Goal: Information Seeking & Learning: Learn about a topic

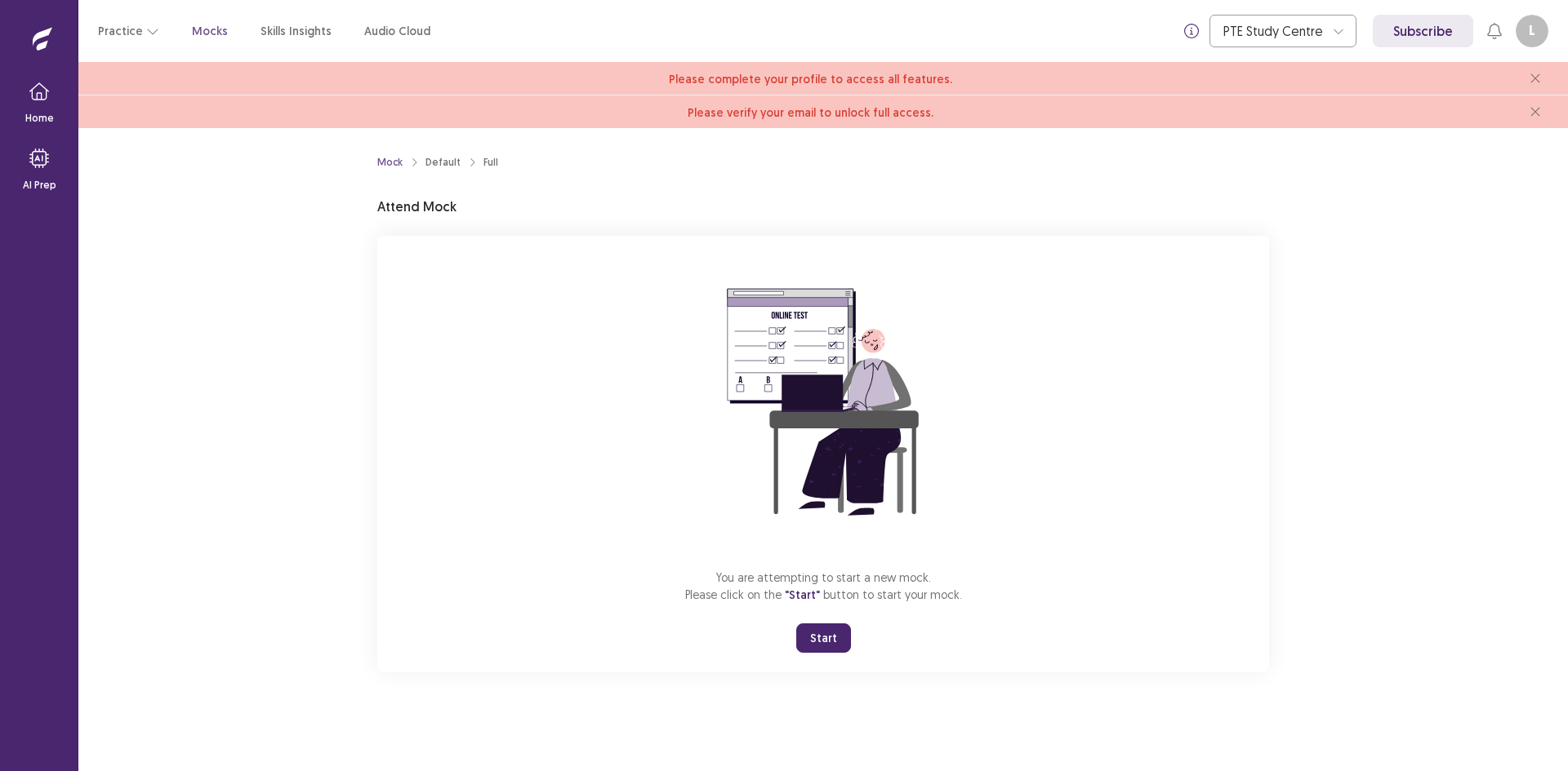
click at [829, 643] on button "Start" at bounding box center [824, 638] width 55 height 29
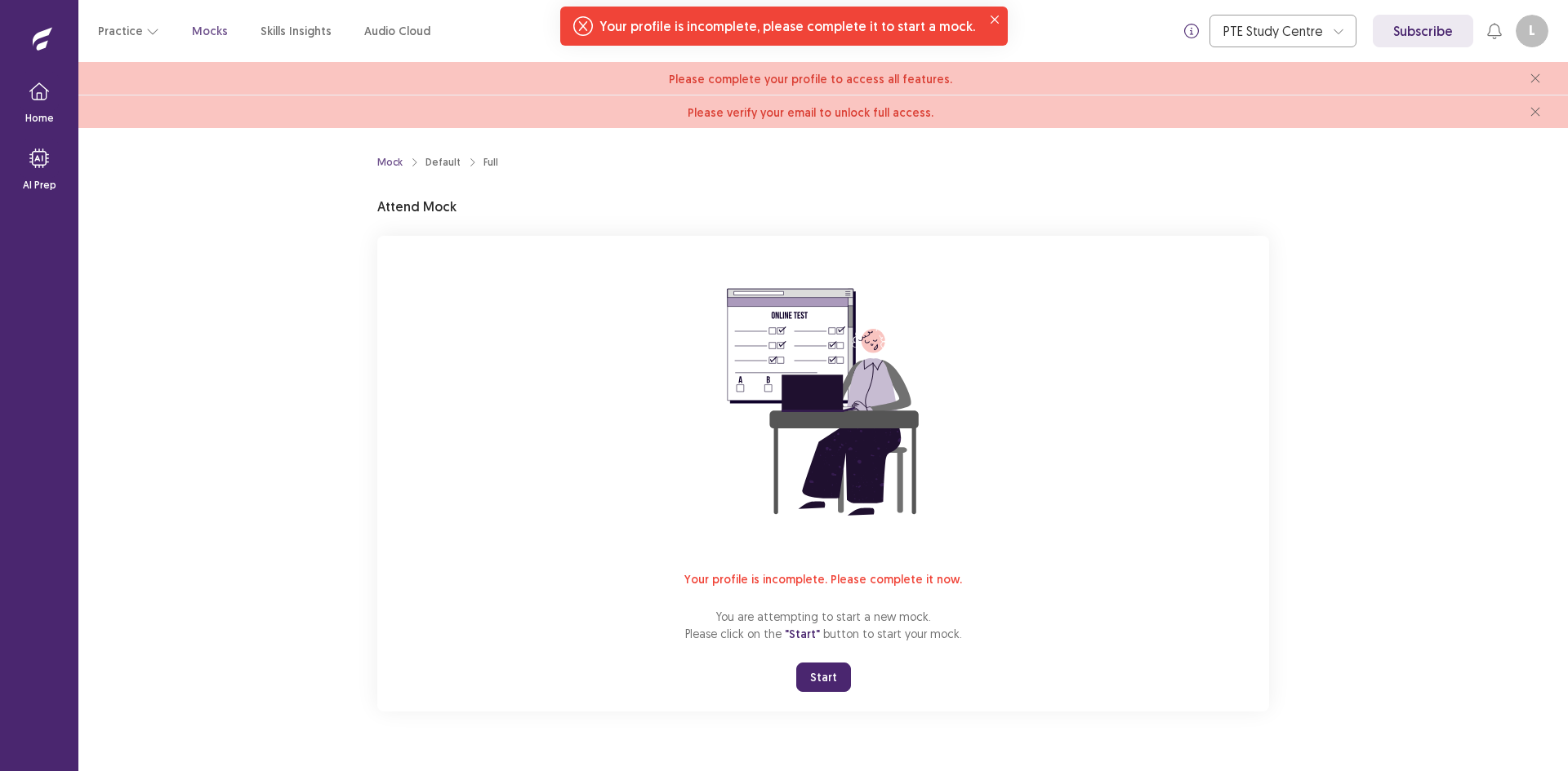
click at [805, 635] on span ""Start"" at bounding box center [803, 633] width 35 height 15
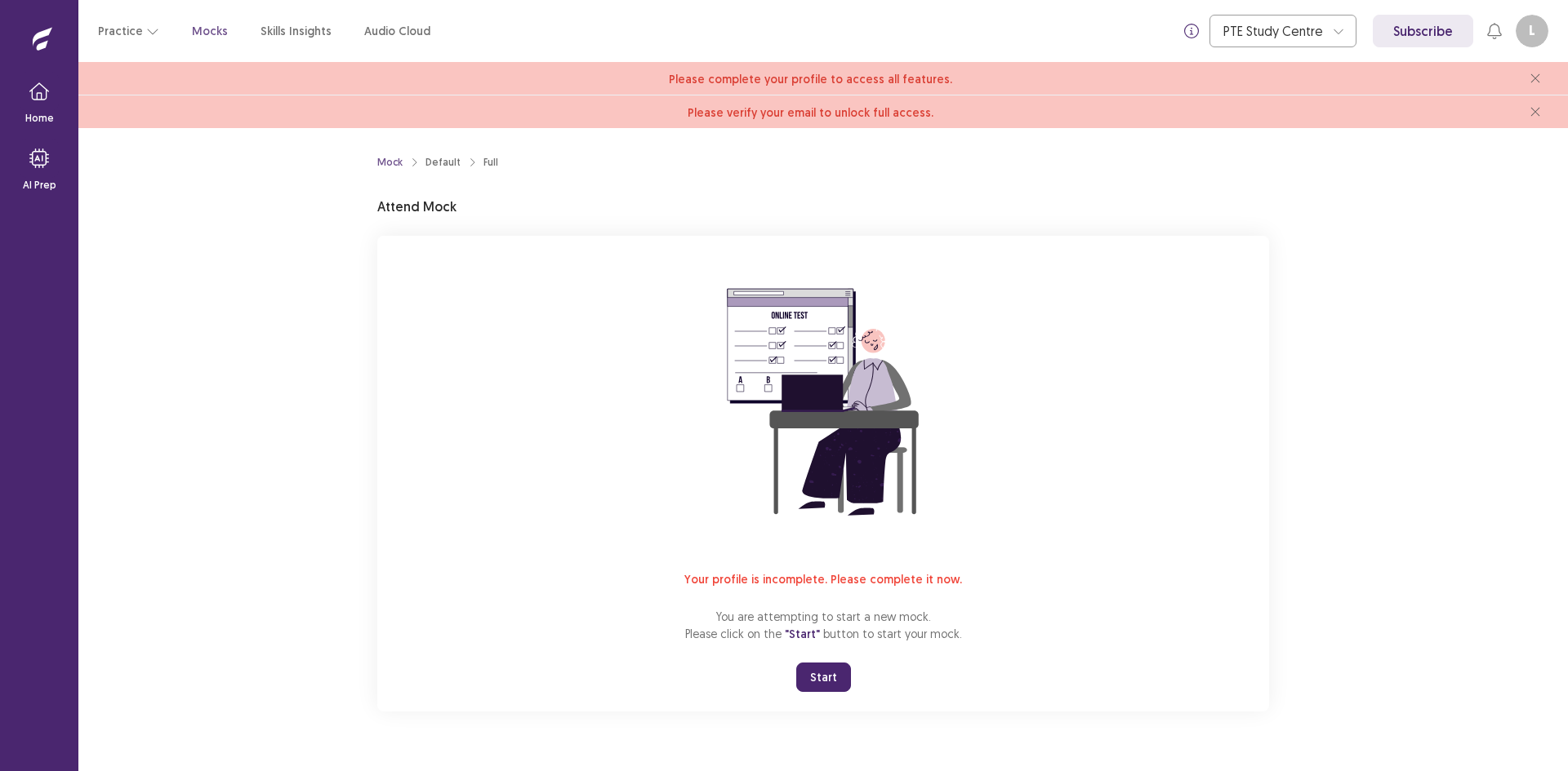
click at [827, 673] on button "Start" at bounding box center [824, 677] width 55 height 29
click at [132, 31] on button "Practice" at bounding box center [128, 31] width 62 height 29
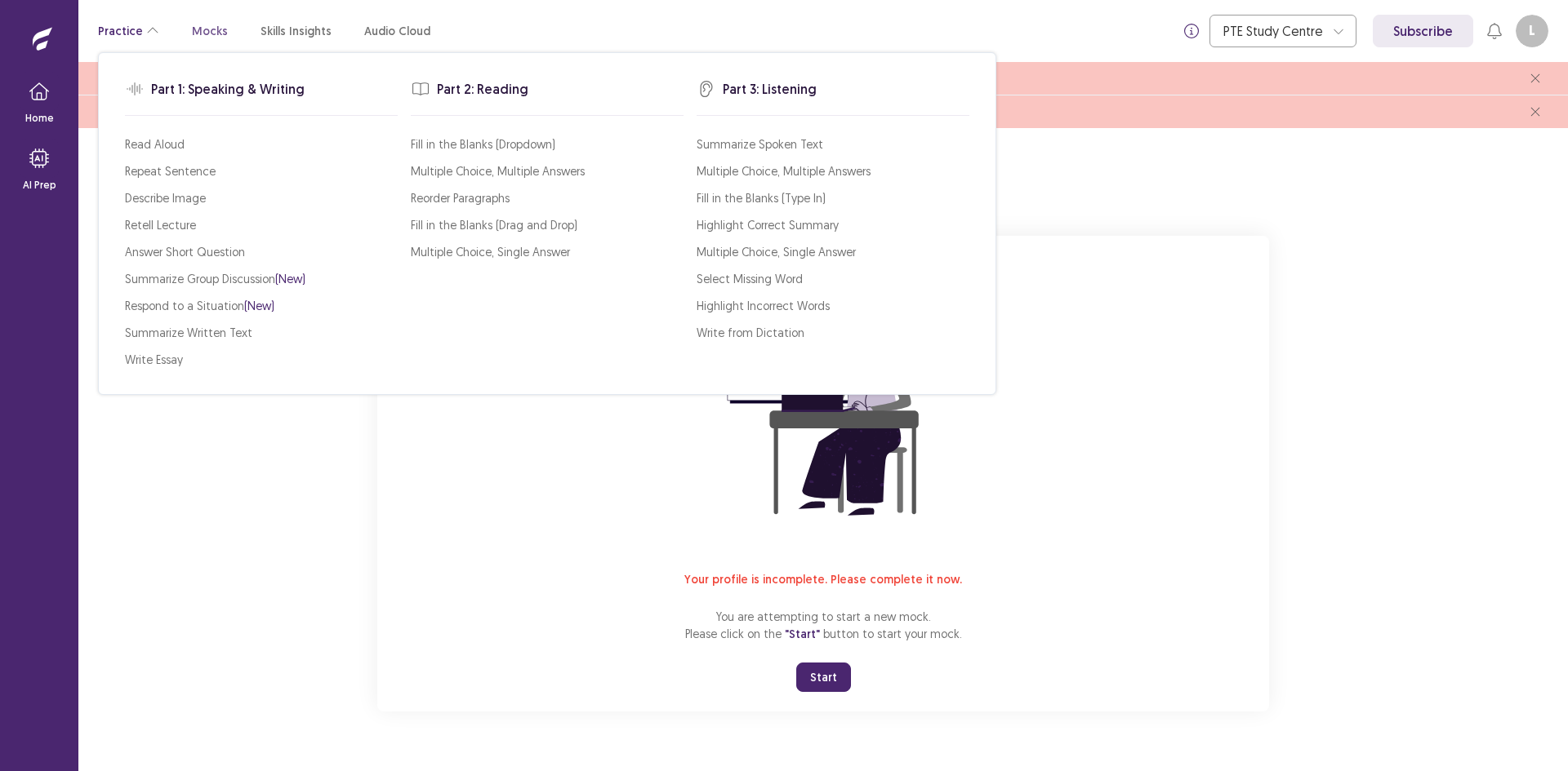
click at [132, 31] on button "Practice" at bounding box center [128, 31] width 62 height 29
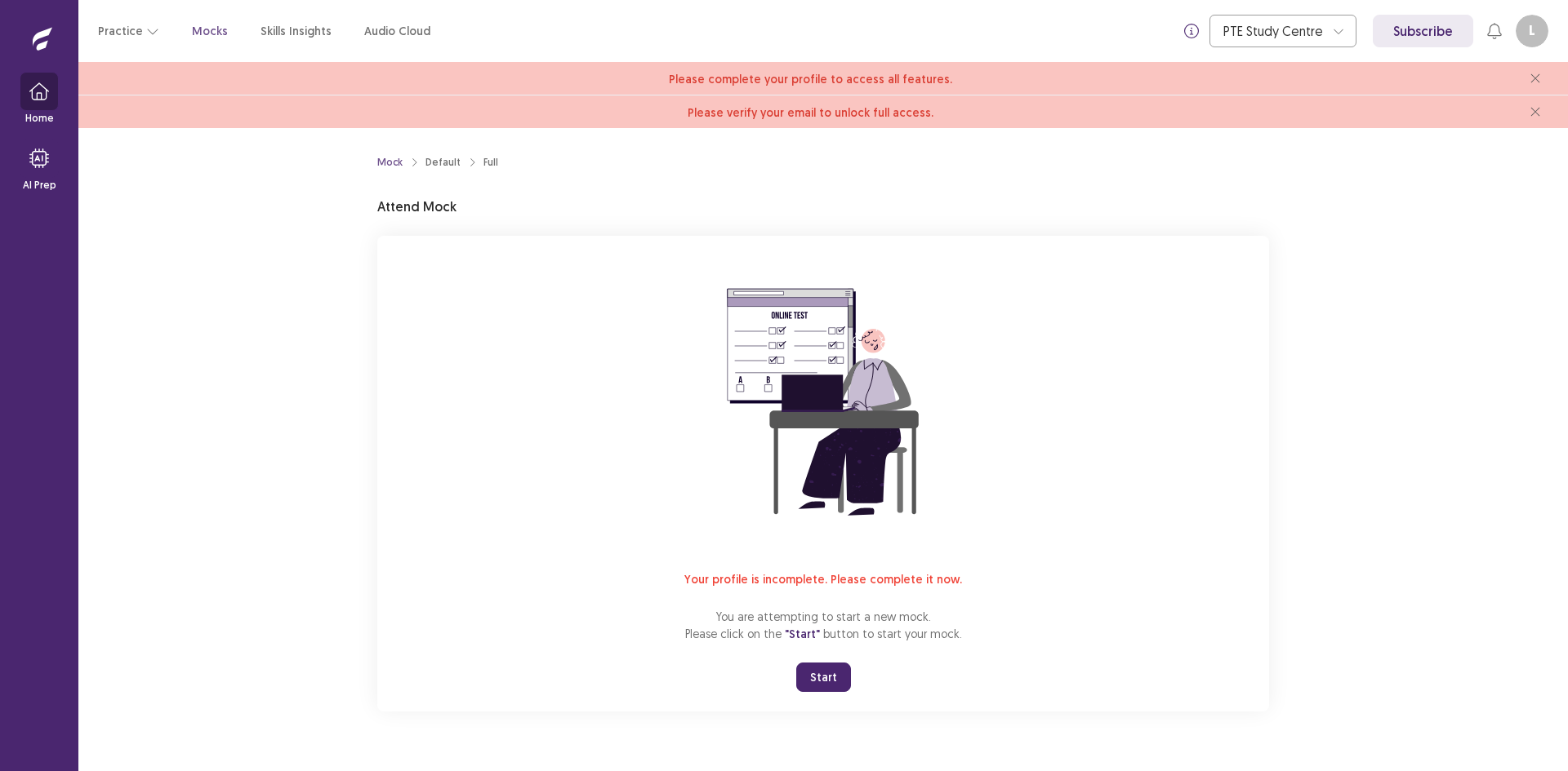
click at [27, 102] on button "button" at bounding box center [39, 92] width 39 height 39
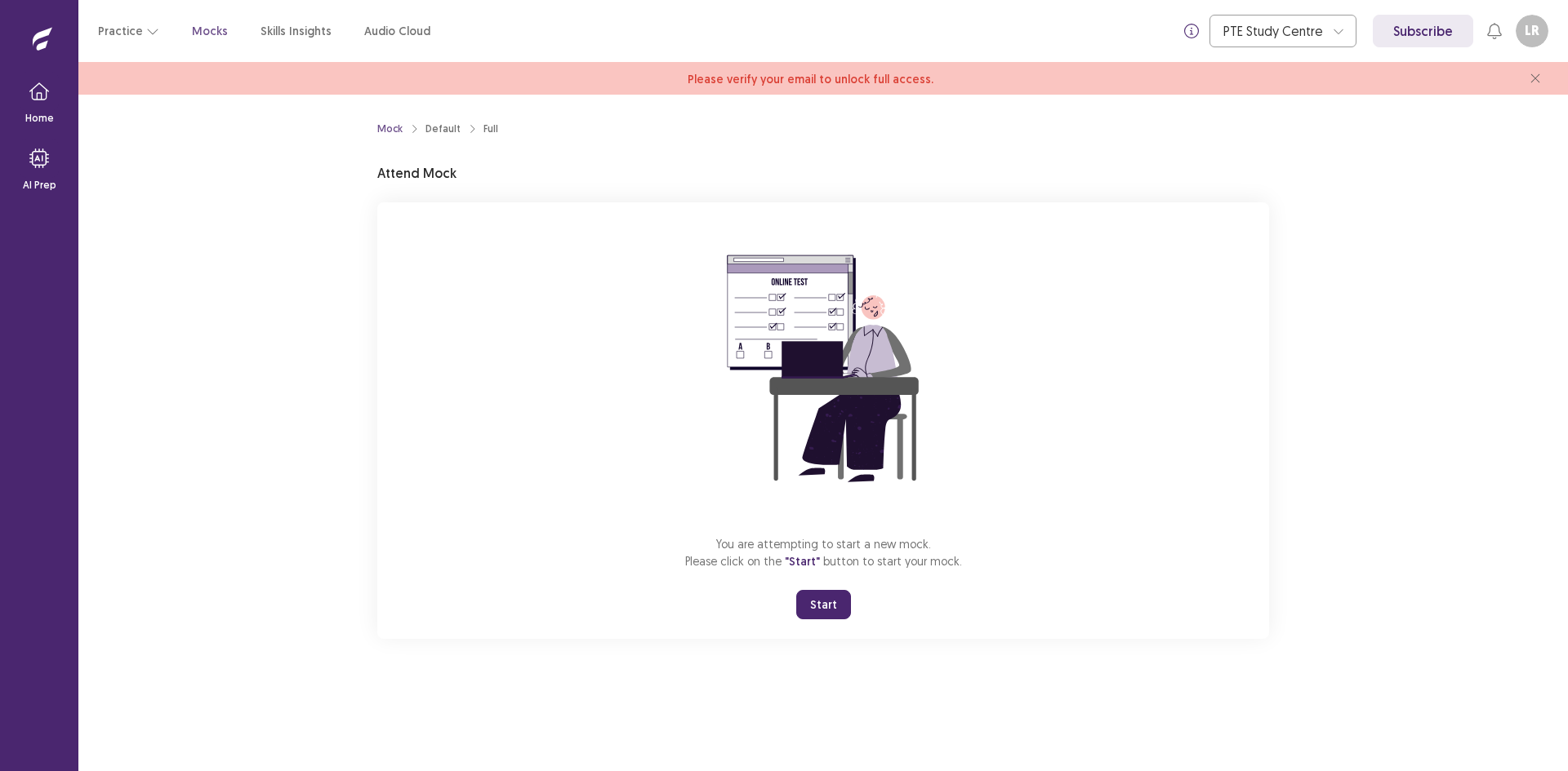
click at [831, 601] on button "Start" at bounding box center [824, 605] width 55 height 29
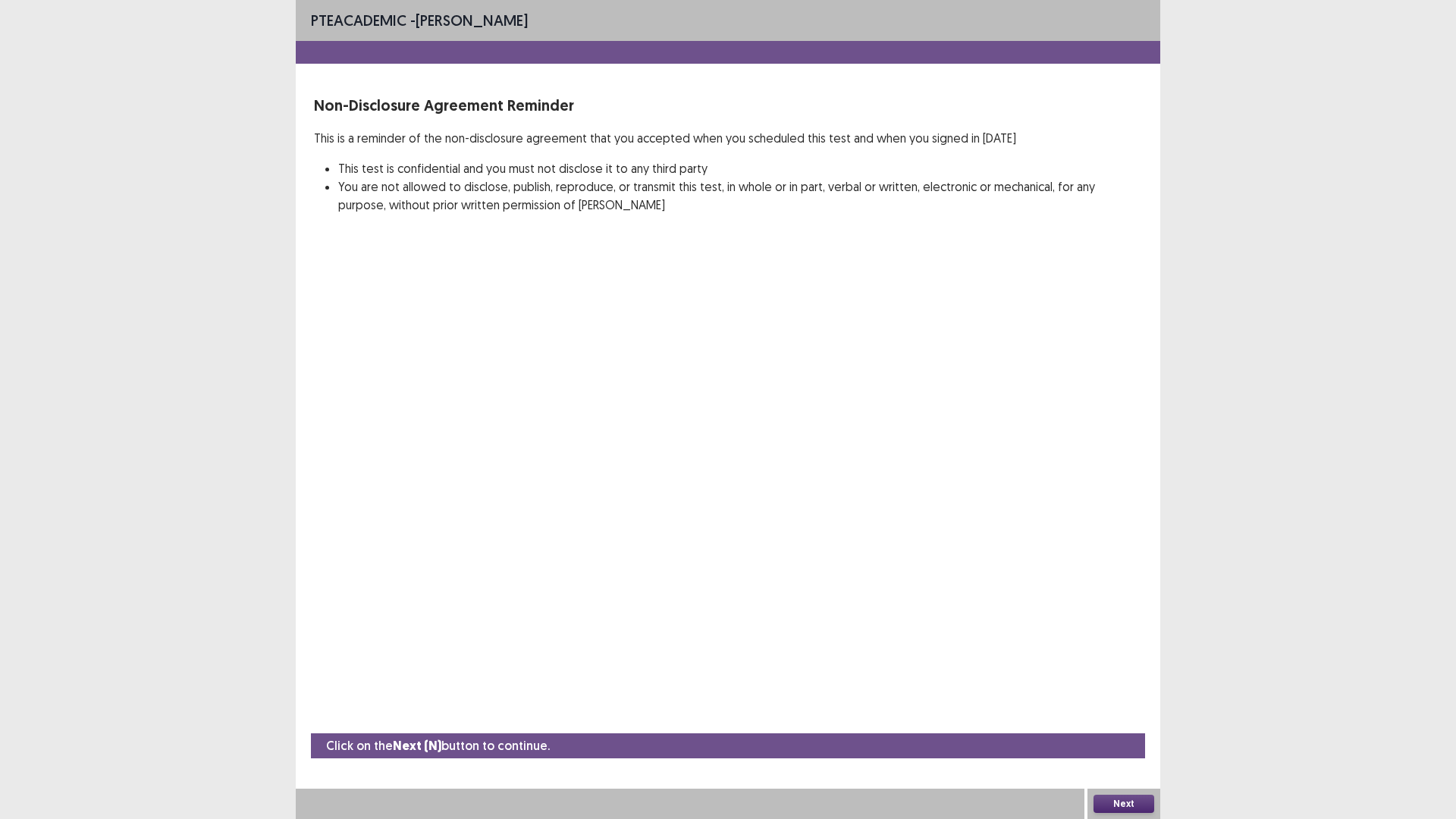
click at [1122, 717] on button "Next" at bounding box center [1123, 804] width 61 height 18
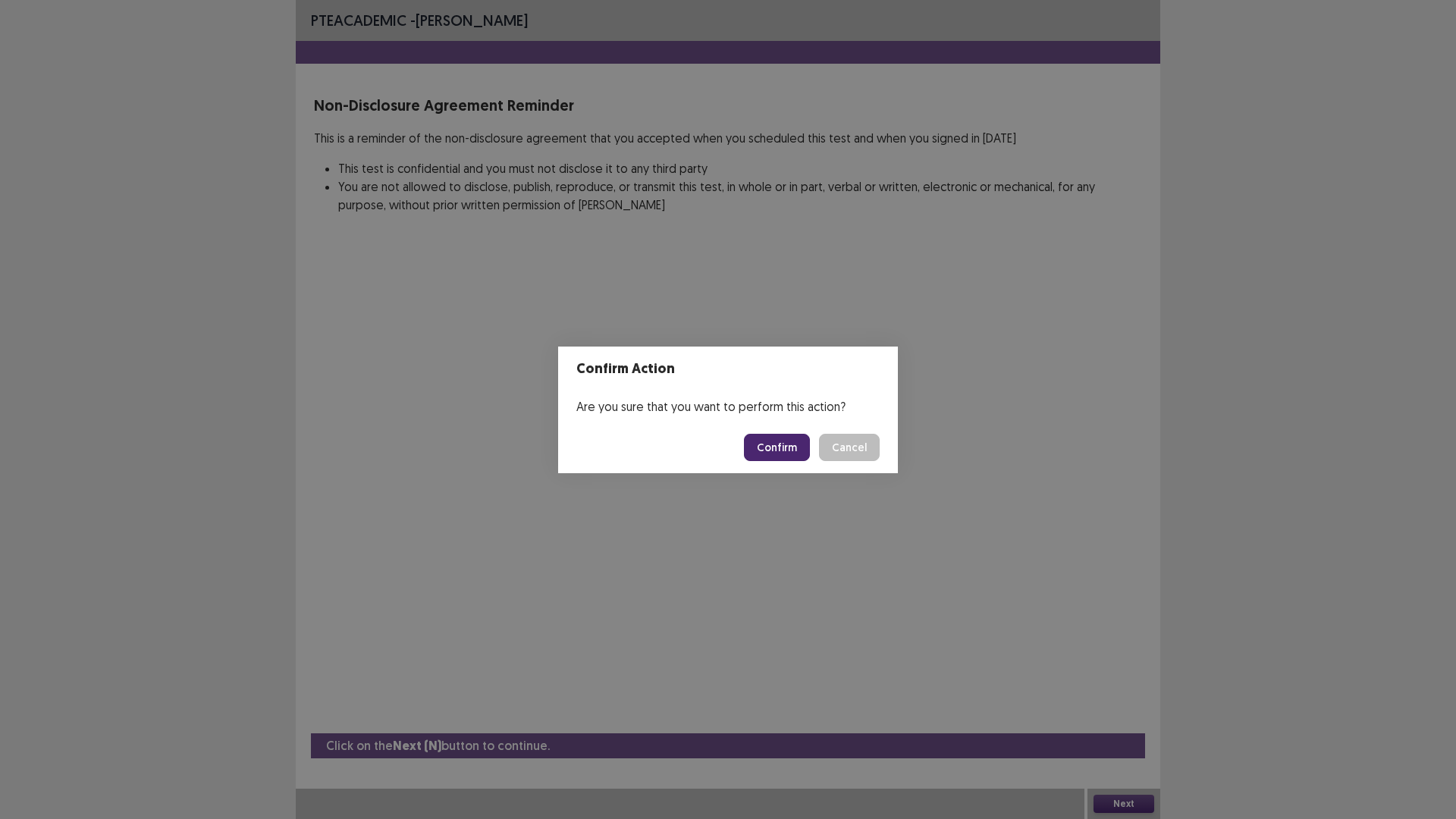
click at [802, 447] on button "Confirm" at bounding box center [777, 447] width 66 height 27
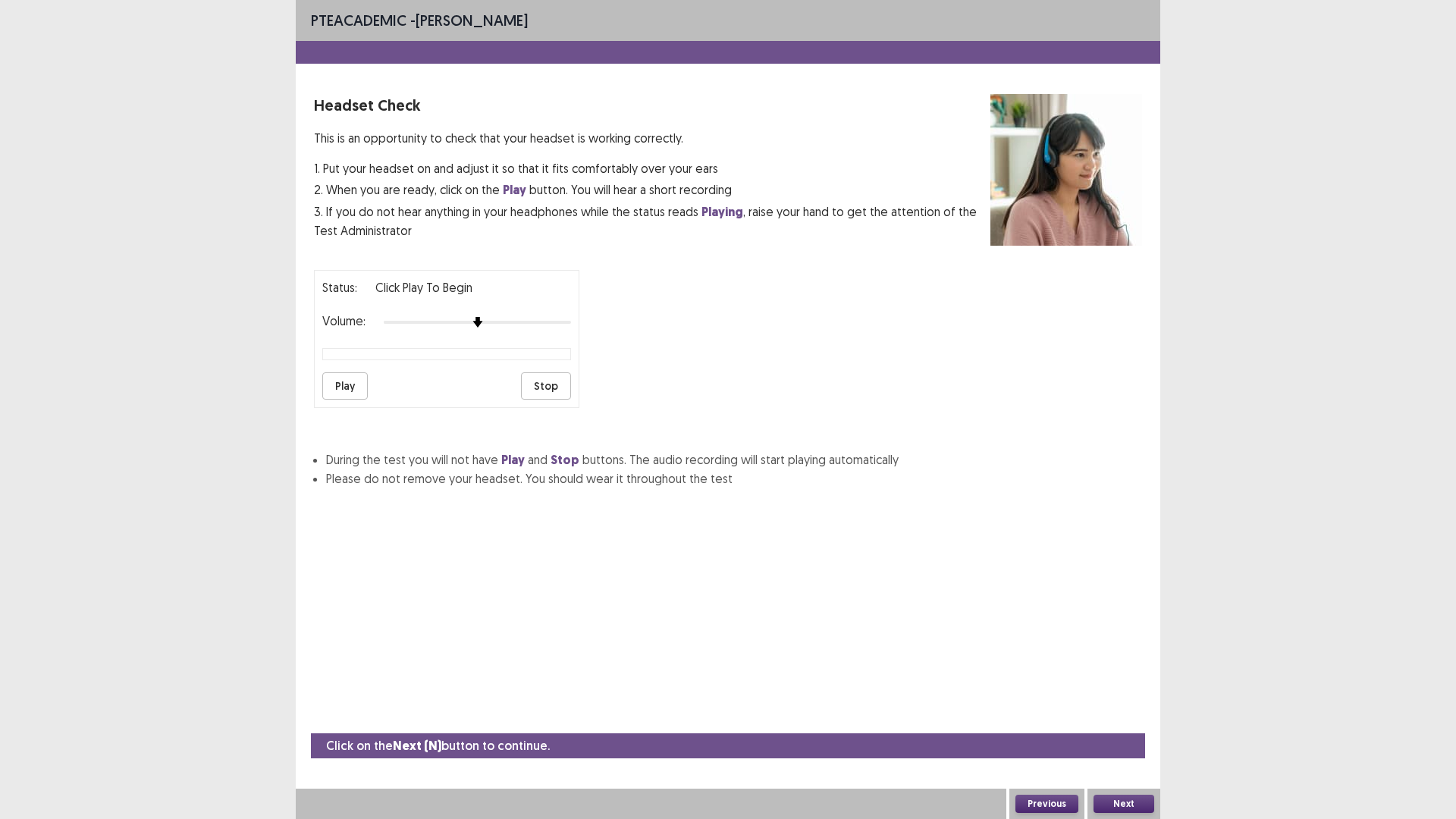
click at [345, 394] on button "Play" at bounding box center [345, 386] width 45 height 27
click at [494, 322] on div at bounding box center [477, 322] width 188 height 12
click at [332, 391] on button "Play" at bounding box center [345, 386] width 45 height 27
click at [568, 318] on img at bounding box center [570, 322] width 12 height 12
click at [350, 387] on button "Play" at bounding box center [345, 386] width 45 height 27
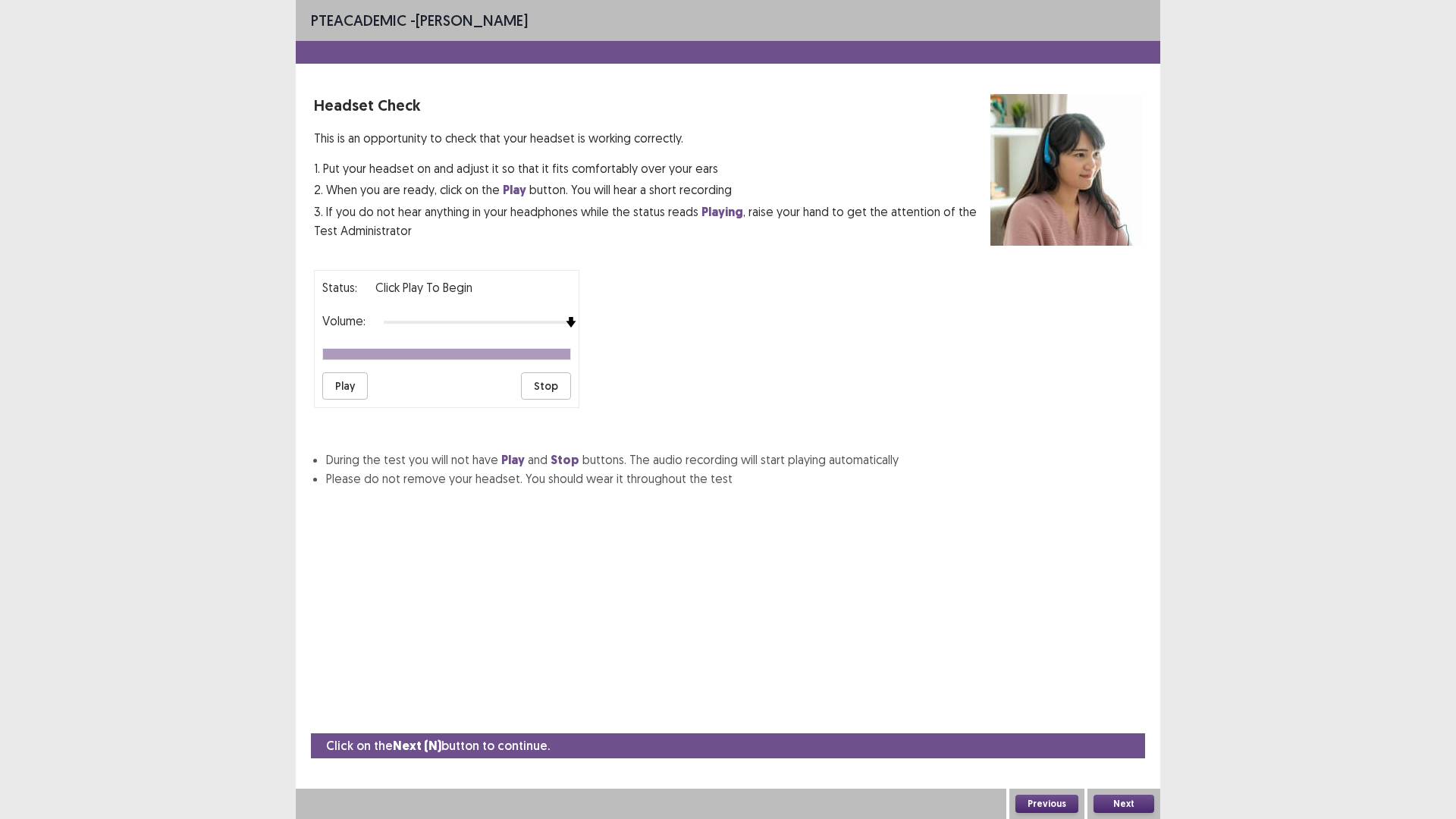
click at [1138, 717] on button "Next" at bounding box center [1123, 804] width 61 height 18
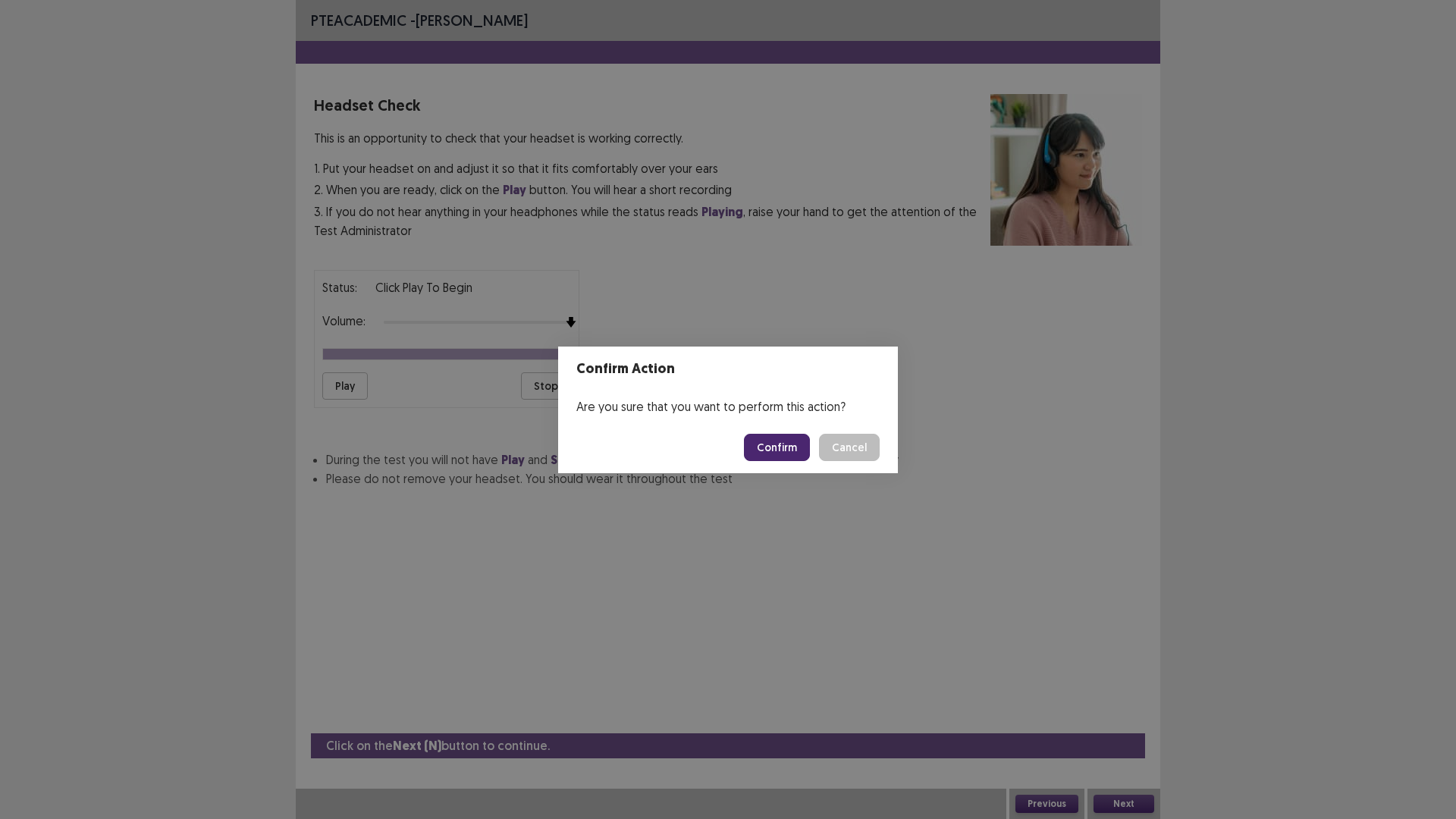
click at [790, 454] on button "Confirm" at bounding box center [777, 447] width 66 height 27
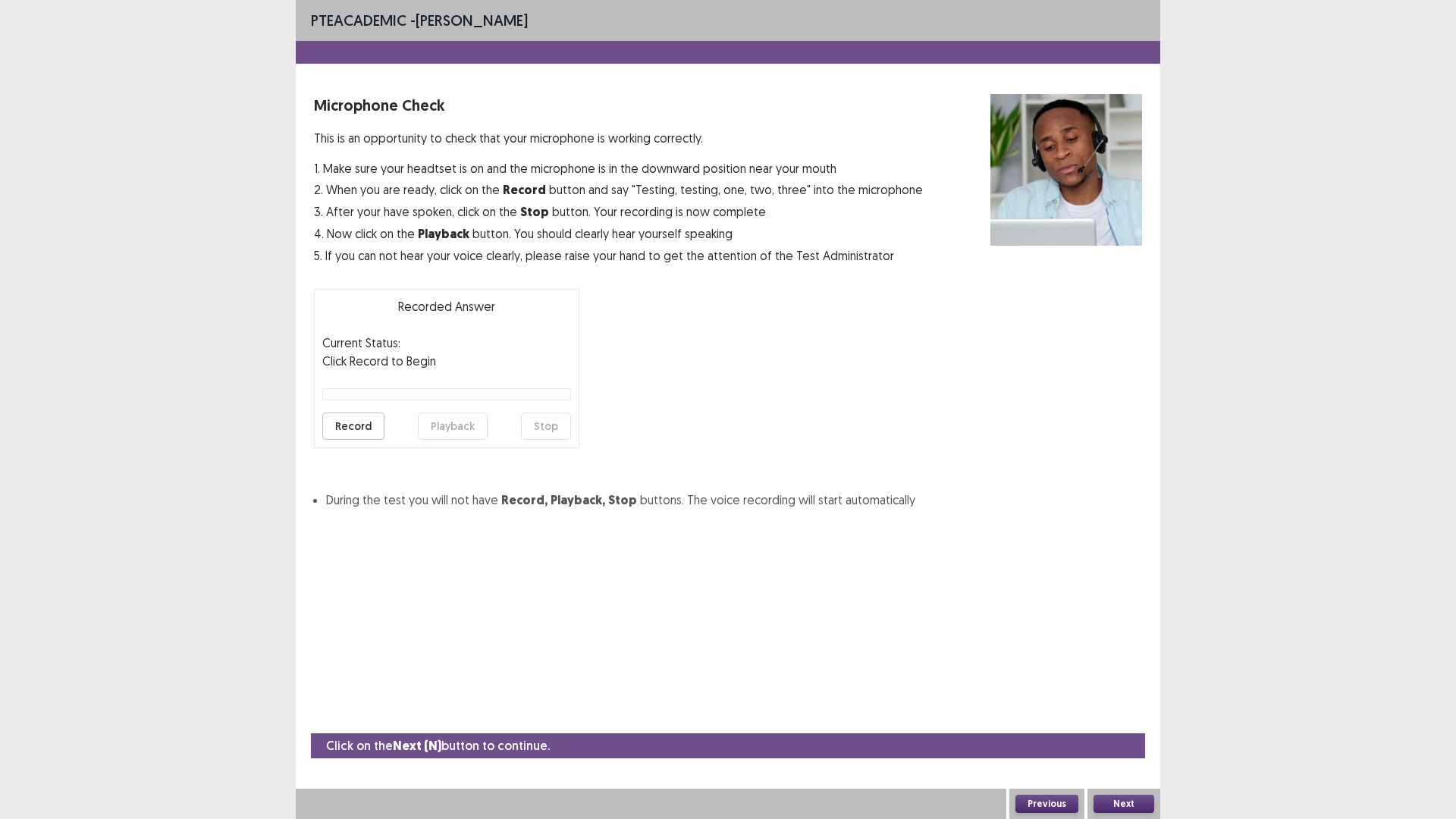
click at [357, 430] on button "Record" at bounding box center [353, 426] width 63 height 27
click at [555, 428] on button "Stop" at bounding box center [546, 426] width 50 height 27
click at [420, 432] on button "Playback" at bounding box center [452, 426] width 70 height 27
click at [461, 429] on button "Playback" at bounding box center [452, 426] width 70 height 27
click at [475, 430] on button "Playback" at bounding box center [452, 426] width 70 height 27
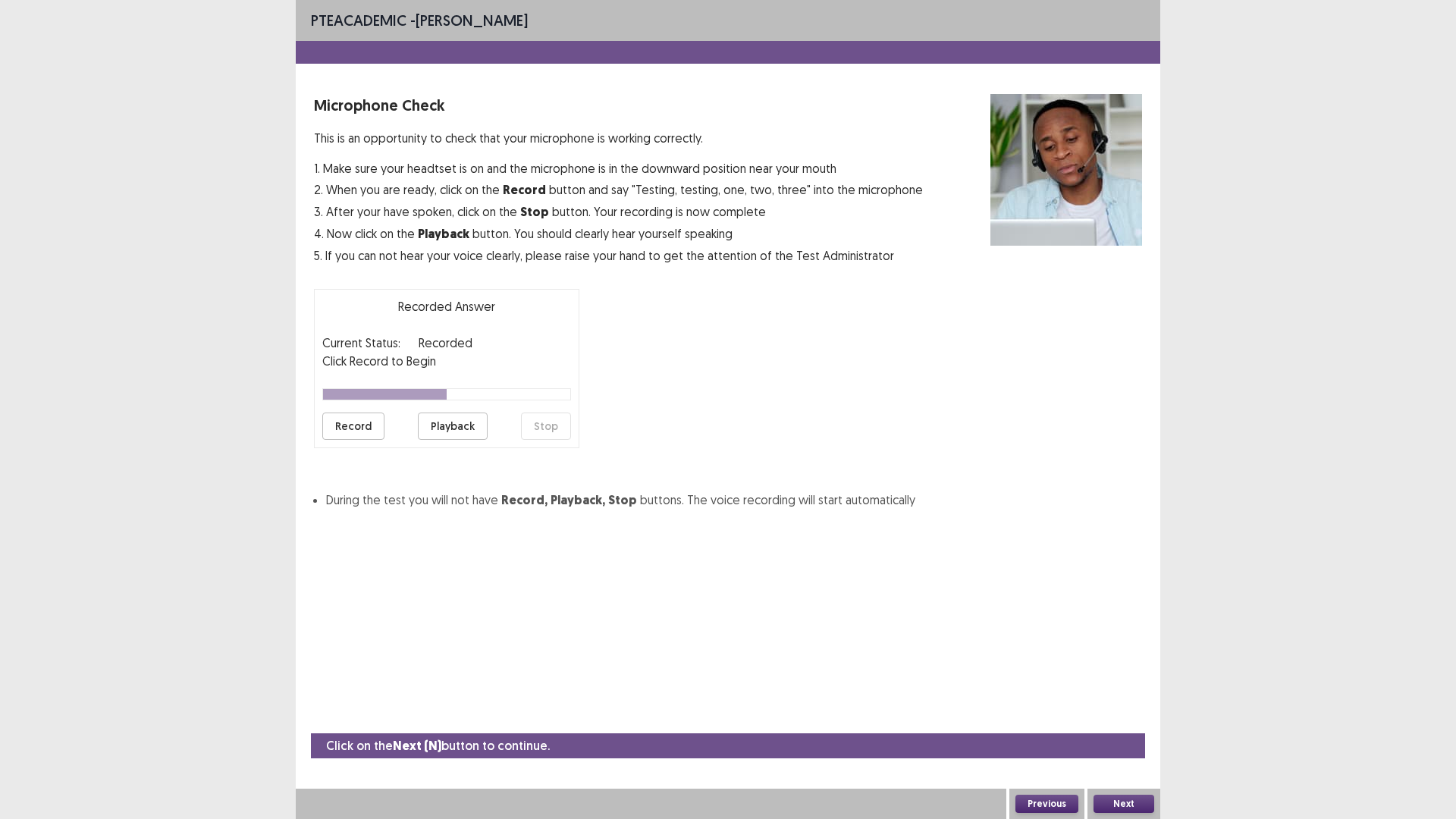
click at [475, 430] on button "Playback" at bounding box center [452, 426] width 70 height 27
click at [342, 428] on button "Record" at bounding box center [353, 426] width 63 height 27
click at [436, 430] on button "Playback" at bounding box center [452, 426] width 70 height 27
click at [438, 433] on button "Playback" at bounding box center [452, 426] width 70 height 27
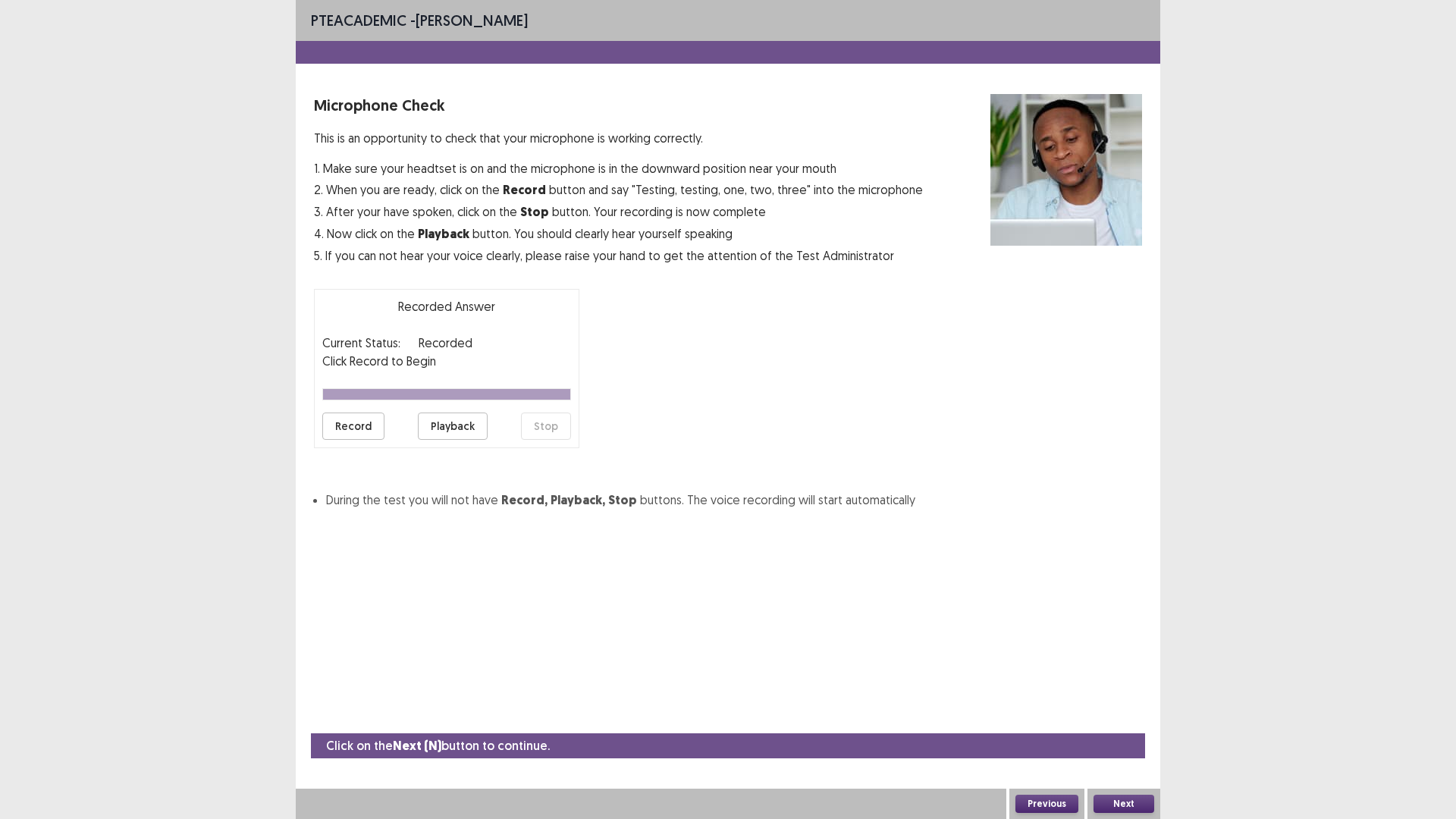
click at [438, 433] on button "Playback" at bounding box center [452, 426] width 70 height 27
click at [443, 436] on button "Playback" at bounding box center [452, 426] width 70 height 27
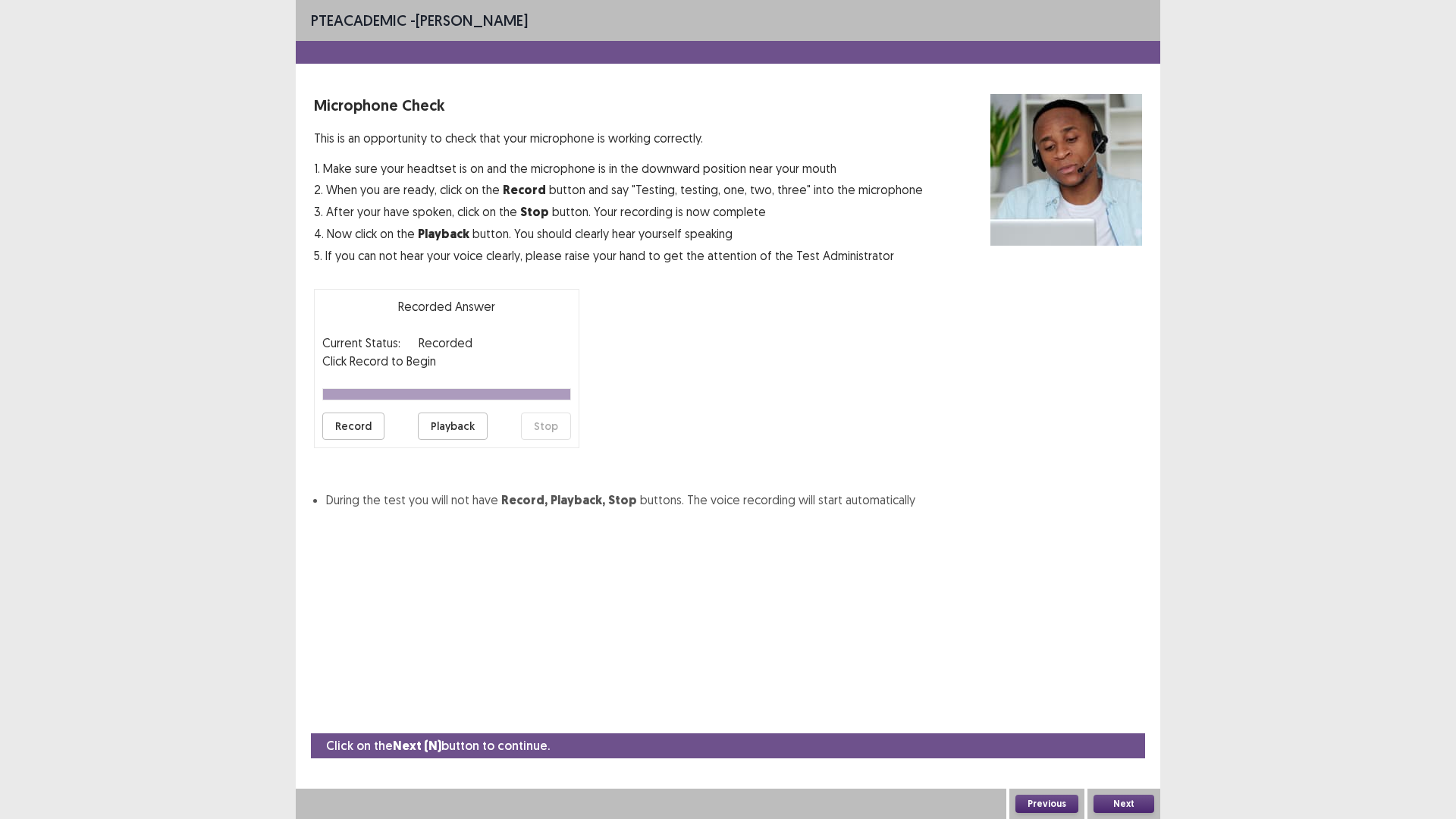
click at [443, 436] on button "Playback" at bounding box center [452, 426] width 70 height 27
click at [1135, 717] on button "Next" at bounding box center [1123, 804] width 61 height 18
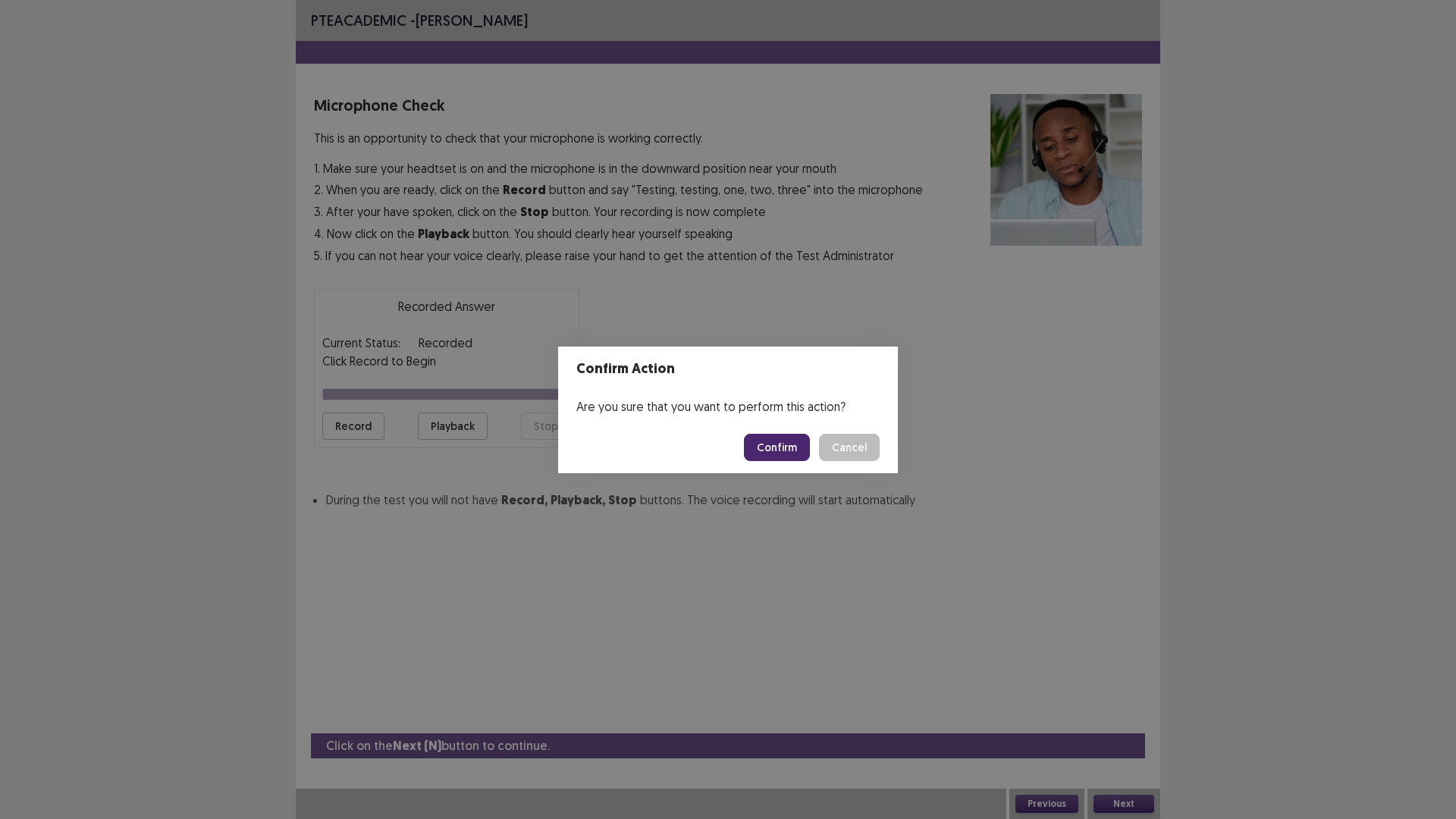
click at [791, 442] on button "Confirm" at bounding box center [777, 447] width 66 height 27
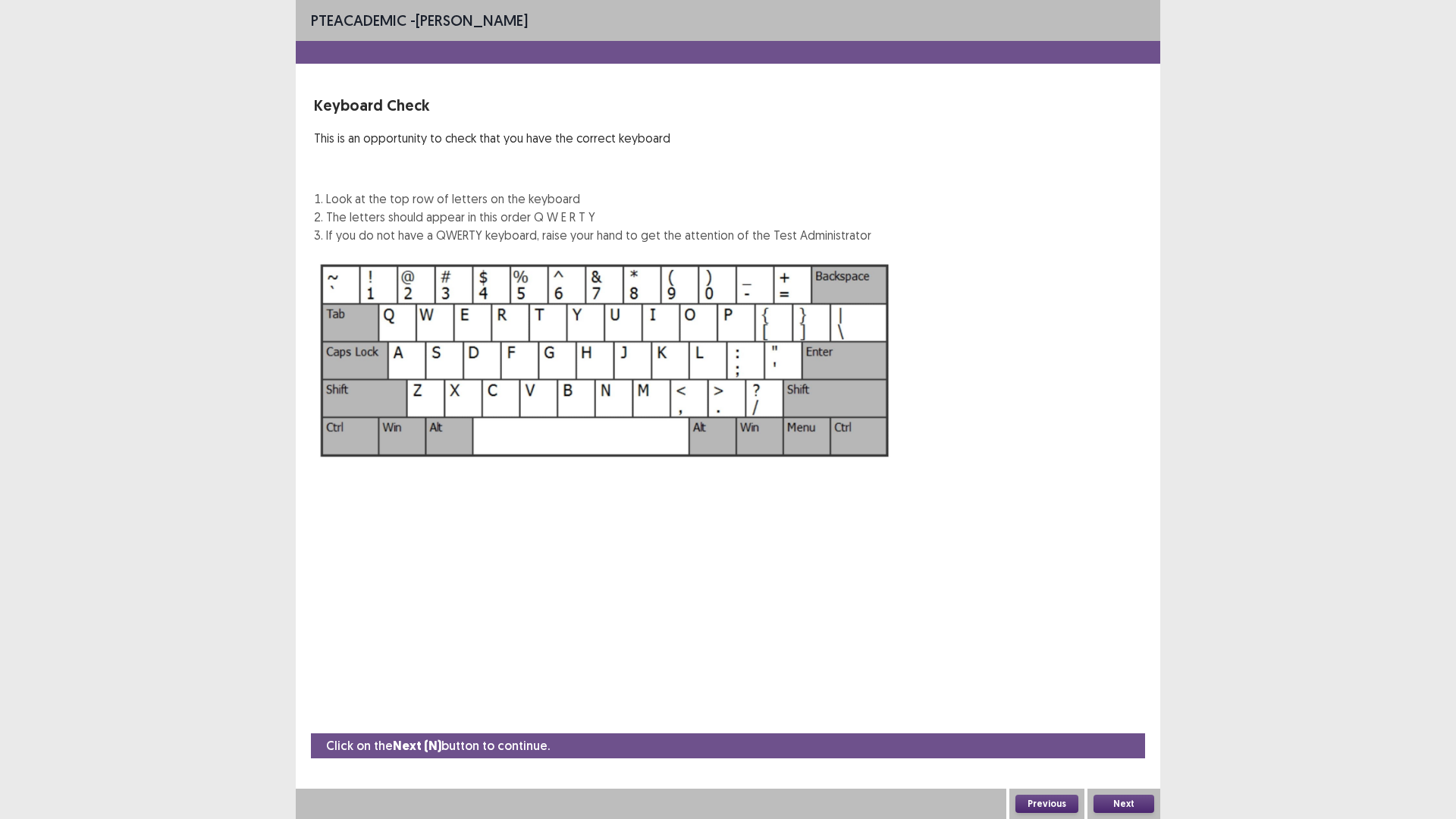
click at [1133, 717] on button "Next" at bounding box center [1123, 804] width 61 height 18
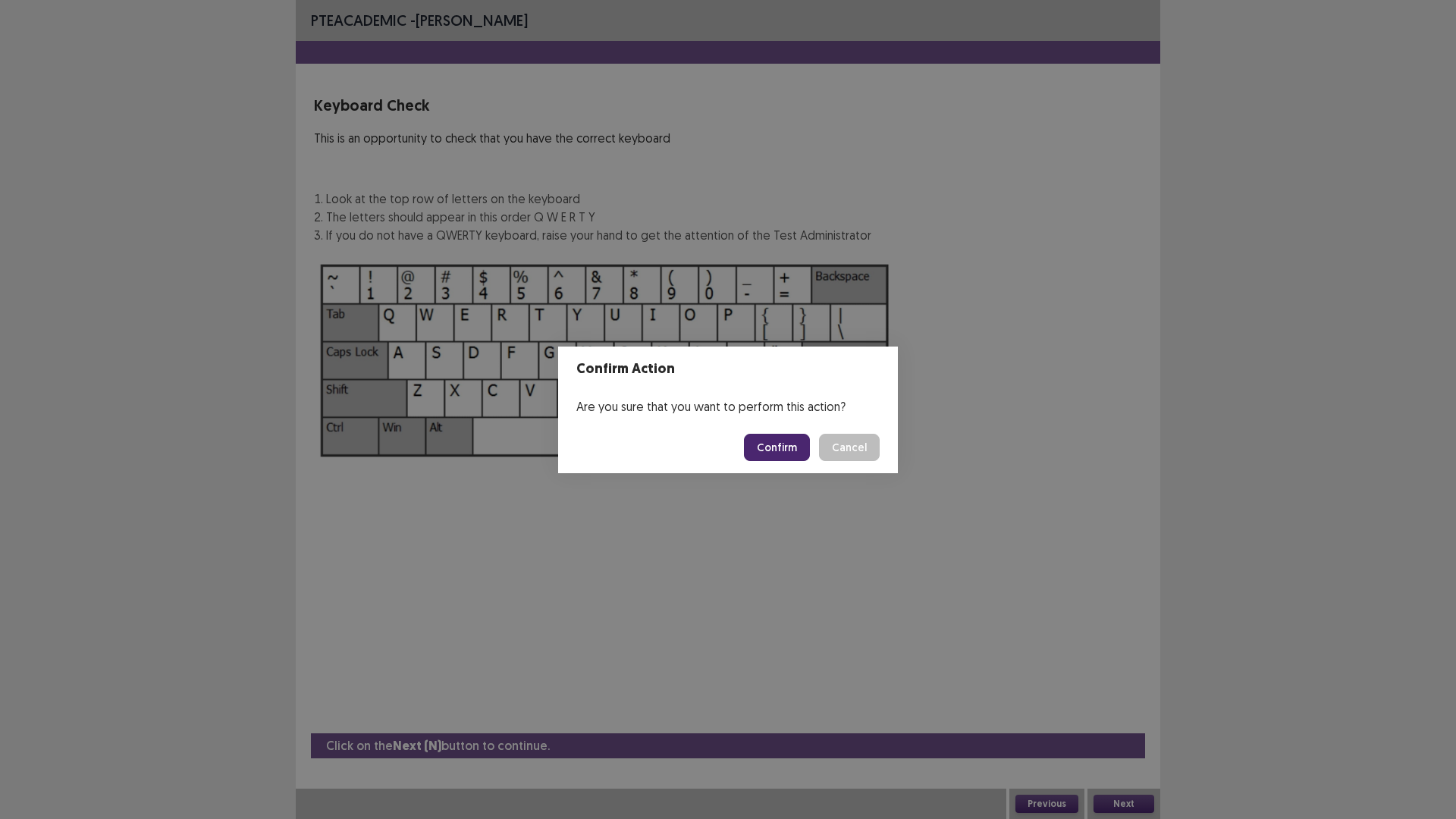
click at [786, 447] on button "Confirm" at bounding box center [777, 447] width 66 height 27
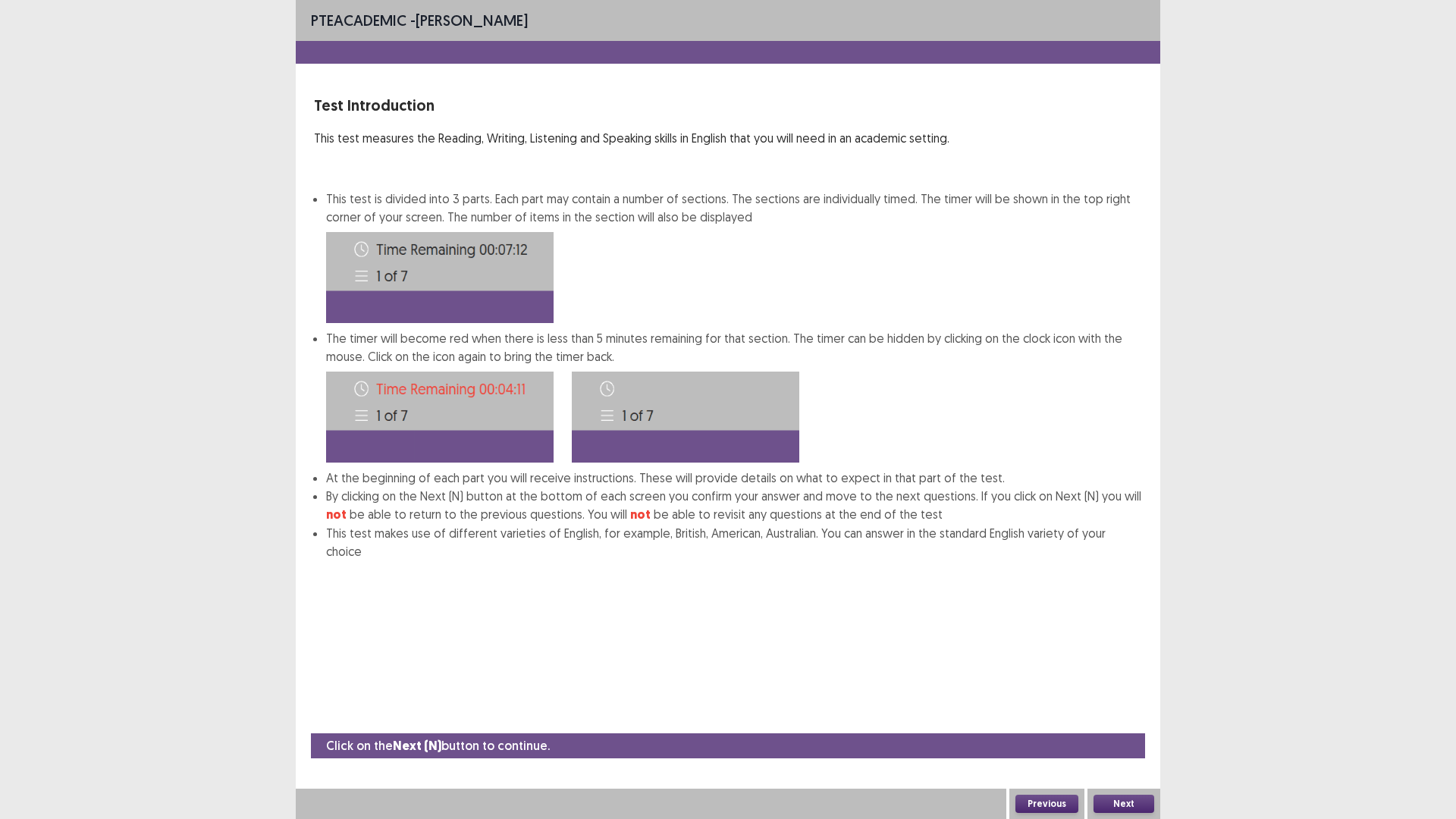
click at [1132, 717] on button "Next" at bounding box center [1123, 804] width 61 height 18
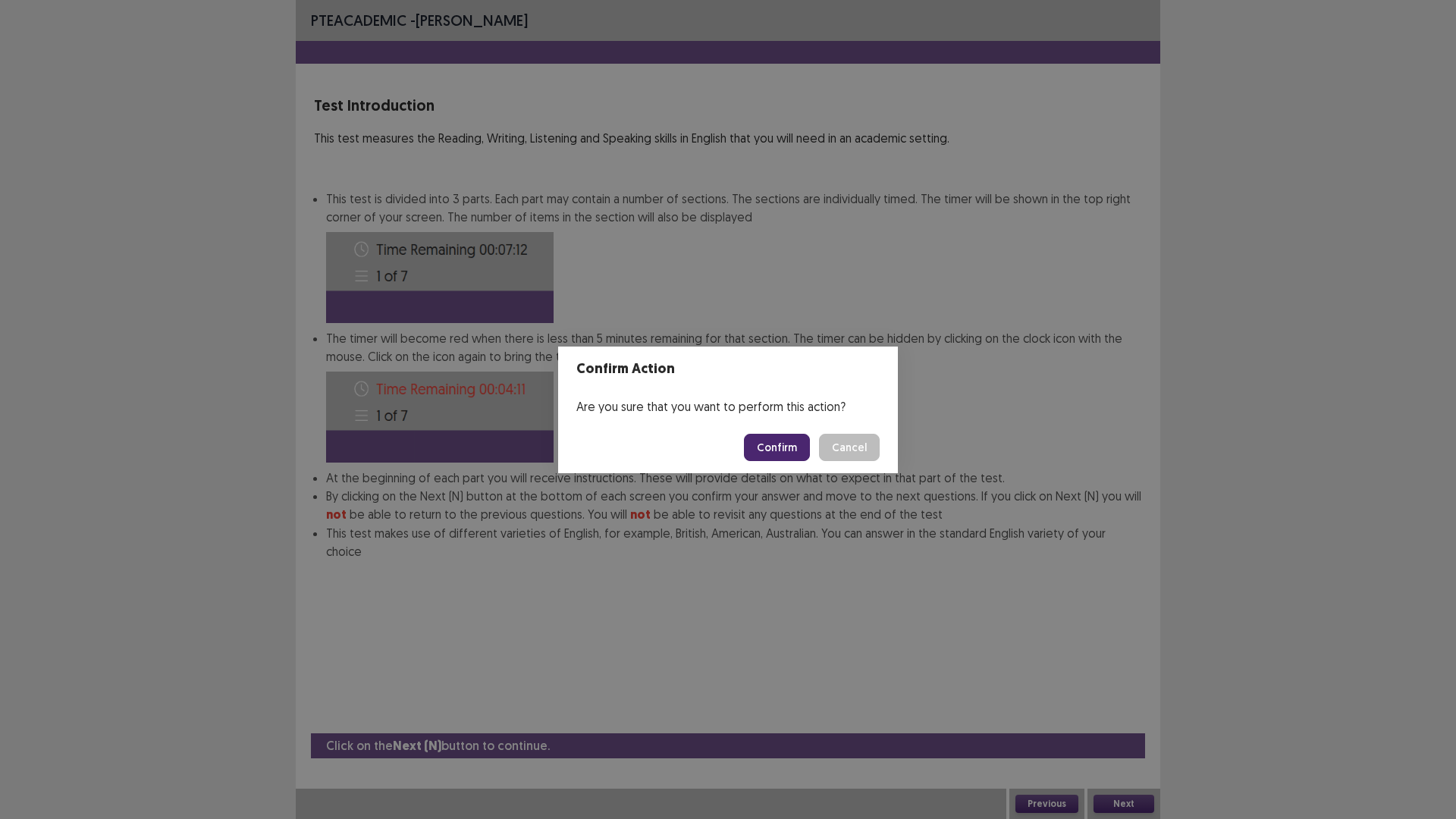
click at [785, 457] on button "Confirm" at bounding box center [777, 447] width 66 height 27
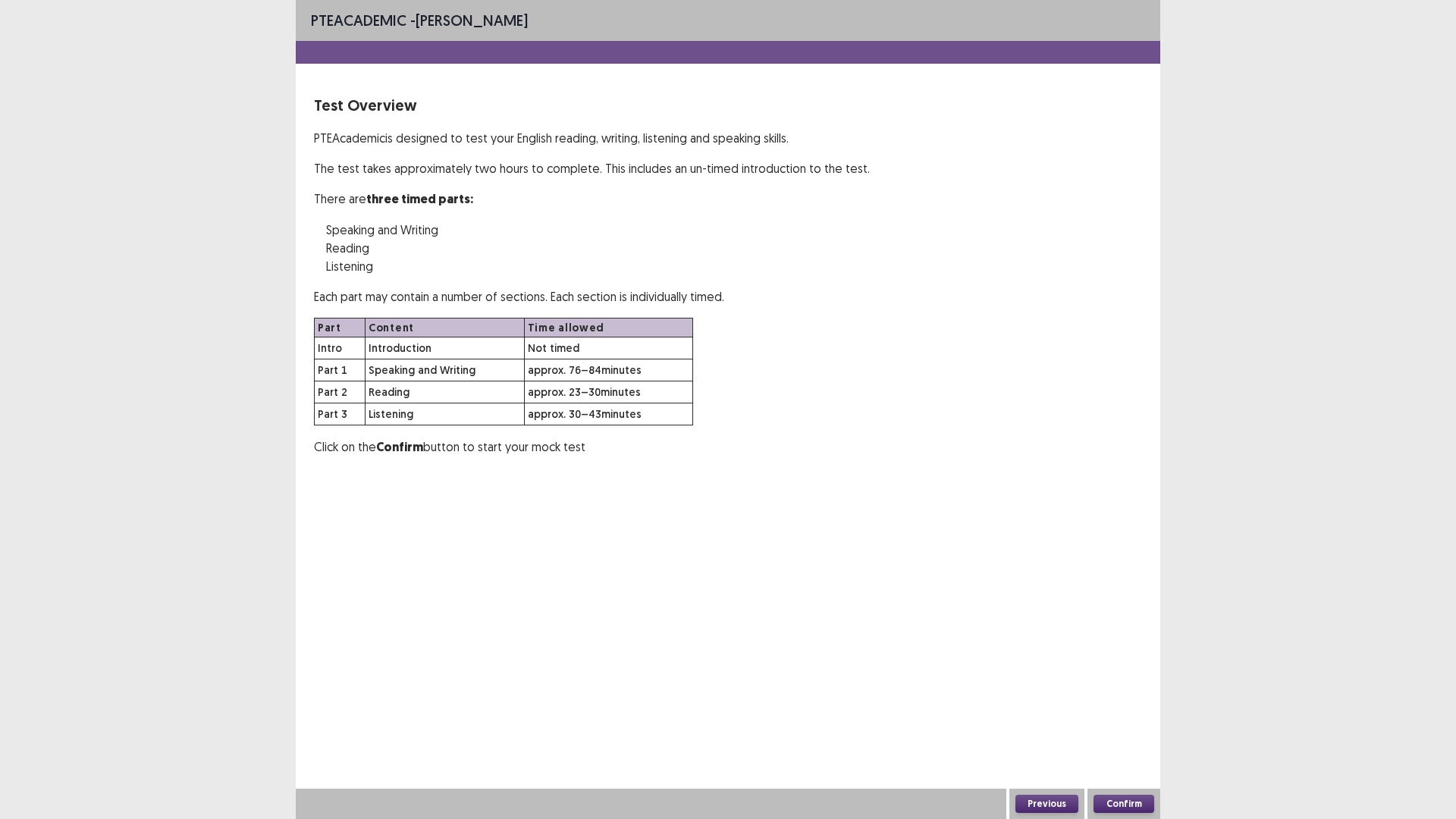
click at [1096, 717] on button "Confirm" at bounding box center [1123, 804] width 61 height 18
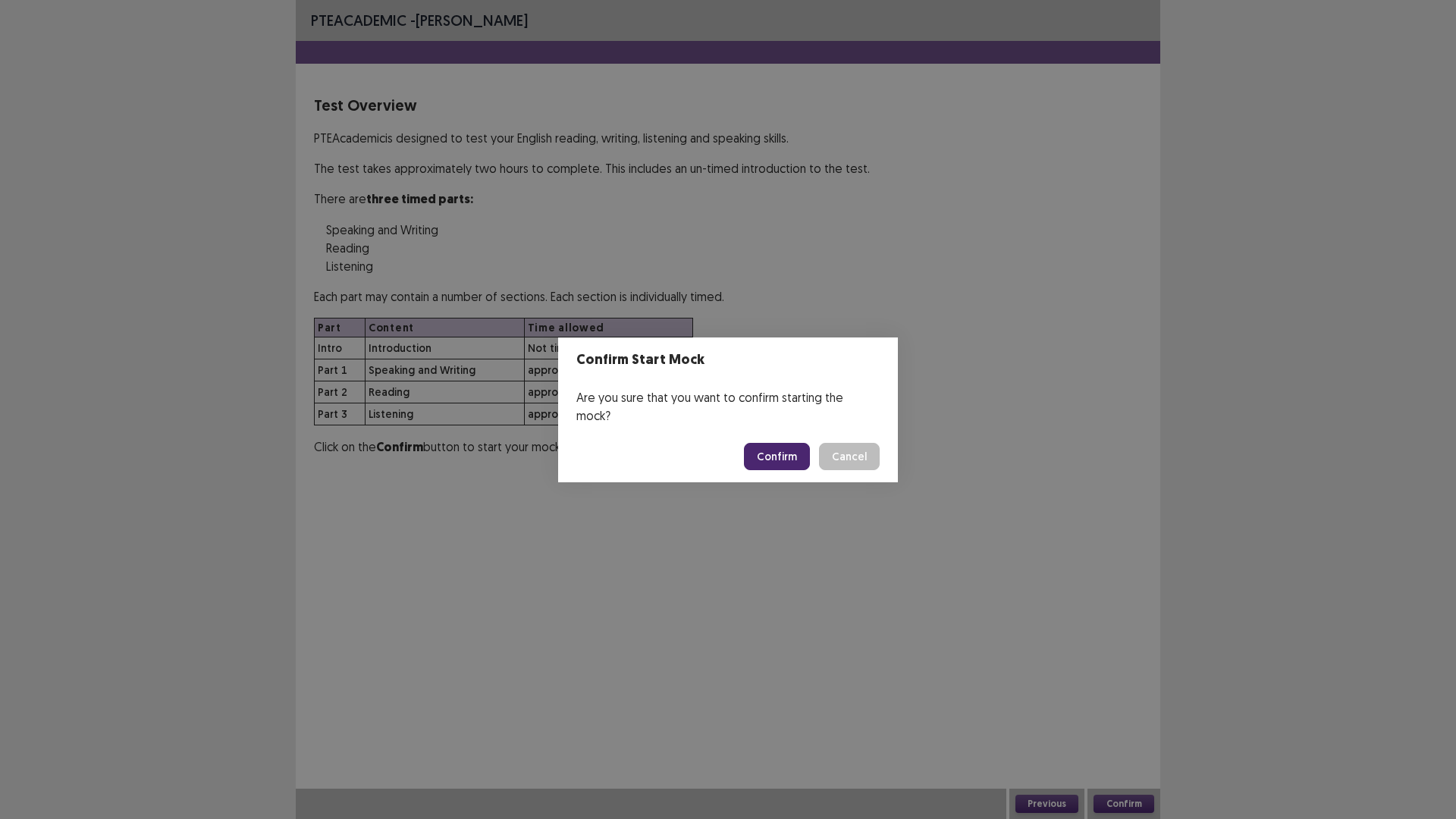
click at [778, 446] on button "Confirm" at bounding box center [777, 456] width 66 height 27
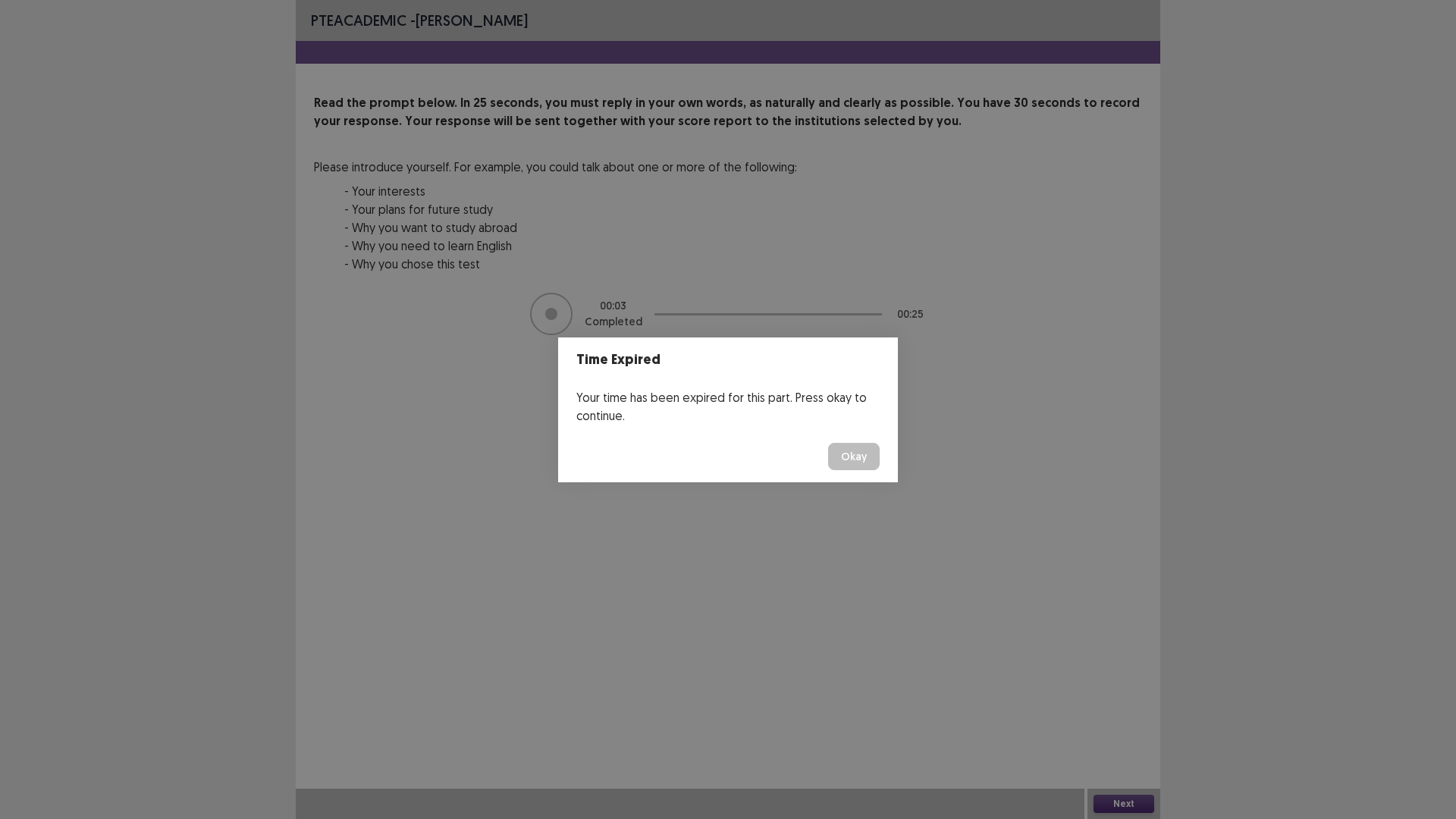
click at [852, 456] on button "Okay" at bounding box center [853, 456] width 52 height 27
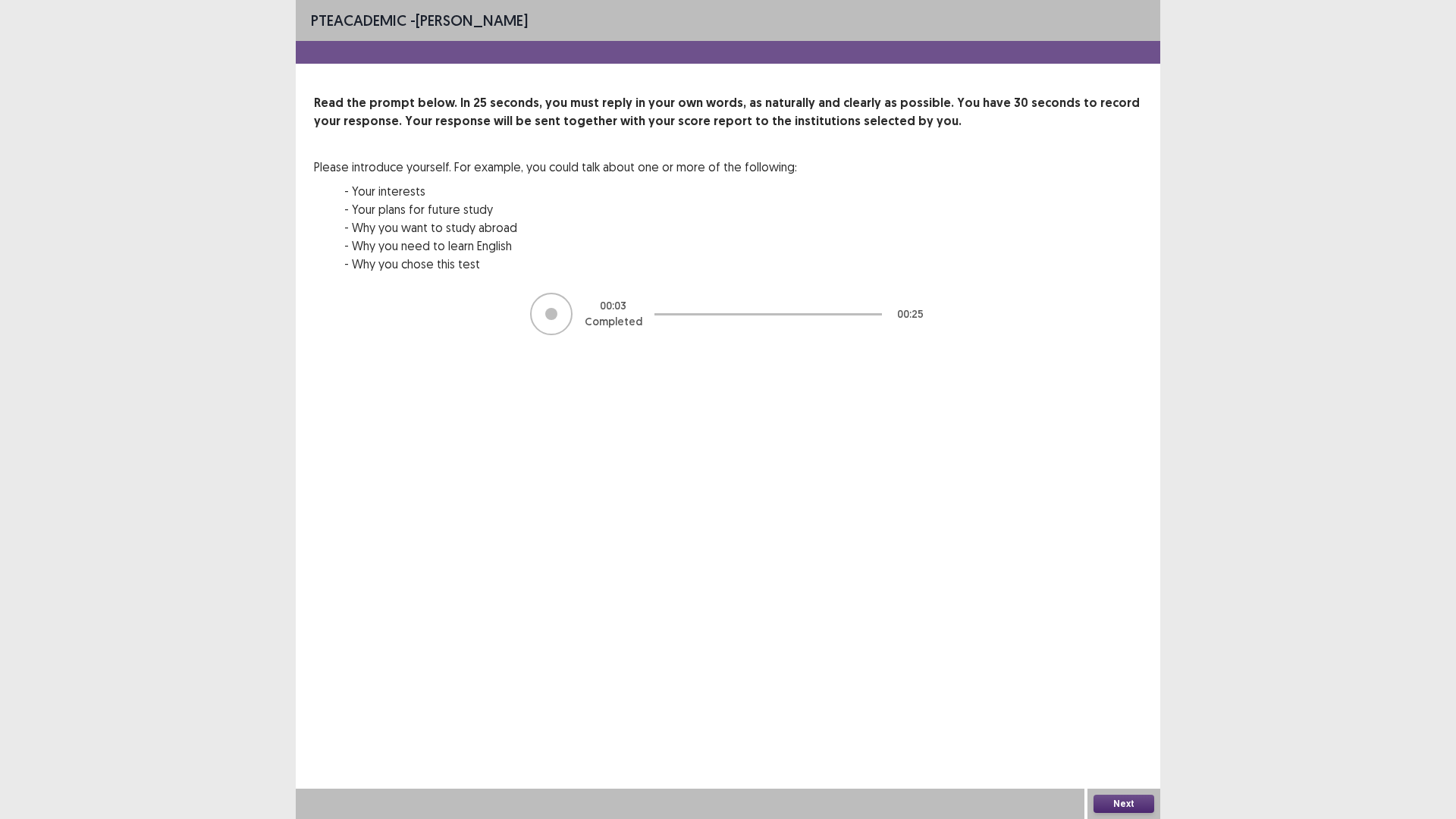
click at [1126, 717] on button "Next" at bounding box center [1123, 804] width 61 height 18
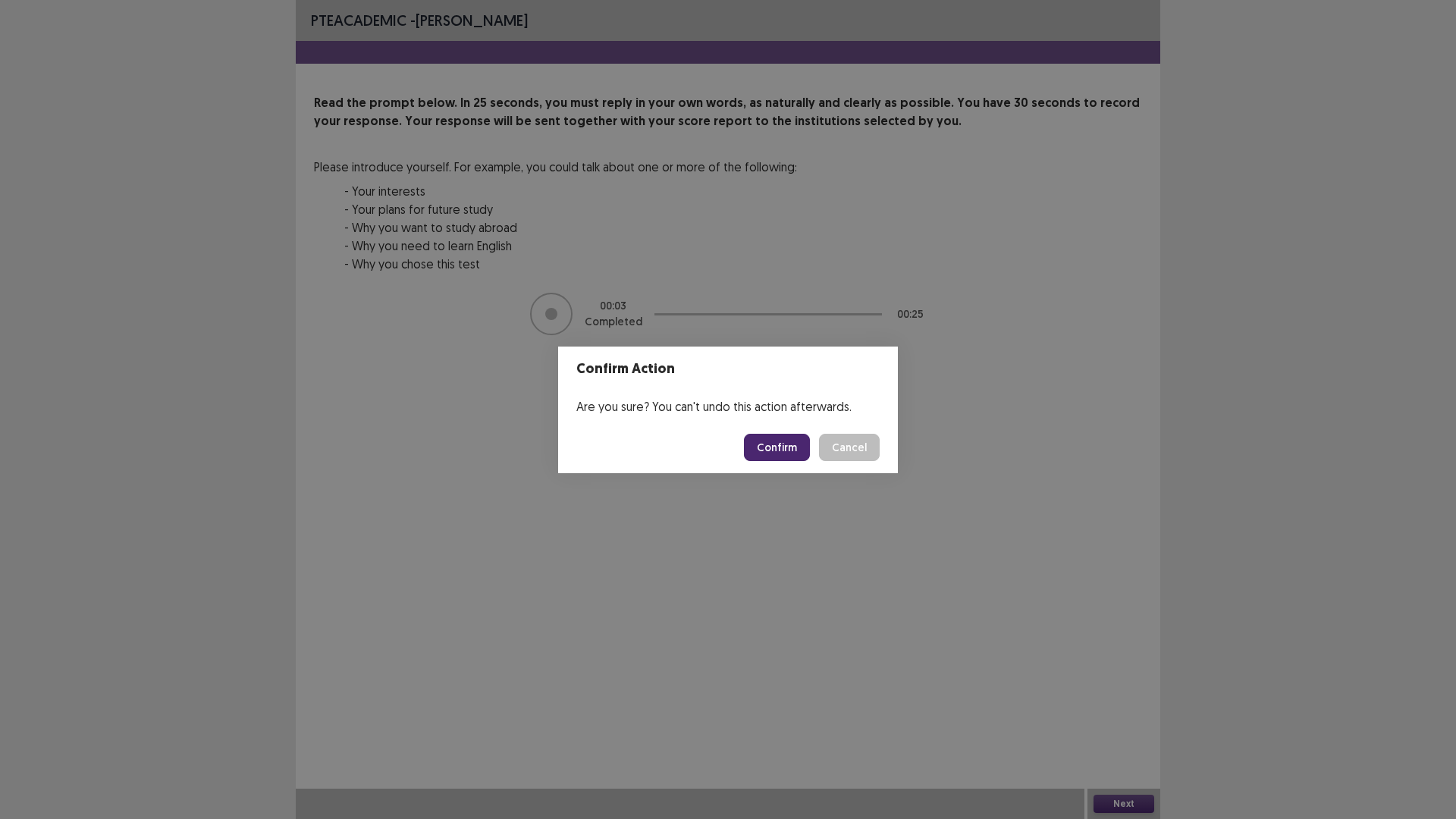
click at [793, 452] on button "Confirm" at bounding box center [777, 447] width 66 height 27
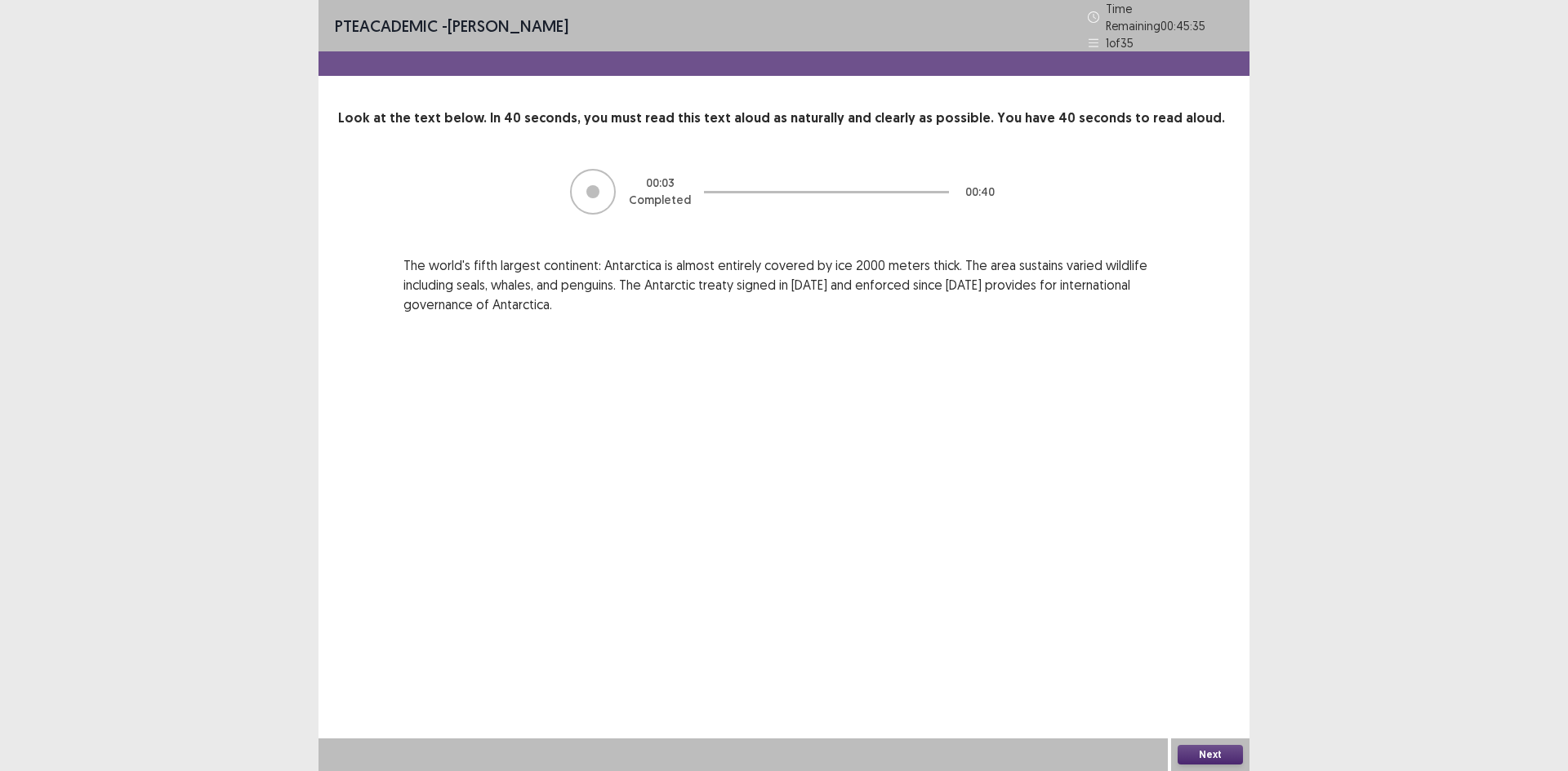
click at [1227, 756] on button "Next" at bounding box center [1210, 755] width 65 height 20
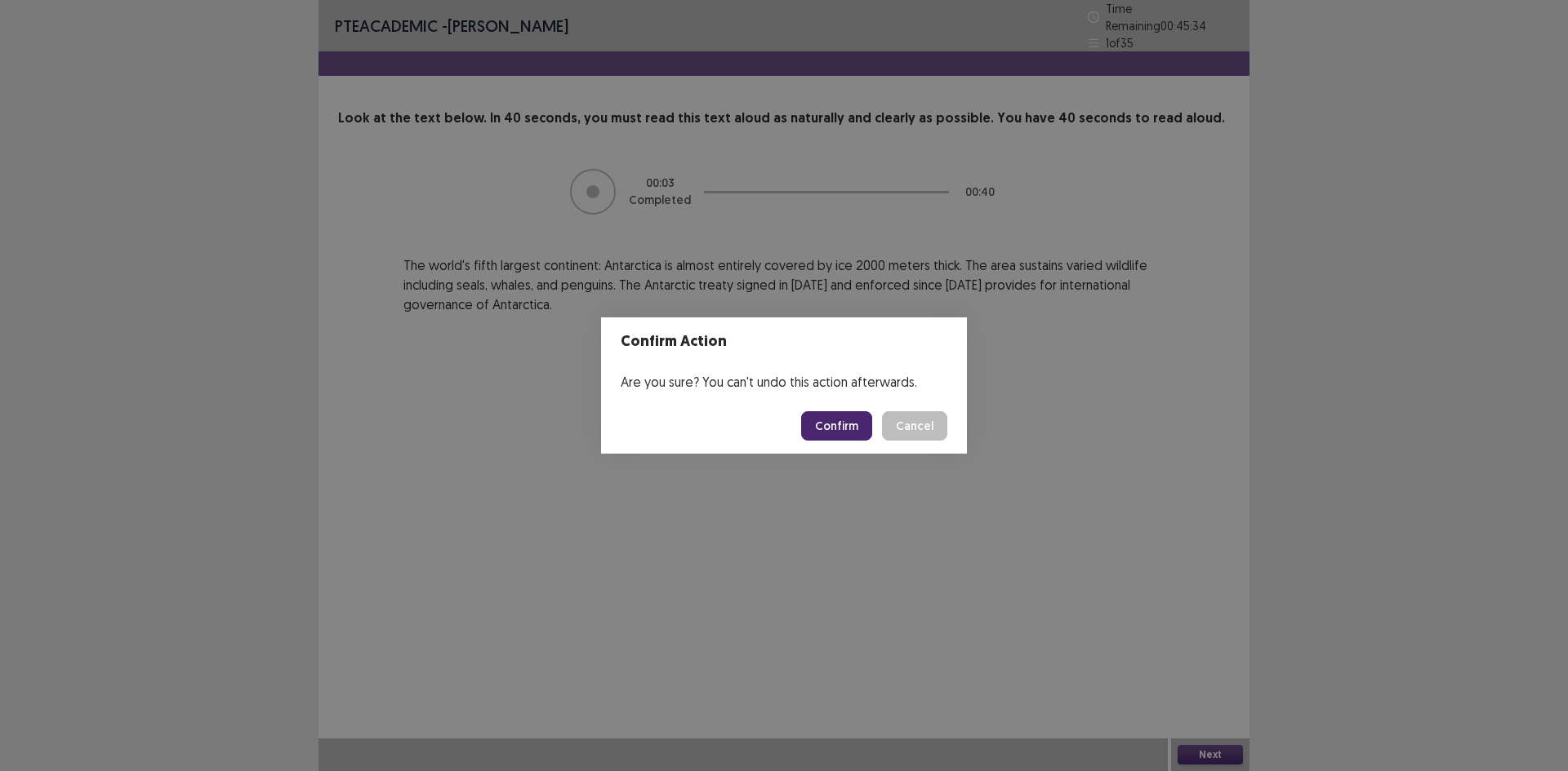
click at [835, 422] on button "Confirm" at bounding box center [837, 426] width 71 height 29
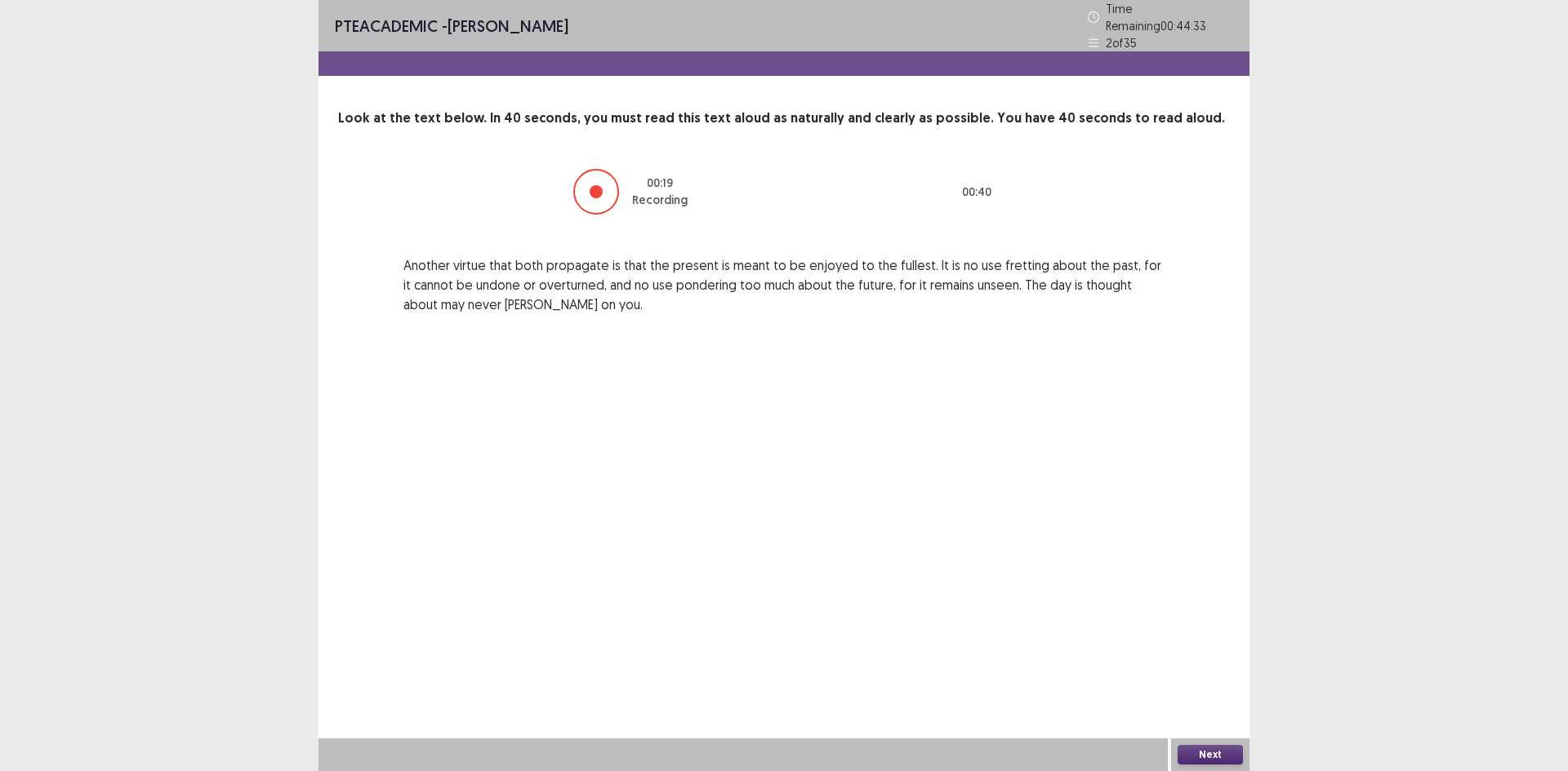
click at [587, 187] on div at bounding box center [596, 191] width 46 height 46
click at [592, 187] on div at bounding box center [596, 191] width 13 height 13
click at [1222, 755] on button "Next" at bounding box center [1210, 755] width 65 height 20
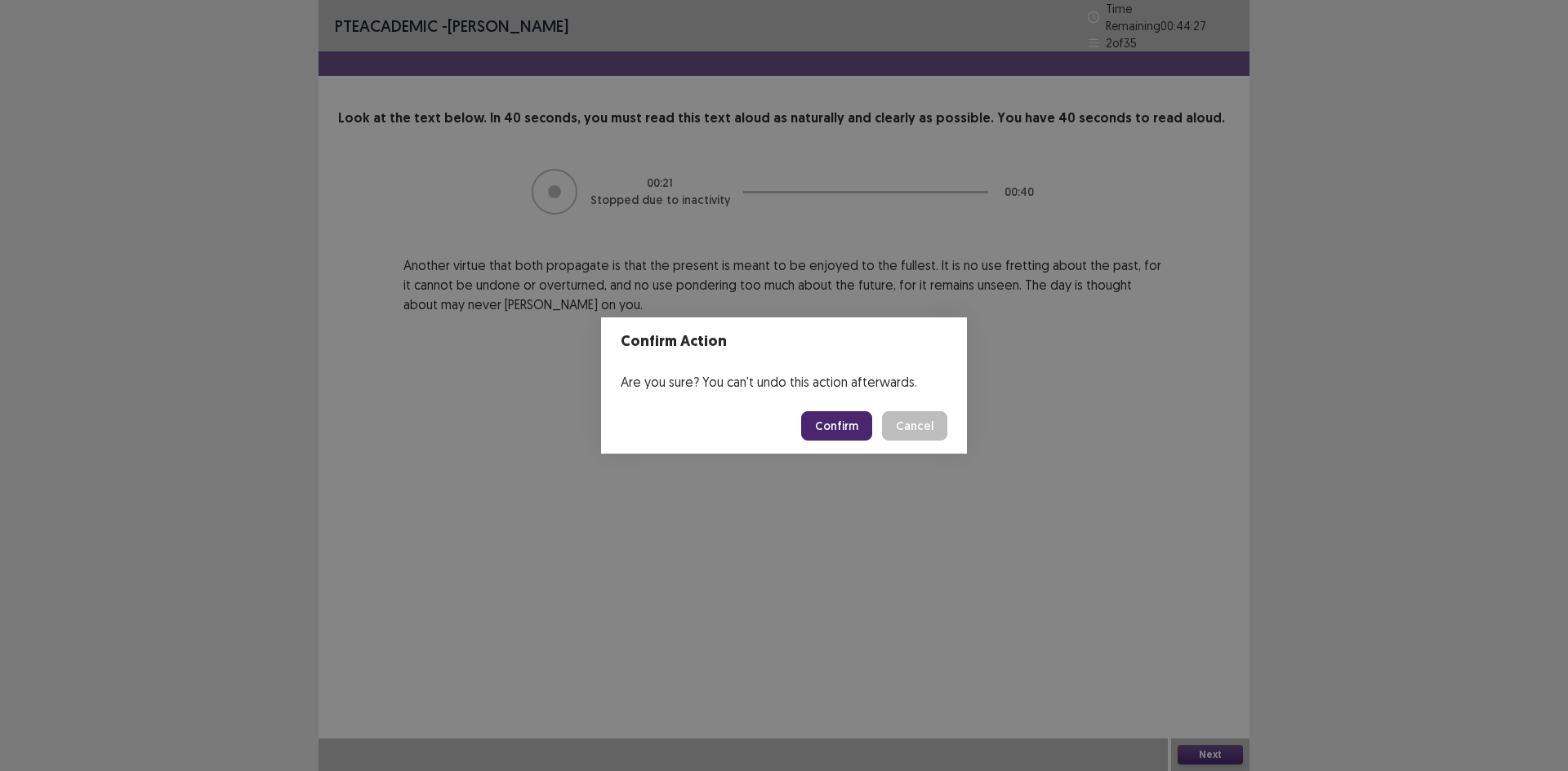
click at [864, 436] on button "Confirm" at bounding box center [837, 426] width 71 height 29
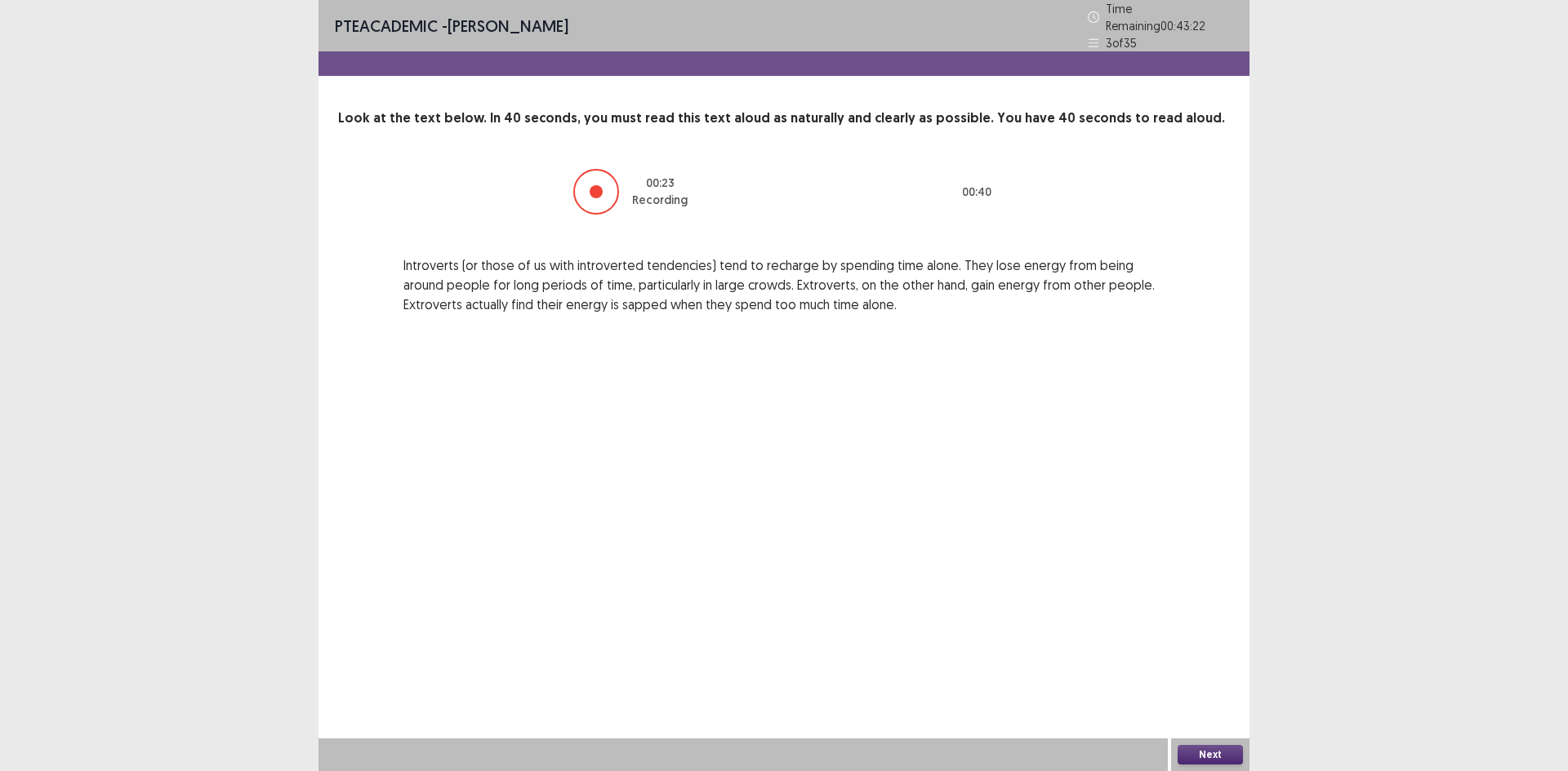
click at [601, 185] on div at bounding box center [596, 191] width 13 height 13
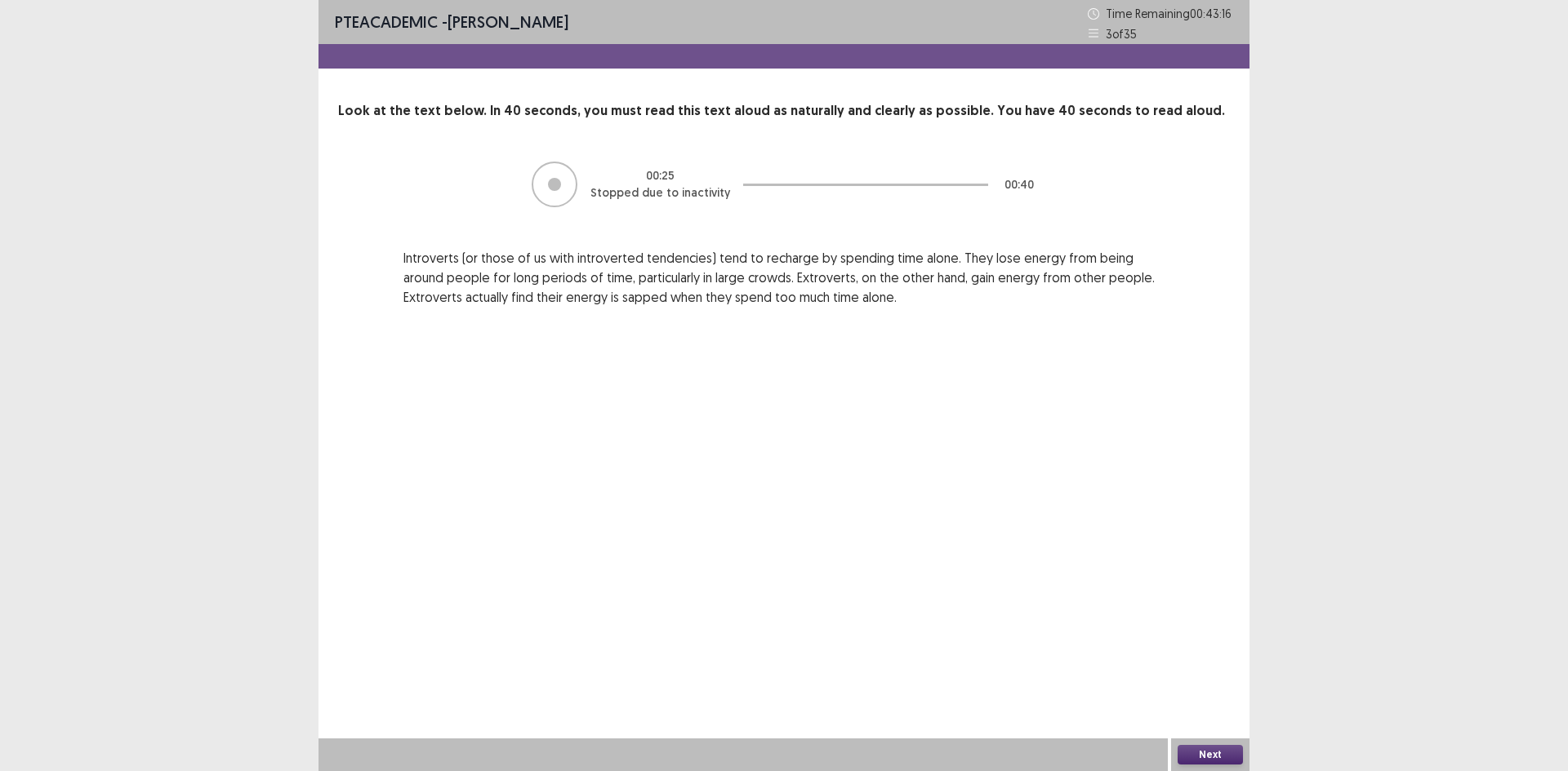
click at [1213, 754] on button "Next" at bounding box center [1210, 755] width 65 height 20
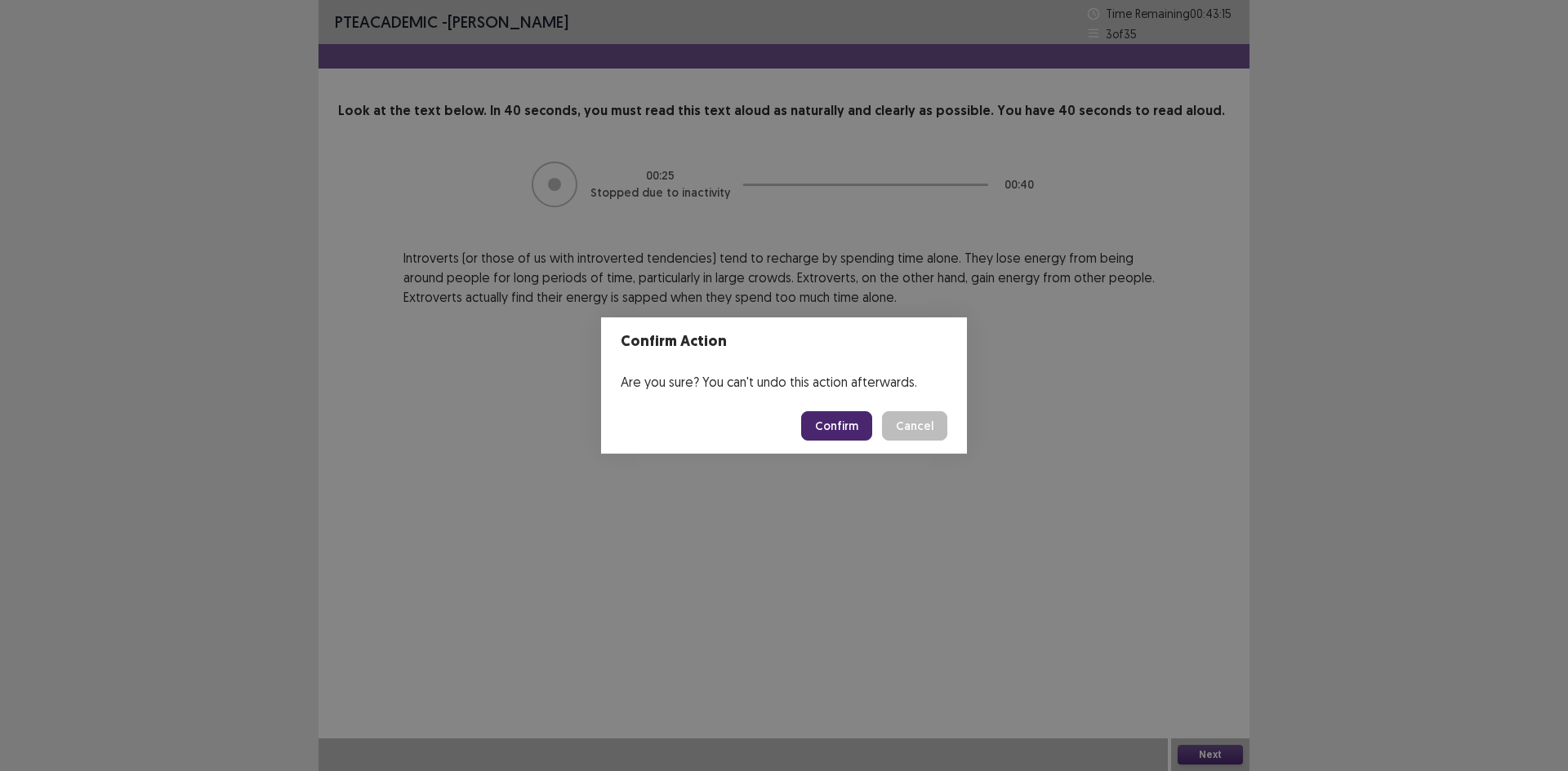
click at [865, 427] on button "Confirm" at bounding box center [837, 426] width 71 height 29
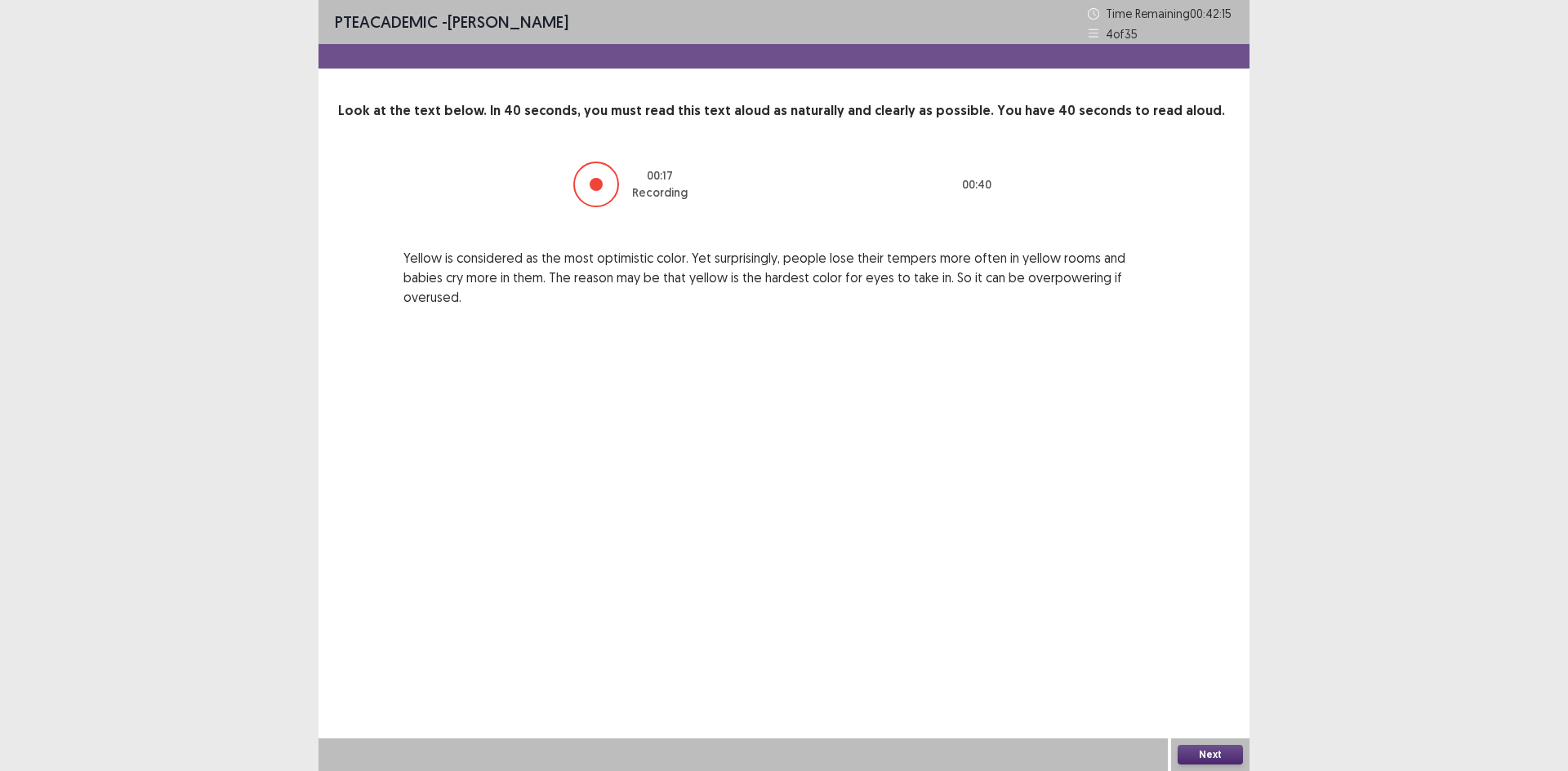
click at [578, 187] on div at bounding box center [596, 184] width 46 height 46
click at [596, 185] on div at bounding box center [596, 183] width 13 height 13
click at [596, 187] on div at bounding box center [596, 183] width 13 height 13
click at [1224, 751] on button "Next" at bounding box center [1210, 755] width 65 height 20
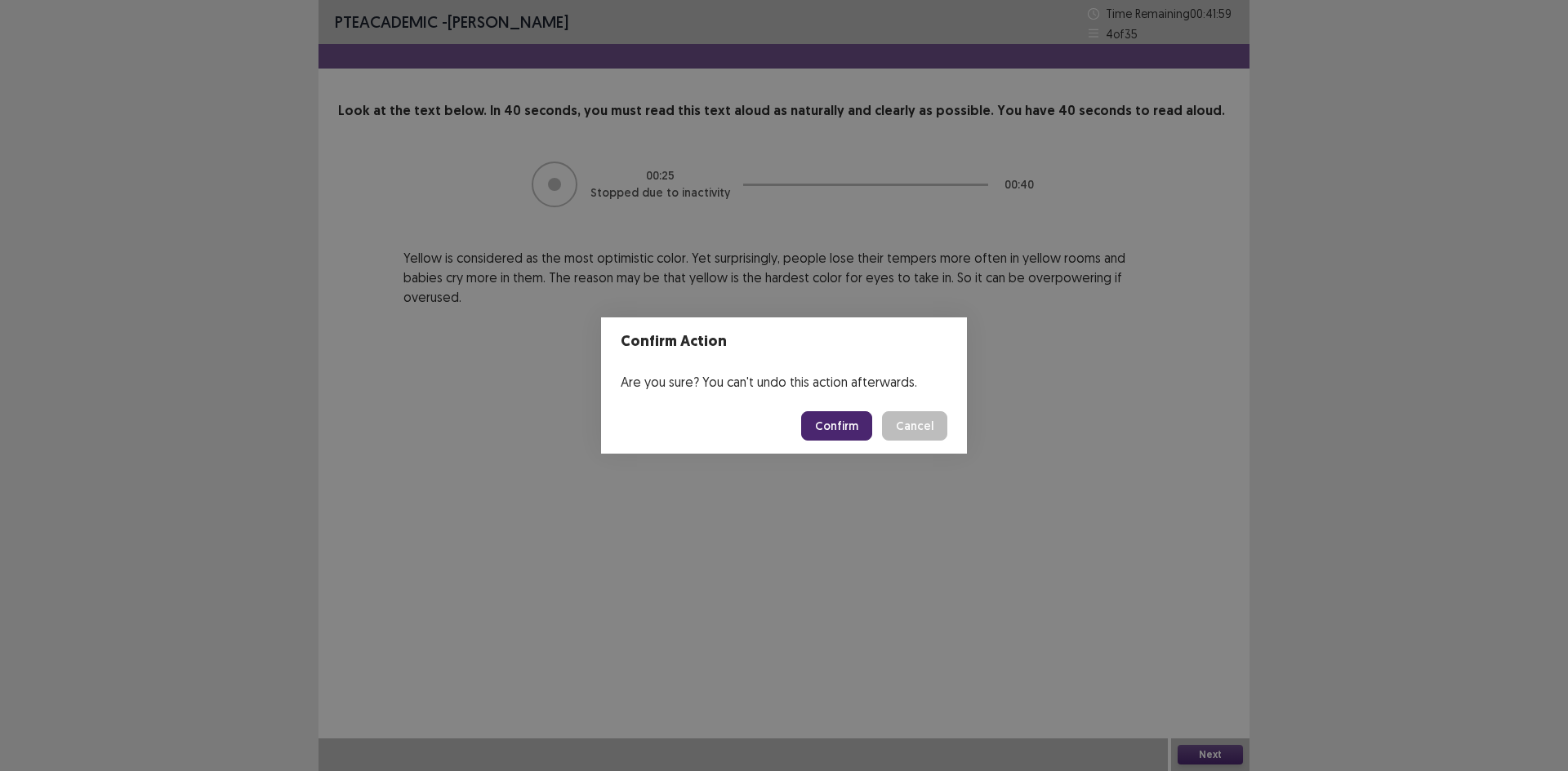
click at [870, 418] on button "Confirm" at bounding box center [837, 426] width 71 height 29
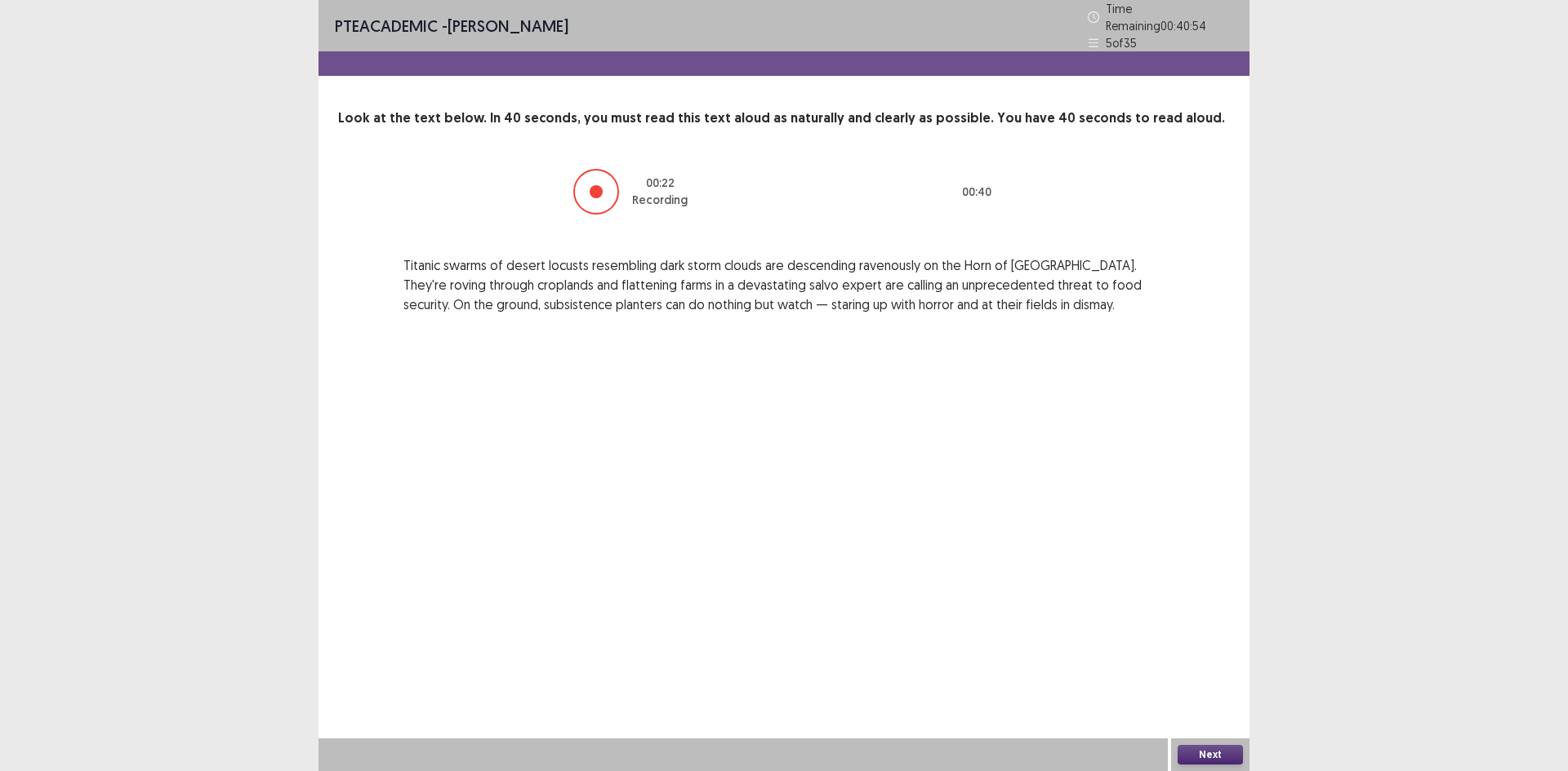
click at [1211, 751] on button "Next" at bounding box center [1210, 755] width 65 height 20
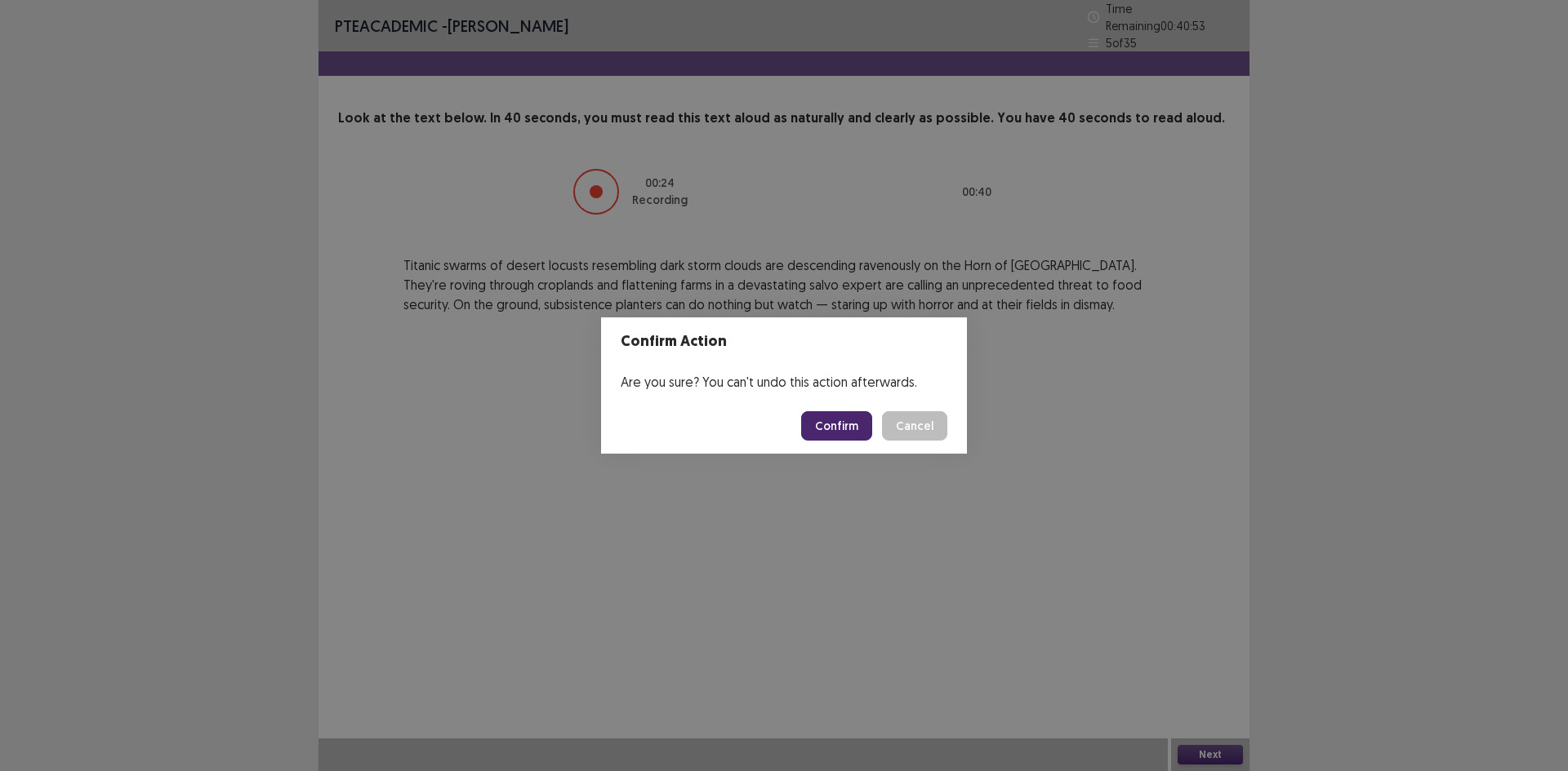
click at [831, 422] on button "Confirm" at bounding box center [837, 426] width 71 height 29
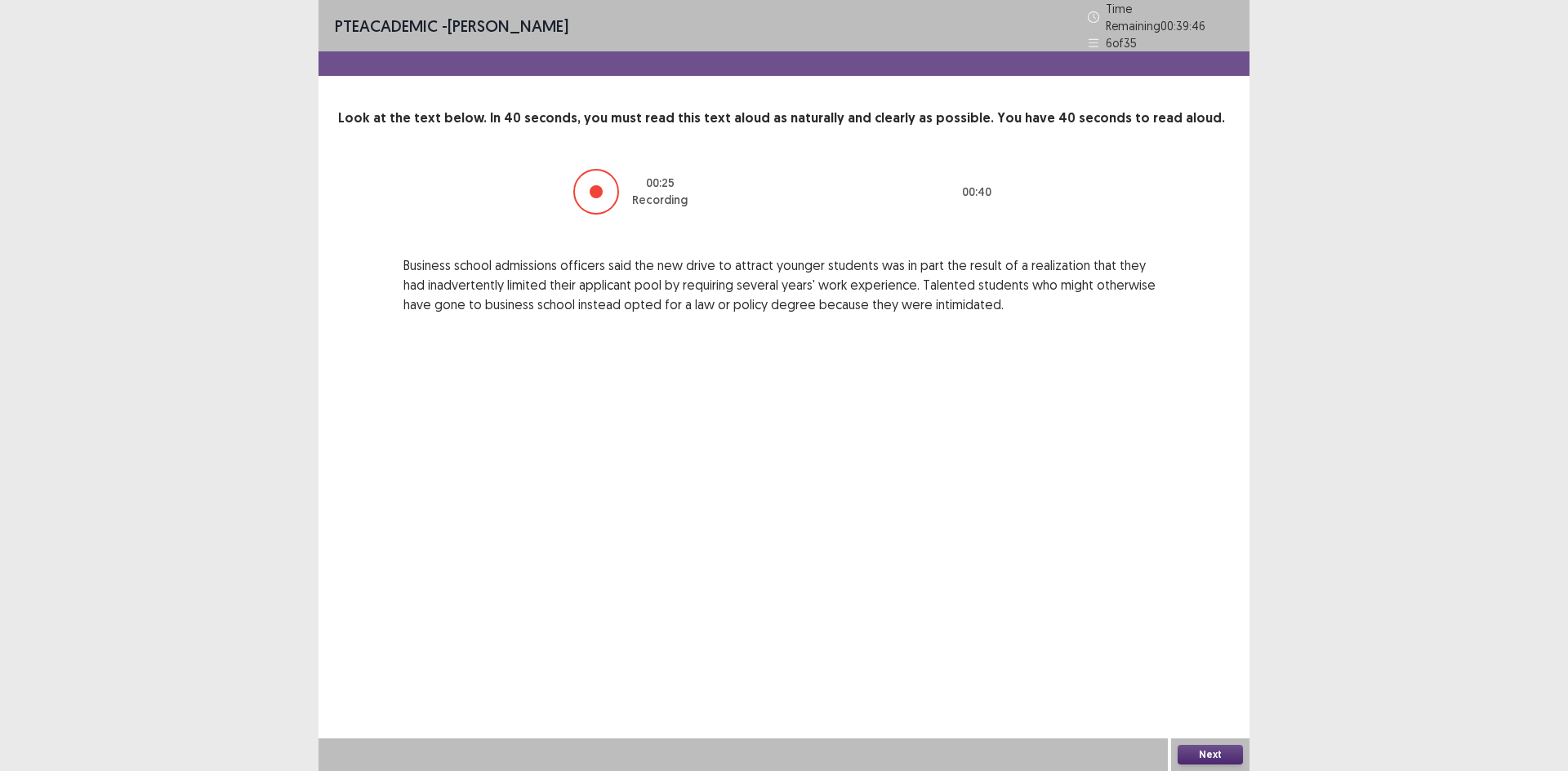
click at [1225, 754] on button "Next" at bounding box center [1210, 755] width 65 height 20
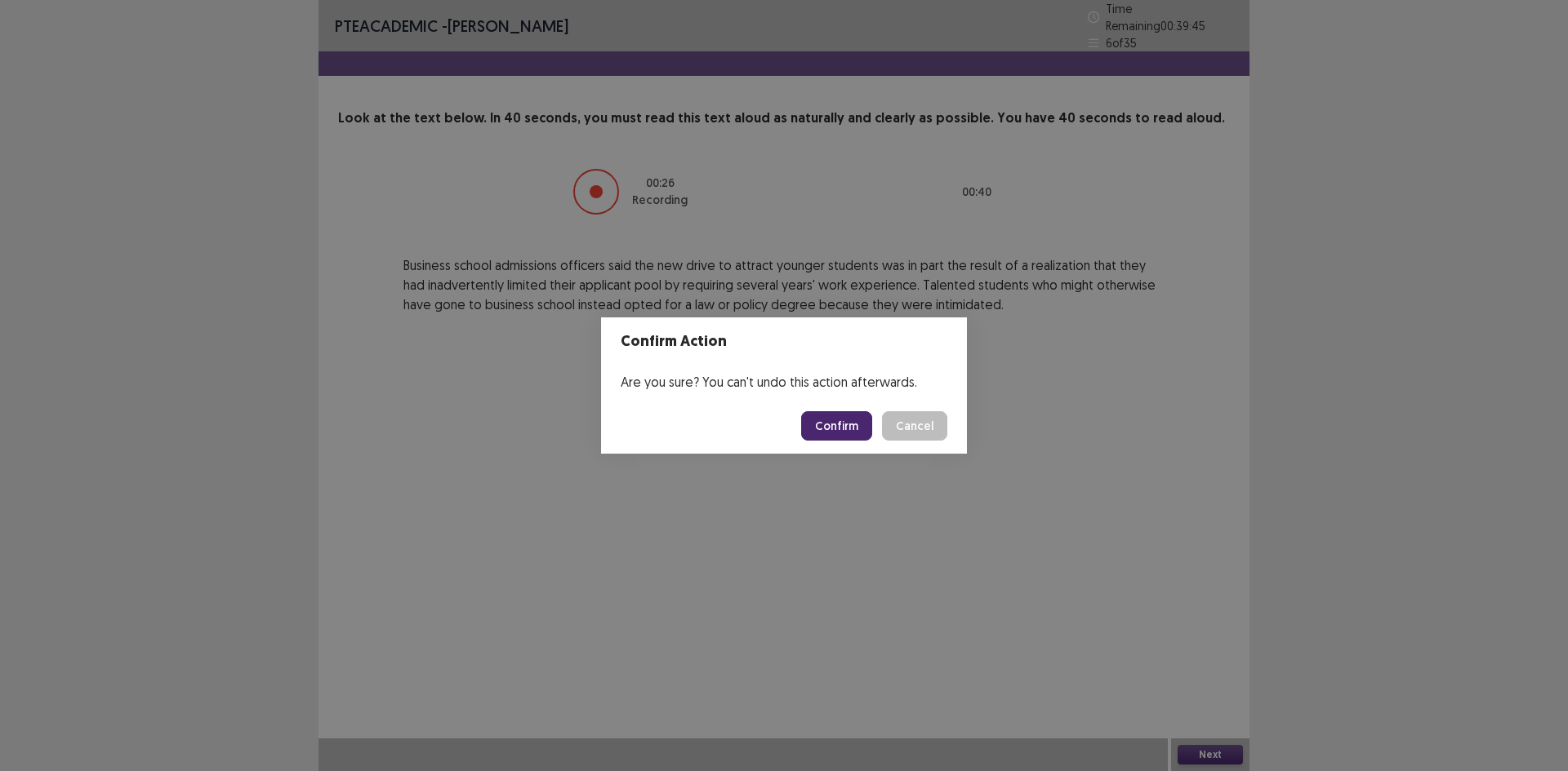
click at [836, 420] on button "Confirm" at bounding box center [837, 426] width 71 height 29
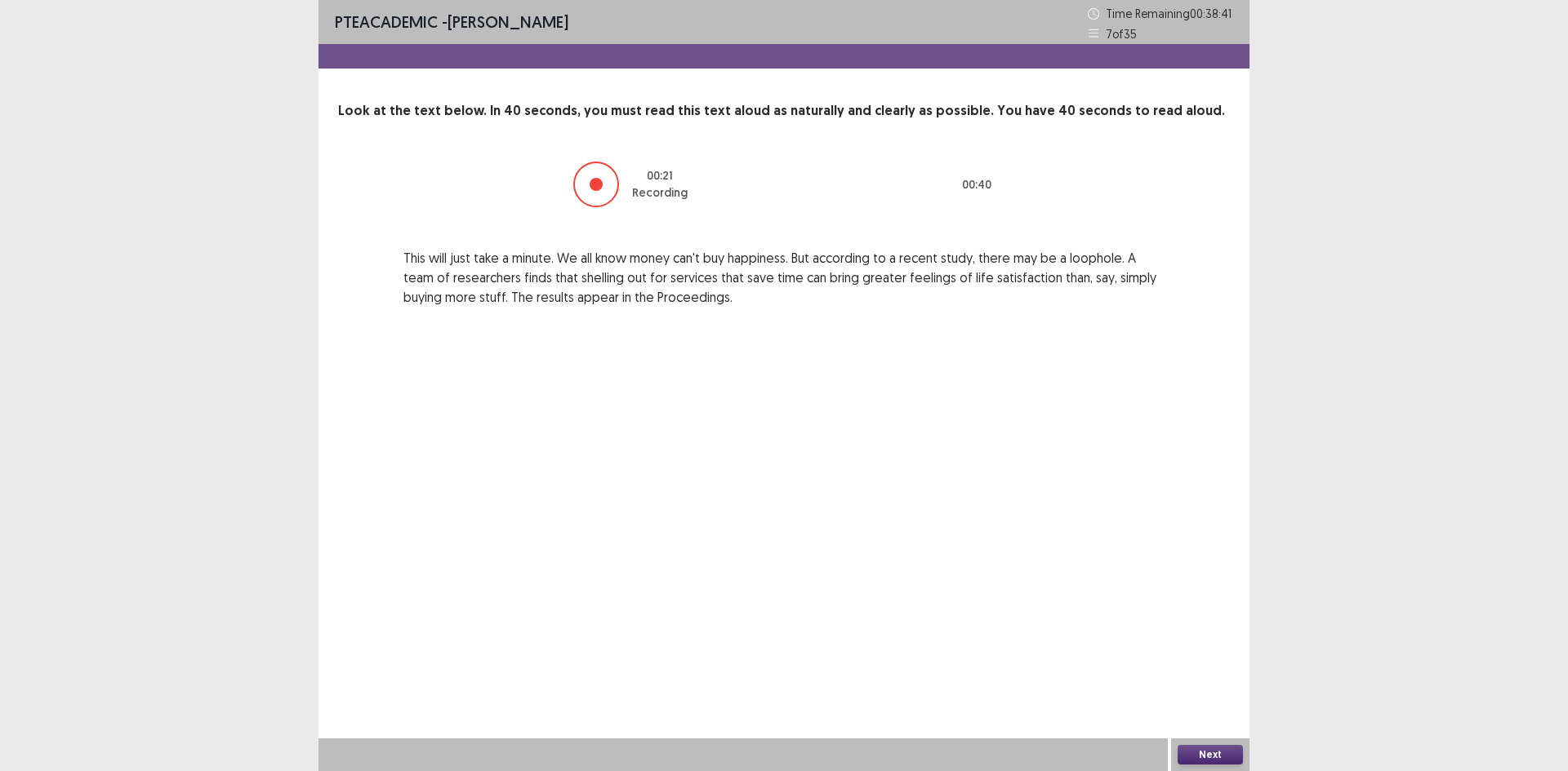
click at [1208, 752] on button "Next" at bounding box center [1210, 755] width 65 height 20
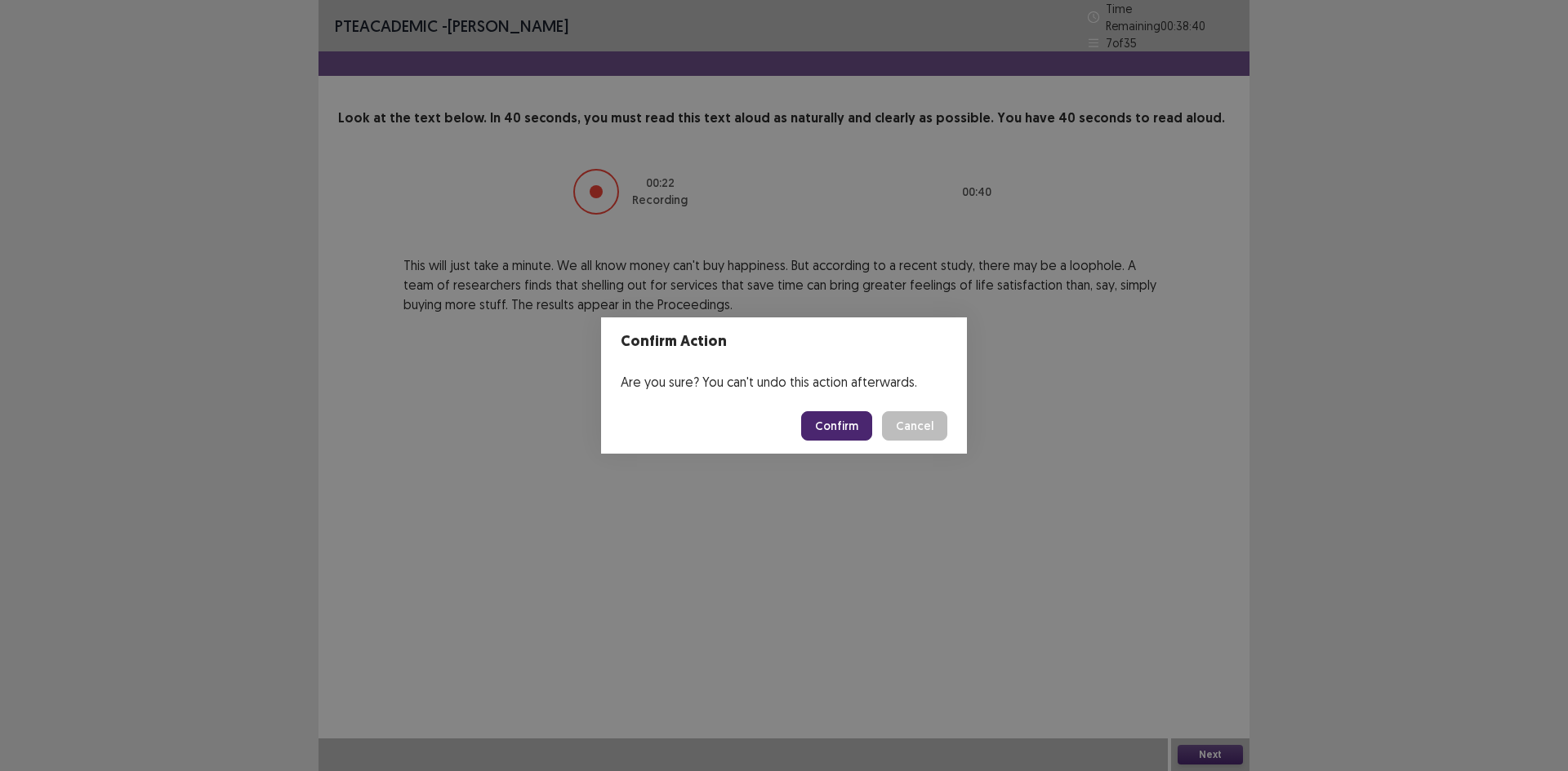
click at [831, 434] on button "Confirm" at bounding box center [837, 426] width 71 height 29
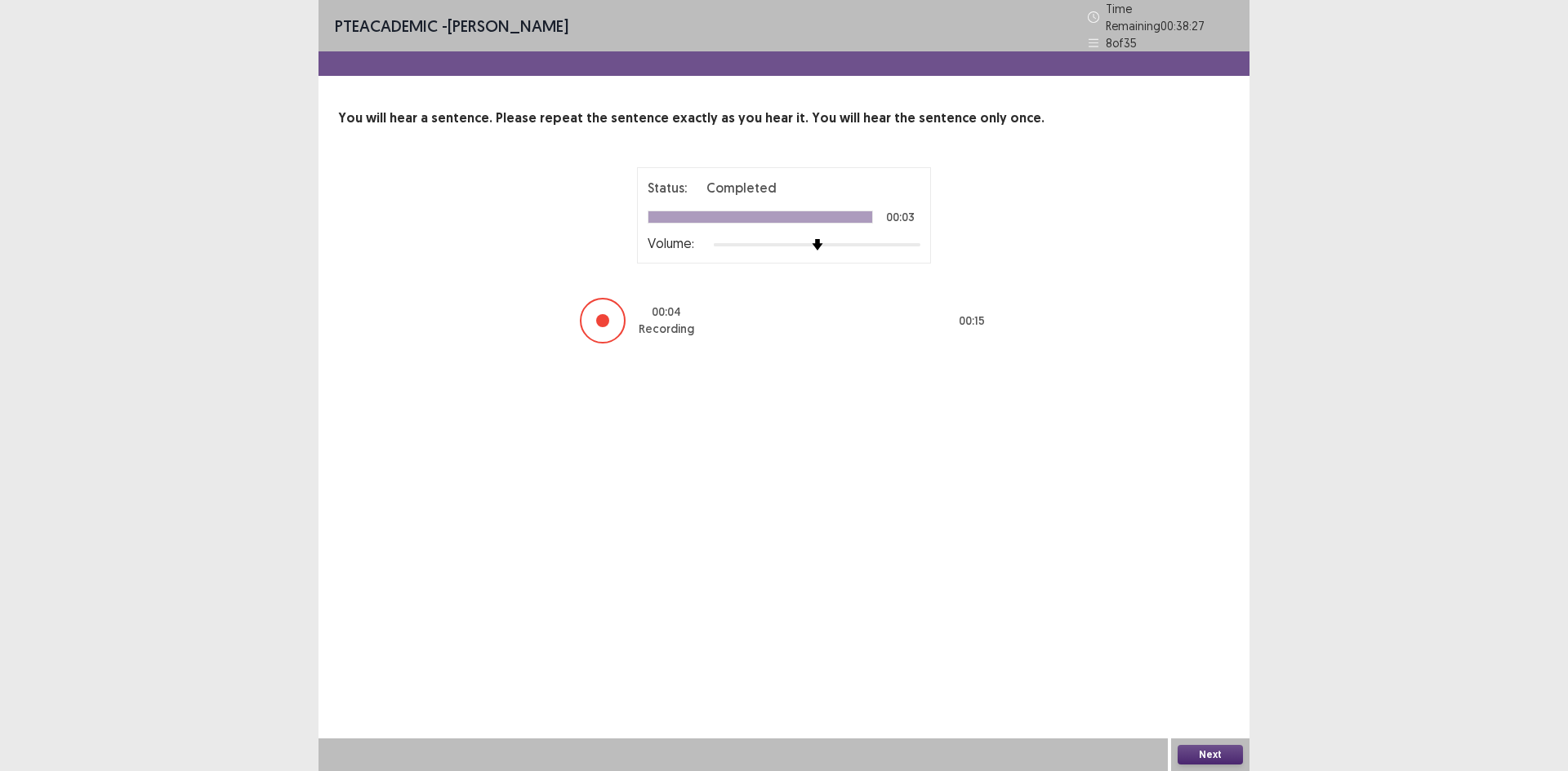
click at [1228, 753] on button "Next" at bounding box center [1210, 755] width 65 height 20
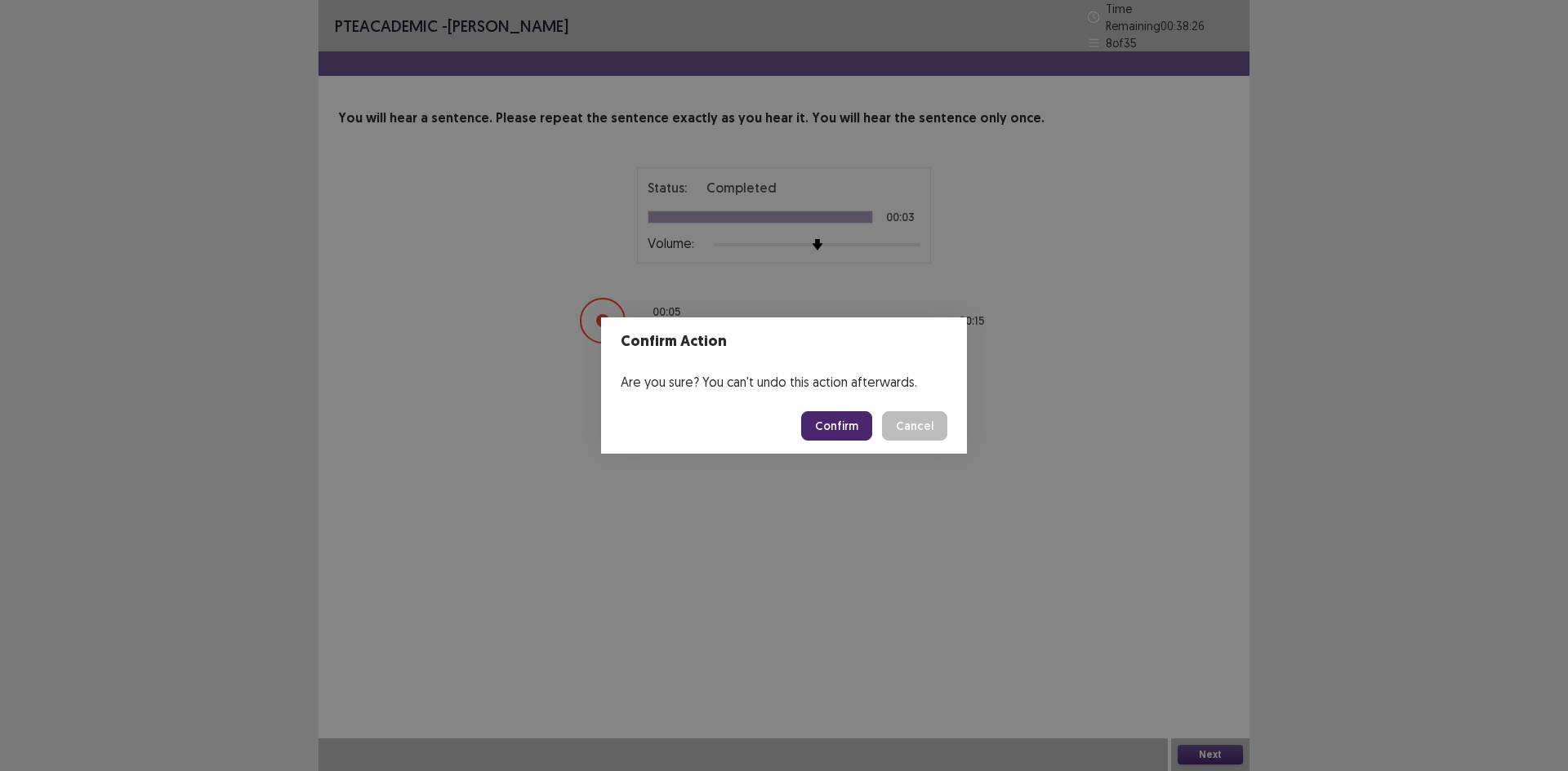
click at [839, 423] on button "Confirm" at bounding box center [837, 426] width 71 height 29
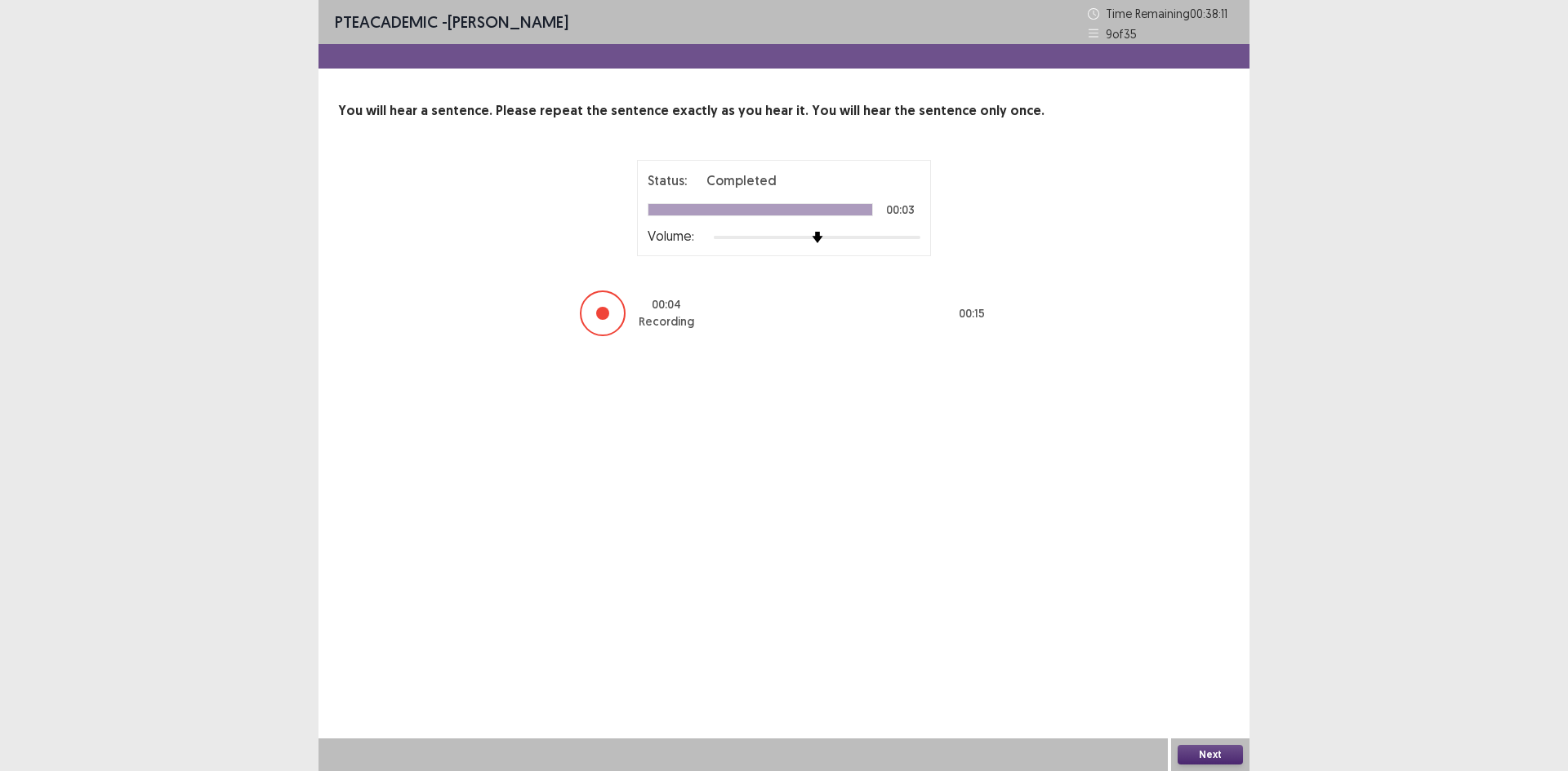
click at [596, 321] on div at bounding box center [602, 313] width 46 height 46
click at [1220, 756] on button "Next" at bounding box center [1210, 755] width 65 height 20
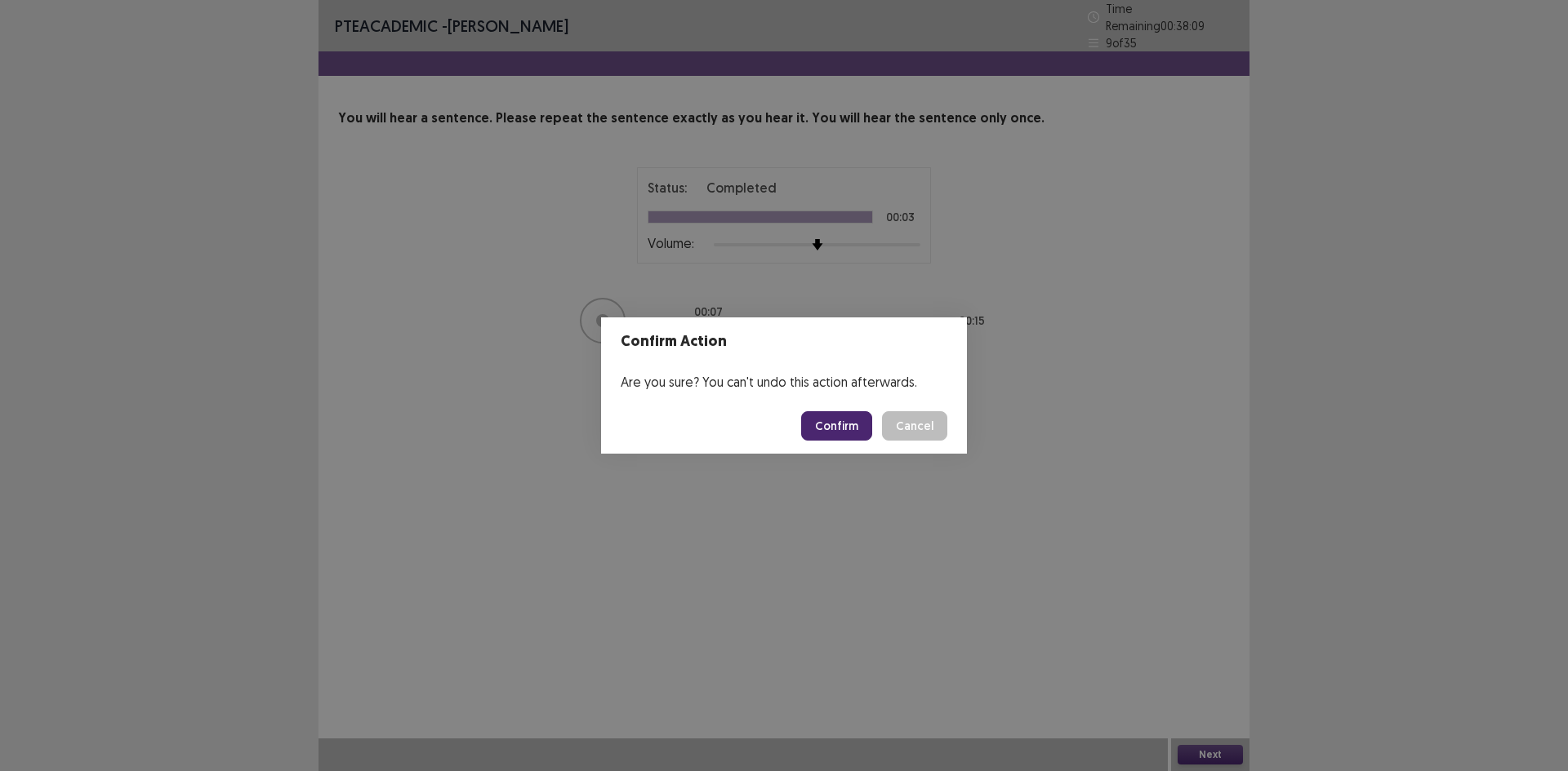
click at [856, 427] on button "Confirm" at bounding box center [837, 426] width 71 height 29
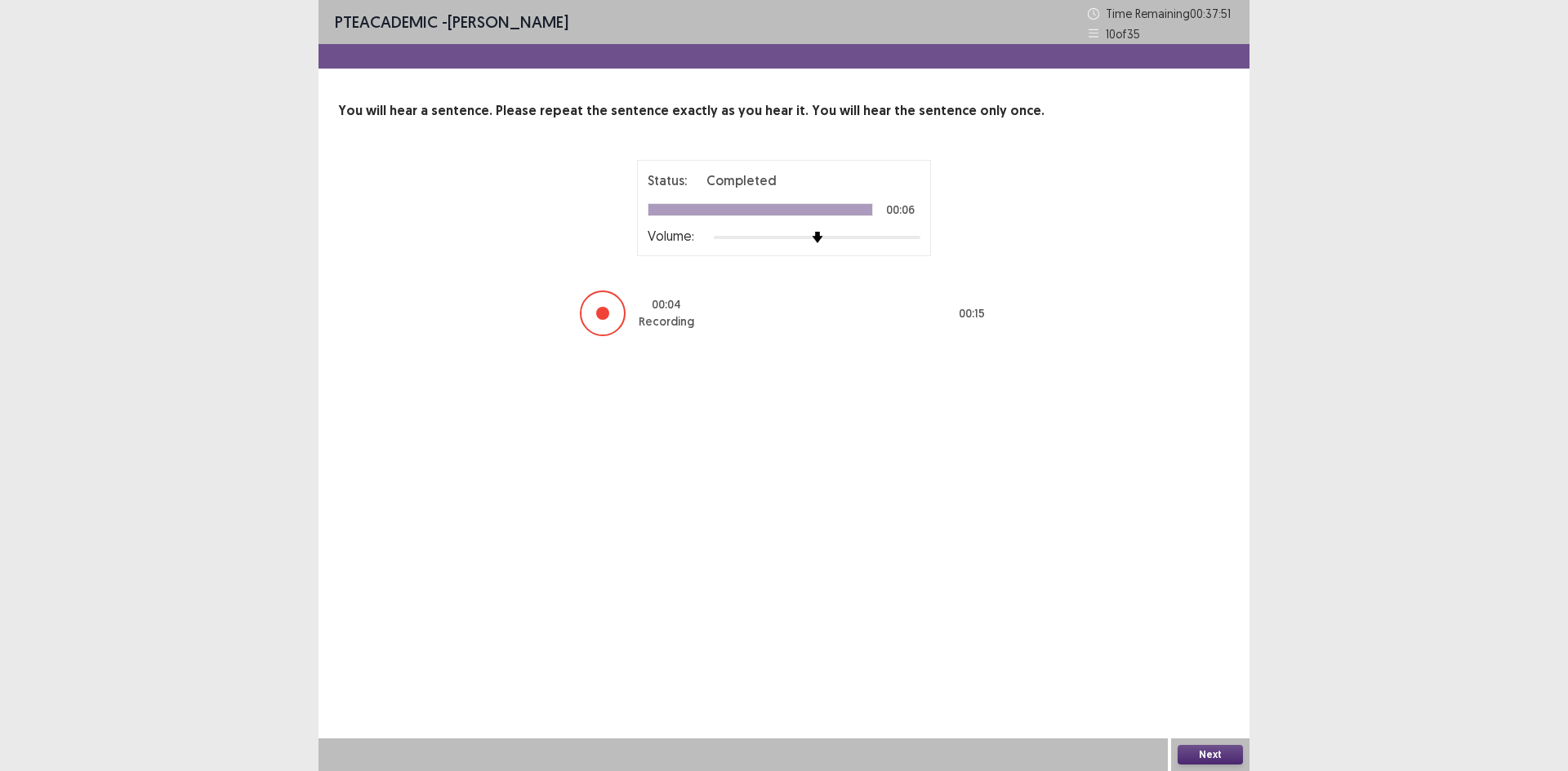
click at [605, 316] on div at bounding box center [602, 312] width 13 height 13
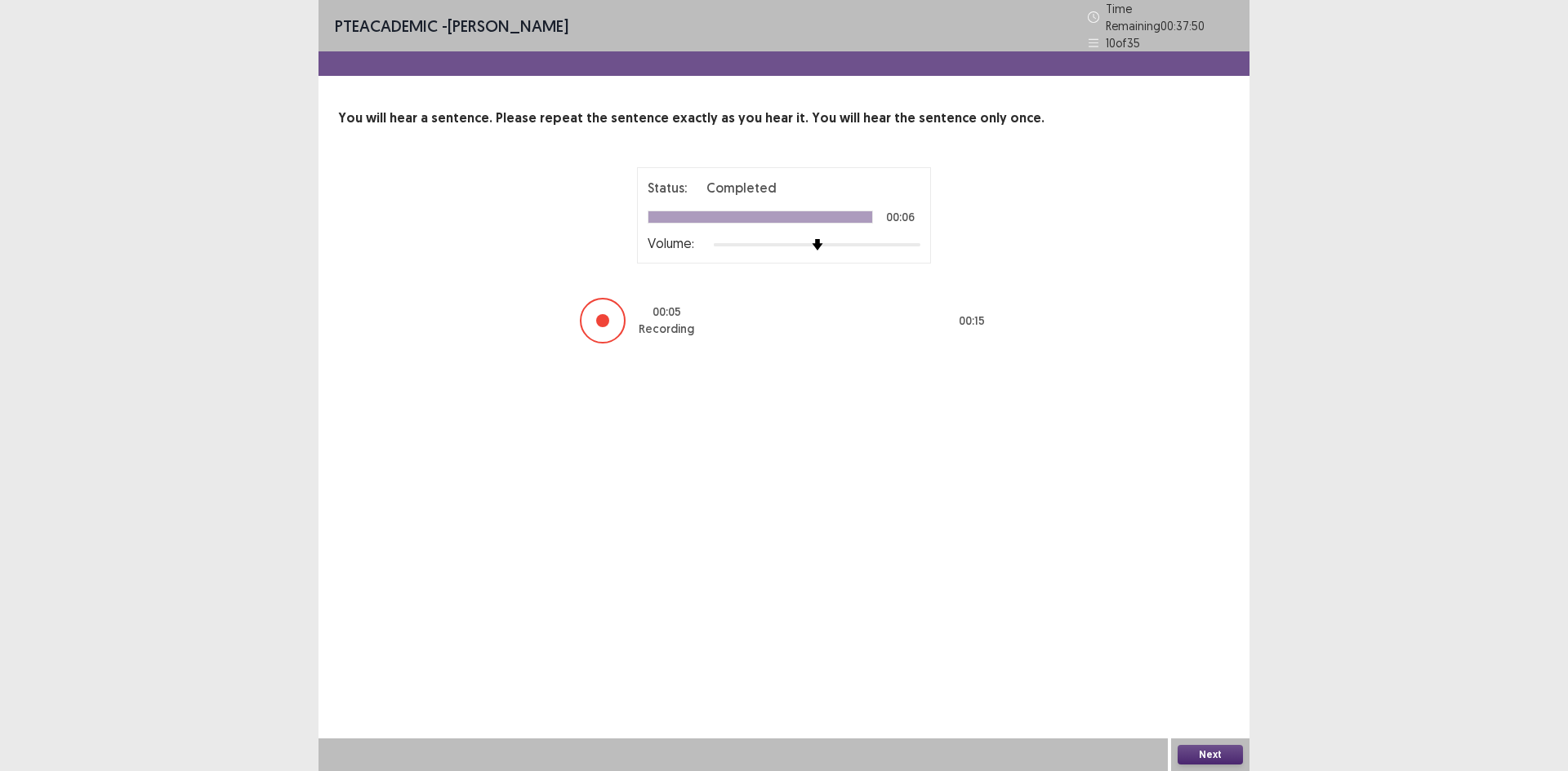
click at [1206, 751] on button "Next" at bounding box center [1210, 755] width 65 height 20
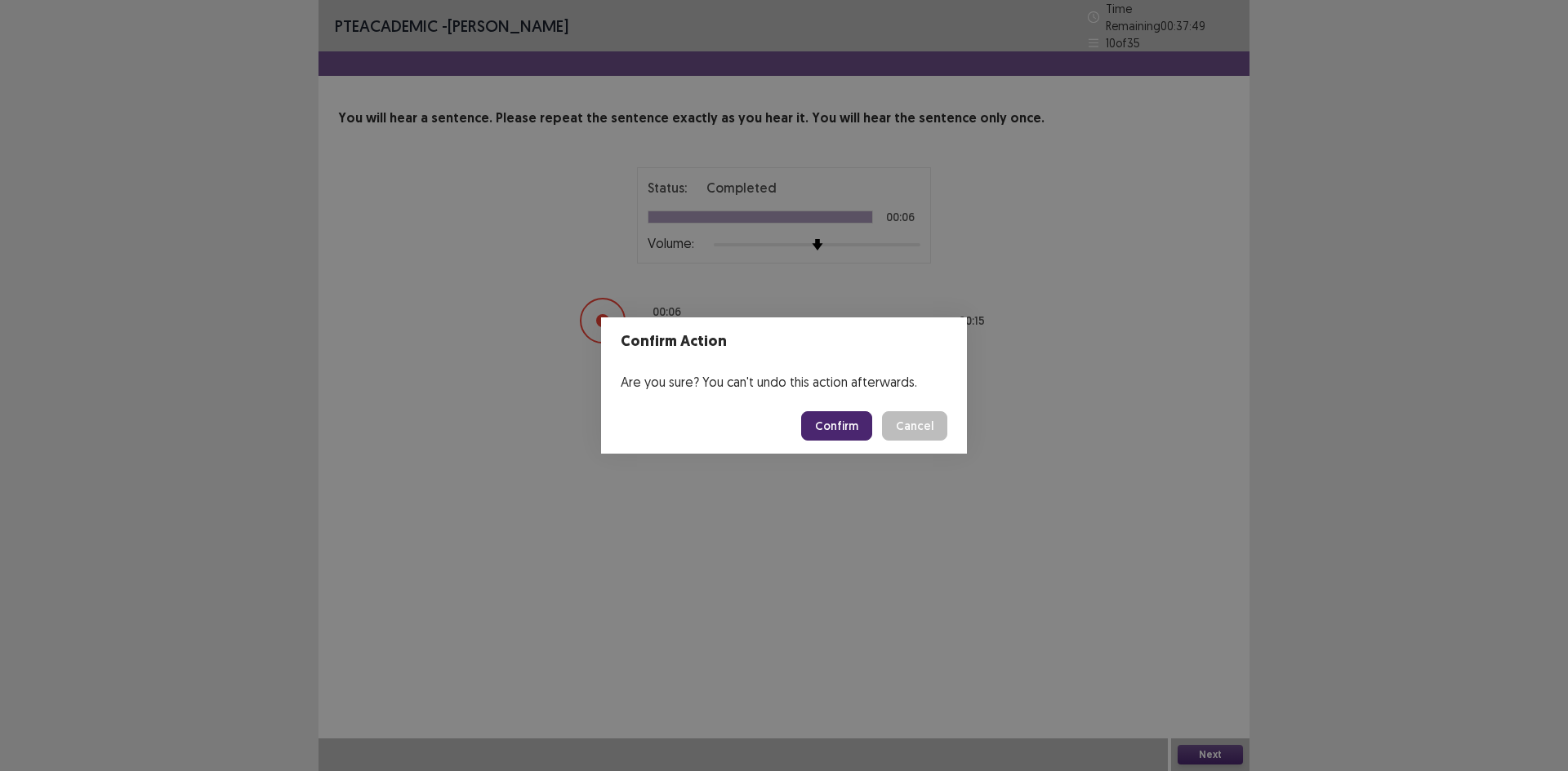
click at [859, 425] on button "Confirm" at bounding box center [837, 426] width 71 height 29
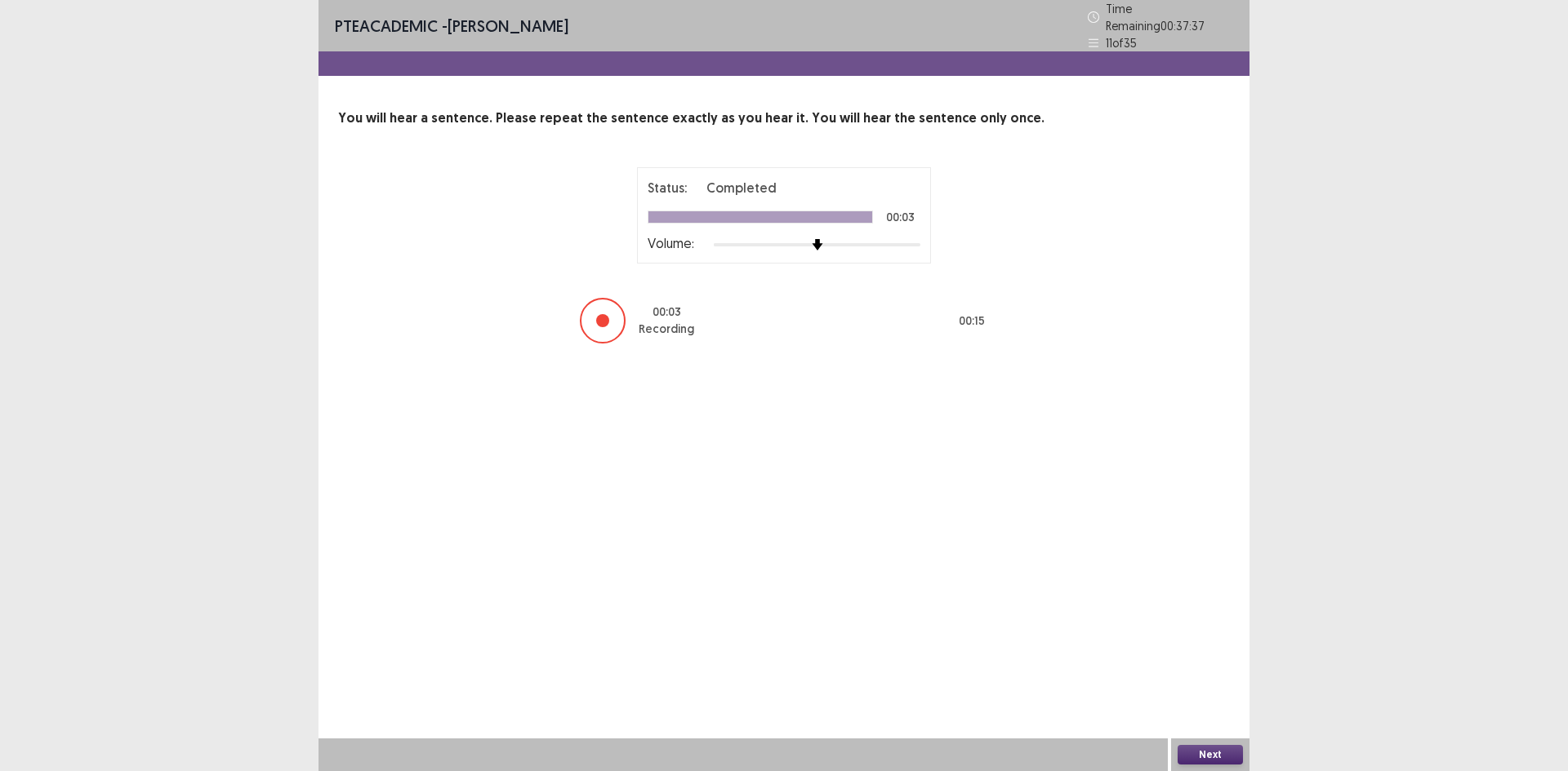
click at [601, 314] on div at bounding box center [602, 320] width 13 height 13
click at [1219, 747] on button "Next" at bounding box center [1210, 755] width 65 height 20
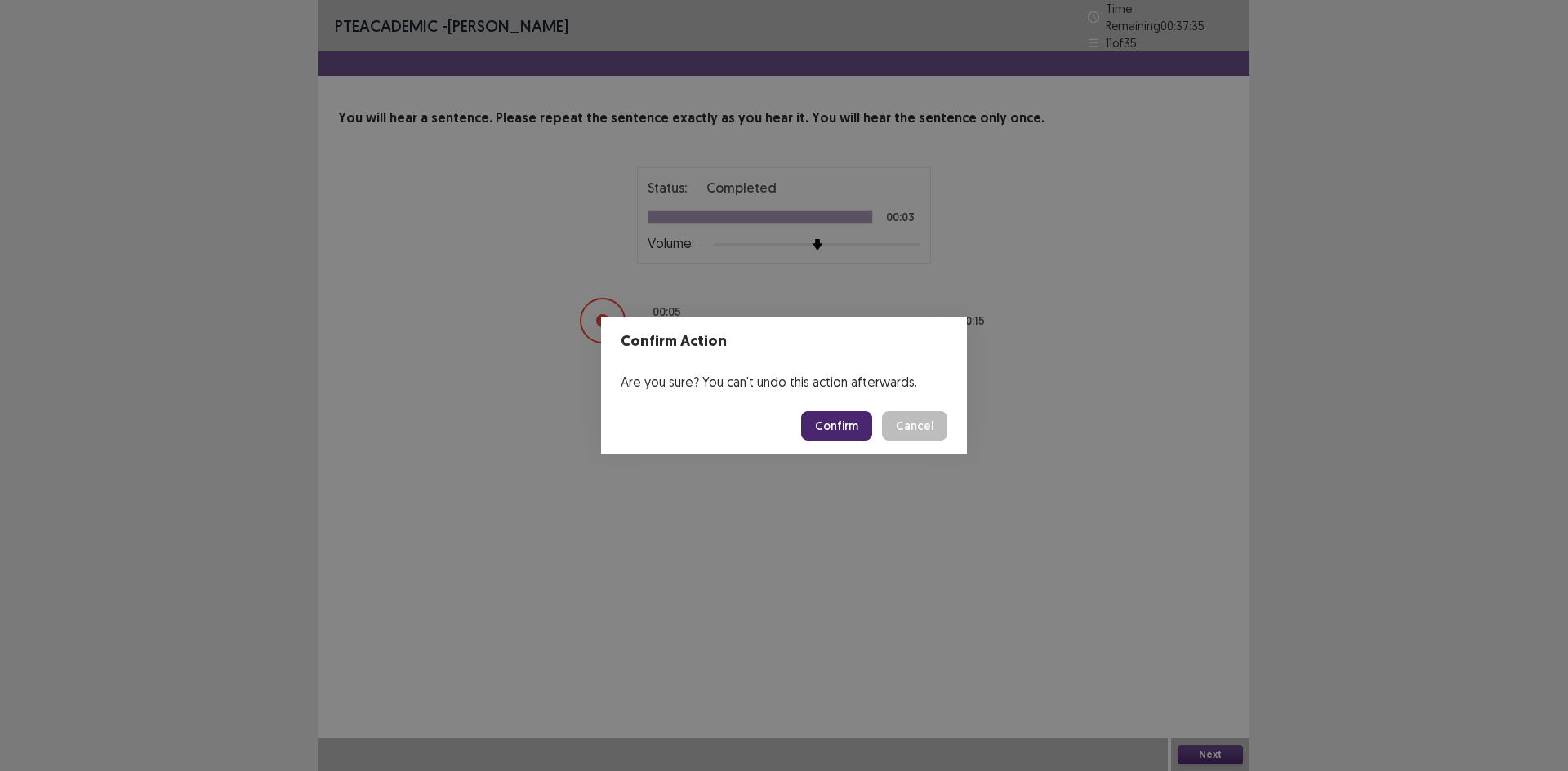
click at [831, 422] on button "Confirm" at bounding box center [837, 426] width 71 height 29
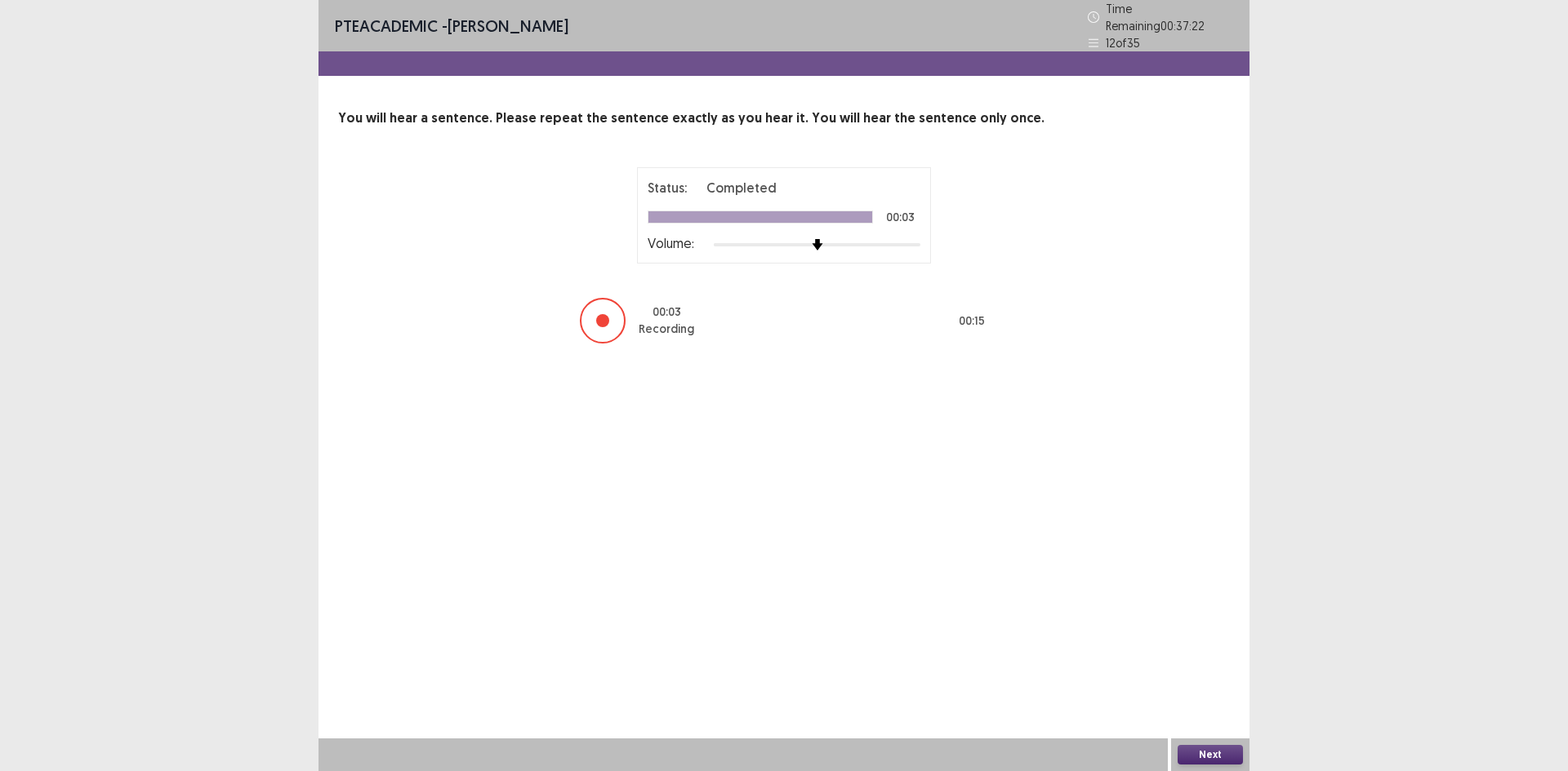
click at [1222, 756] on button "Next" at bounding box center [1210, 755] width 65 height 20
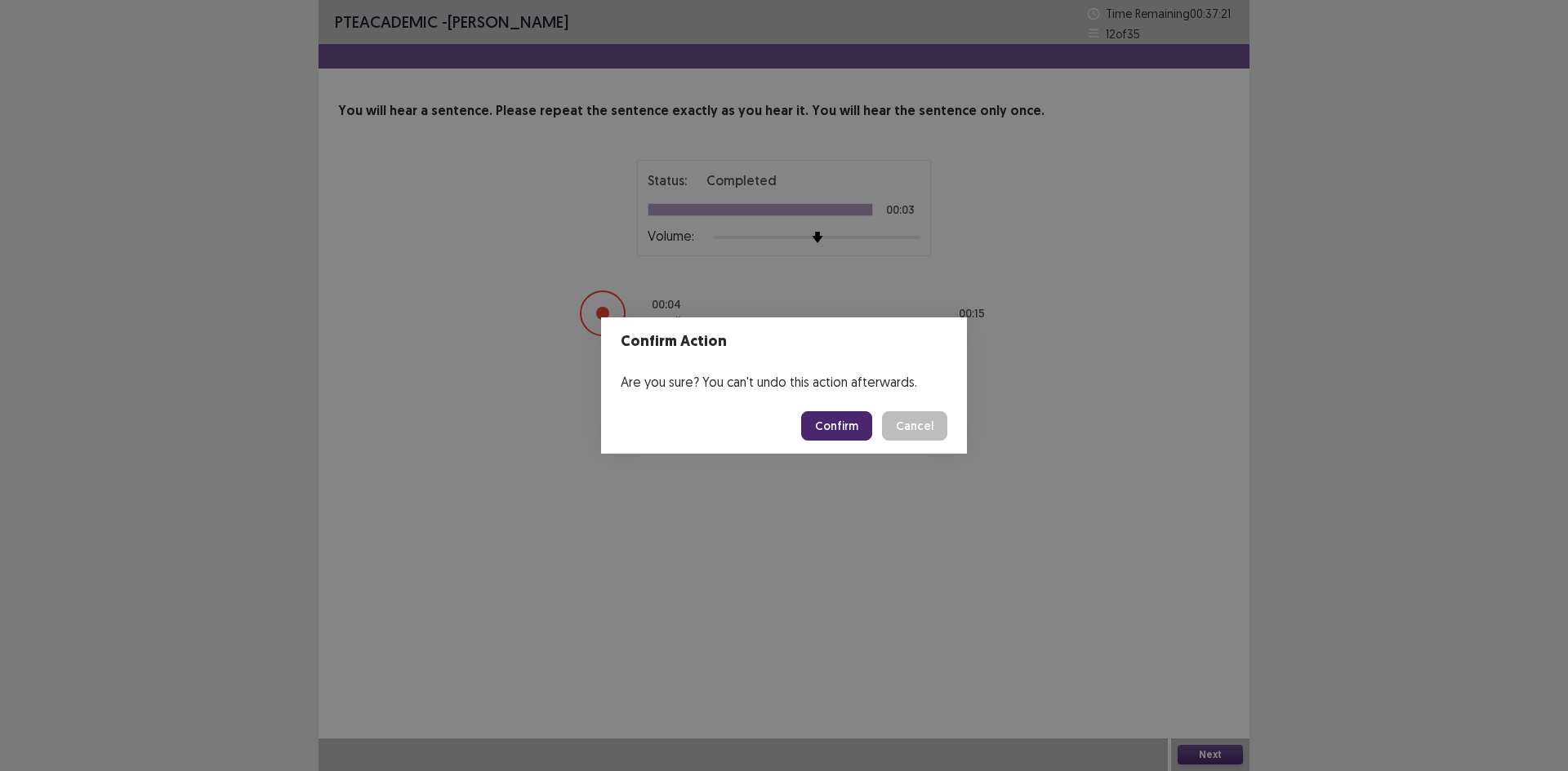
click at [819, 422] on button "Confirm" at bounding box center [837, 426] width 71 height 29
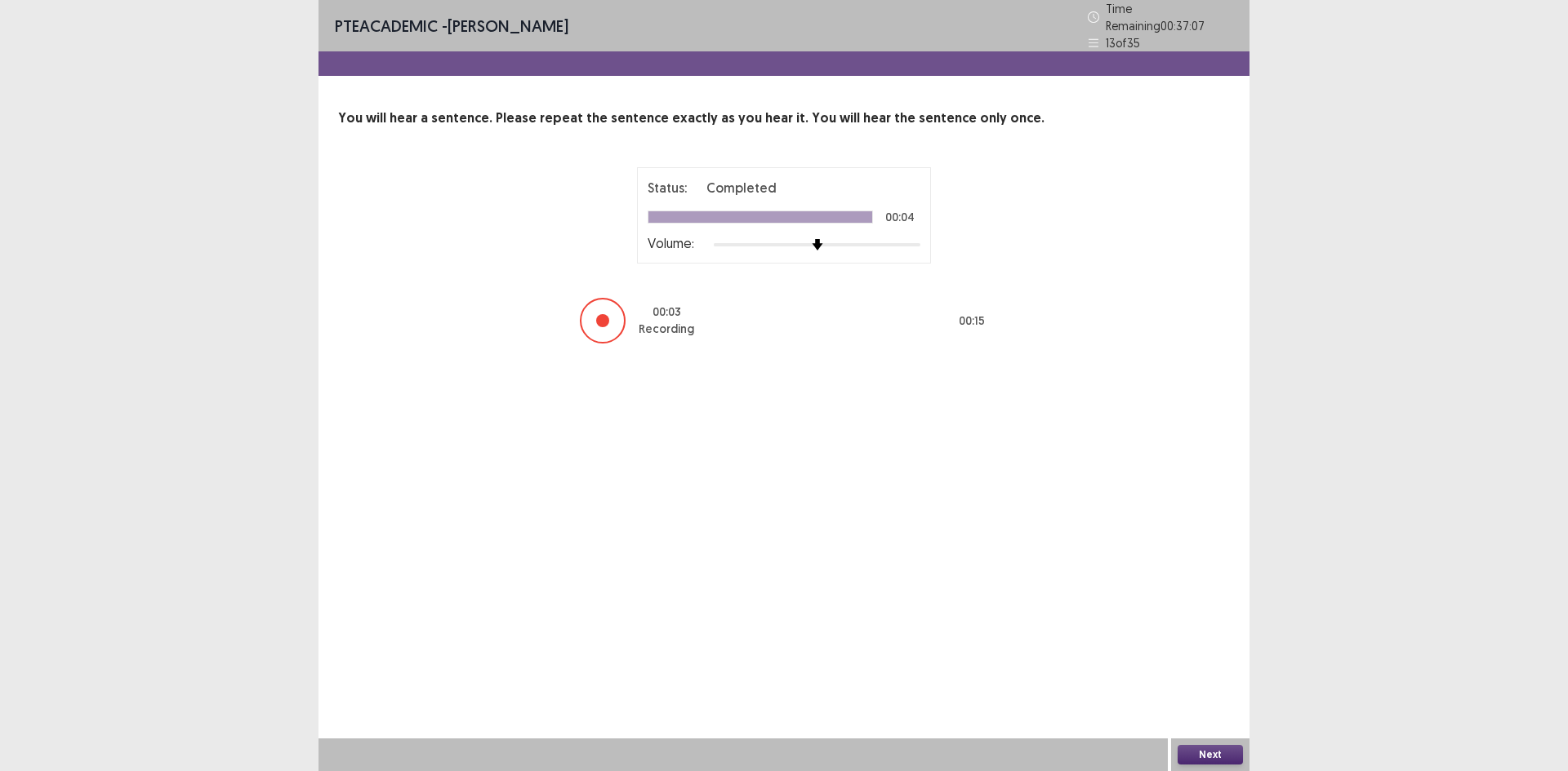
click at [1203, 754] on button "Next" at bounding box center [1210, 755] width 65 height 20
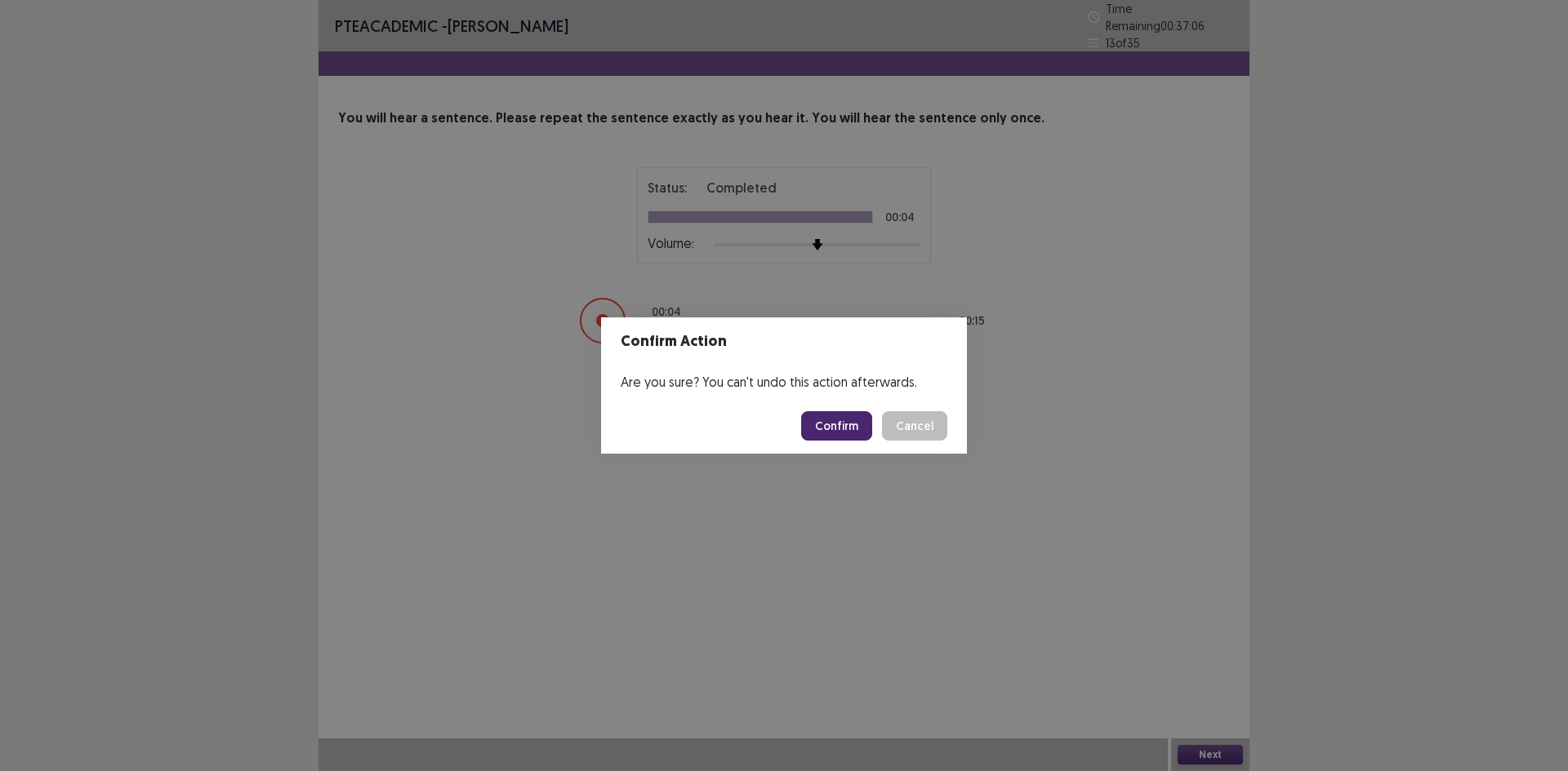
click at [829, 424] on button "Confirm" at bounding box center [837, 426] width 71 height 29
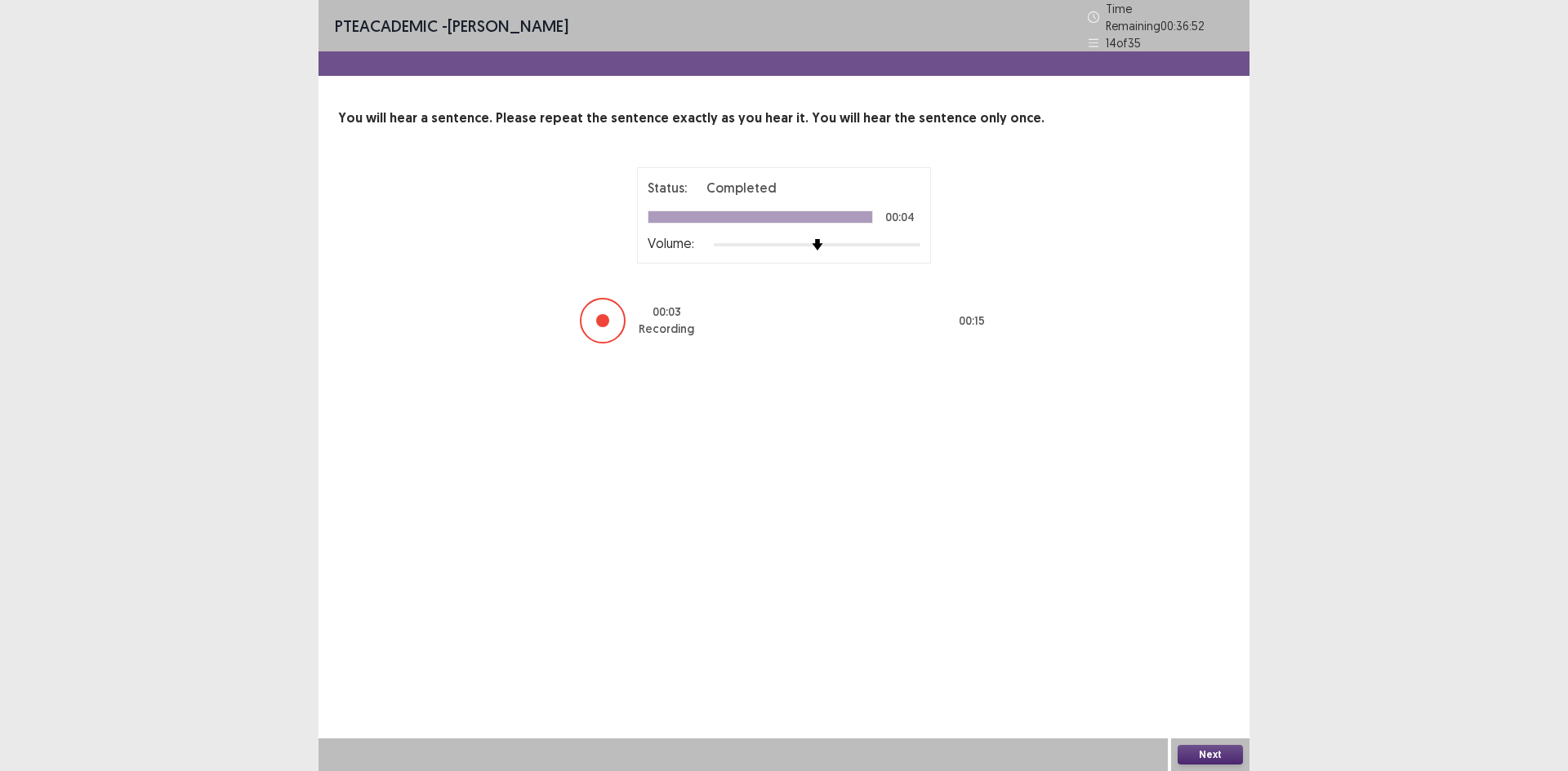
click at [1220, 757] on button "Next" at bounding box center [1210, 755] width 65 height 20
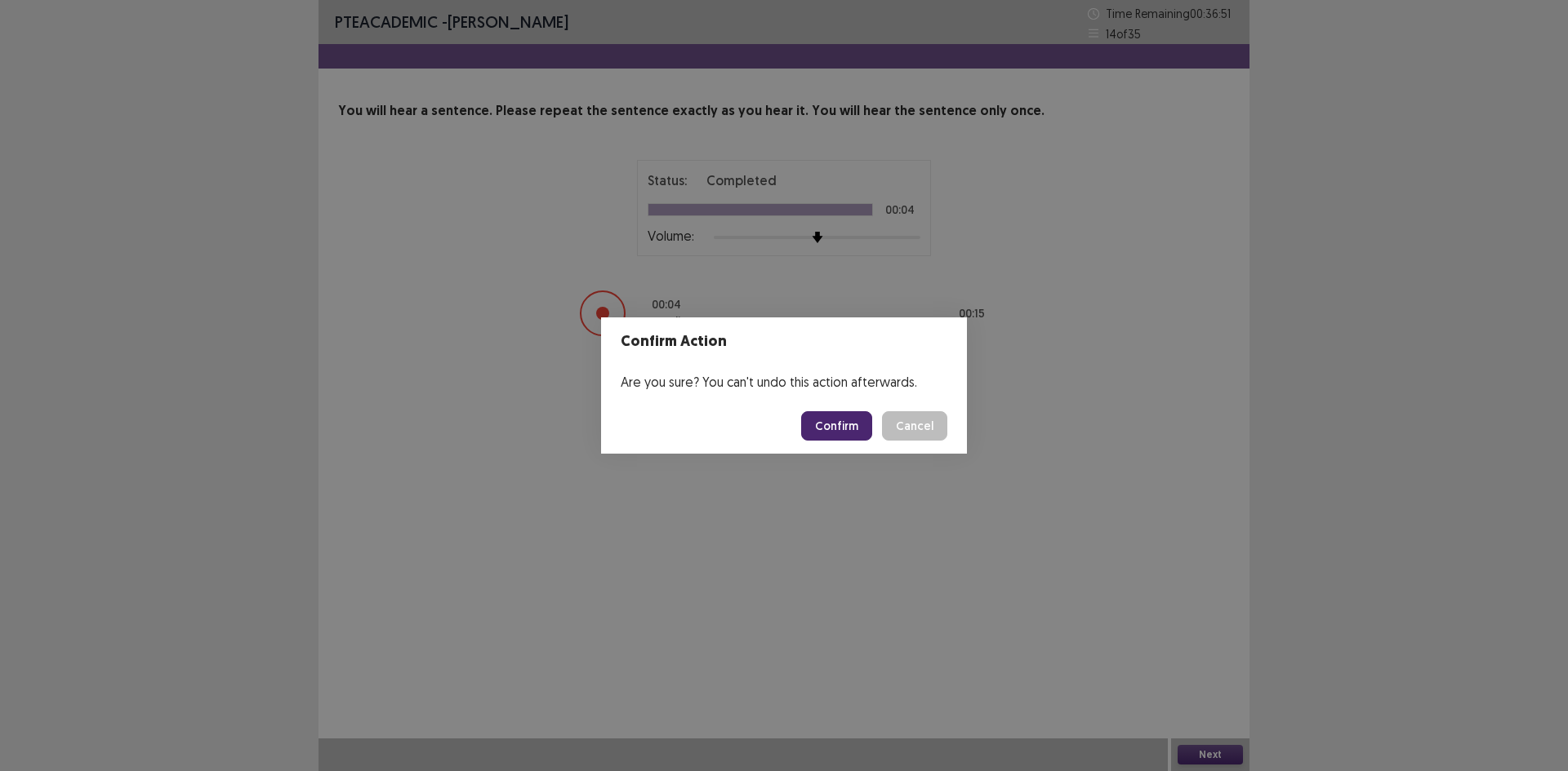
click at [836, 411] on footer "Confirm Cancel" at bounding box center [784, 426] width 366 height 56
click at [836, 426] on button "Confirm" at bounding box center [837, 426] width 71 height 29
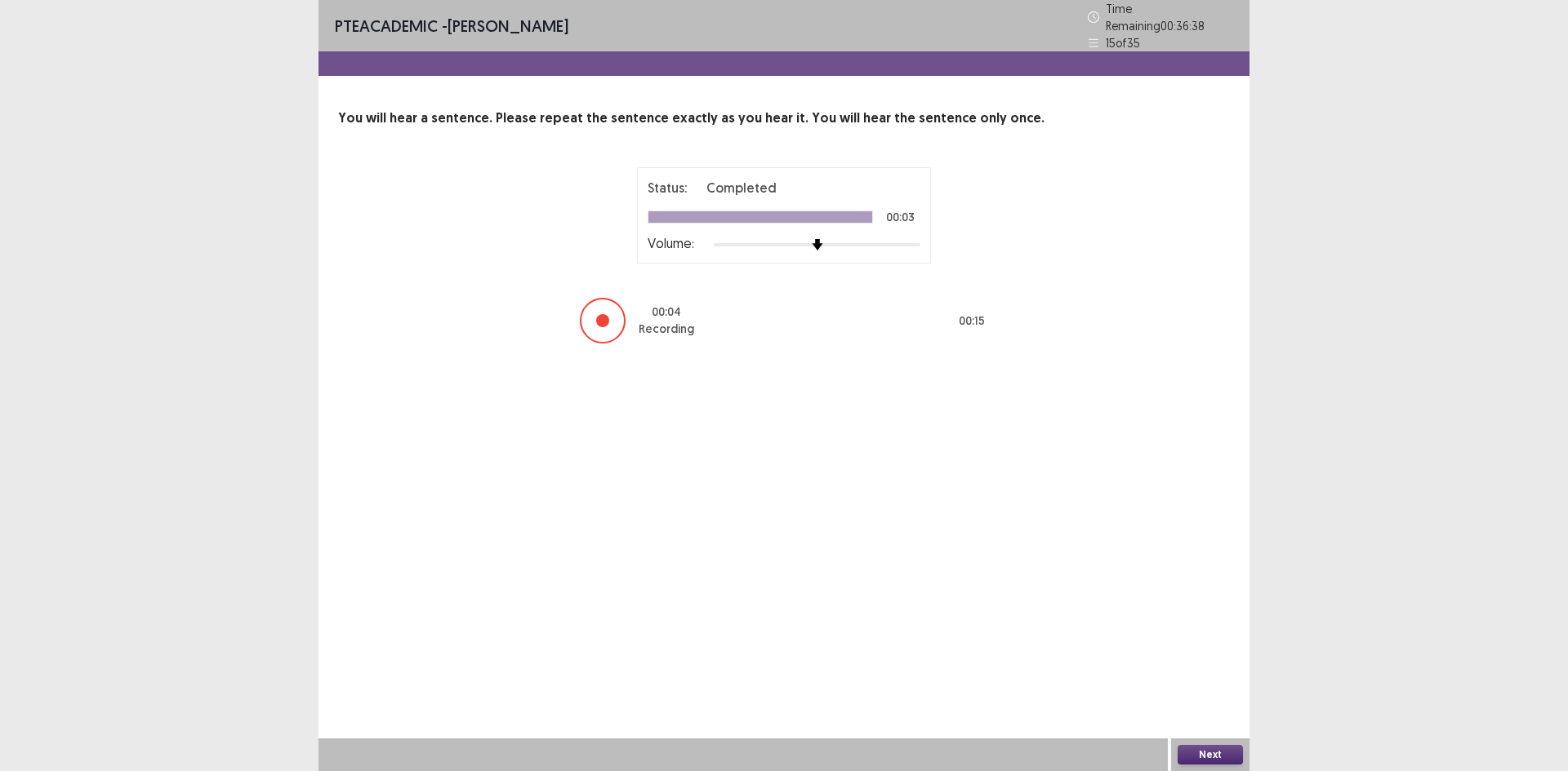
click at [1205, 755] on button "Next" at bounding box center [1210, 755] width 65 height 20
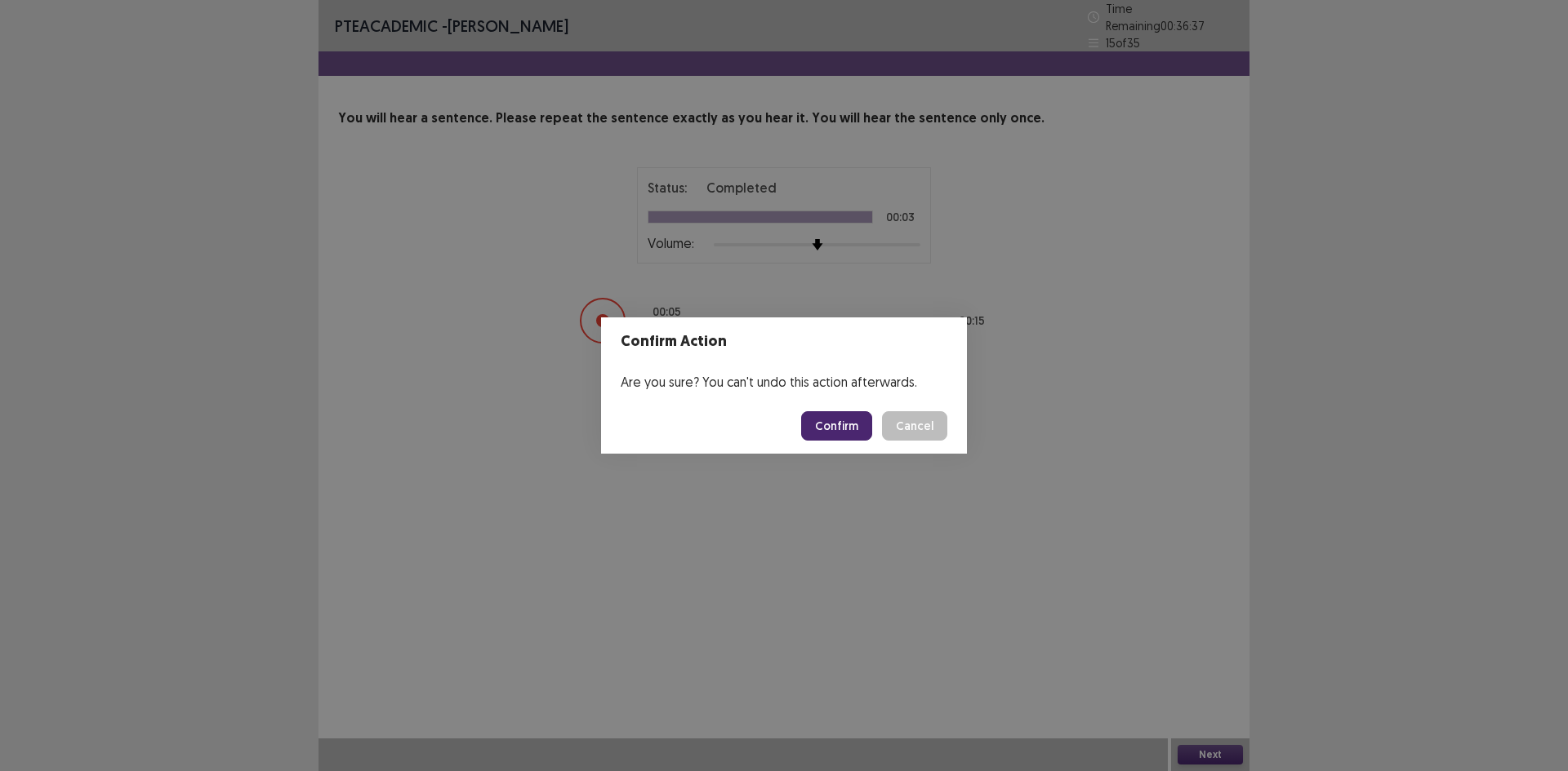
click at [849, 422] on button "Confirm" at bounding box center [837, 426] width 71 height 29
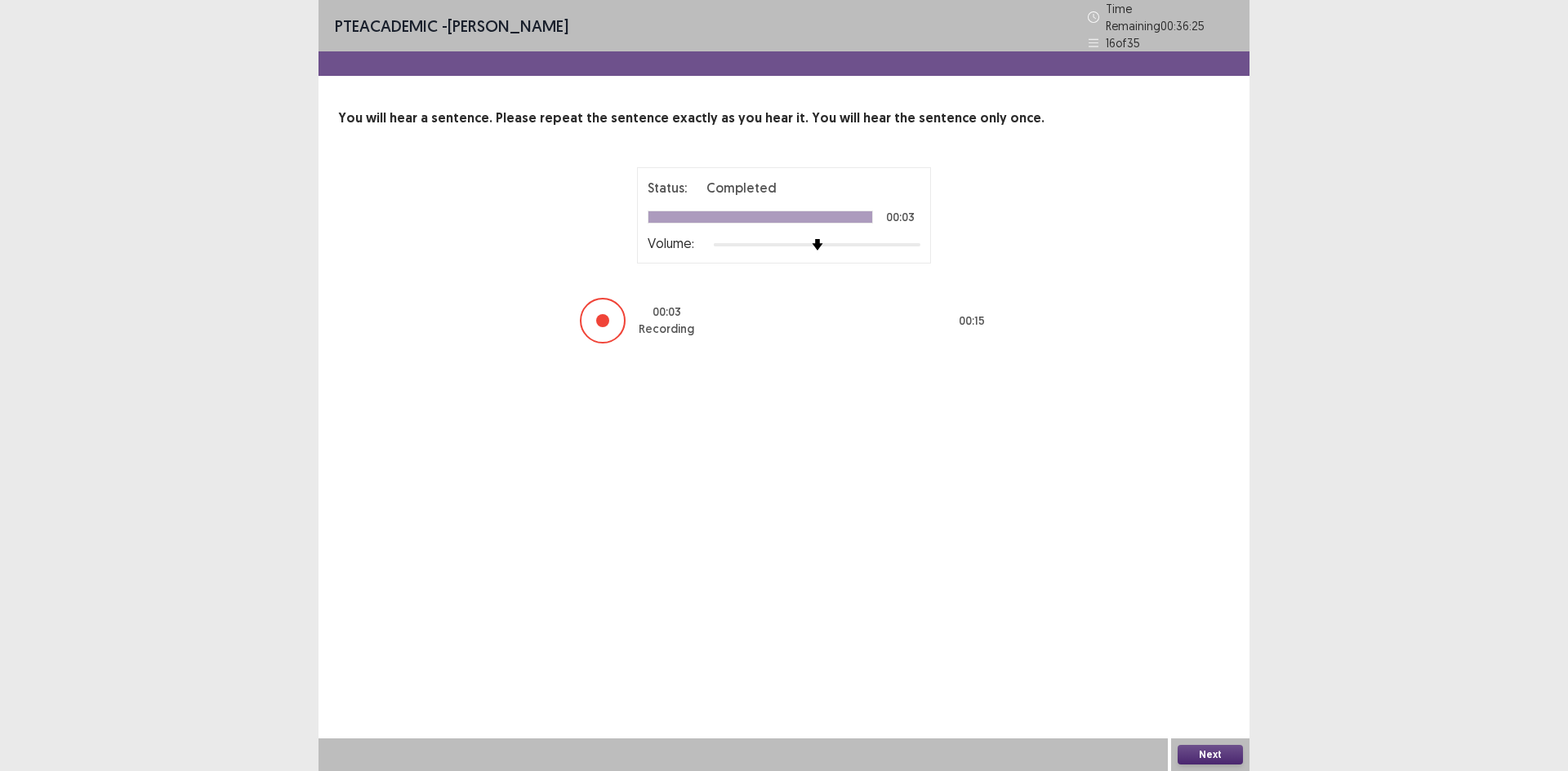
click at [1222, 754] on button "Next" at bounding box center [1210, 755] width 65 height 20
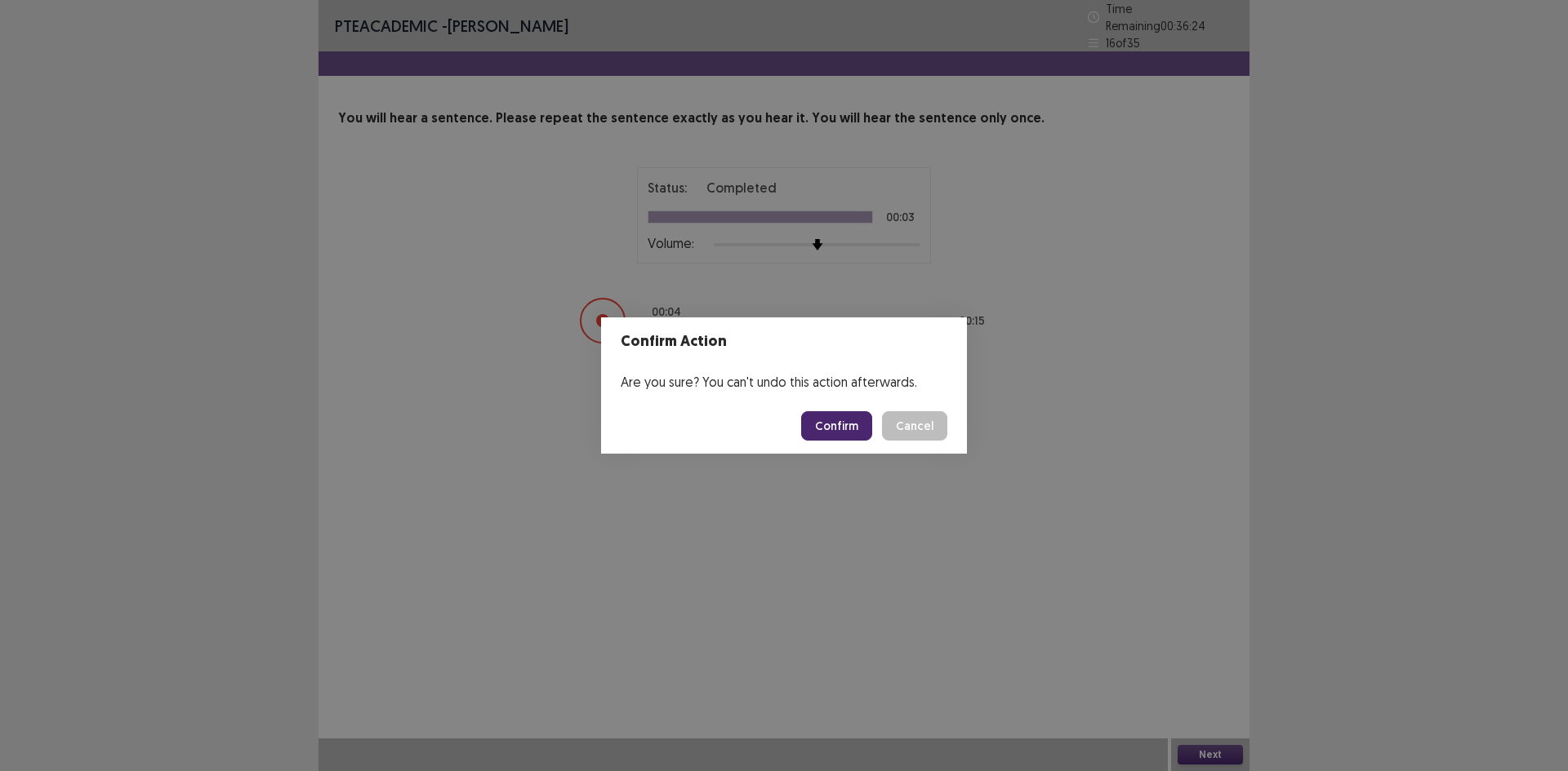
click at [824, 424] on button "Confirm" at bounding box center [837, 426] width 71 height 29
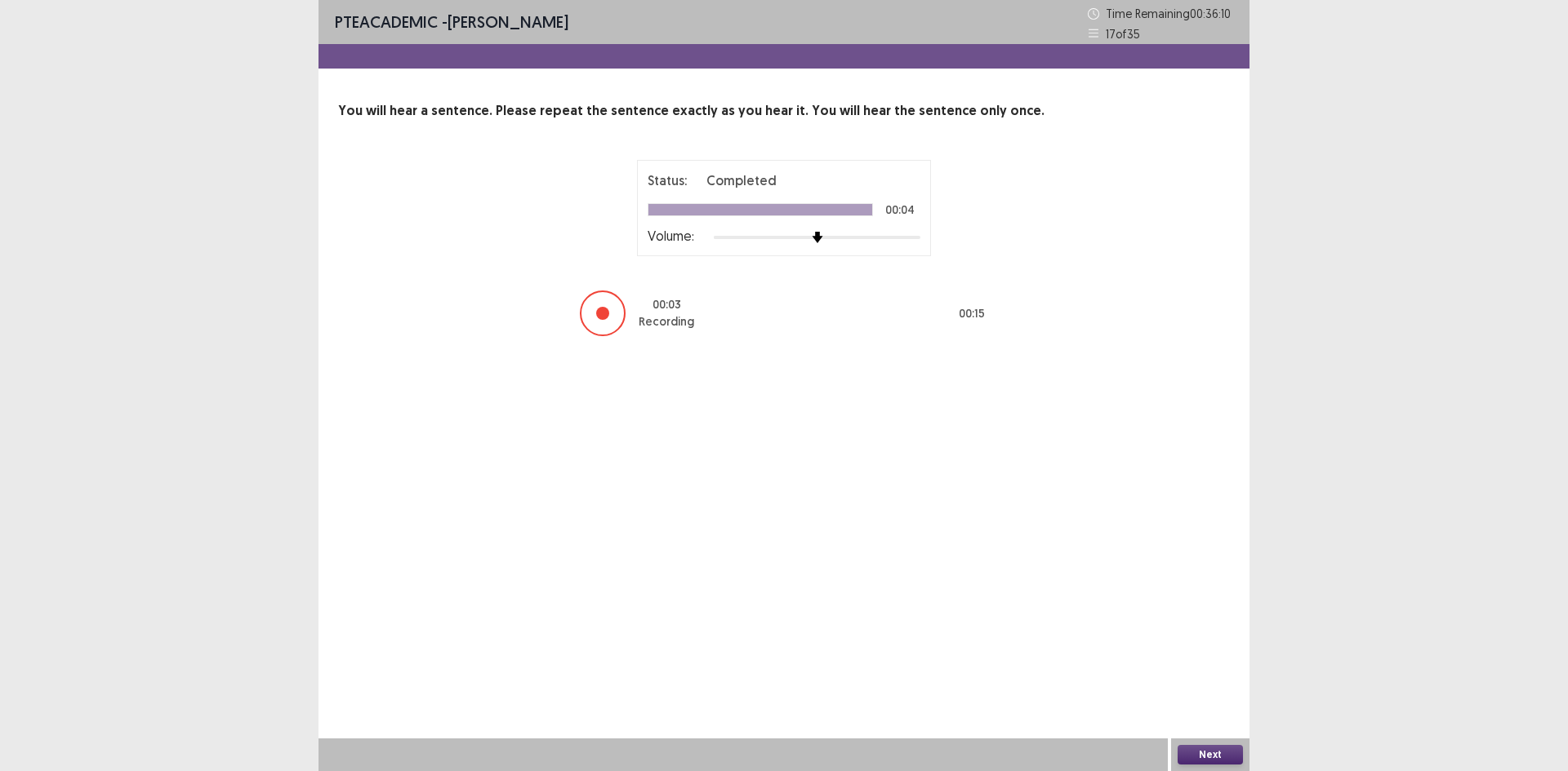
click at [1185, 749] on button "Next" at bounding box center [1210, 755] width 65 height 20
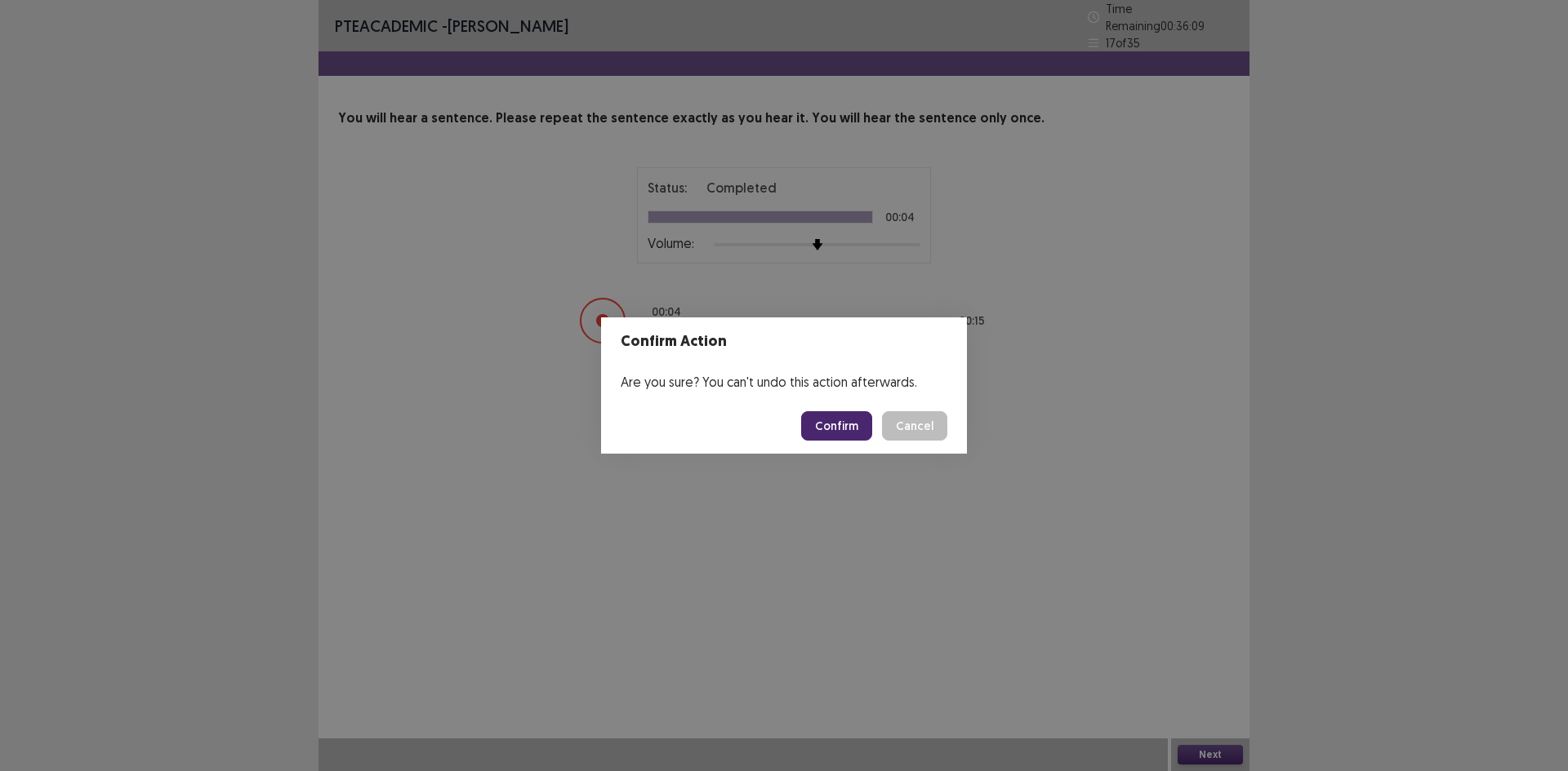
click at [844, 426] on button "Confirm" at bounding box center [837, 426] width 71 height 29
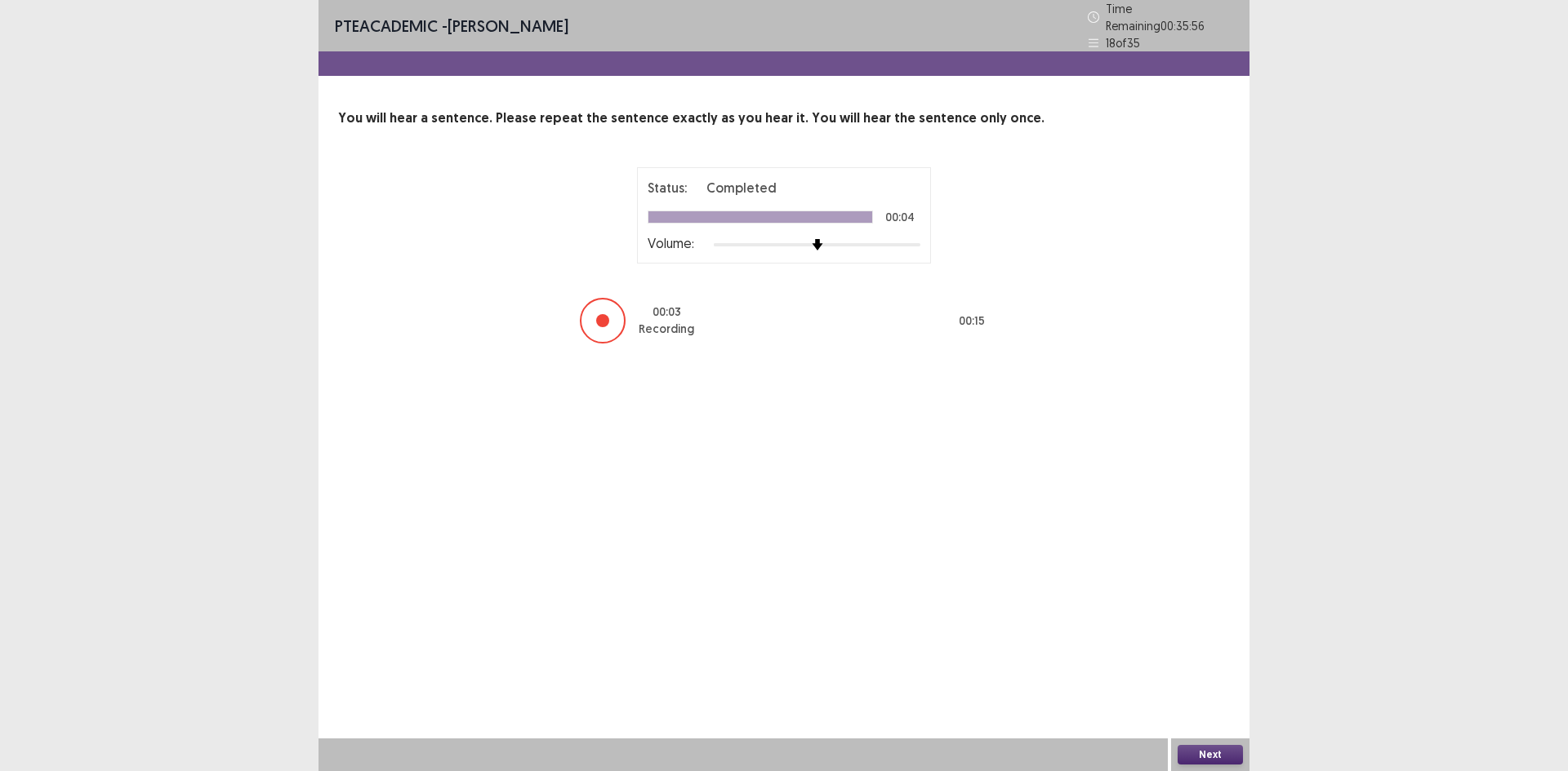
click at [1207, 755] on button "Next" at bounding box center [1210, 755] width 65 height 20
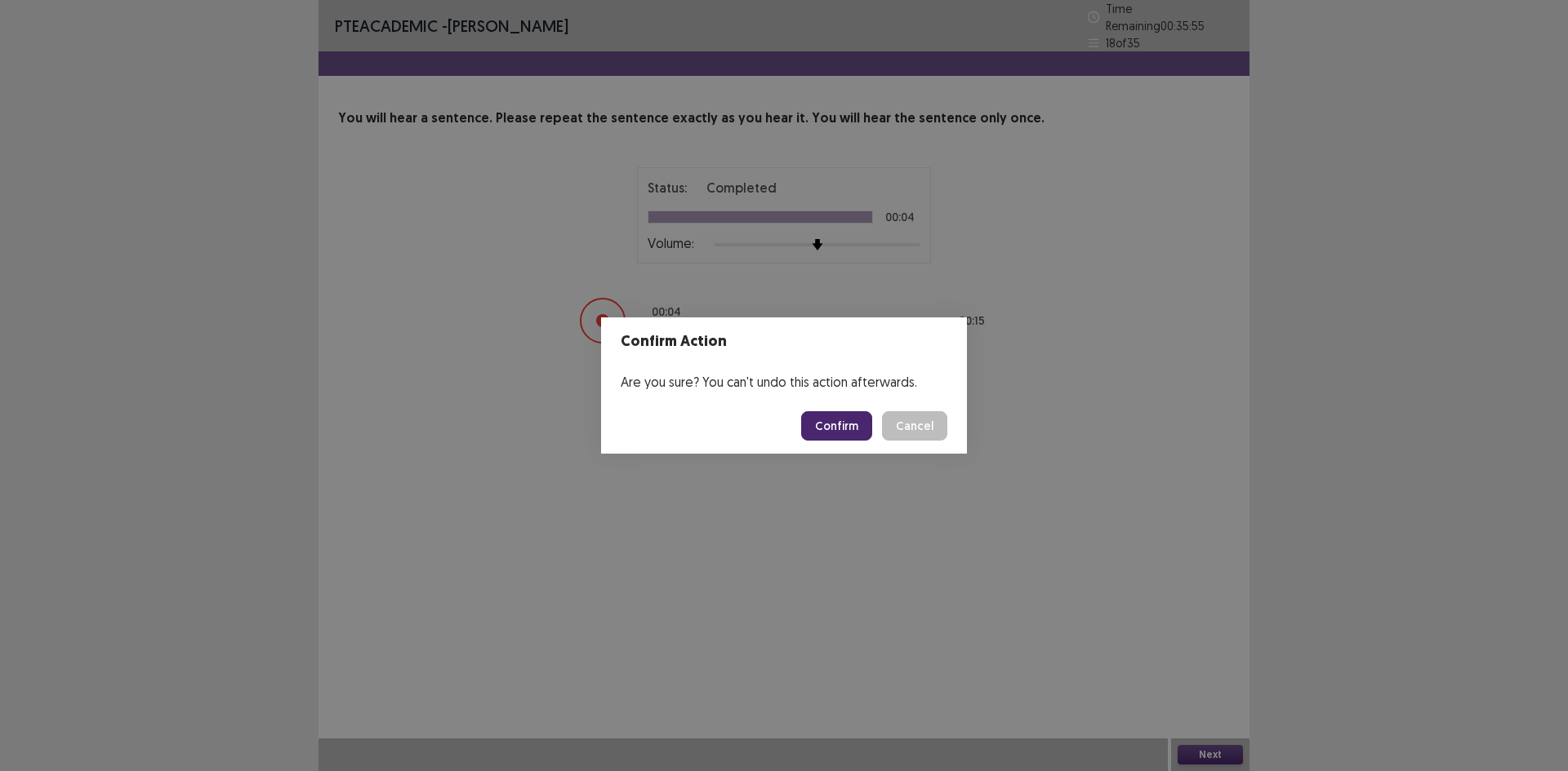
click at [856, 436] on button "Confirm" at bounding box center [837, 426] width 71 height 29
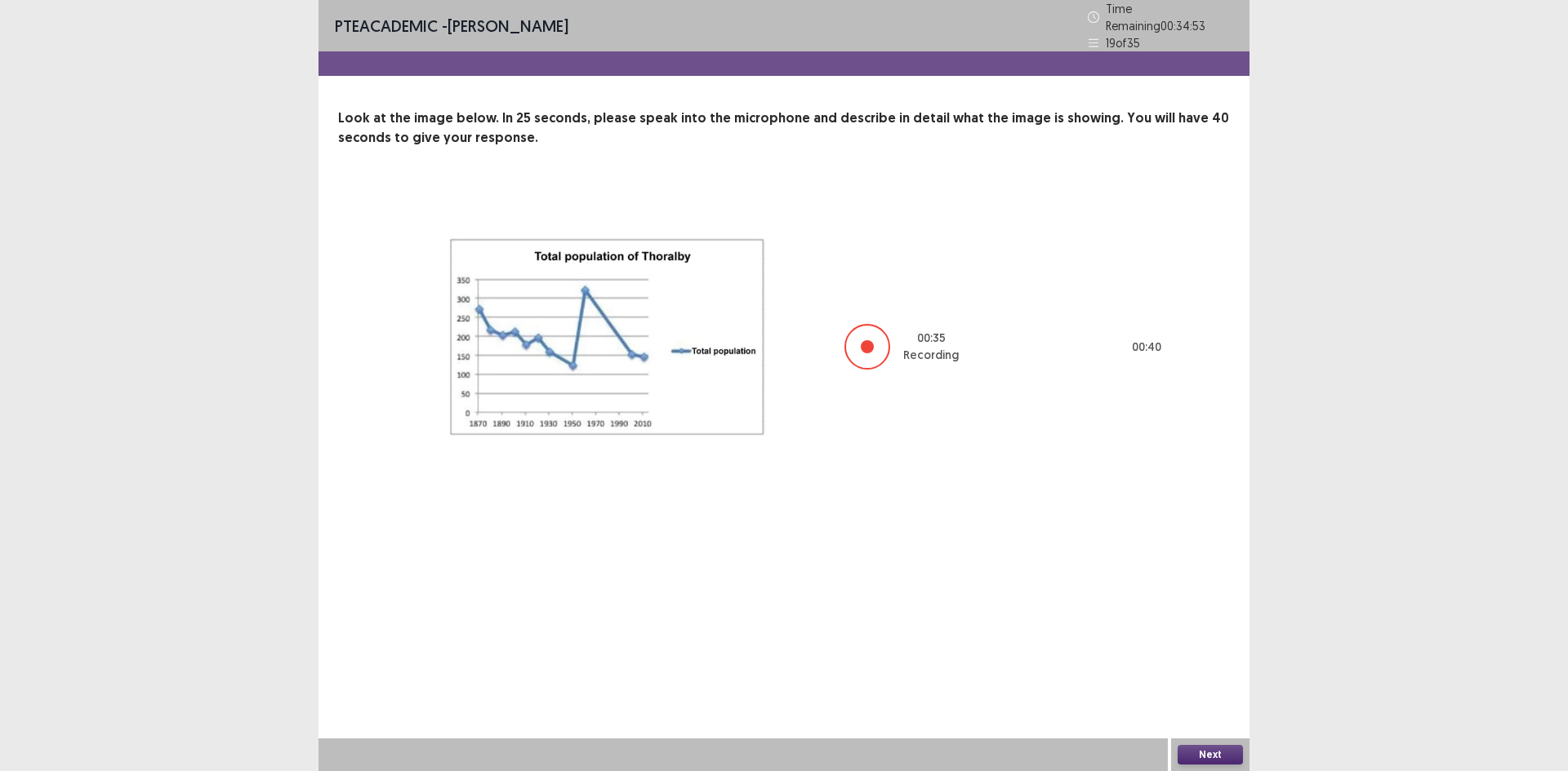
click at [1204, 753] on button "Next" at bounding box center [1210, 755] width 65 height 20
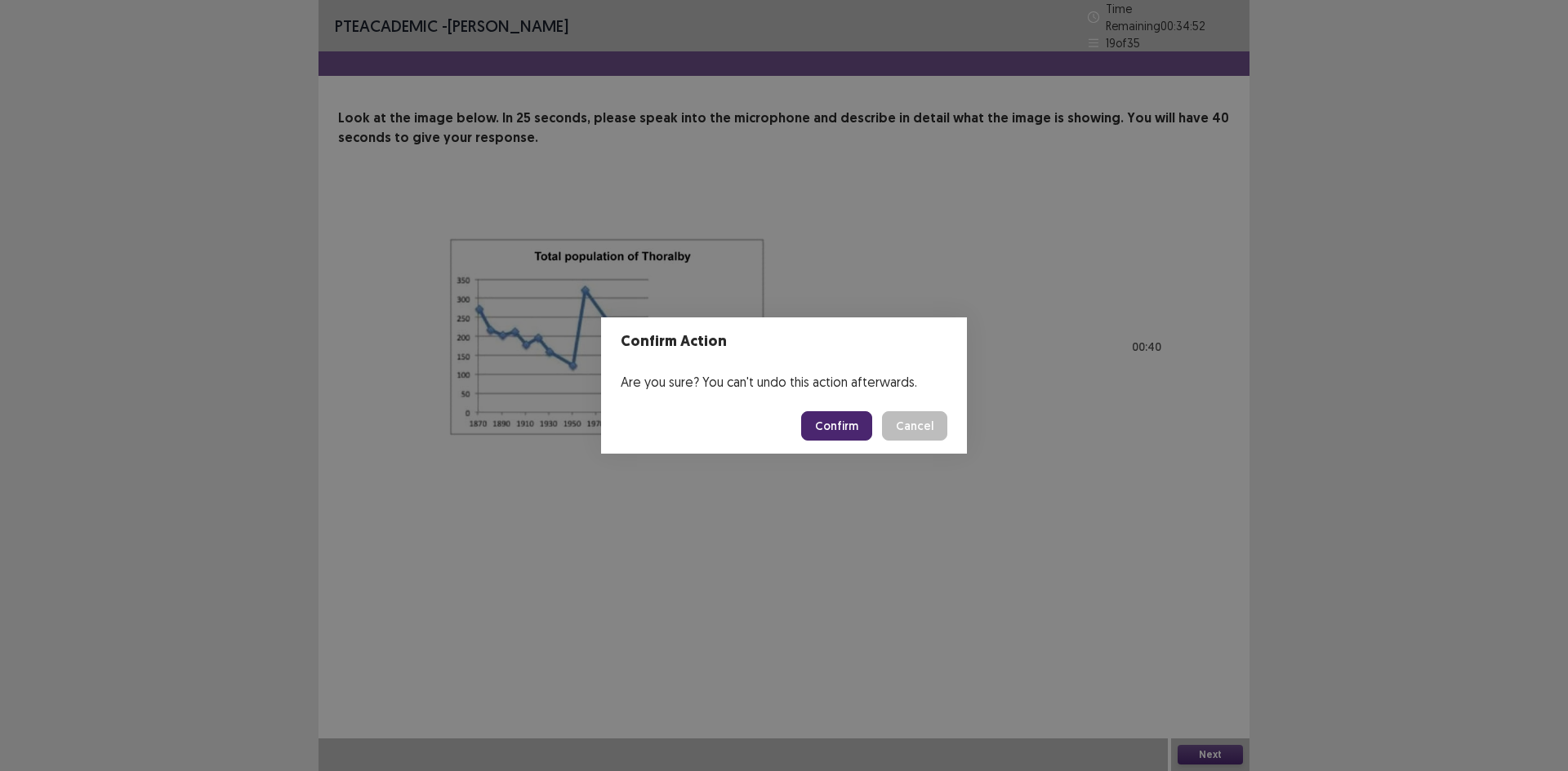
click at [823, 436] on button "Confirm" at bounding box center [837, 426] width 71 height 29
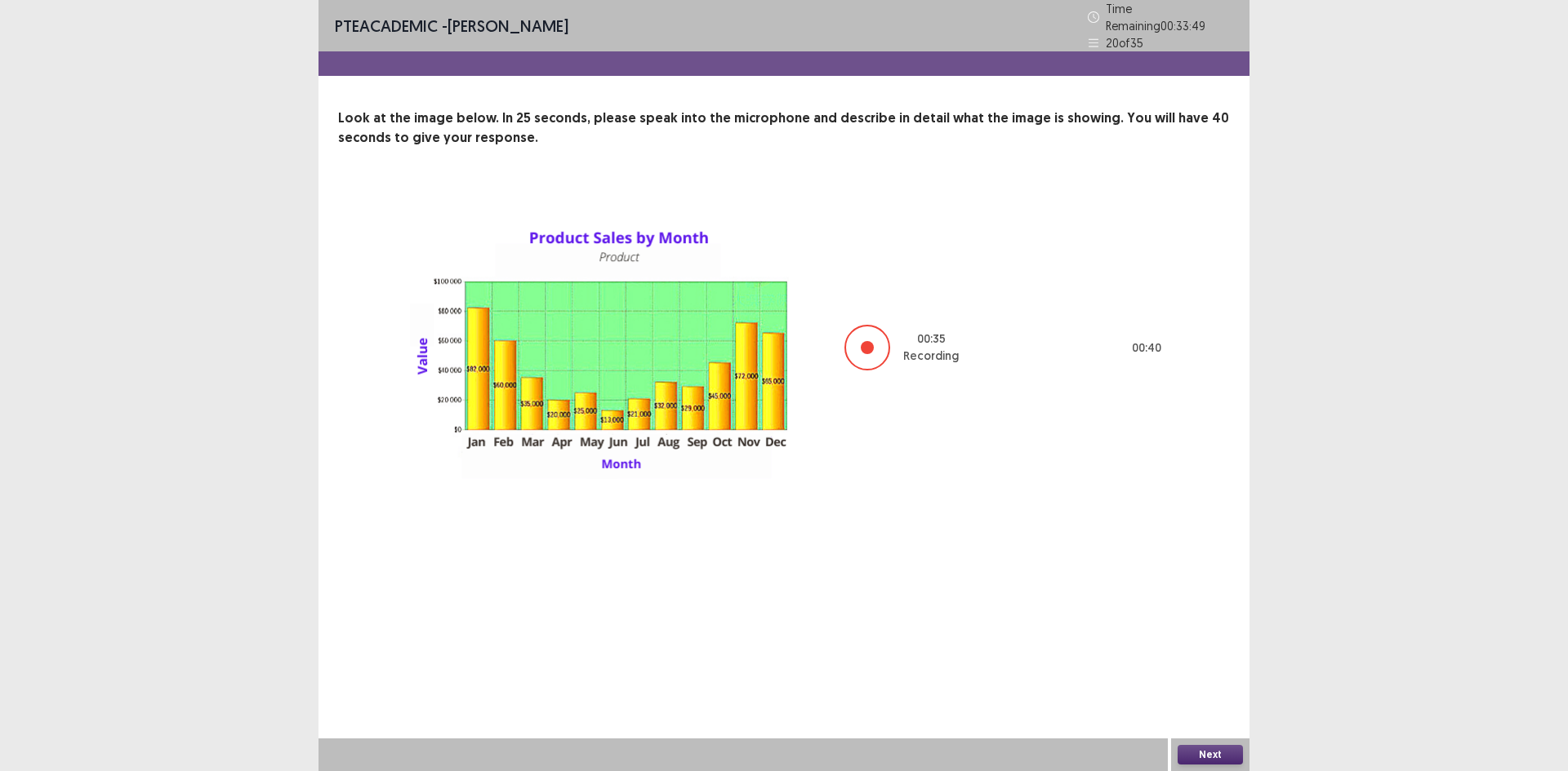
click at [1198, 761] on button "Next" at bounding box center [1210, 755] width 65 height 20
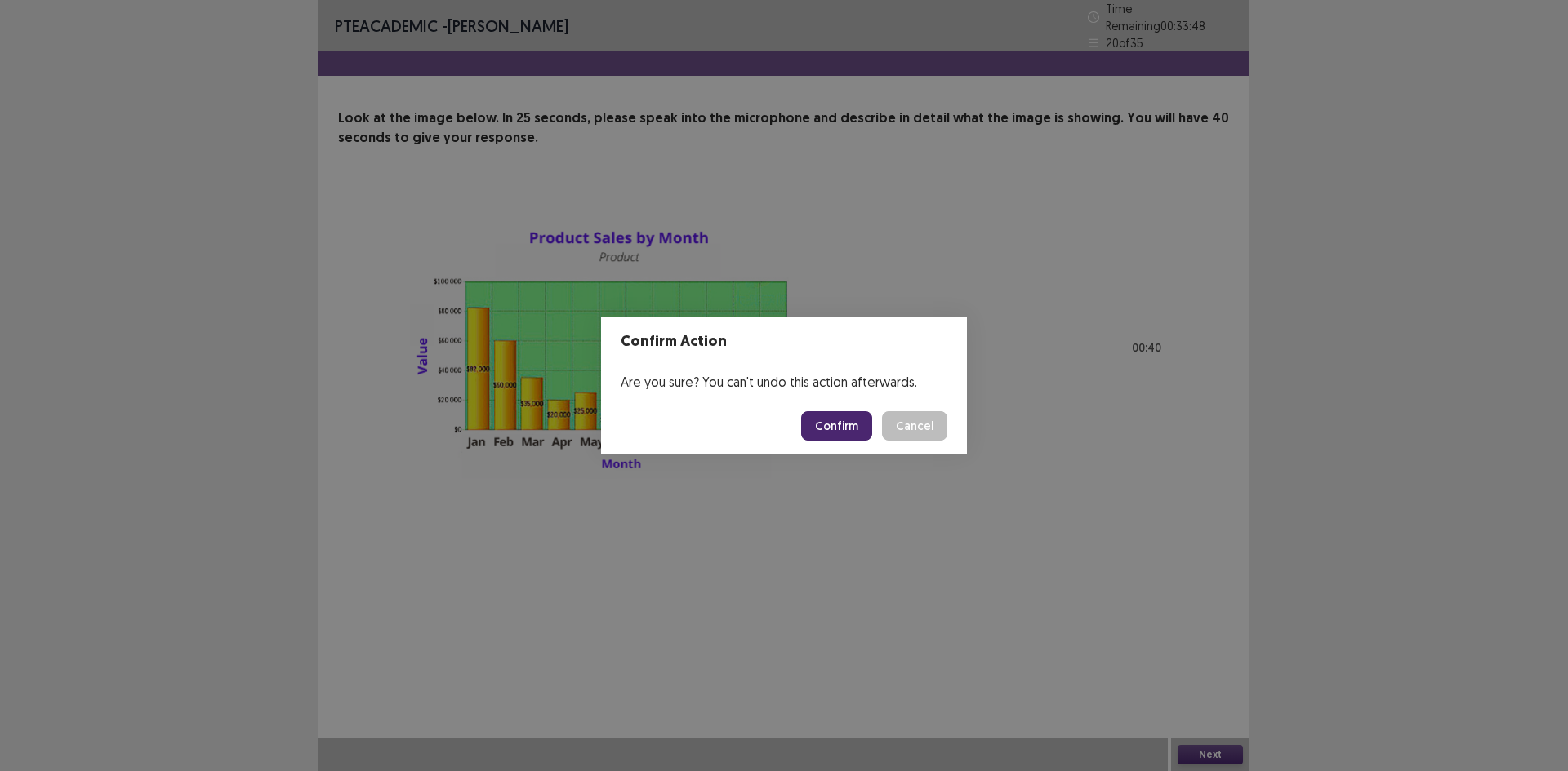
click at [828, 417] on button "Confirm" at bounding box center [837, 426] width 71 height 29
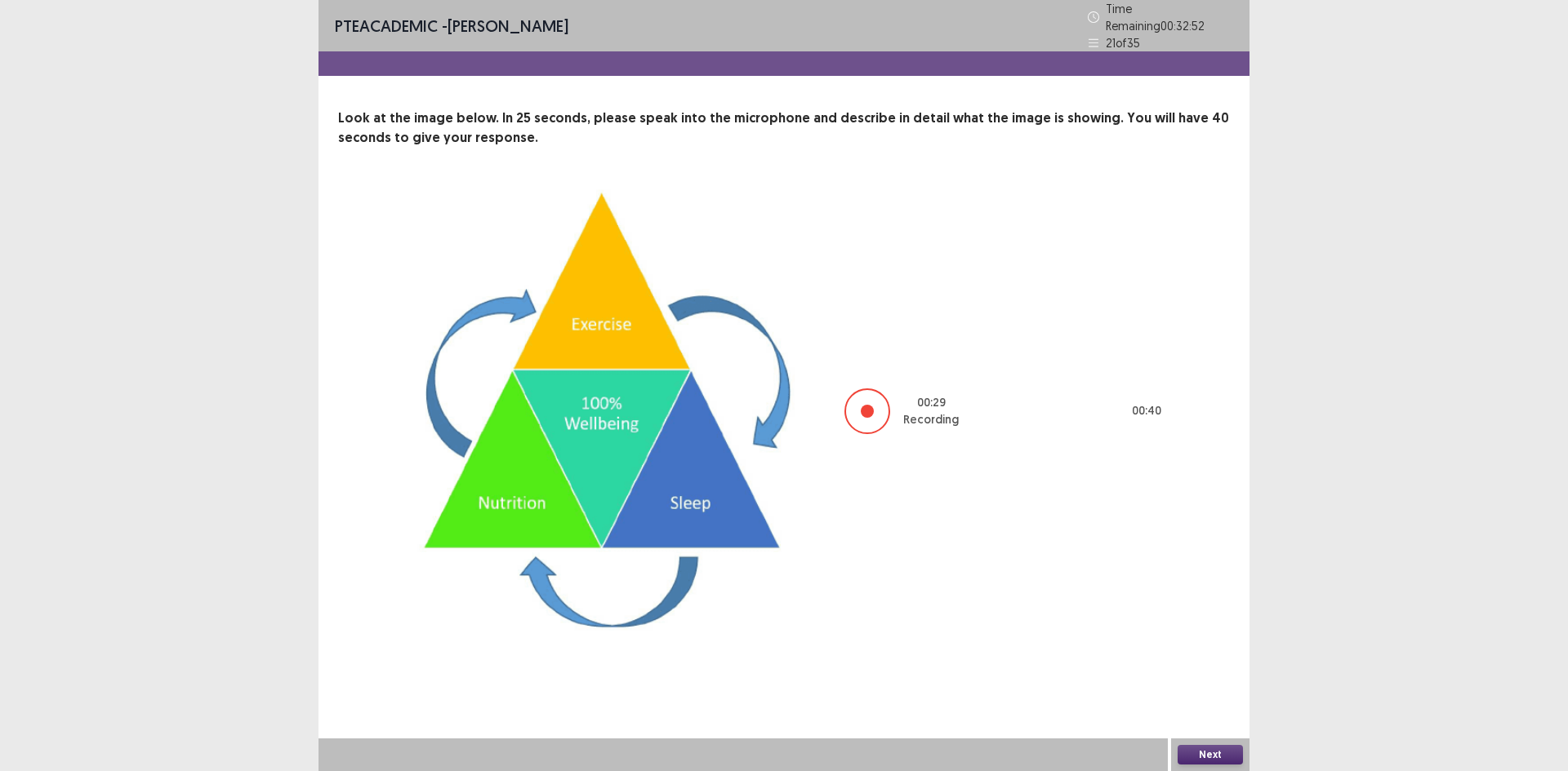
click at [1226, 761] on button "Next" at bounding box center [1210, 755] width 65 height 20
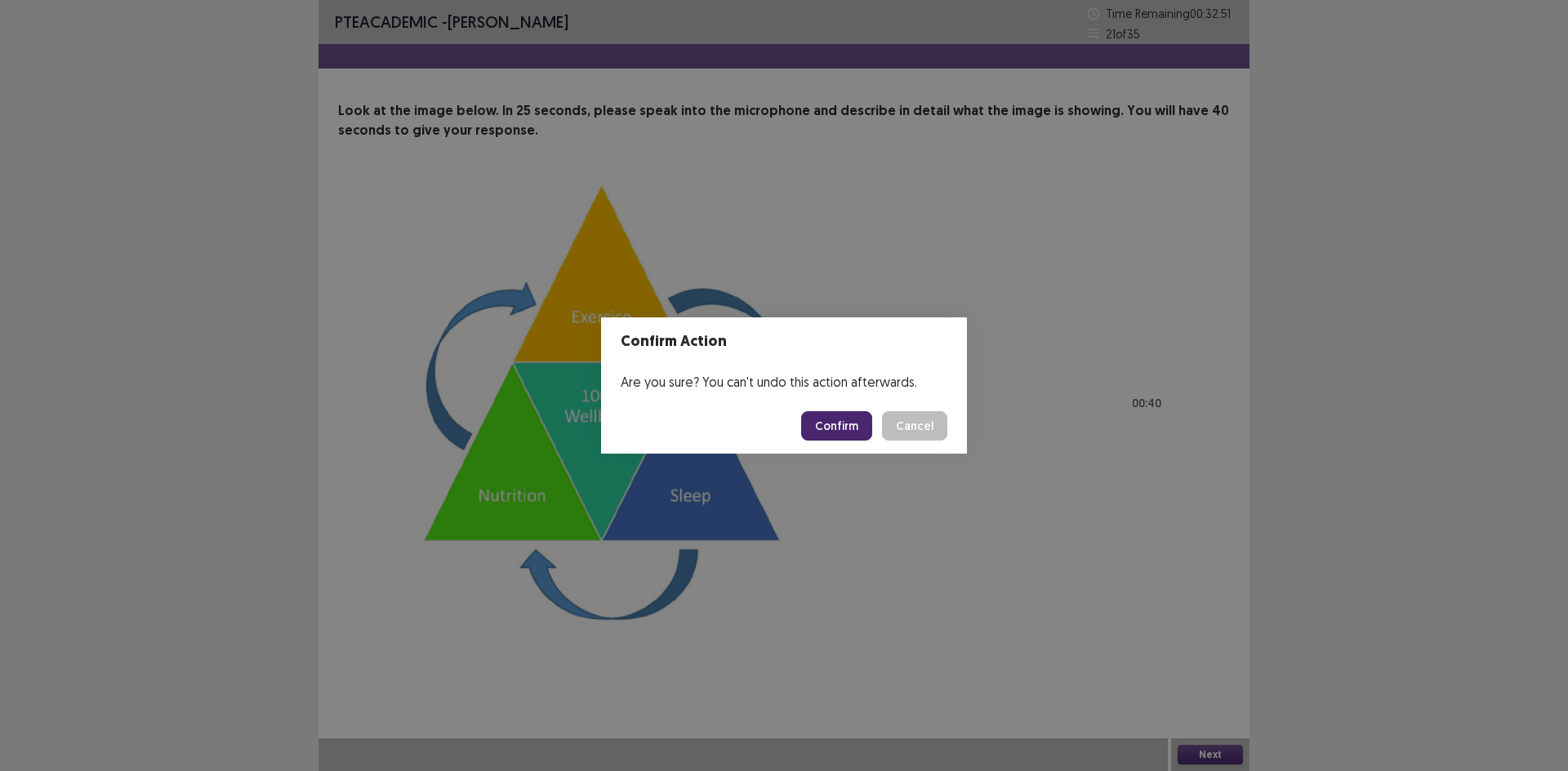
click at [823, 417] on button "Confirm" at bounding box center [837, 426] width 71 height 29
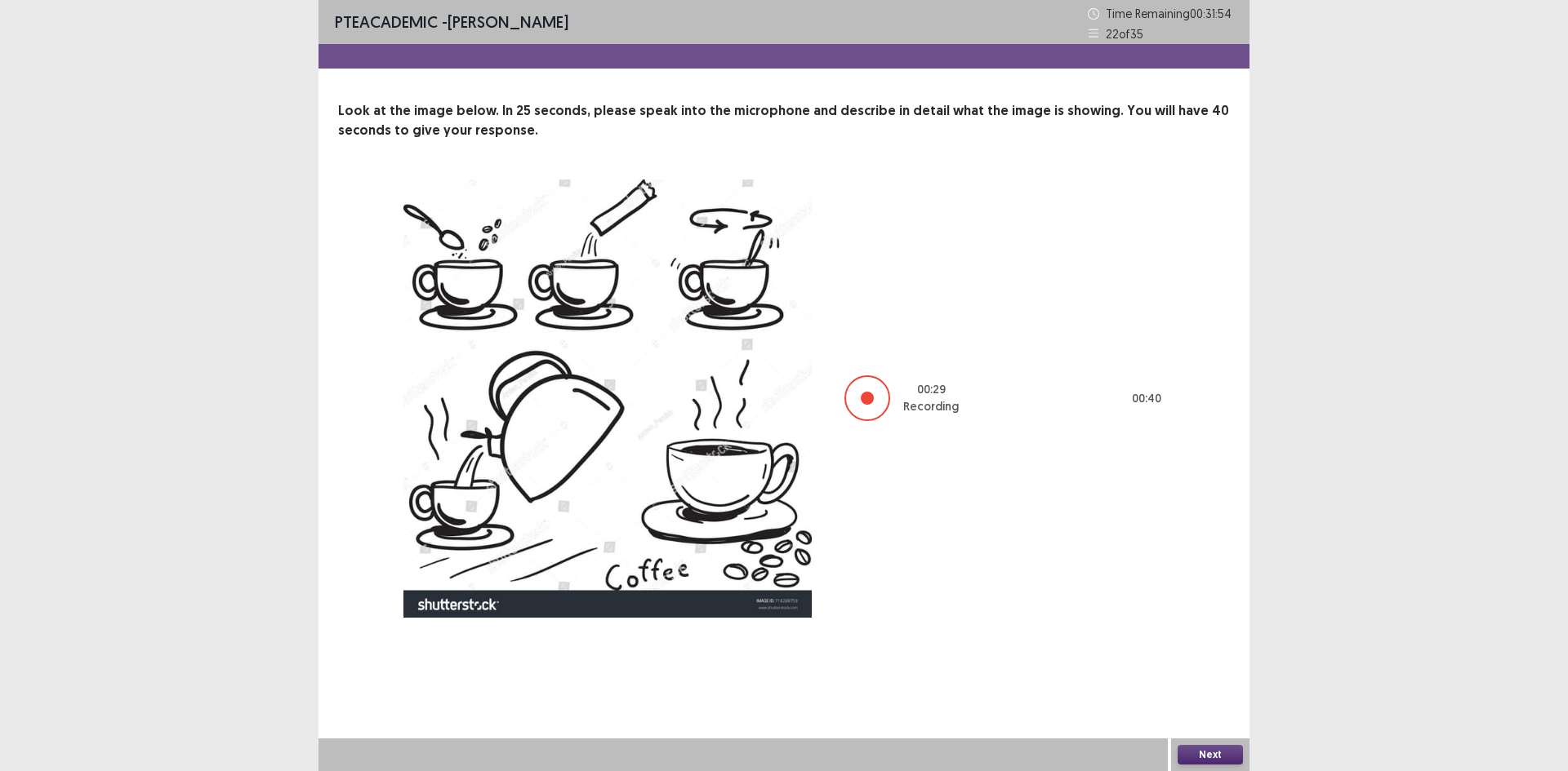
click at [1202, 759] on button "Next" at bounding box center [1210, 755] width 65 height 20
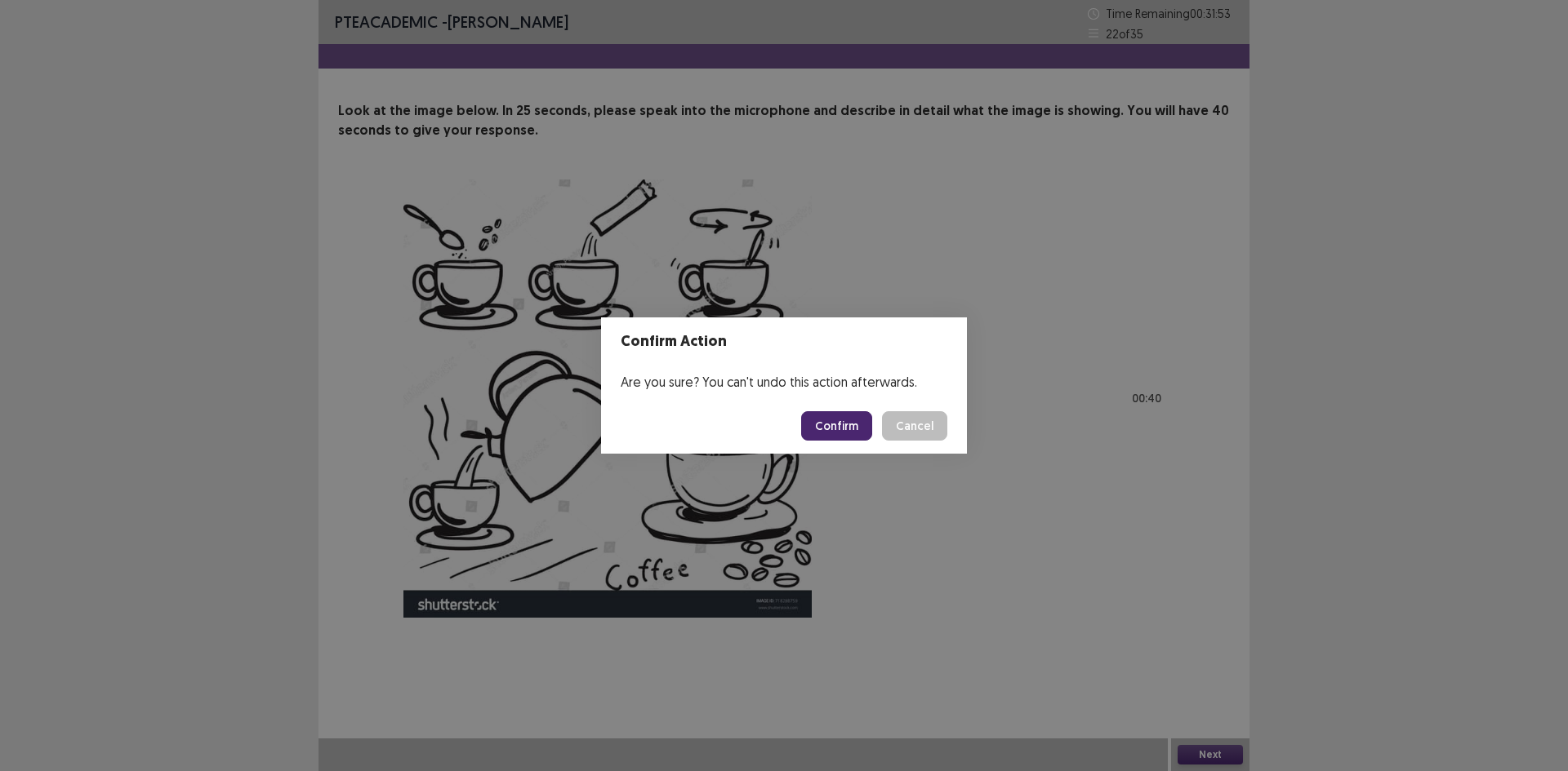
click at [851, 429] on button "Confirm" at bounding box center [837, 426] width 71 height 29
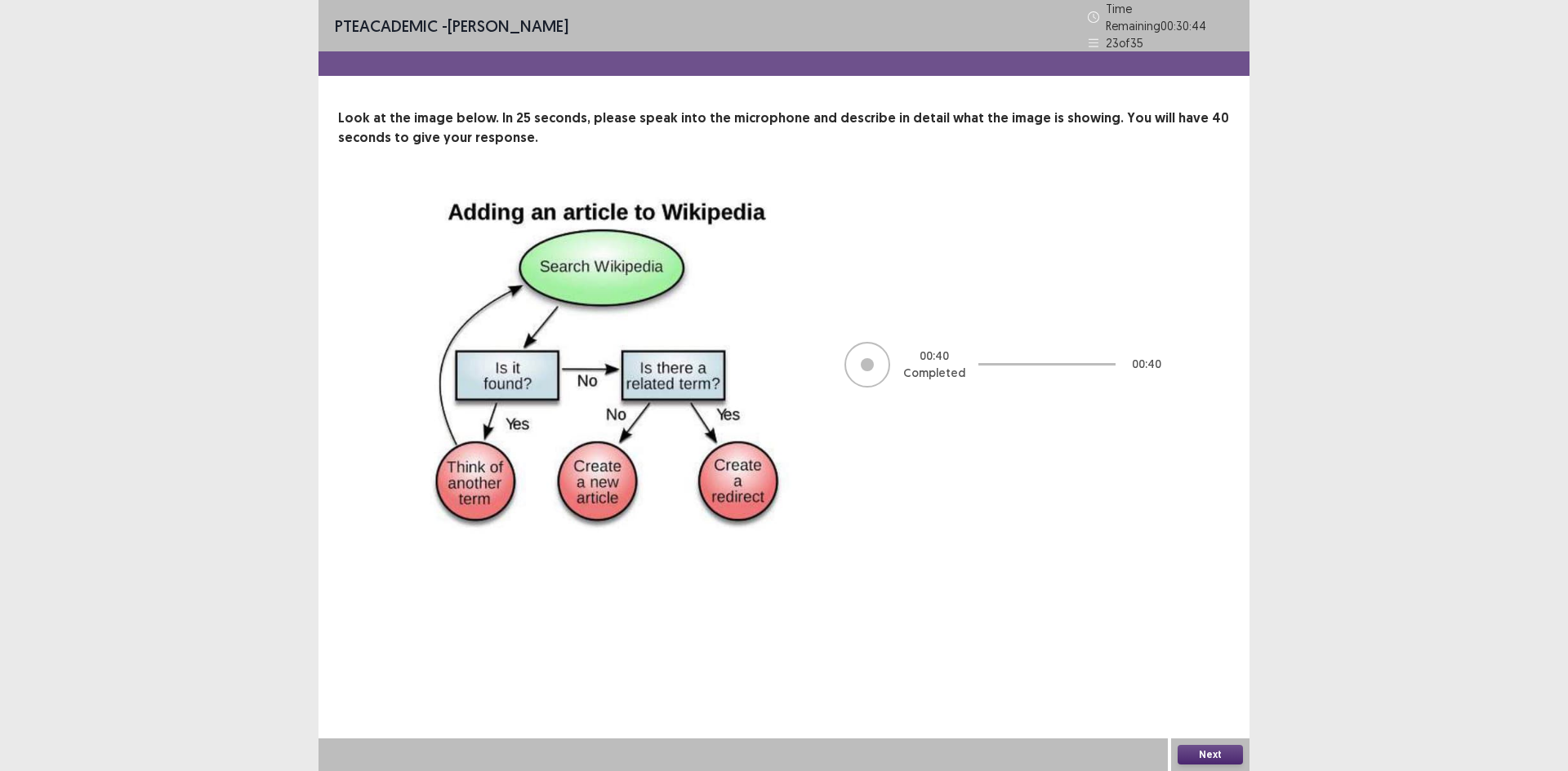
click at [1219, 754] on button "Next" at bounding box center [1210, 755] width 65 height 20
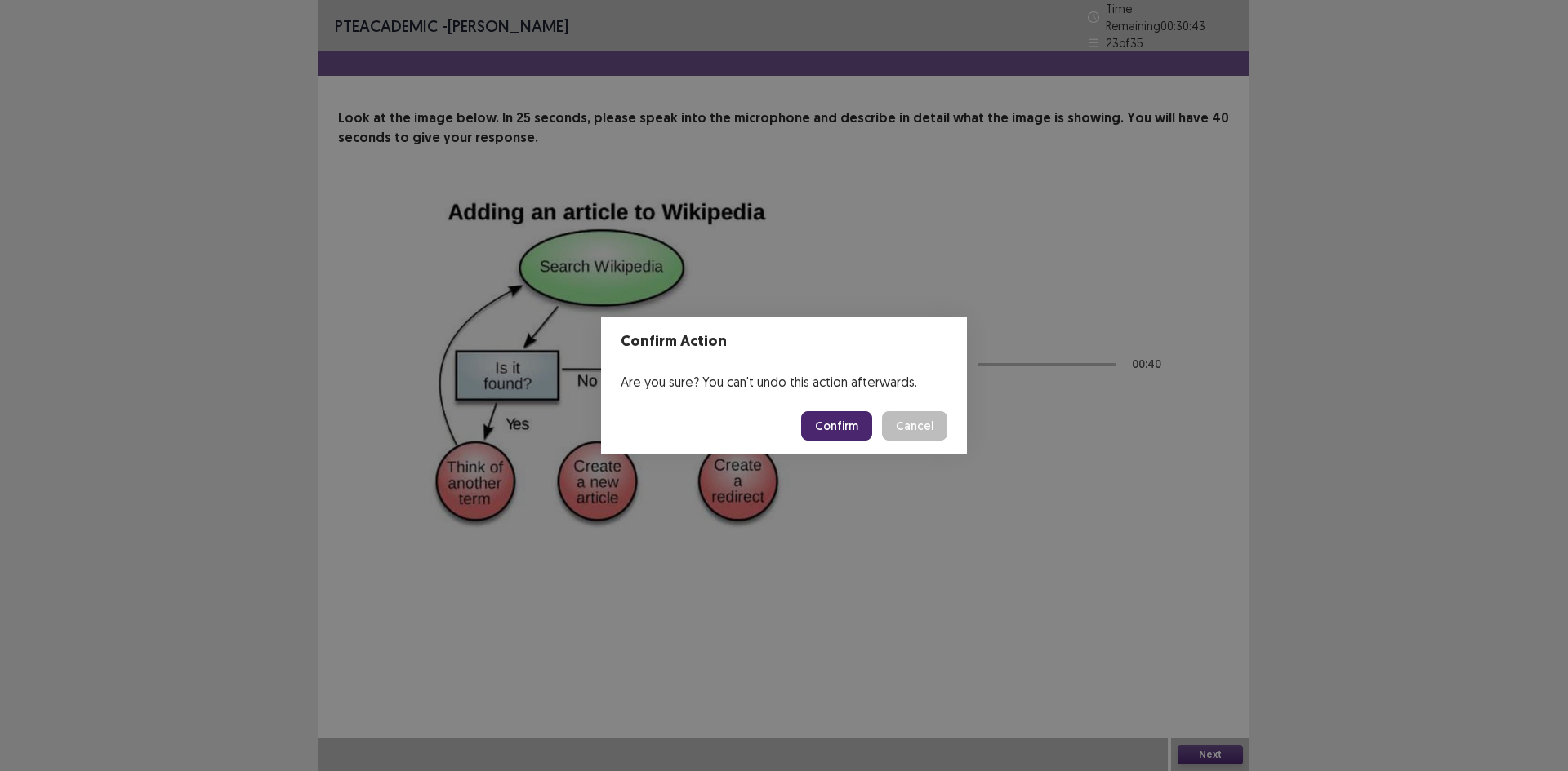
click at [828, 431] on button "Confirm" at bounding box center [837, 426] width 71 height 29
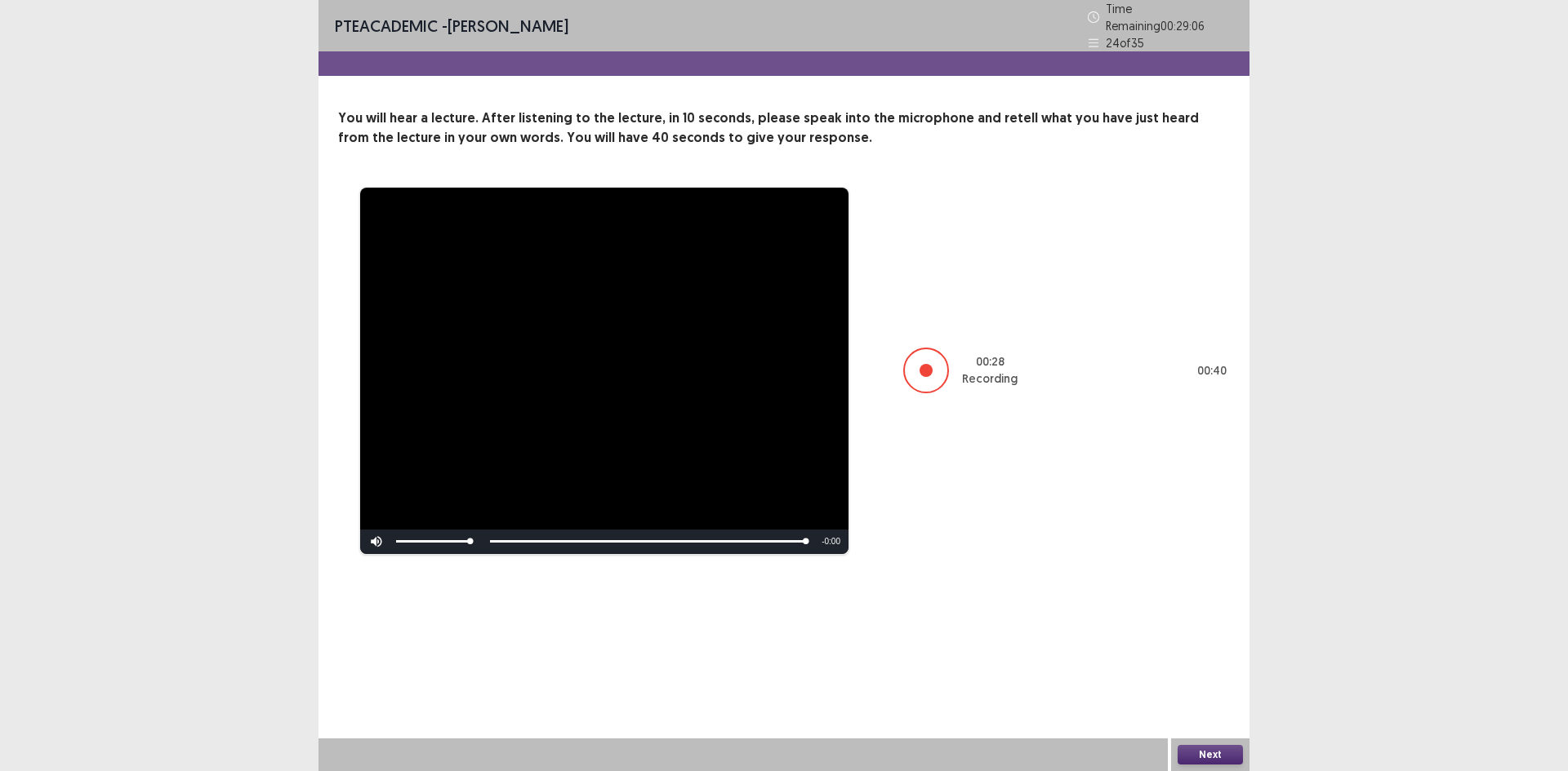
click at [1222, 753] on button "Next" at bounding box center [1210, 755] width 65 height 20
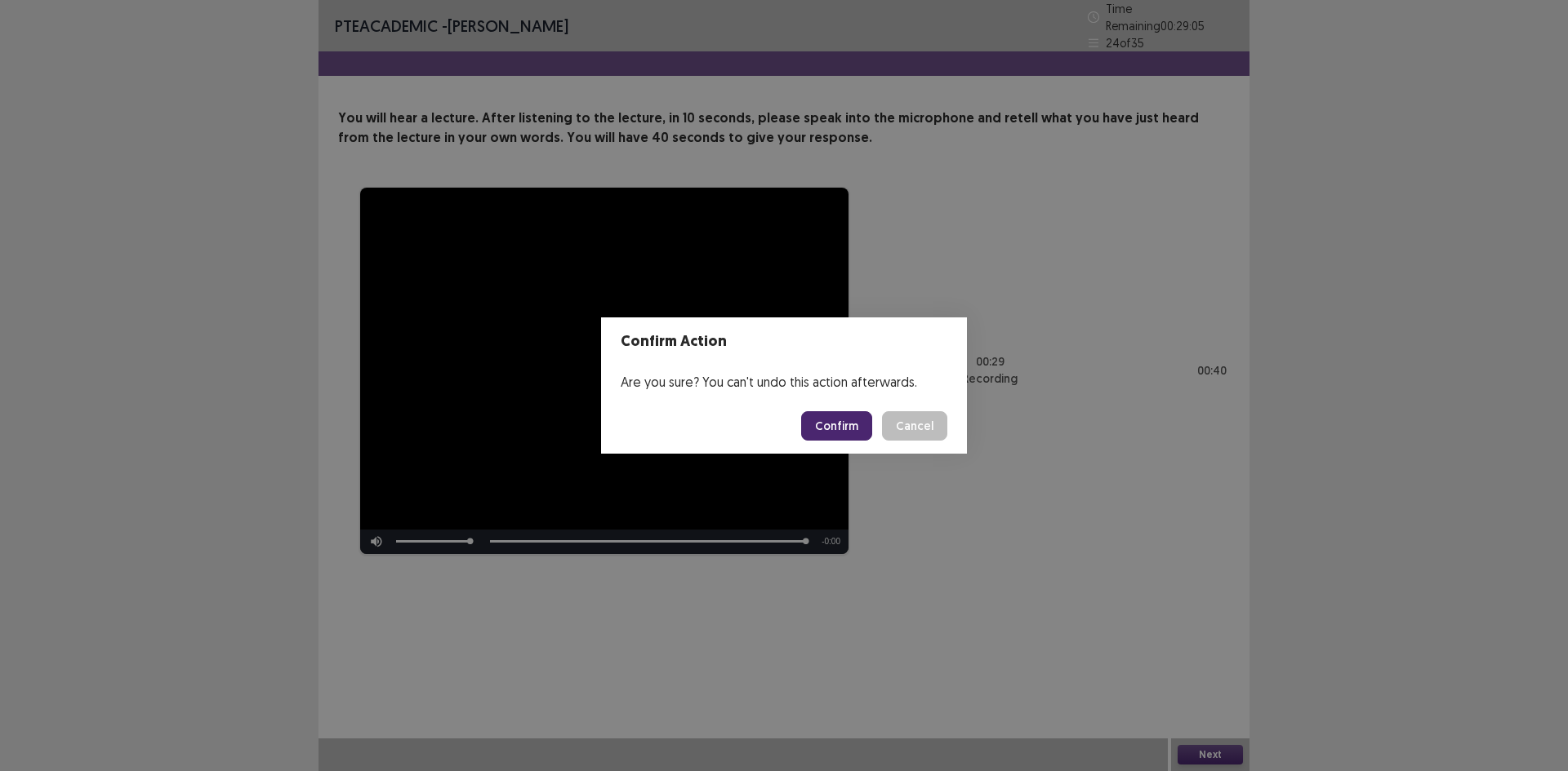
click at [852, 429] on button "Confirm" at bounding box center [837, 426] width 71 height 29
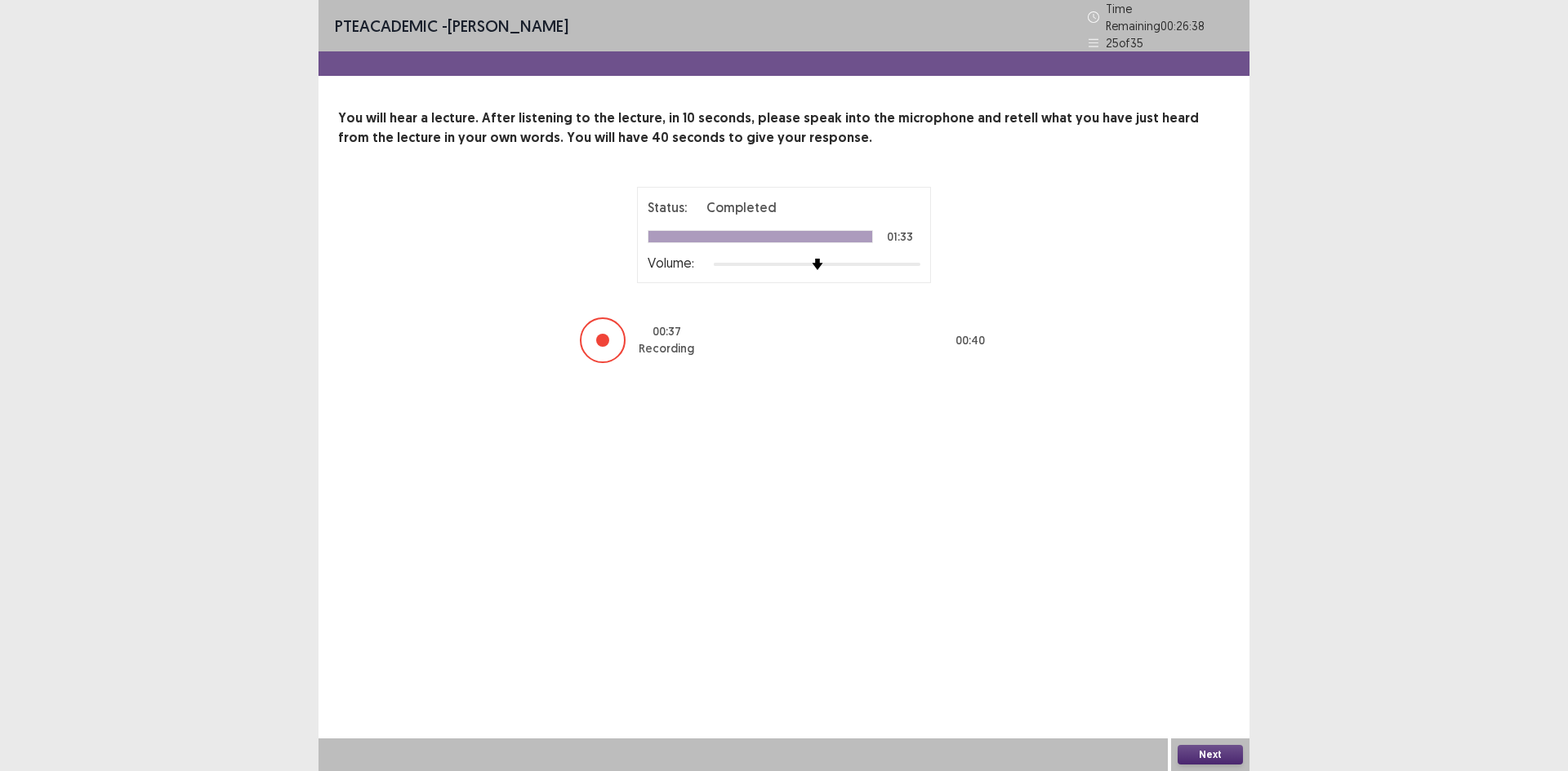
click at [1220, 756] on button "Next" at bounding box center [1210, 755] width 65 height 20
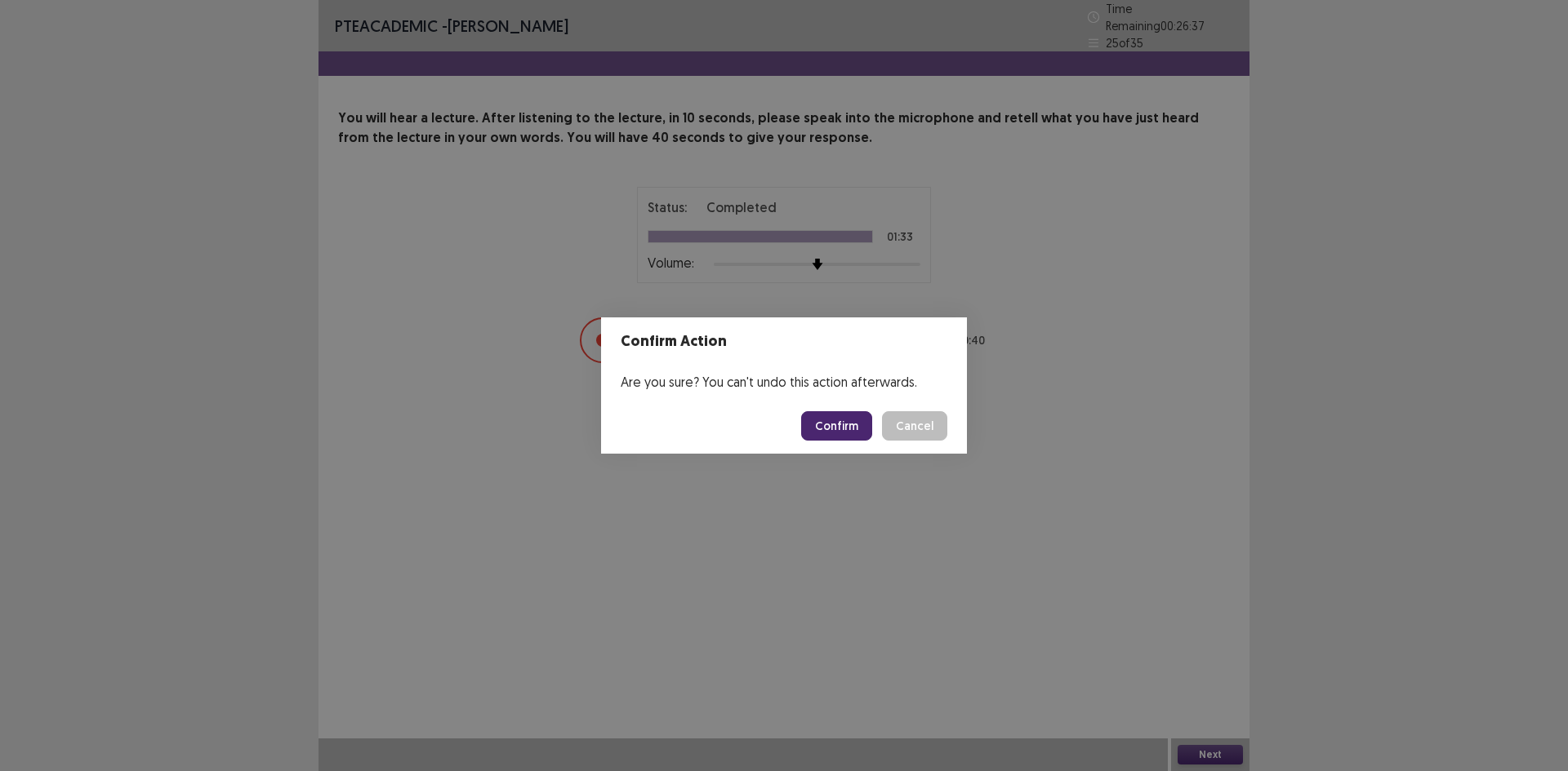
click at [861, 418] on button "Confirm" at bounding box center [837, 426] width 71 height 29
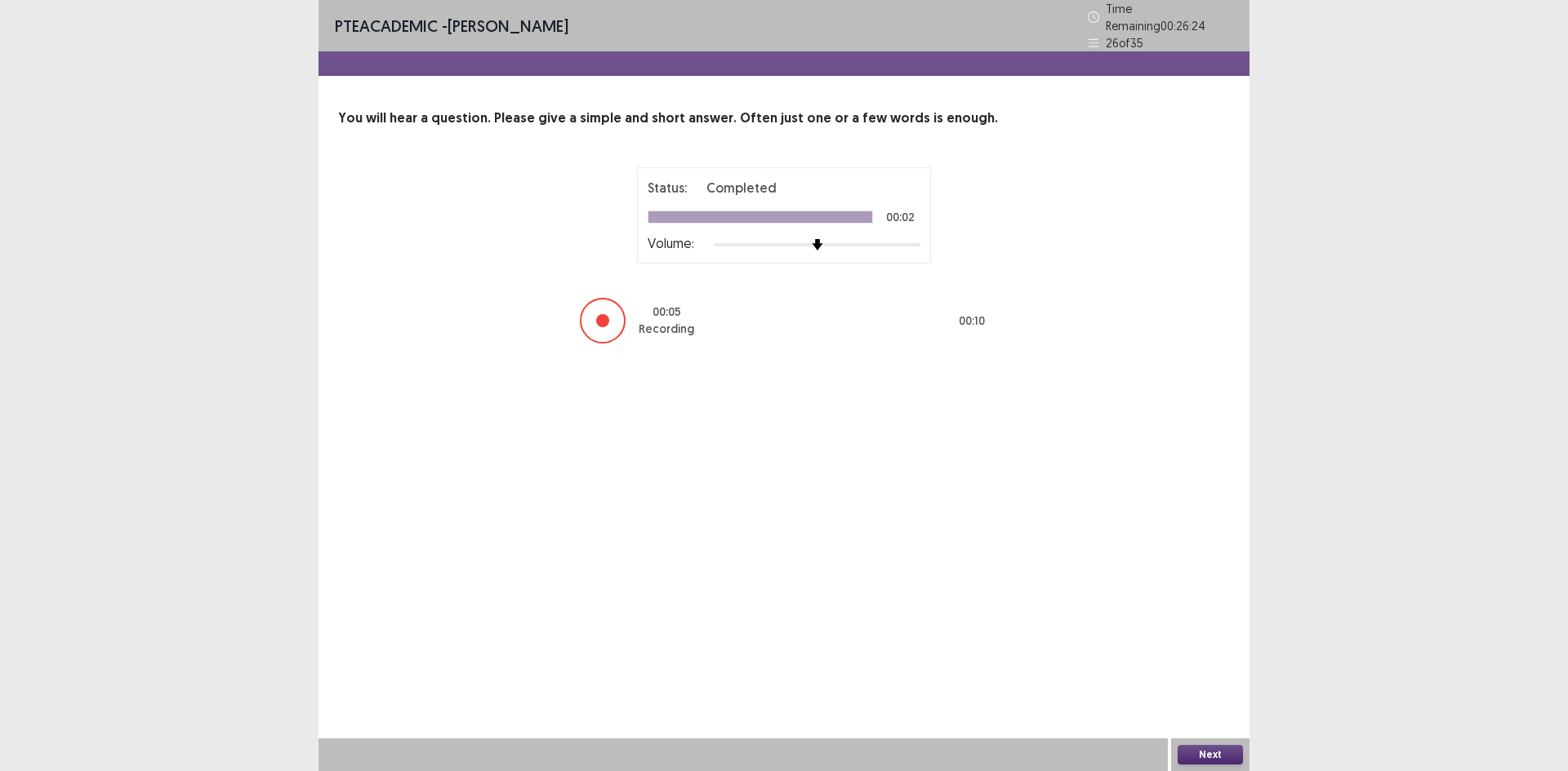
click at [1230, 757] on button "Next" at bounding box center [1210, 755] width 65 height 20
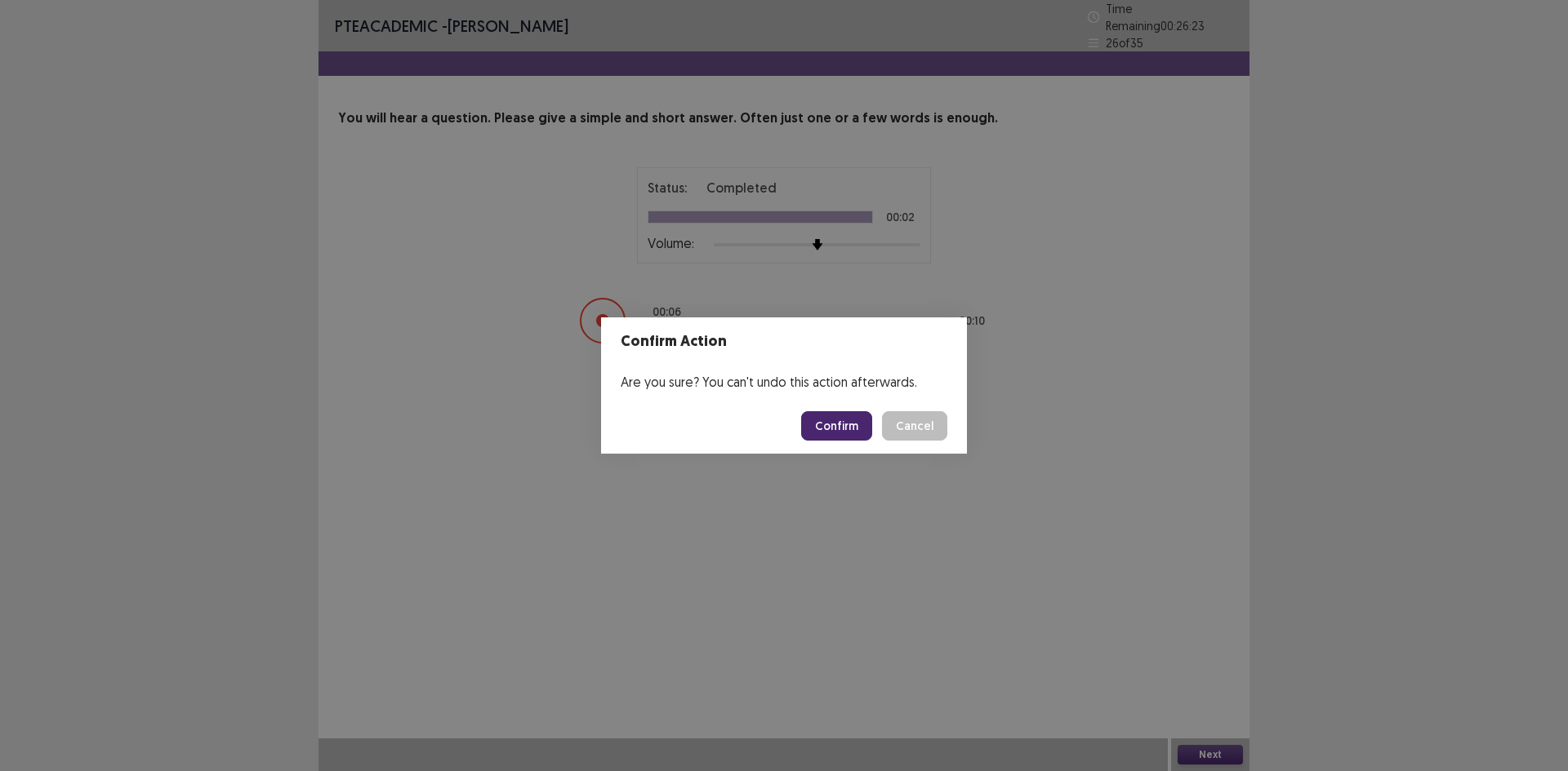
click at [829, 431] on button "Confirm" at bounding box center [837, 426] width 71 height 29
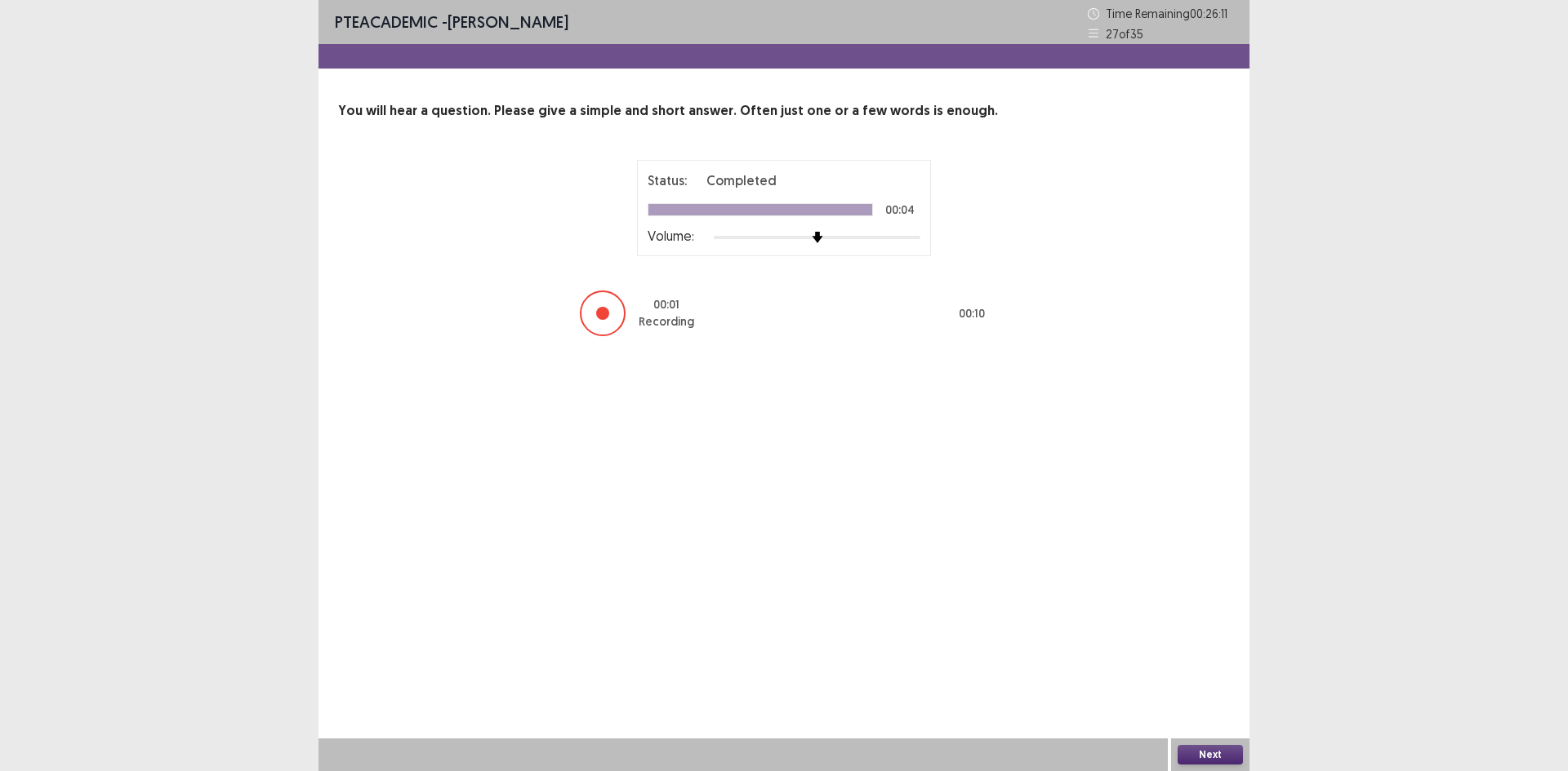
click at [1196, 757] on button "Next" at bounding box center [1210, 755] width 65 height 20
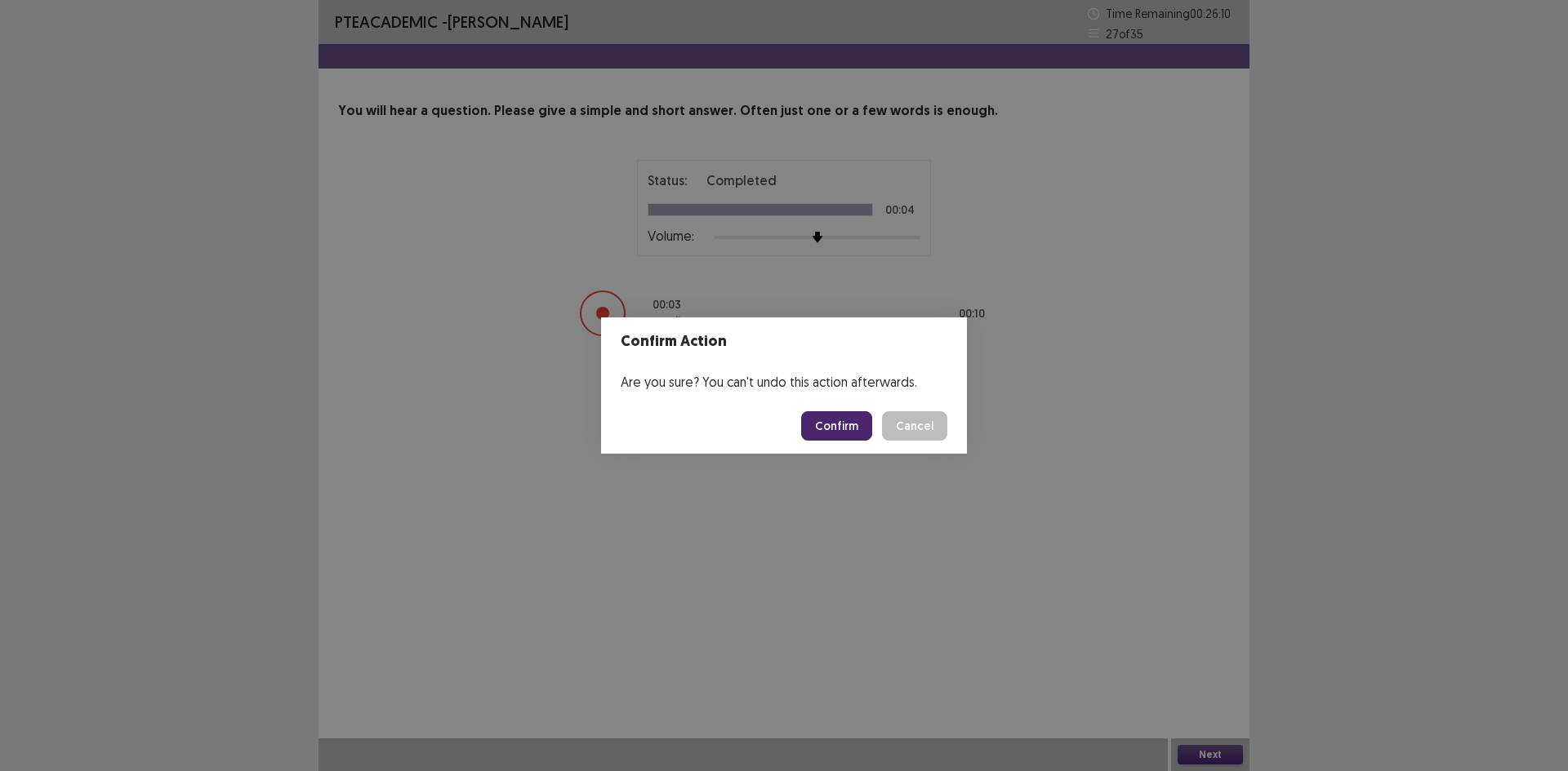
click at [863, 434] on button "Confirm" at bounding box center [837, 426] width 71 height 29
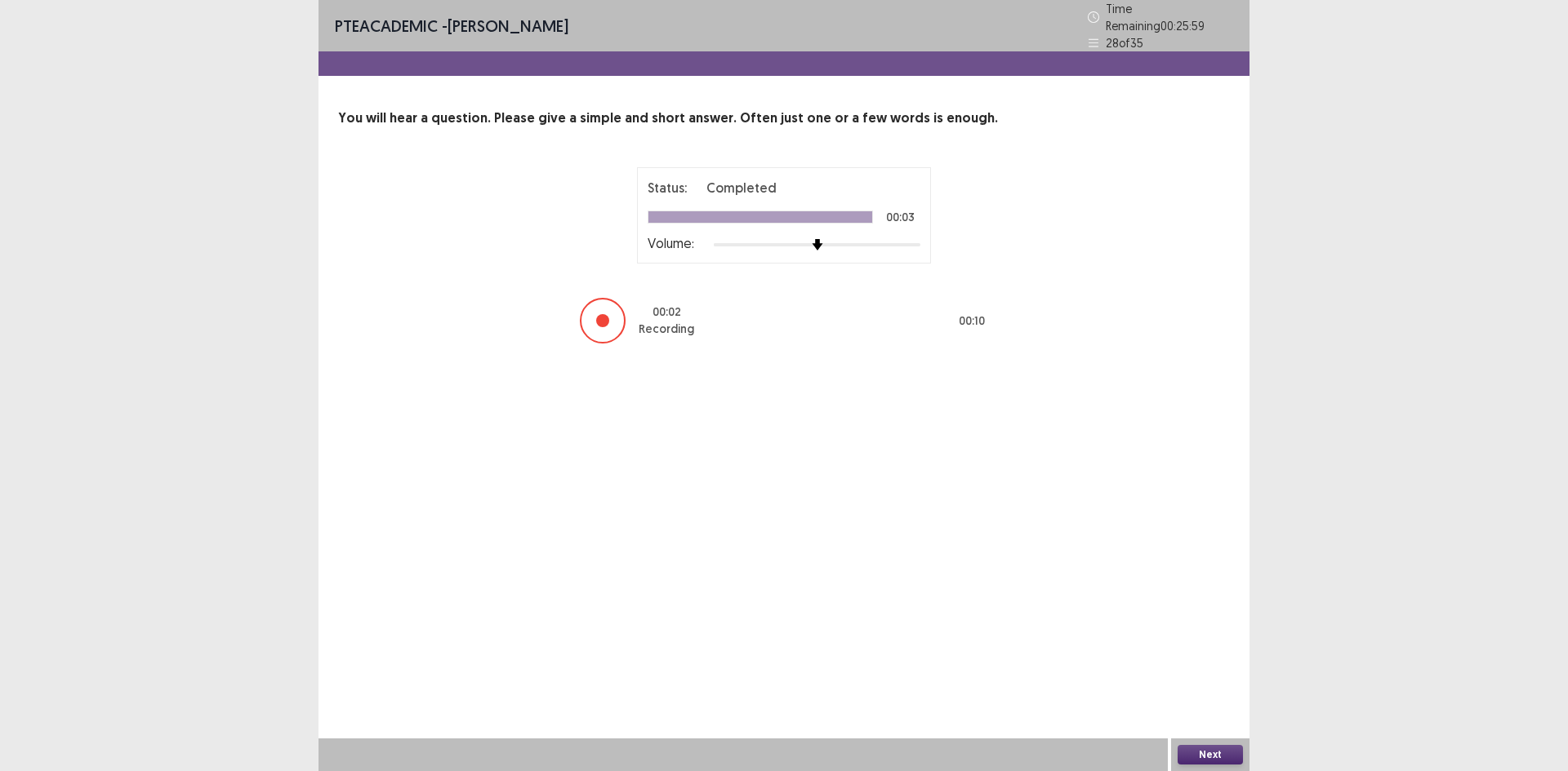
click at [1220, 757] on button "Next" at bounding box center [1210, 755] width 65 height 20
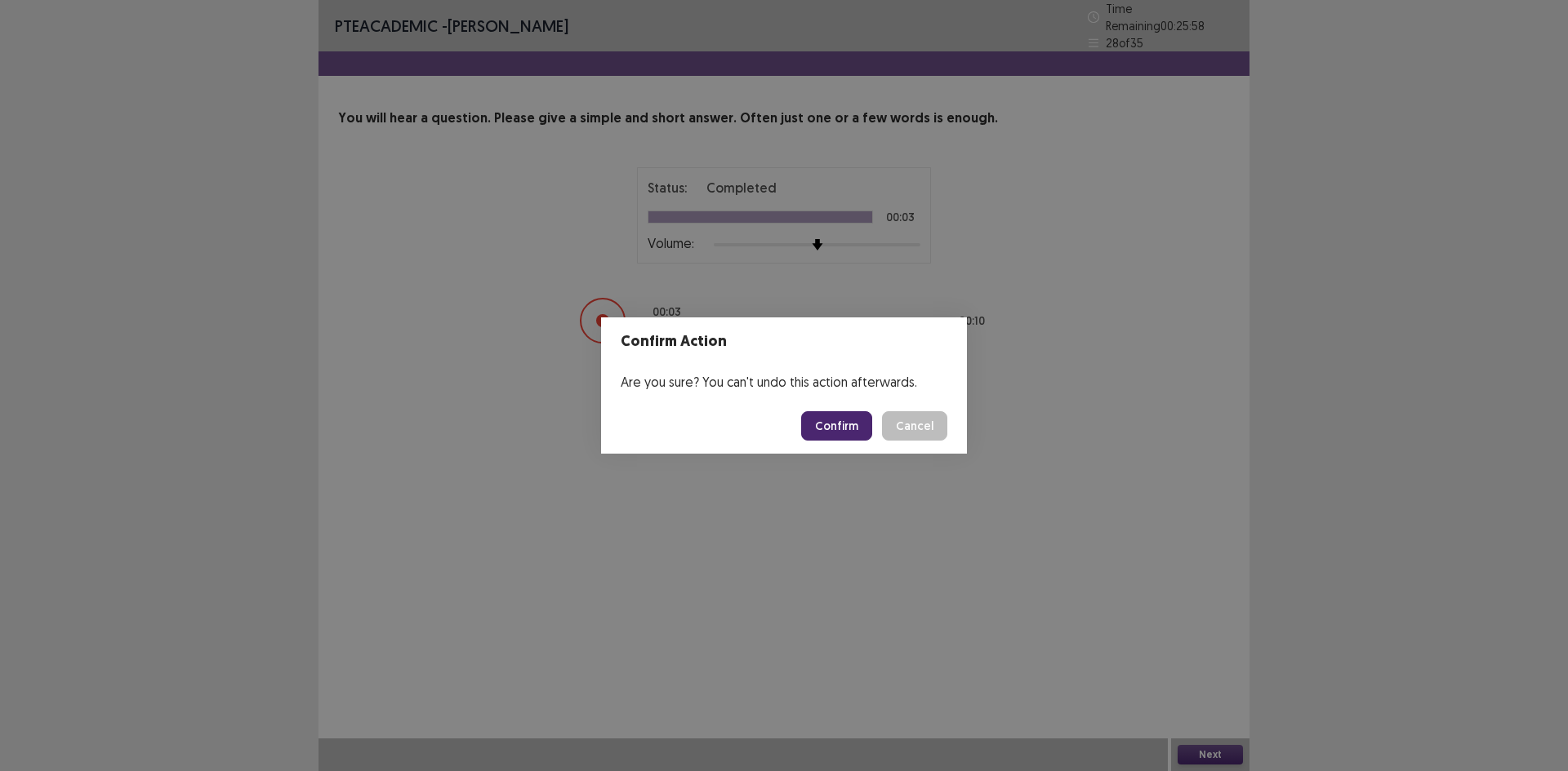
click at [846, 426] on button "Confirm" at bounding box center [837, 426] width 71 height 29
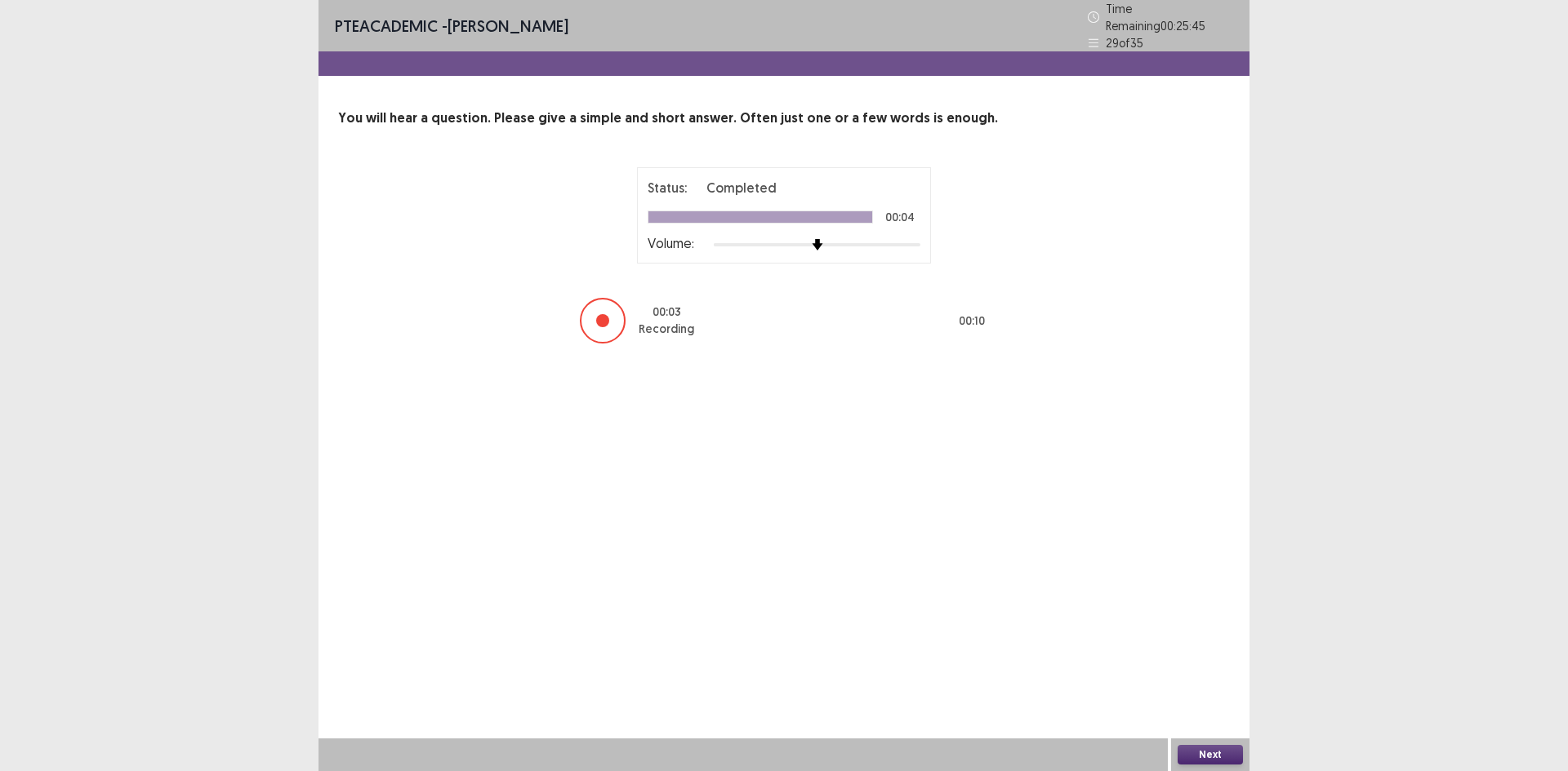
click at [1208, 754] on button "Next" at bounding box center [1210, 755] width 65 height 20
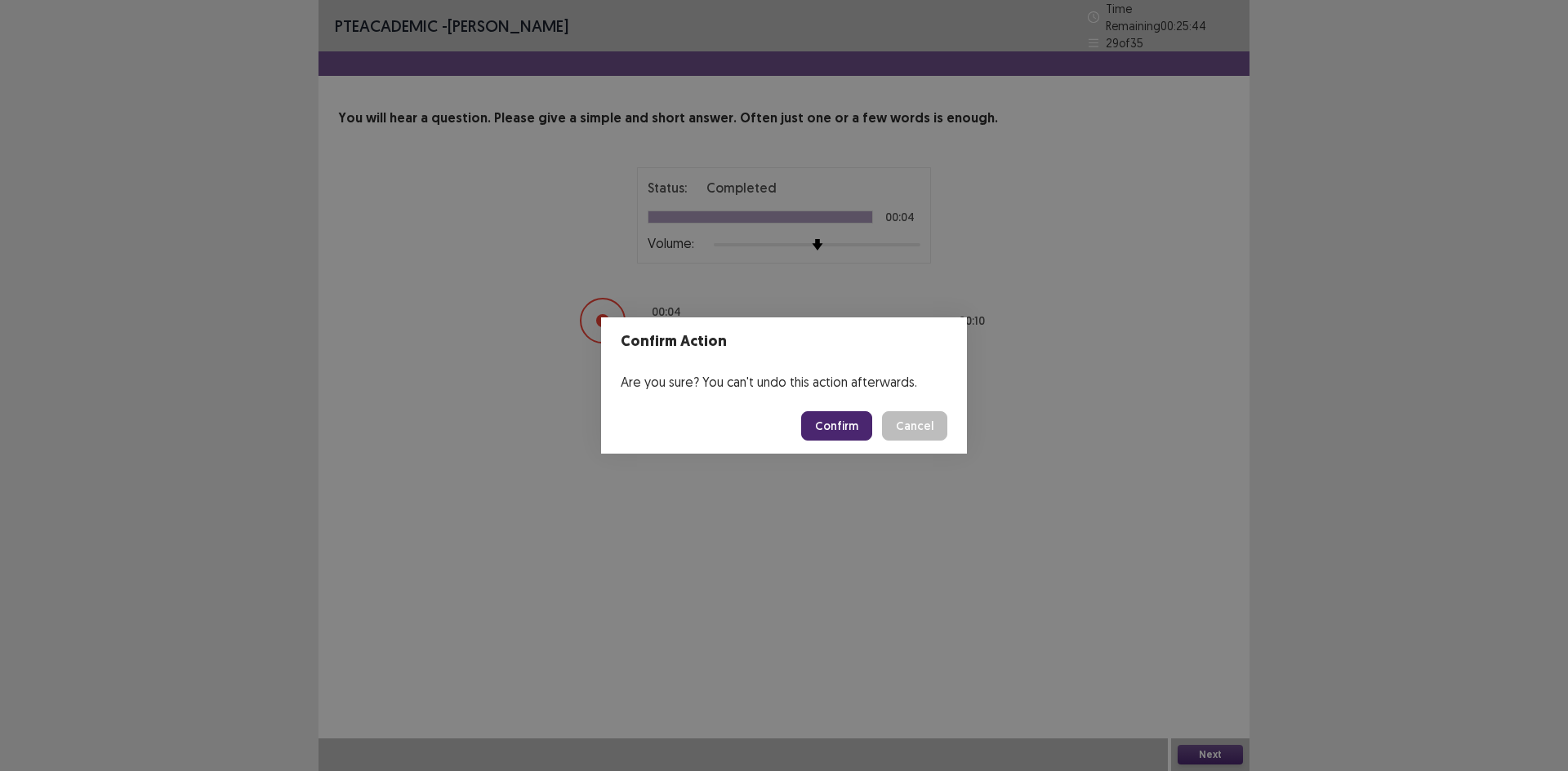
click at [840, 422] on button "Confirm" at bounding box center [837, 426] width 71 height 29
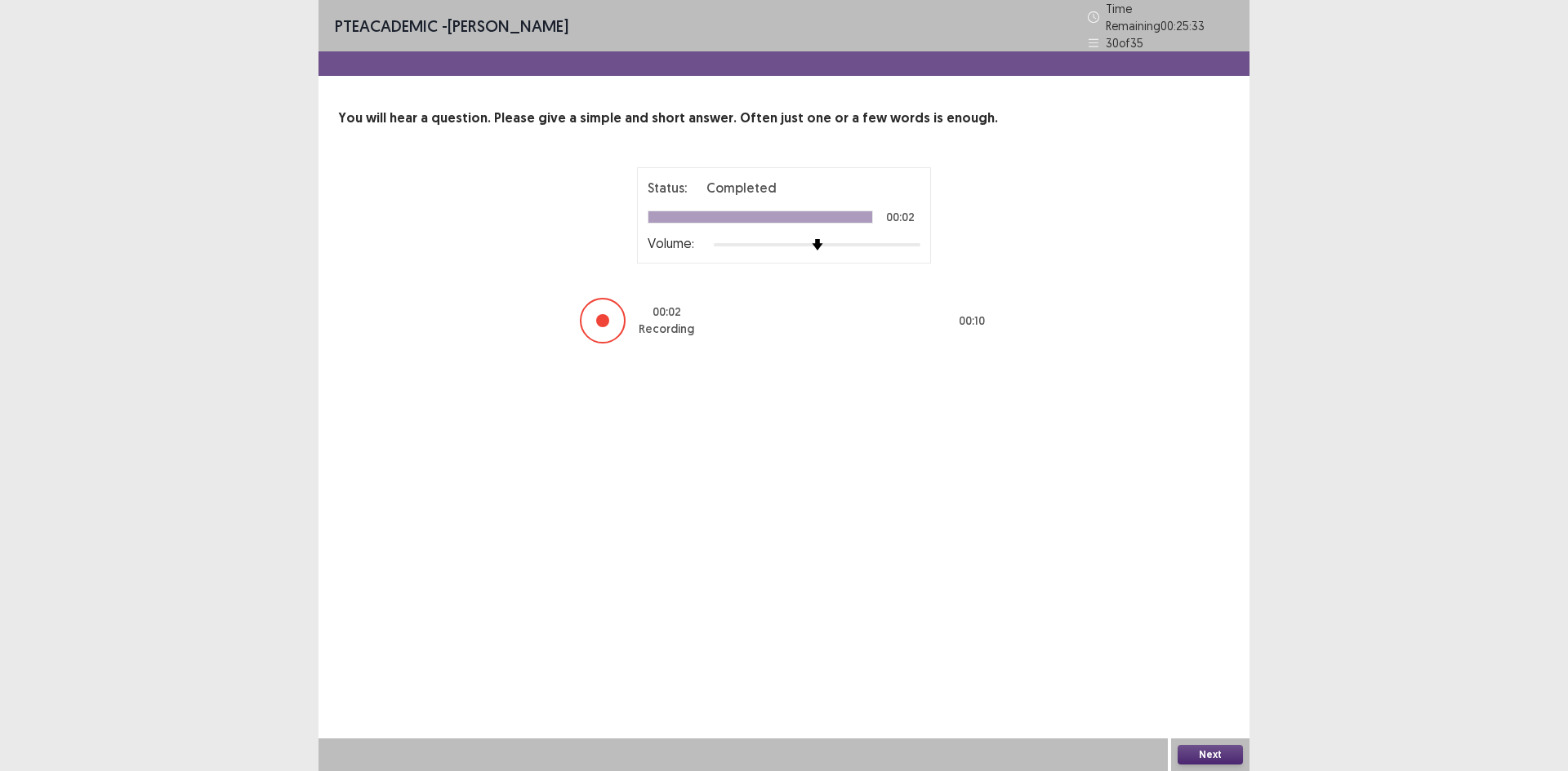
click at [1201, 752] on button "Next" at bounding box center [1210, 755] width 65 height 20
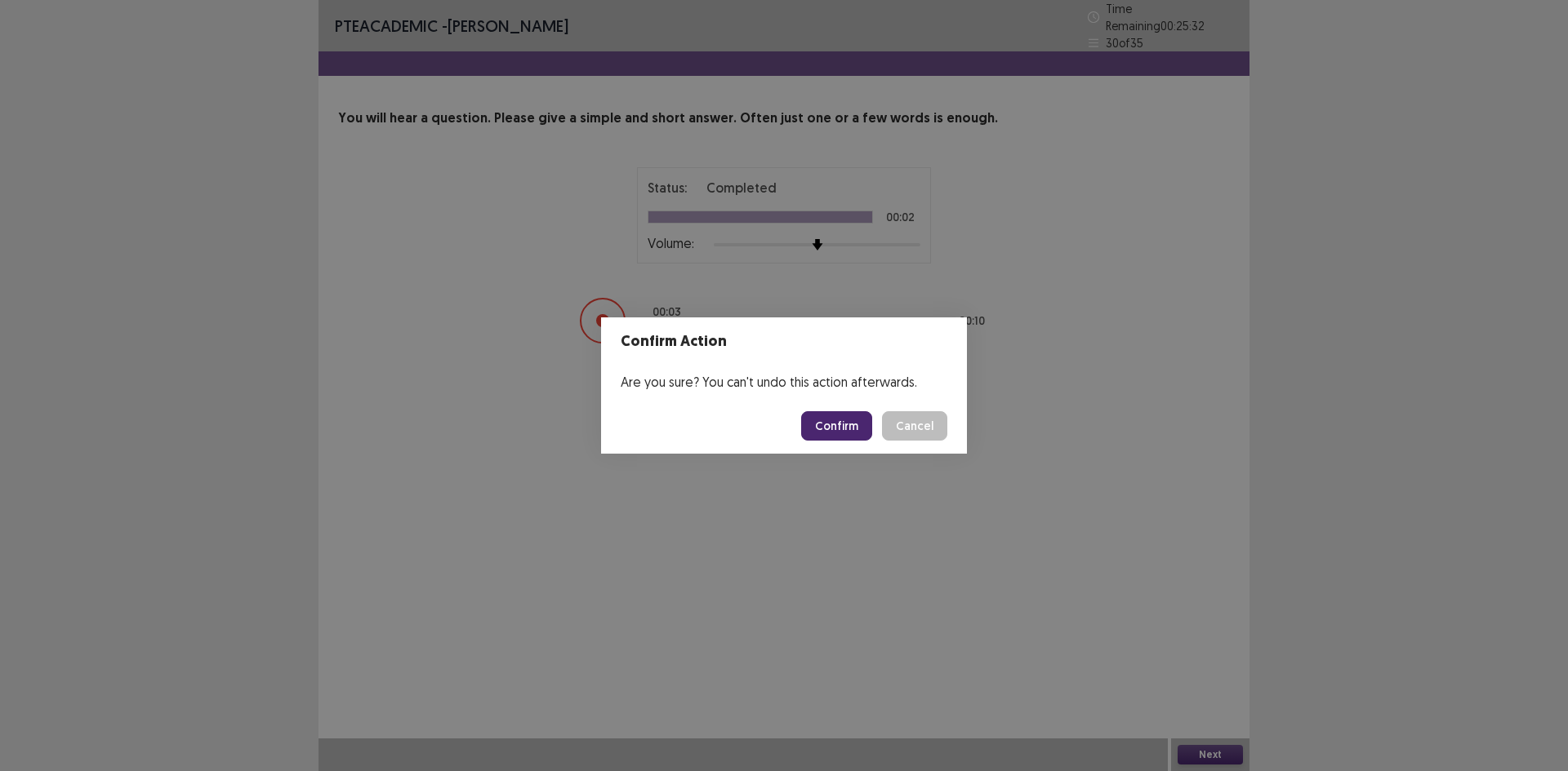
click at [828, 425] on button "Confirm" at bounding box center [837, 426] width 71 height 29
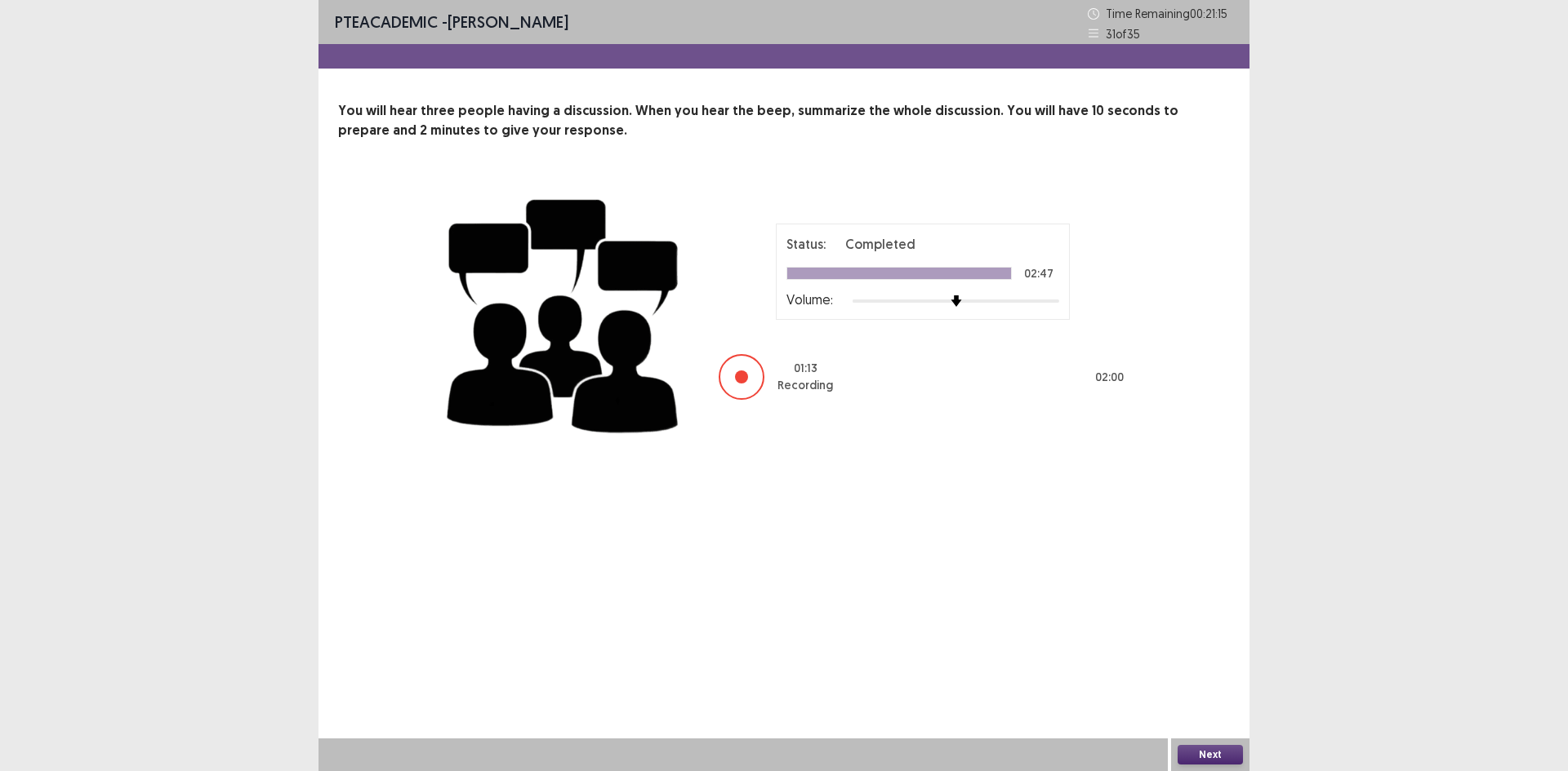
click at [1218, 746] on button "Next" at bounding box center [1210, 755] width 65 height 20
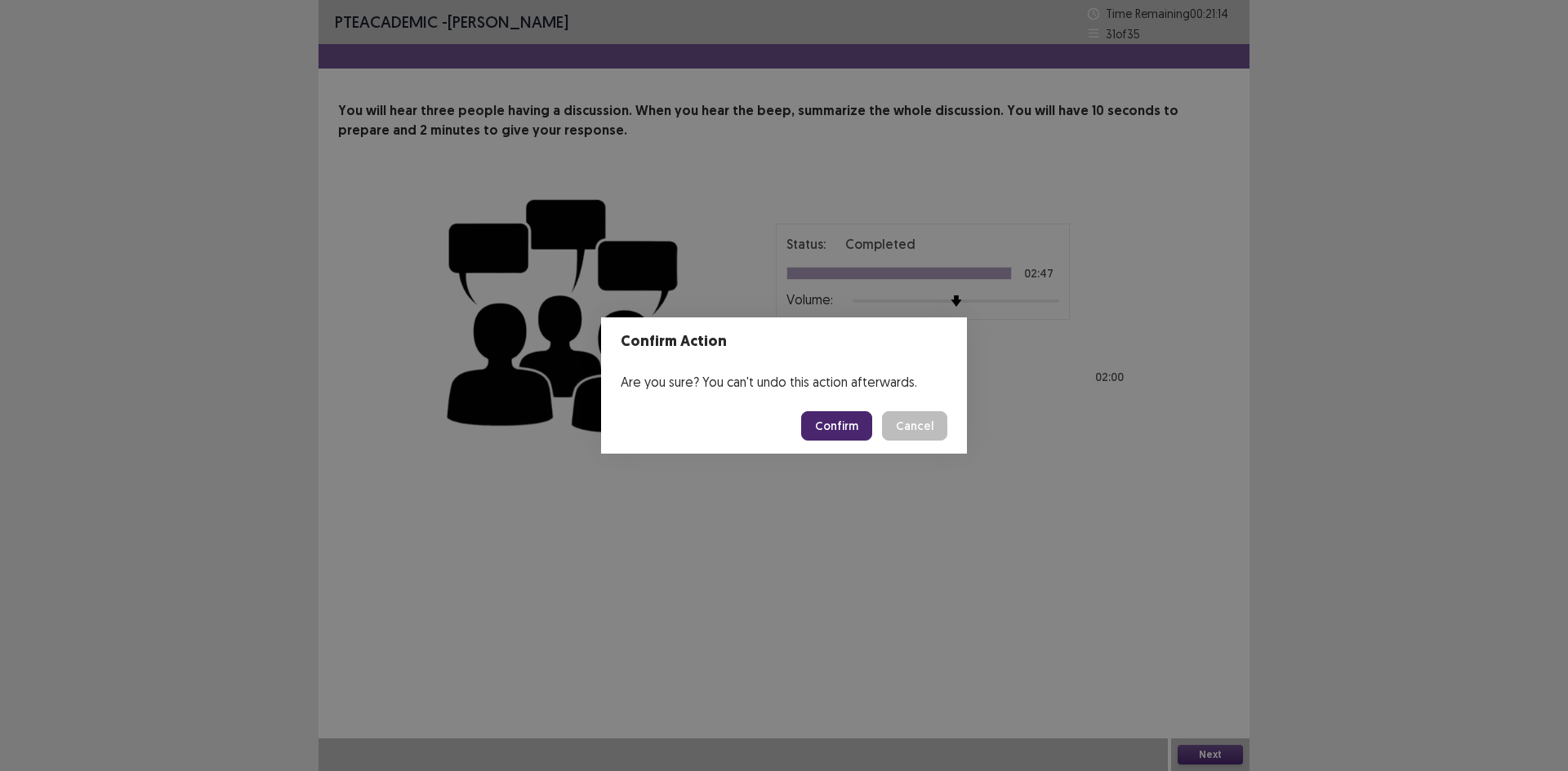
click at [841, 429] on button "Confirm" at bounding box center [837, 426] width 71 height 29
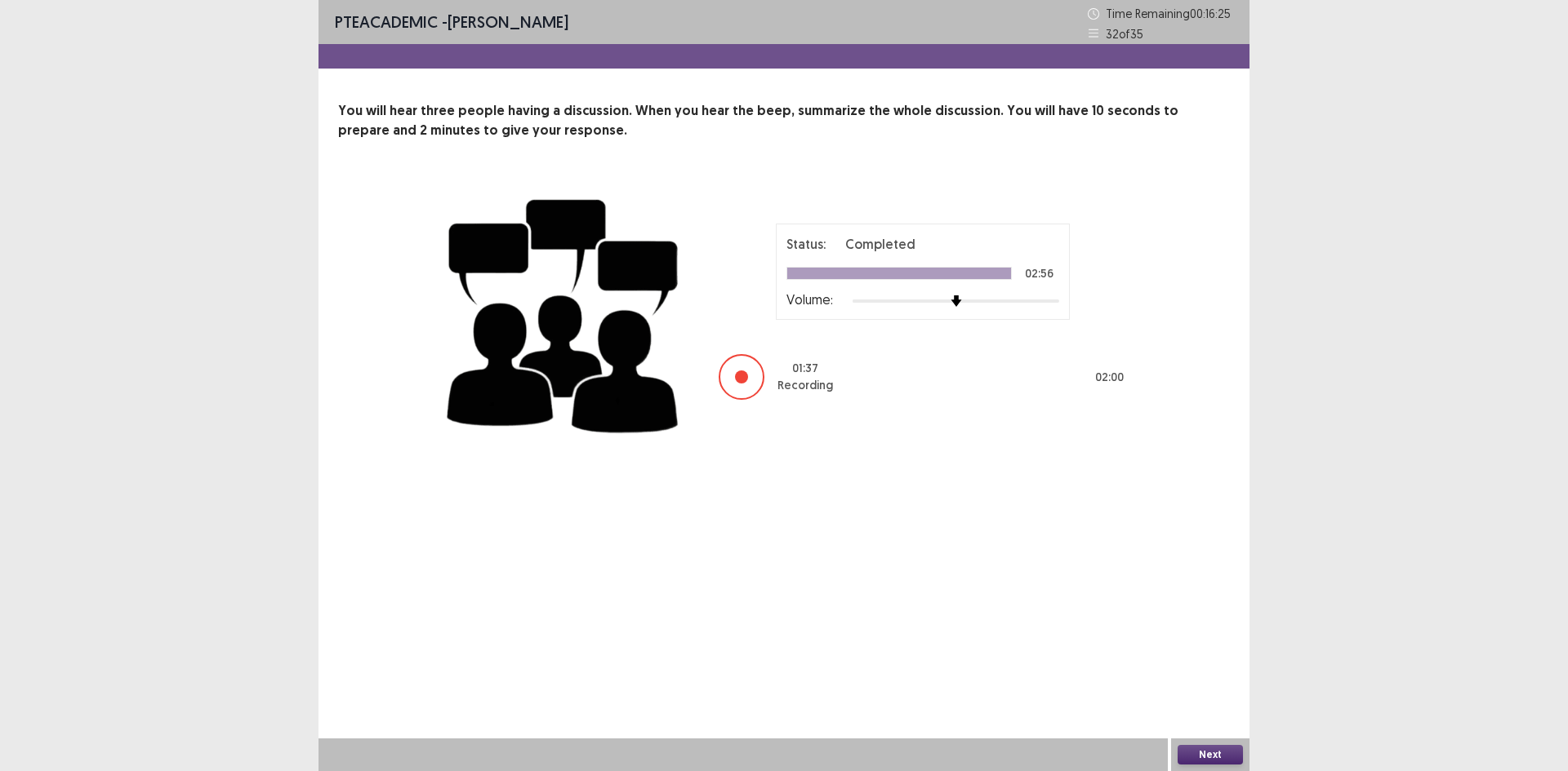
click at [1220, 759] on button "Next" at bounding box center [1210, 755] width 65 height 20
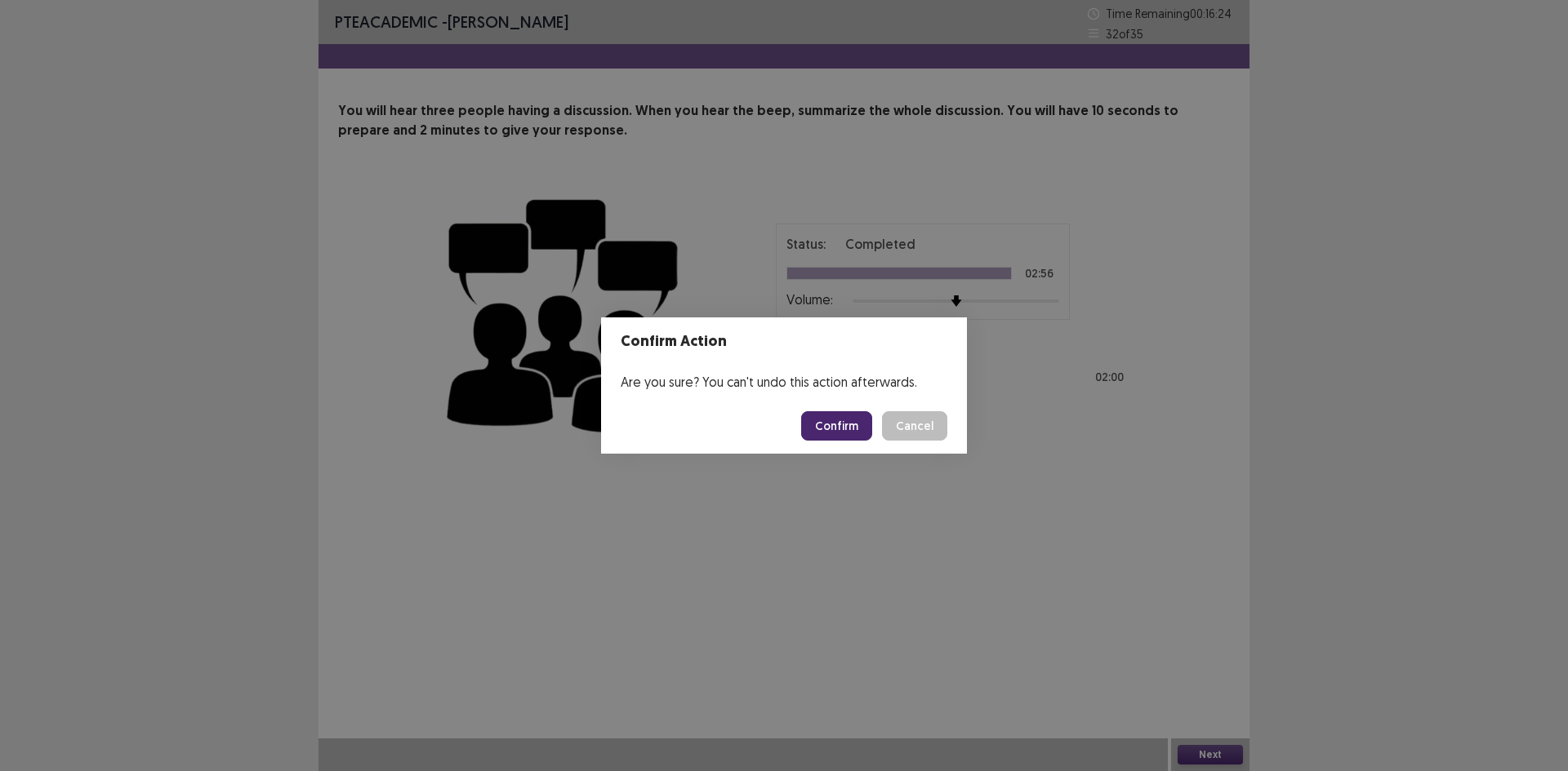
click at [859, 422] on button "Confirm" at bounding box center [837, 426] width 71 height 29
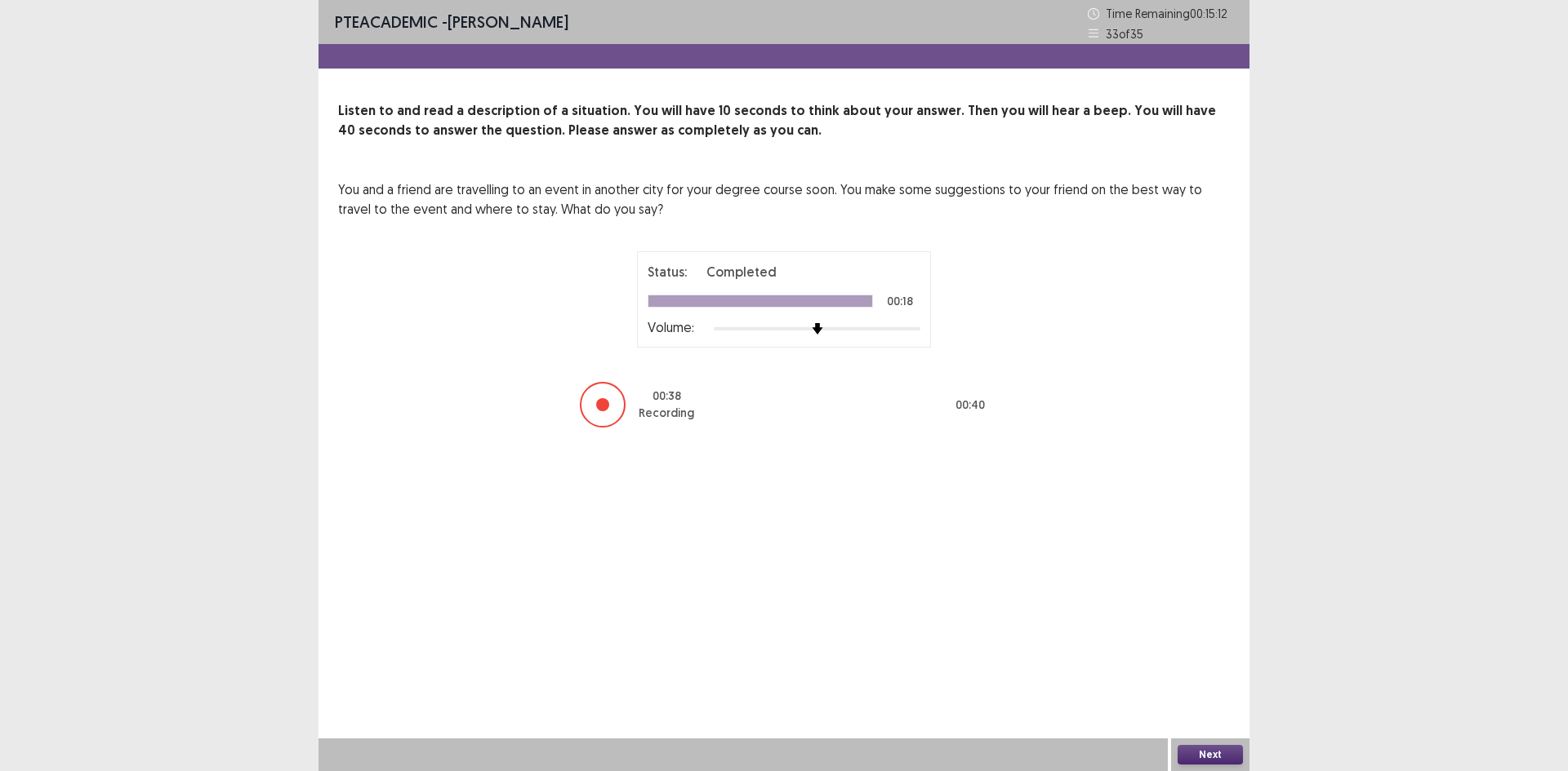
click at [1228, 759] on button "Next" at bounding box center [1210, 755] width 65 height 20
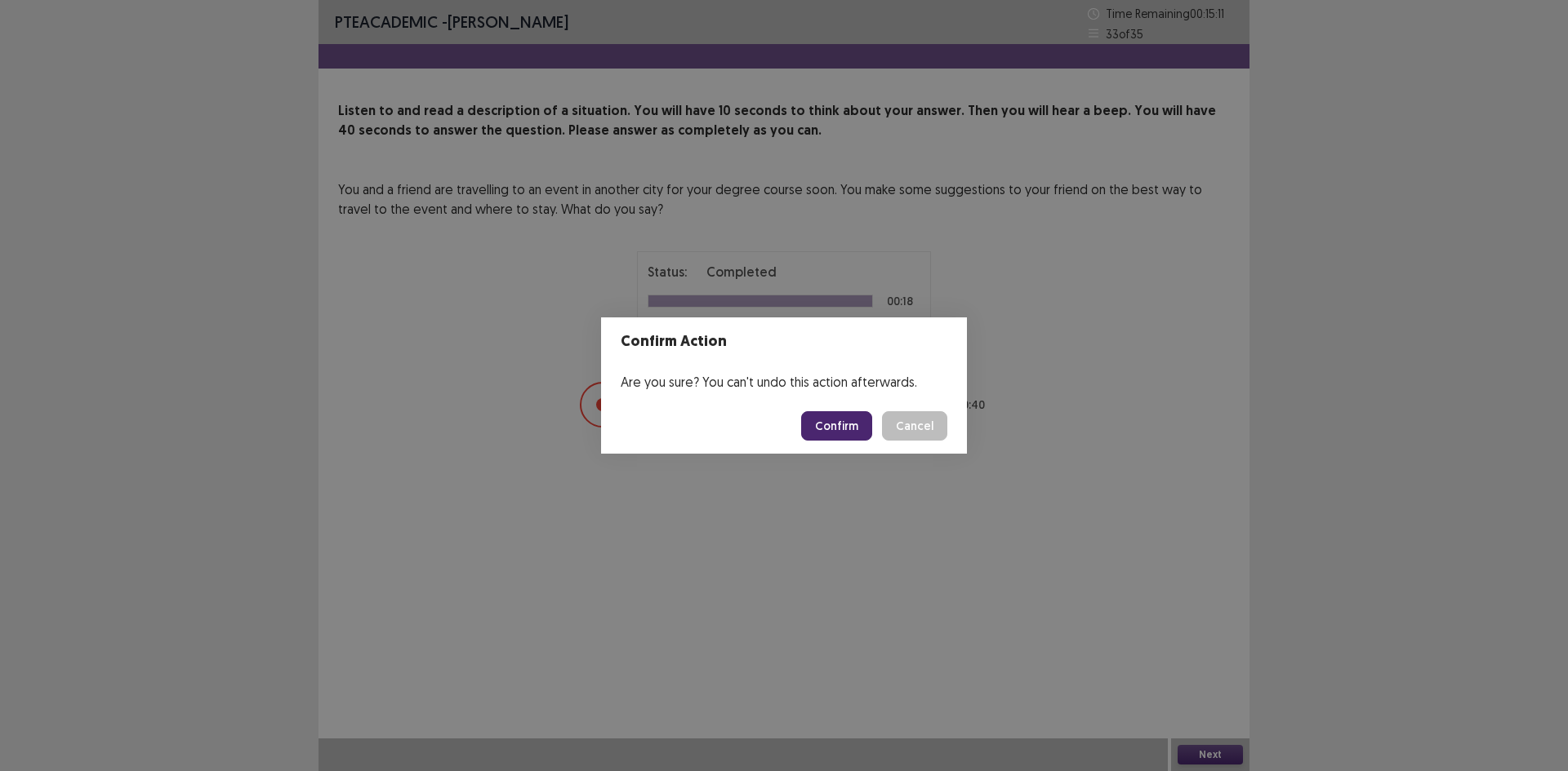
click at [839, 432] on button "Confirm" at bounding box center [837, 426] width 71 height 29
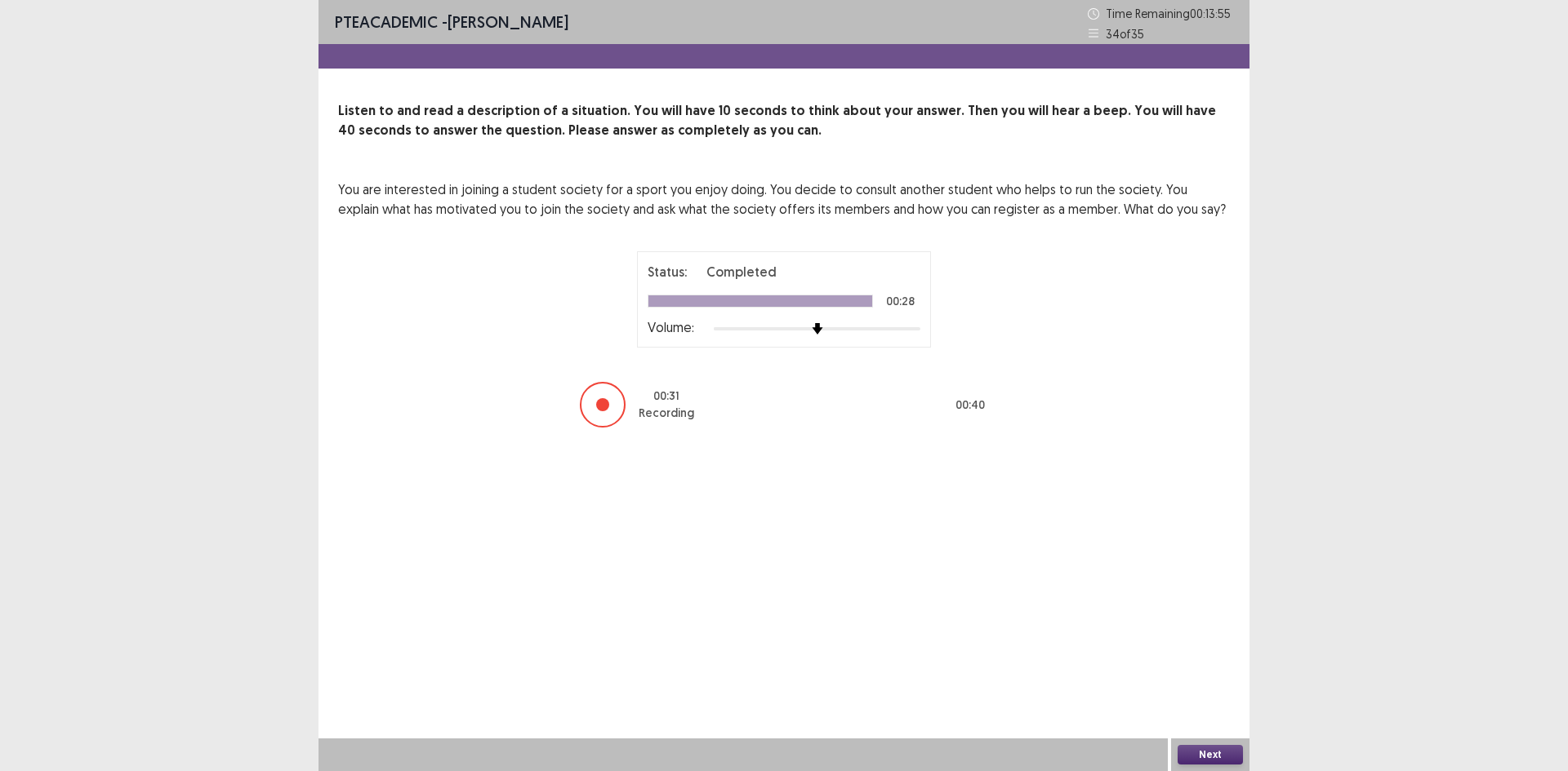
click at [1221, 753] on button "Next" at bounding box center [1210, 755] width 65 height 20
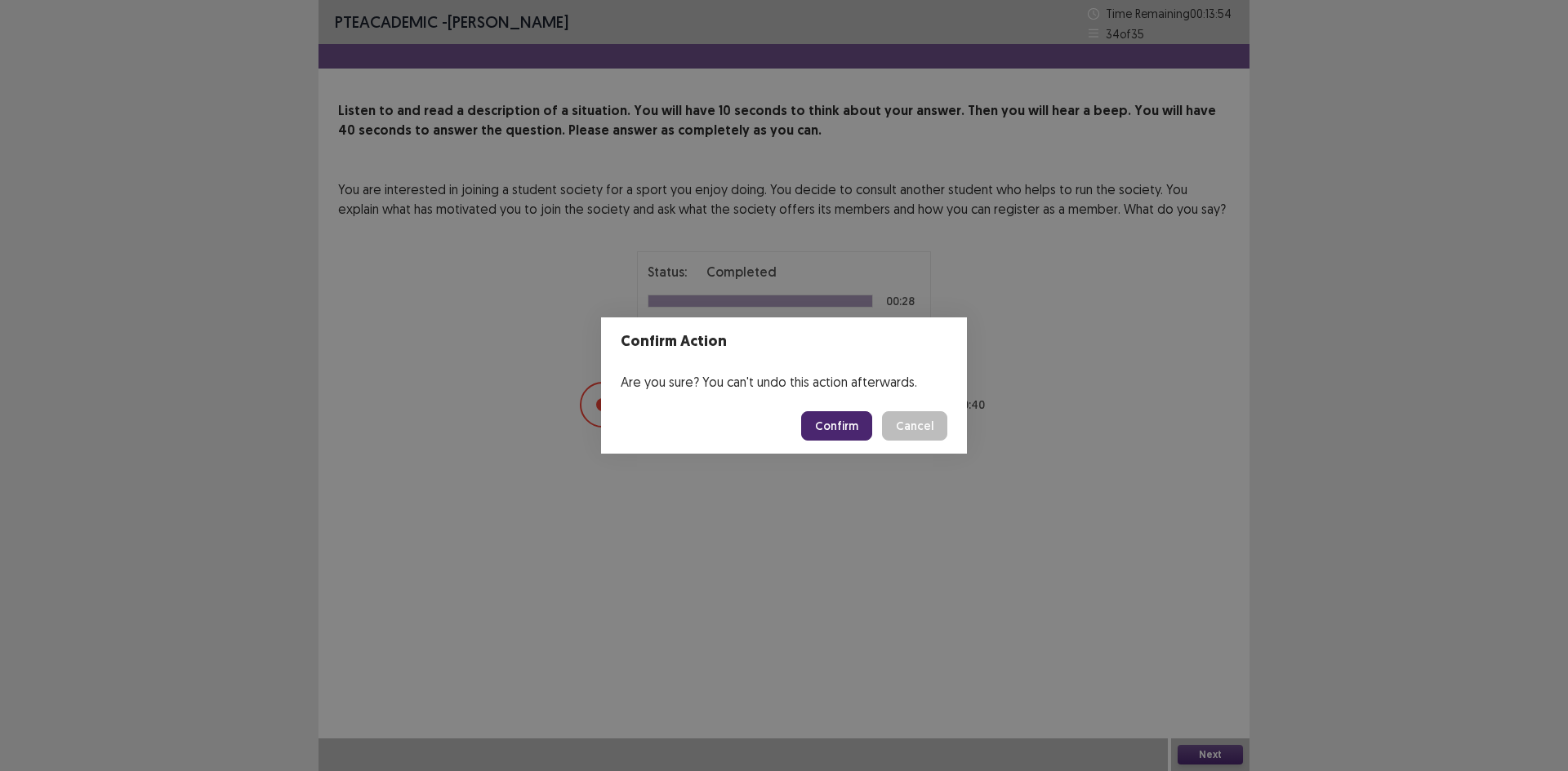
click at [842, 436] on button "Confirm" at bounding box center [837, 426] width 71 height 29
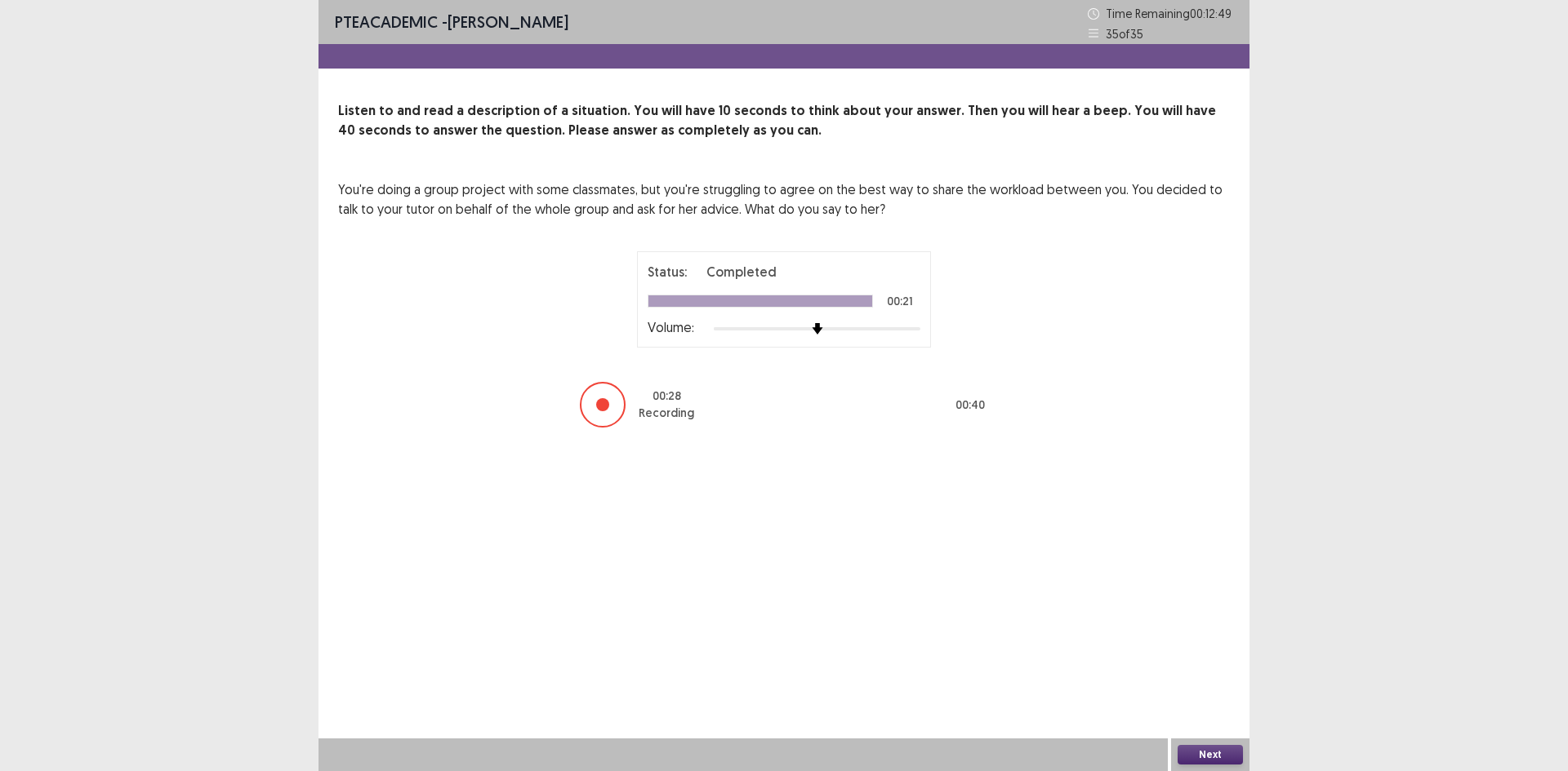
click at [1206, 748] on button "Next" at bounding box center [1210, 755] width 65 height 20
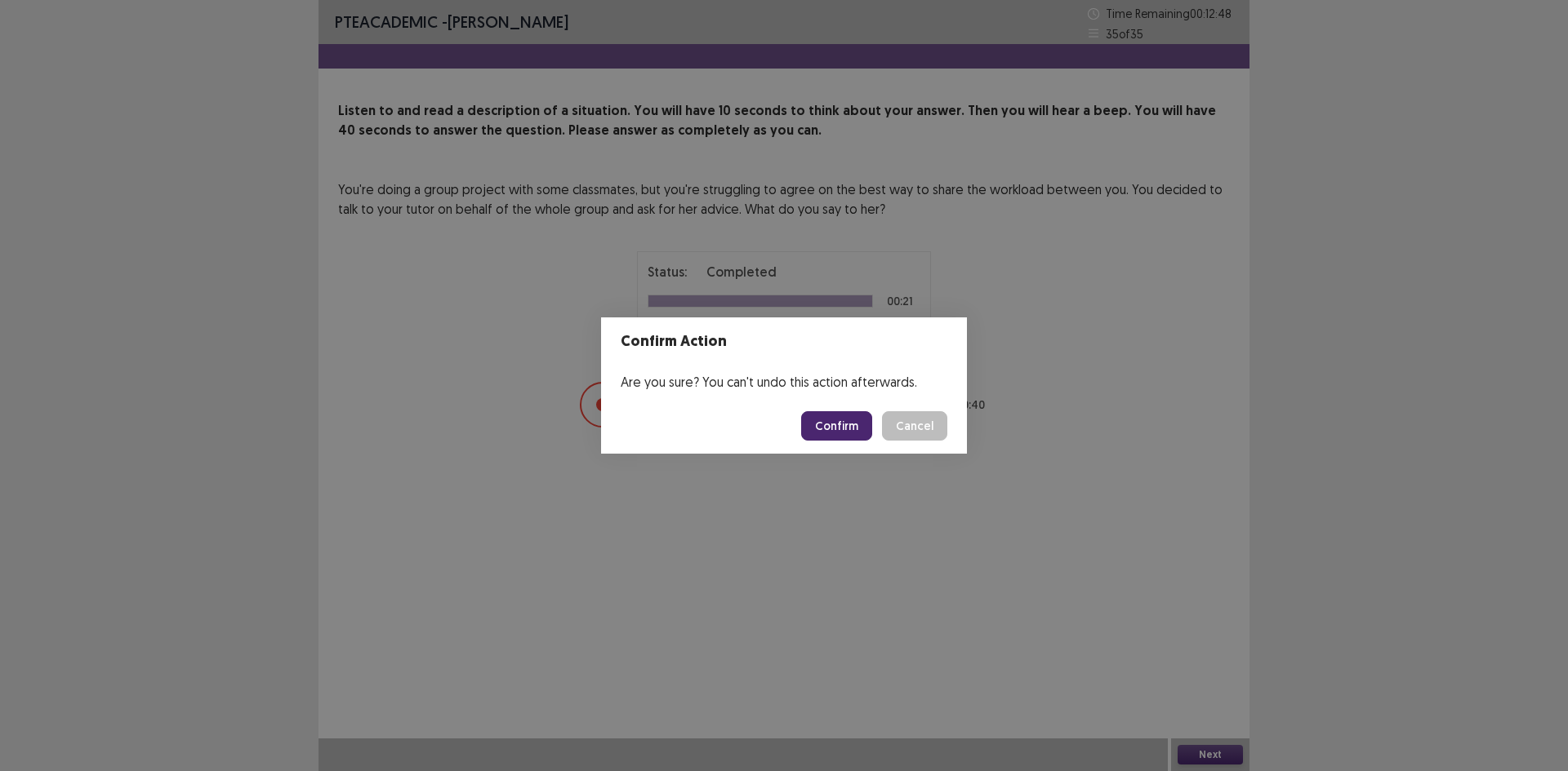
click at [833, 434] on button "Confirm" at bounding box center [837, 426] width 71 height 29
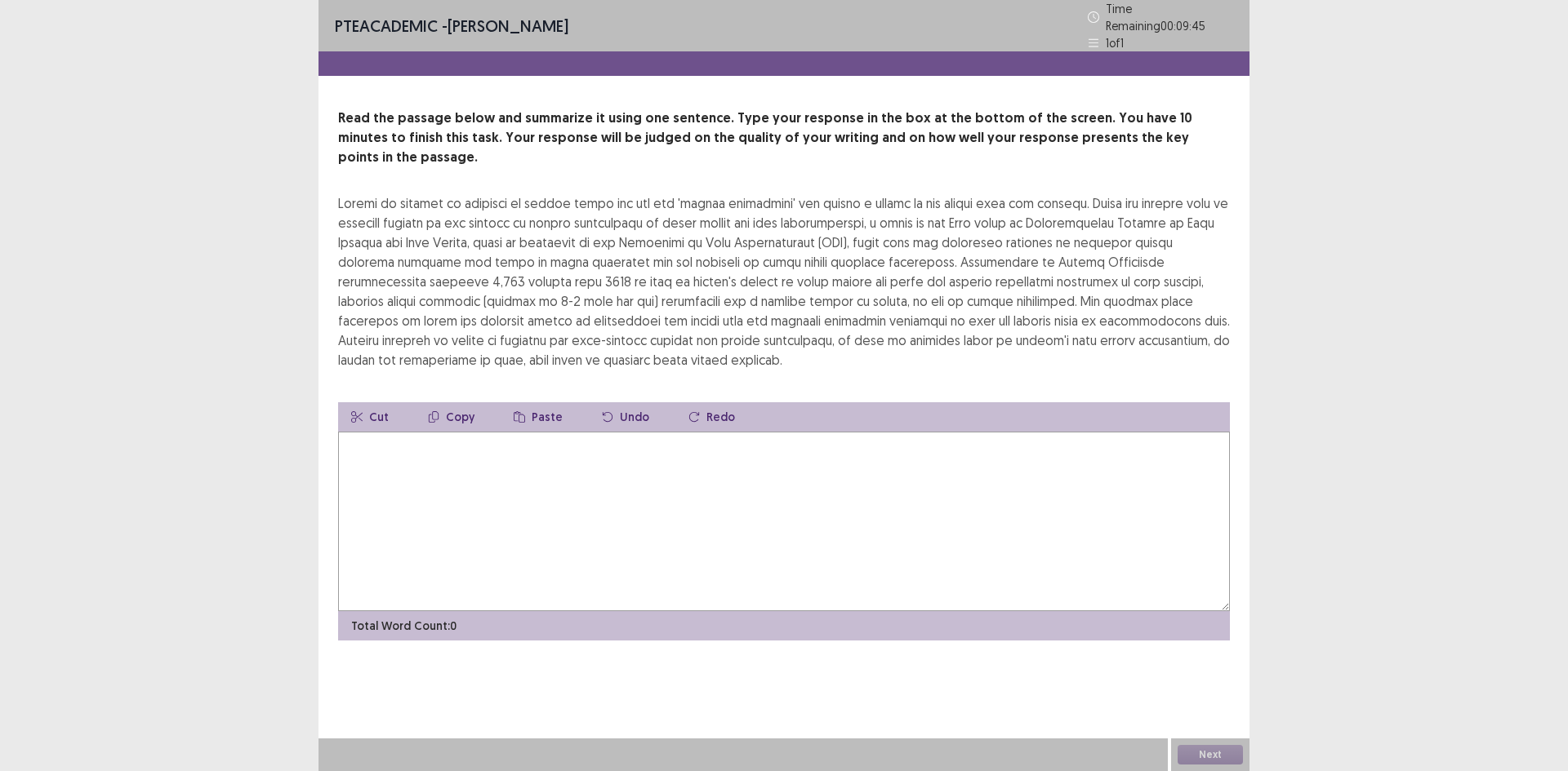
click at [833, 434] on textarea at bounding box center [783, 521] width 891 height 180
type textarea "*"
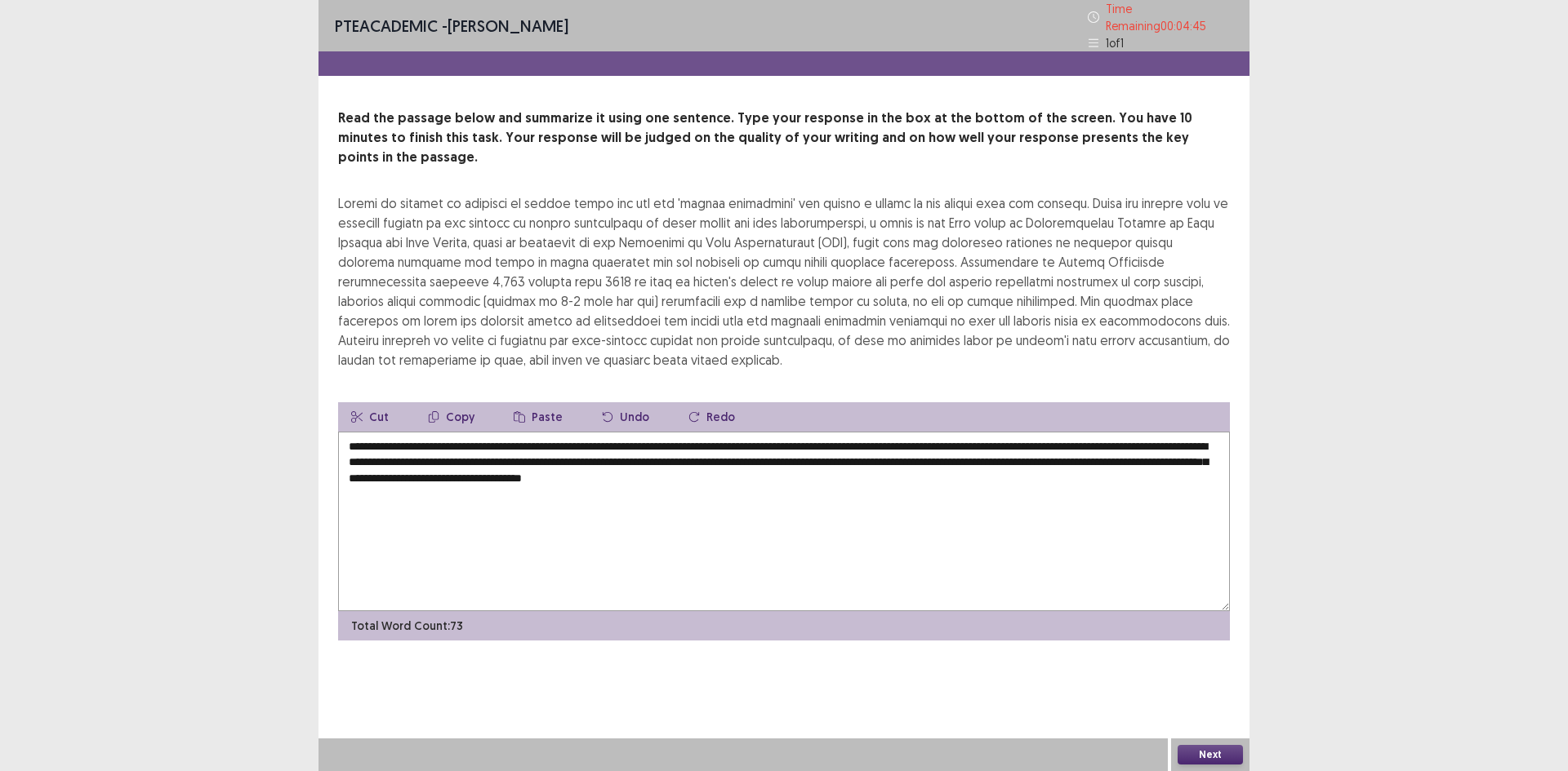
click at [392, 431] on textarea "**********" at bounding box center [783, 521] width 891 height 180
click at [398, 431] on textarea "**********" at bounding box center [783, 521] width 891 height 180
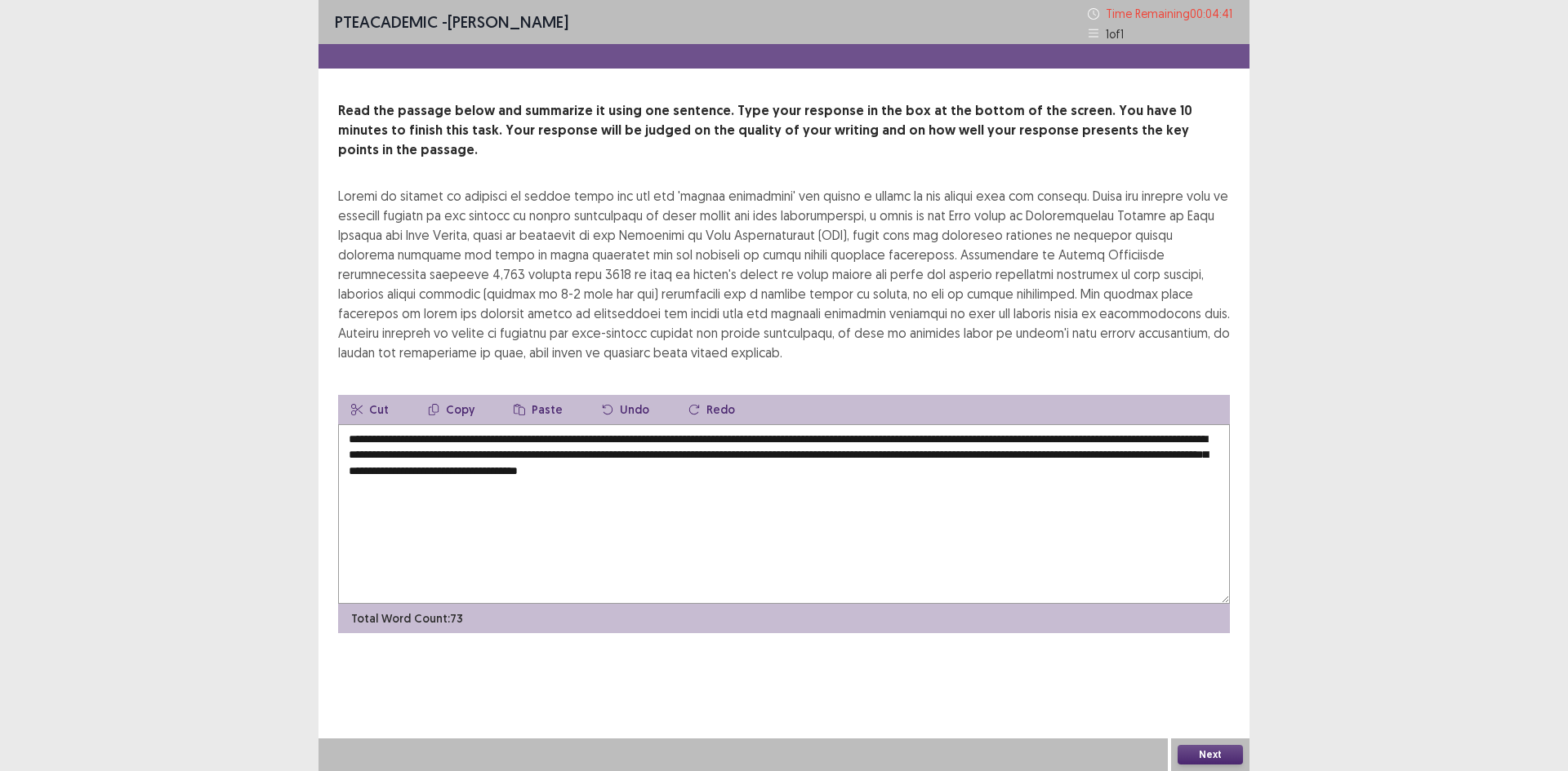
click at [507, 425] on textarea "**********" at bounding box center [783, 514] width 891 height 180
click at [909, 426] on textarea "**********" at bounding box center [783, 514] width 891 height 180
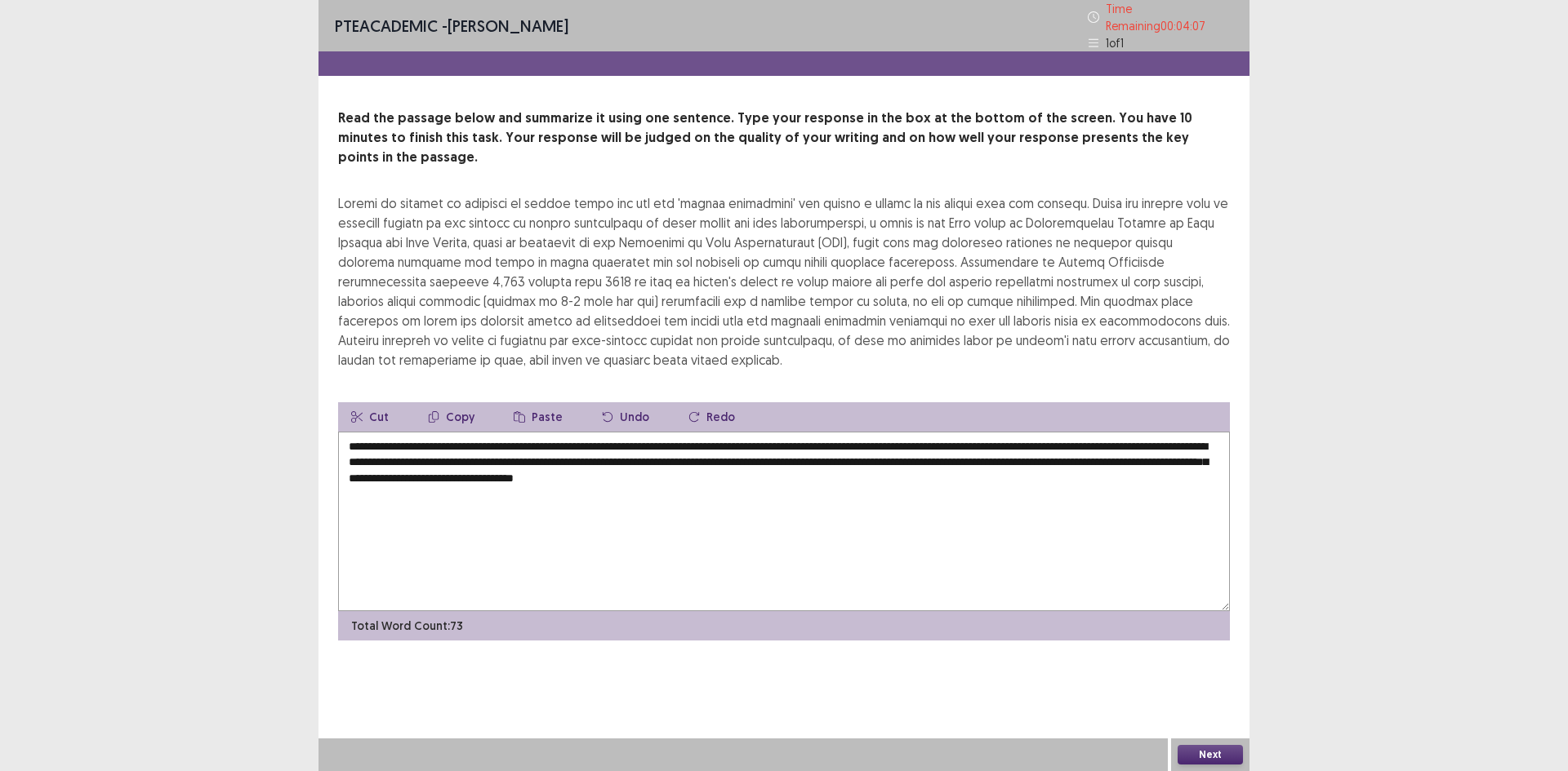
click at [413, 436] on textarea "**********" at bounding box center [783, 521] width 891 height 180
click at [536, 436] on textarea "**********" at bounding box center [783, 521] width 891 height 180
click at [927, 452] on textarea "**********" at bounding box center [783, 521] width 891 height 180
type textarea "**********"
click at [1216, 756] on button "Next" at bounding box center [1210, 755] width 65 height 20
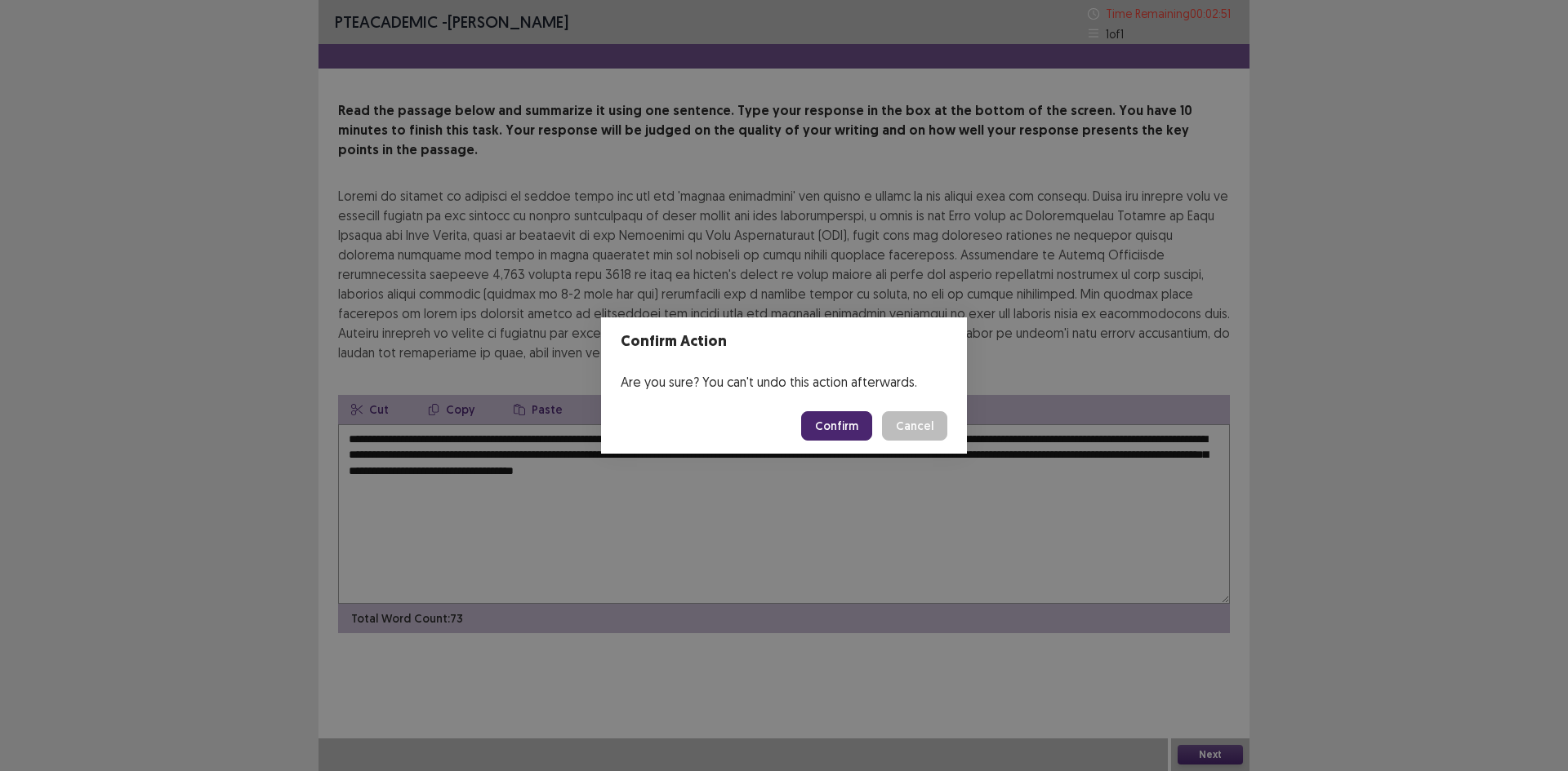
click at [862, 426] on button "Confirm" at bounding box center [837, 426] width 71 height 29
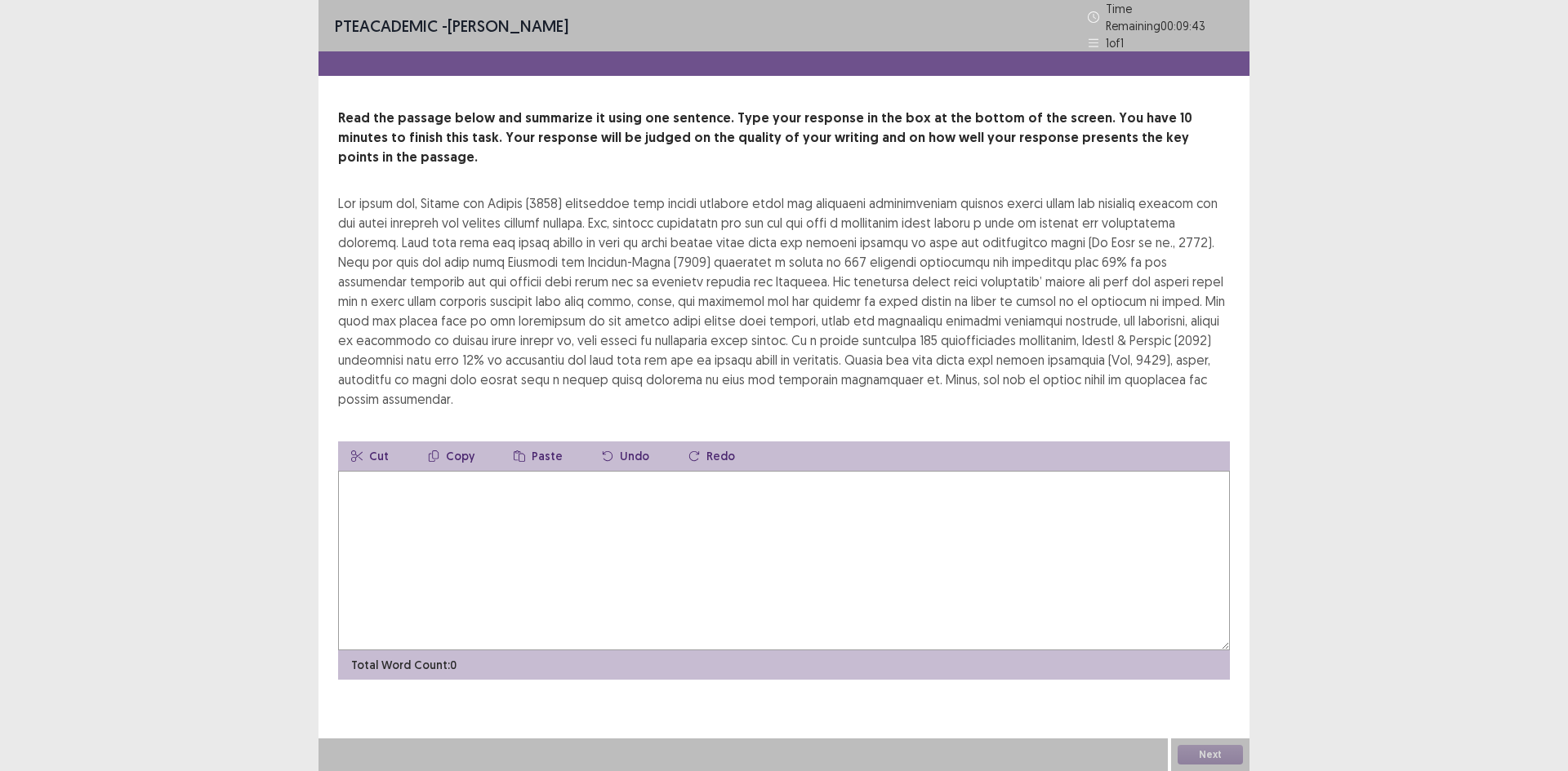
click at [737, 518] on textarea at bounding box center [783, 561] width 891 height 180
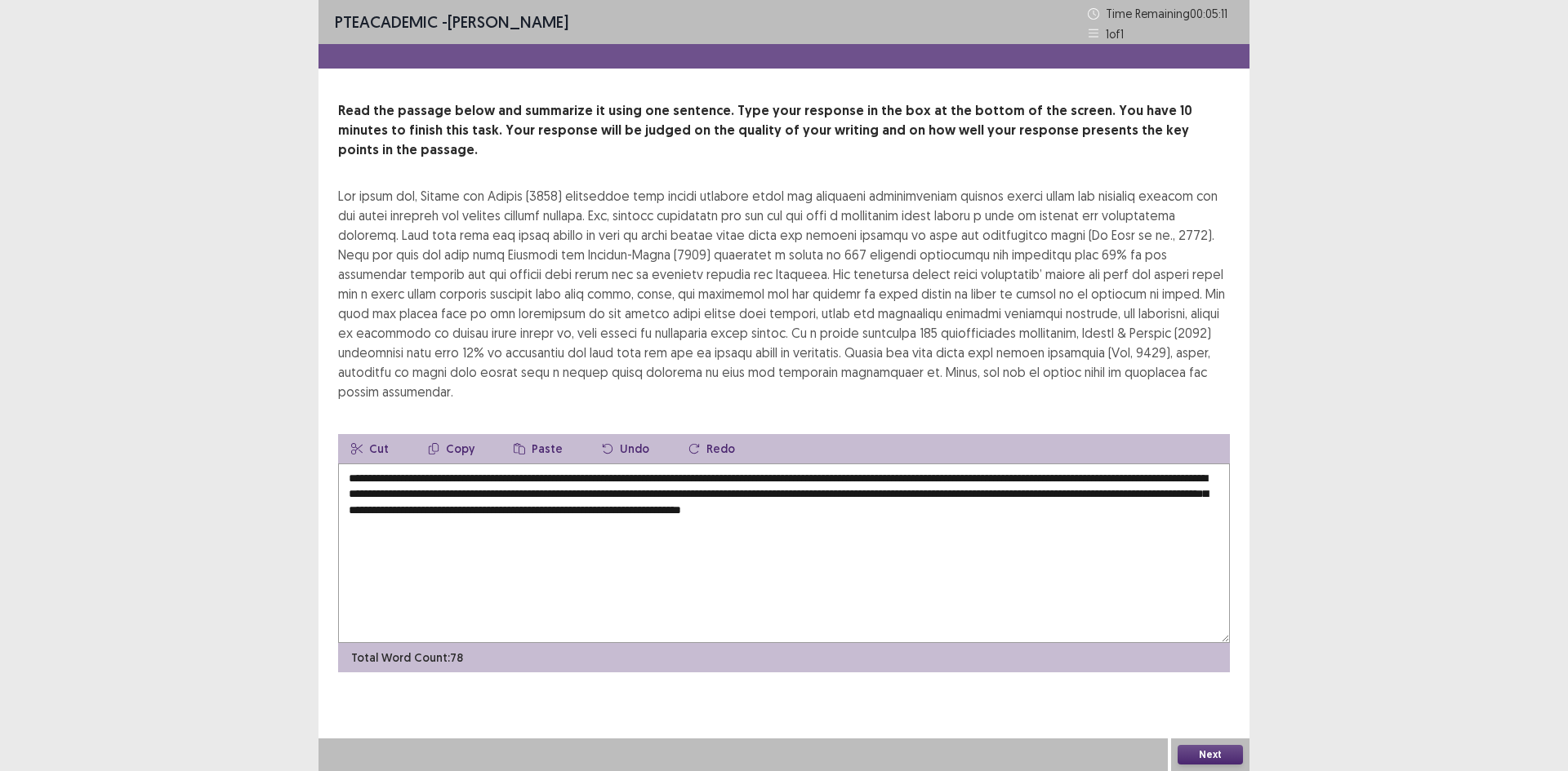
click at [870, 464] on textarea "**********" at bounding box center [783, 553] width 891 height 180
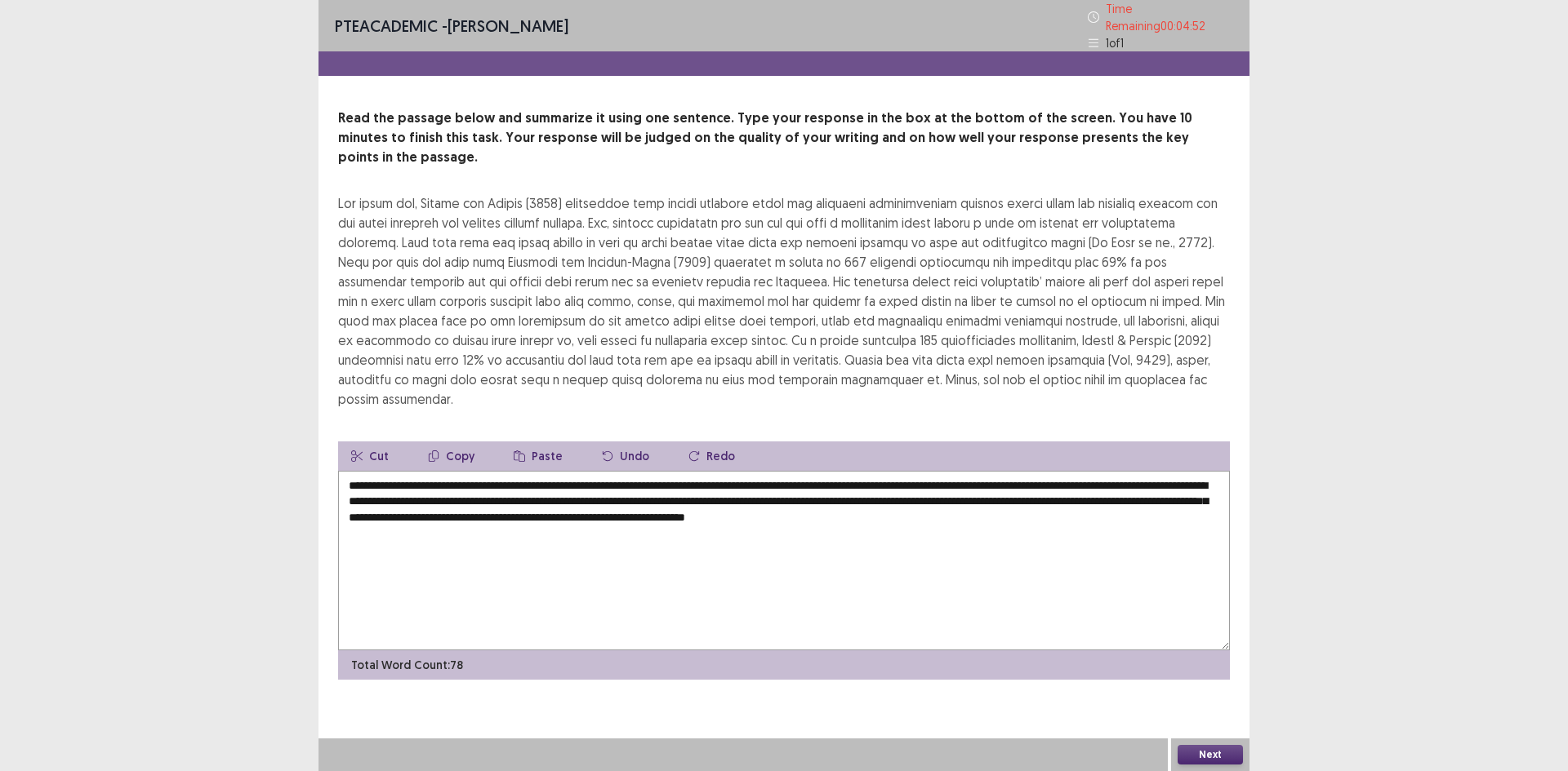
click at [1161, 471] on textarea "**********" at bounding box center [783, 561] width 891 height 180
type textarea "**********"
click at [1227, 756] on button "Next" at bounding box center [1210, 755] width 65 height 20
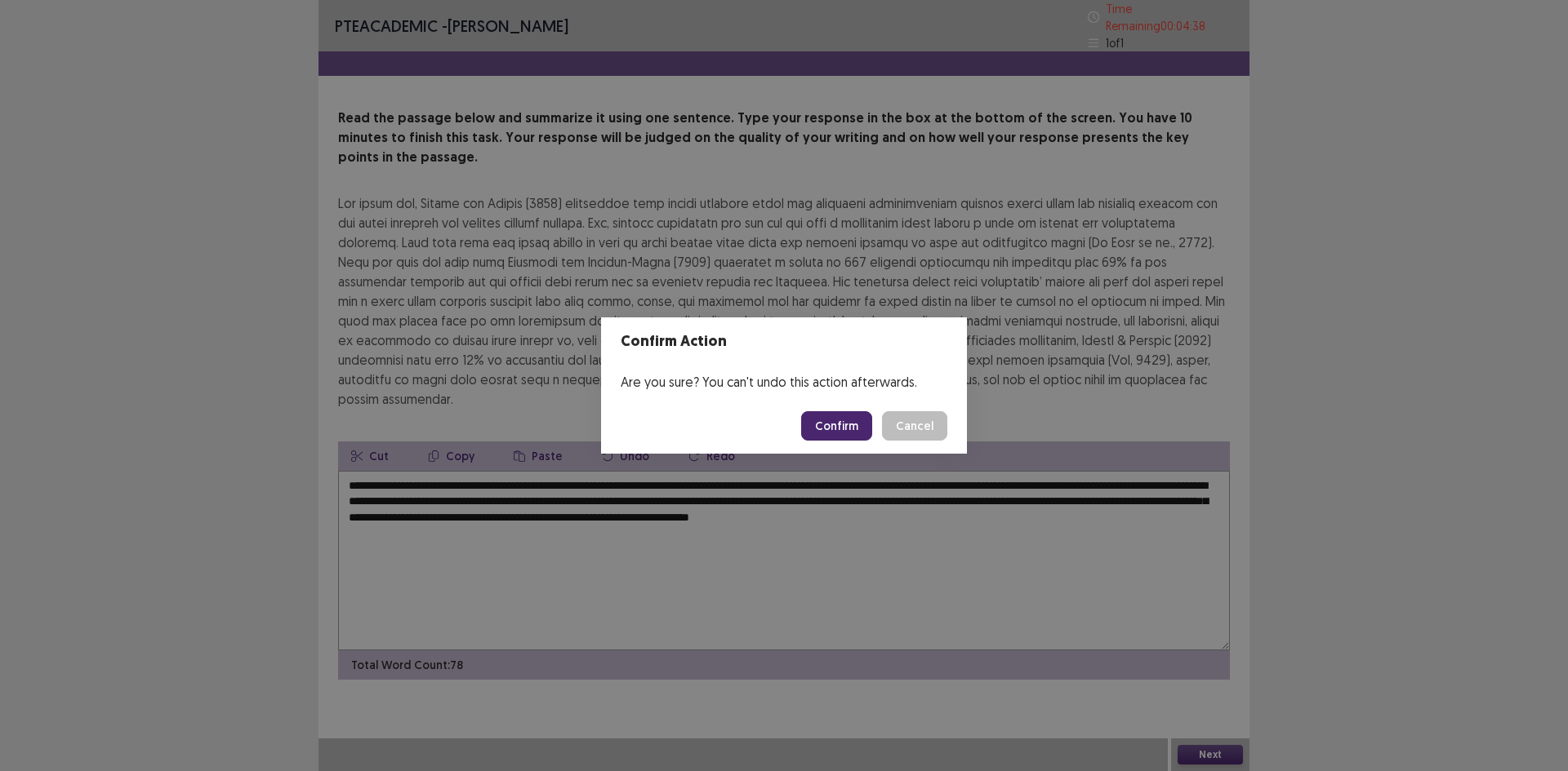
click at [832, 431] on button "Confirm" at bounding box center [837, 426] width 71 height 29
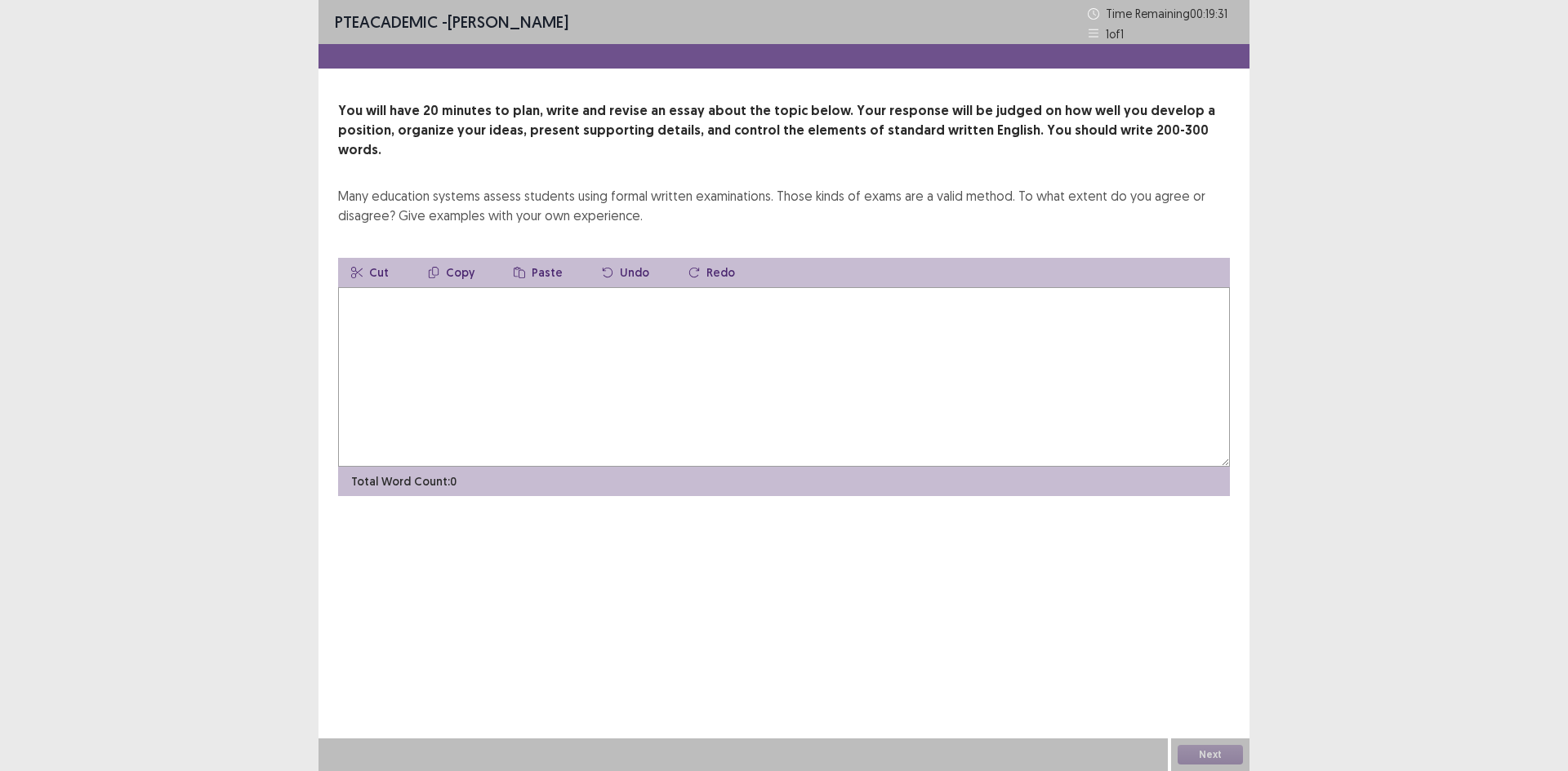
click at [835, 405] on textarea at bounding box center [783, 377] width 891 height 180
type textarea "*"
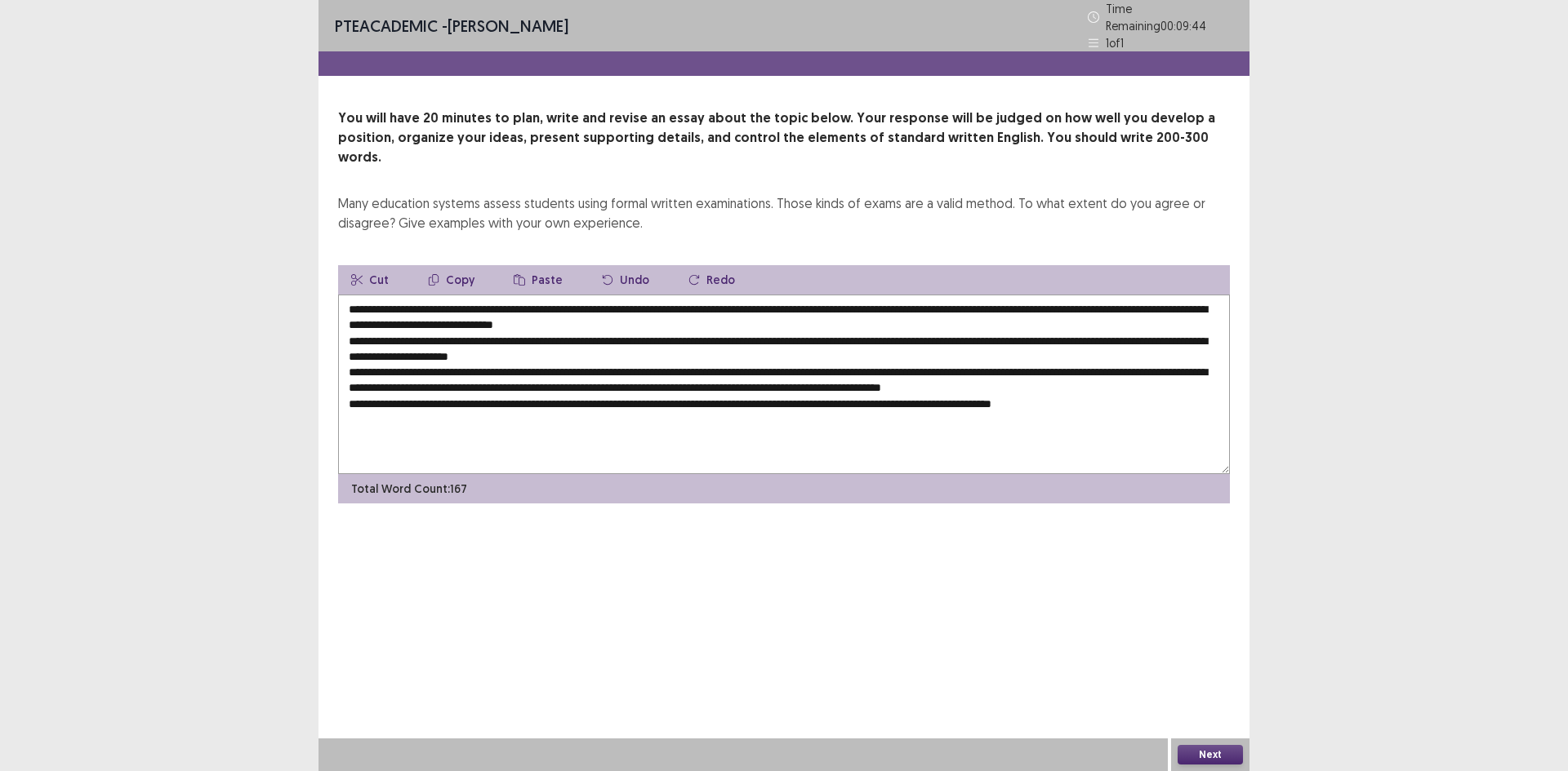
drag, startPoint x: 374, startPoint y: 383, endPoint x: 354, endPoint y: 384, distance: 20.0
click at [354, 384] on textarea "**********" at bounding box center [783, 385] width 891 height 180
click at [1135, 377] on textarea "**********" at bounding box center [783, 385] width 891 height 180
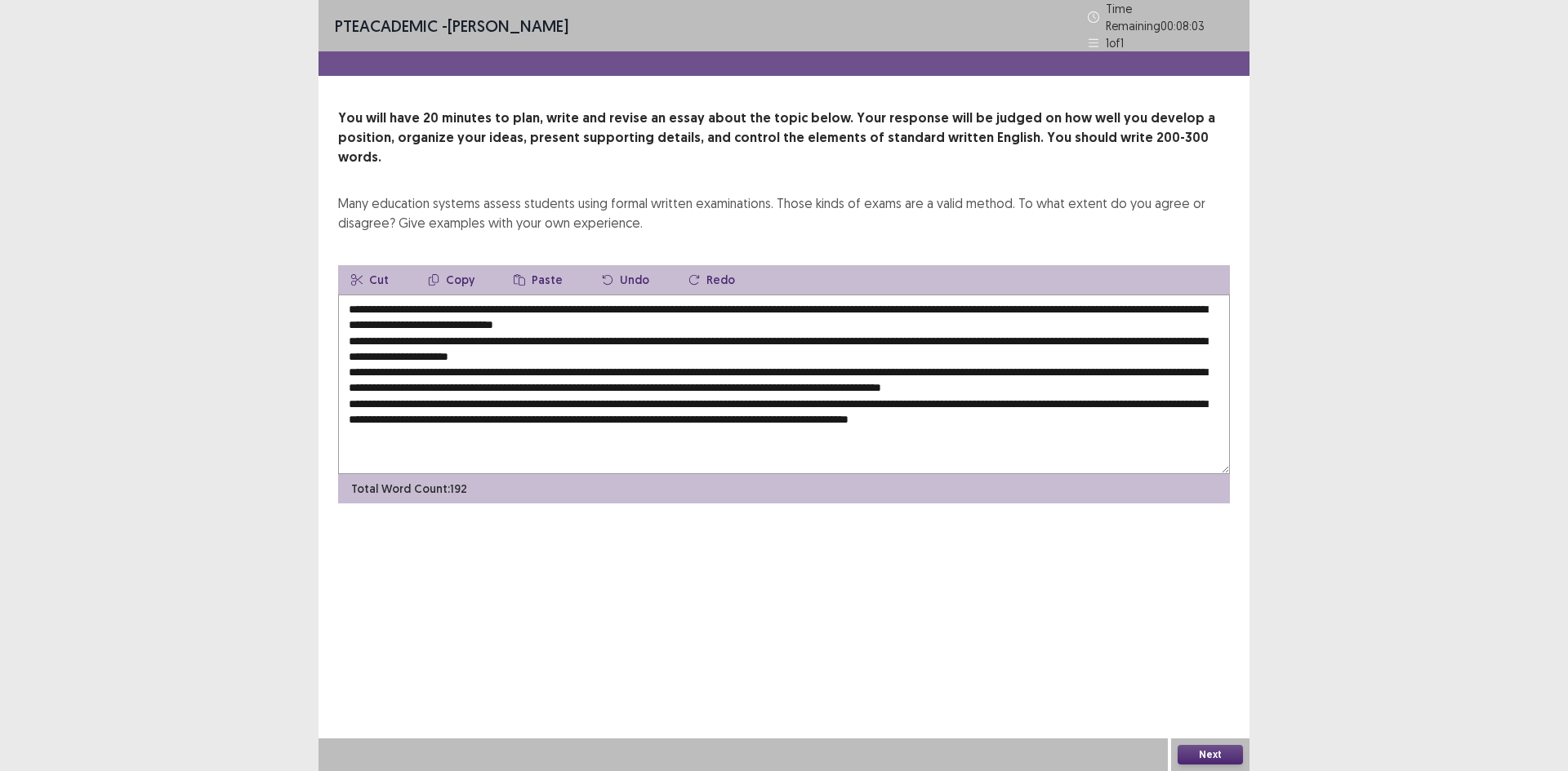
click at [391, 346] on textarea at bounding box center [783, 385] width 891 height 180
click at [640, 343] on textarea at bounding box center [783, 385] width 891 height 180
click at [694, 343] on textarea at bounding box center [783, 385] width 891 height 180
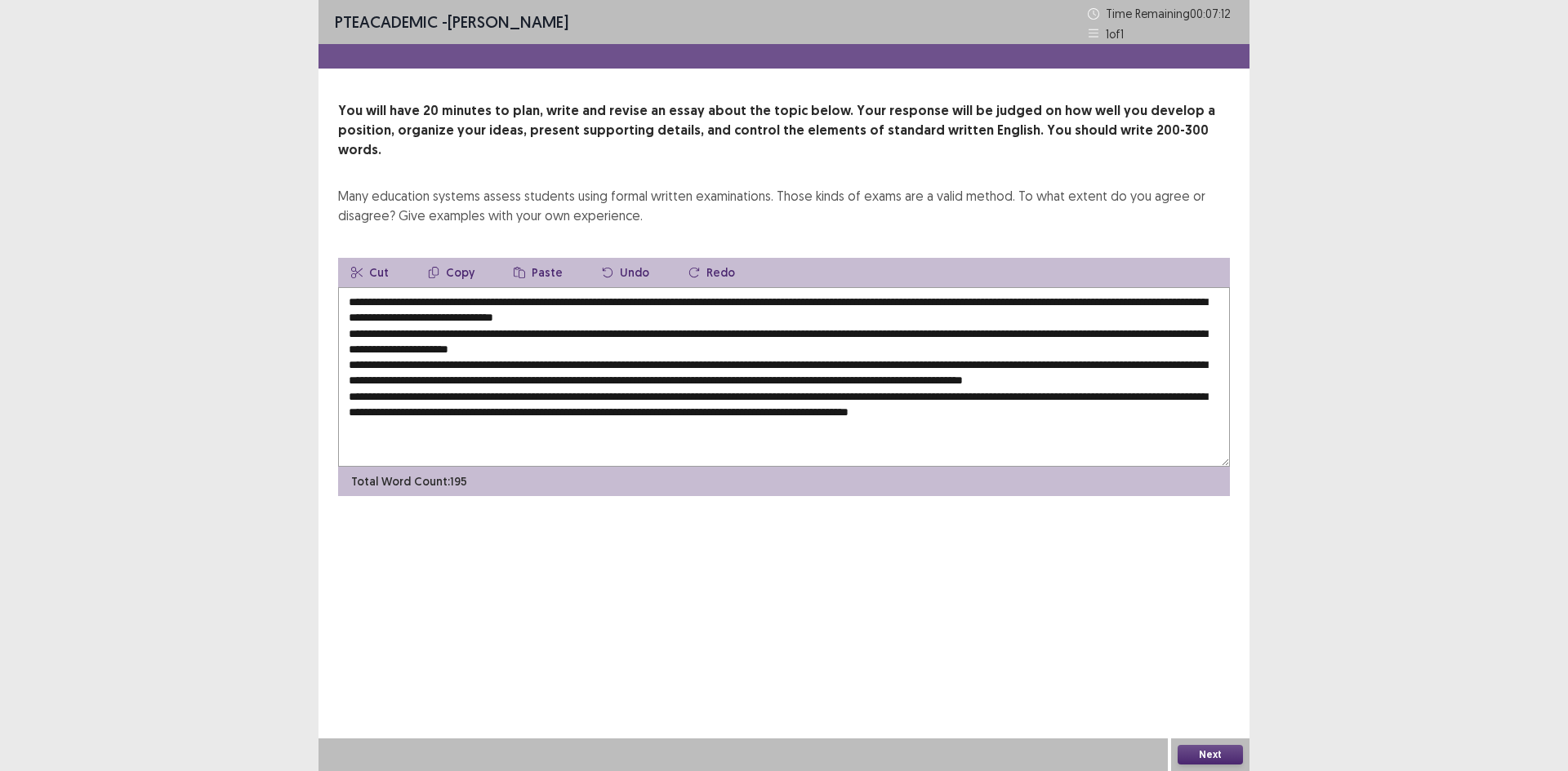
click at [1070, 358] on textarea at bounding box center [783, 377] width 891 height 180
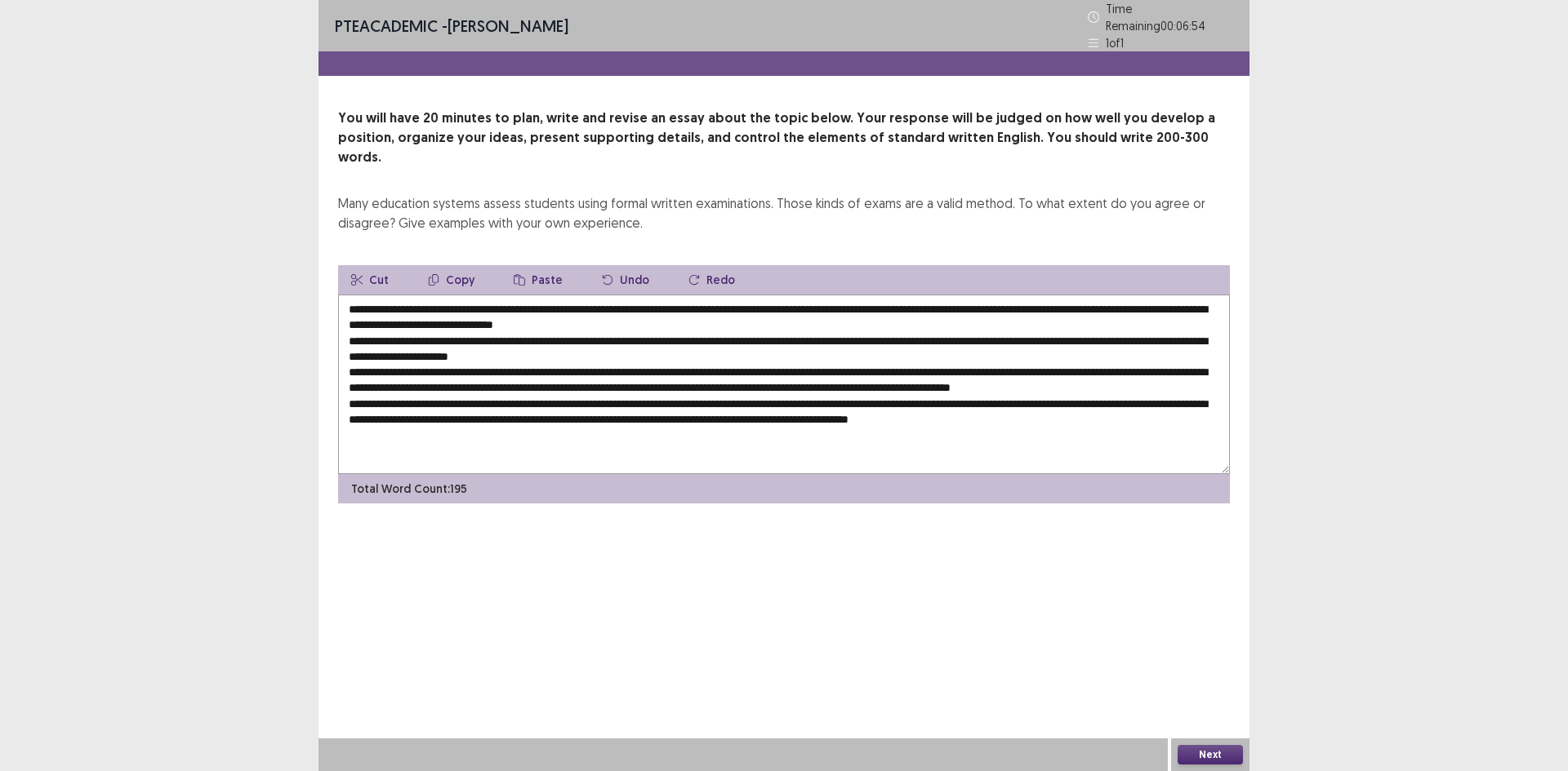
click at [1186, 396] on textarea at bounding box center [783, 385] width 891 height 180
type textarea "**********"
click at [1230, 756] on button "Next" at bounding box center [1210, 755] width 65 height 20
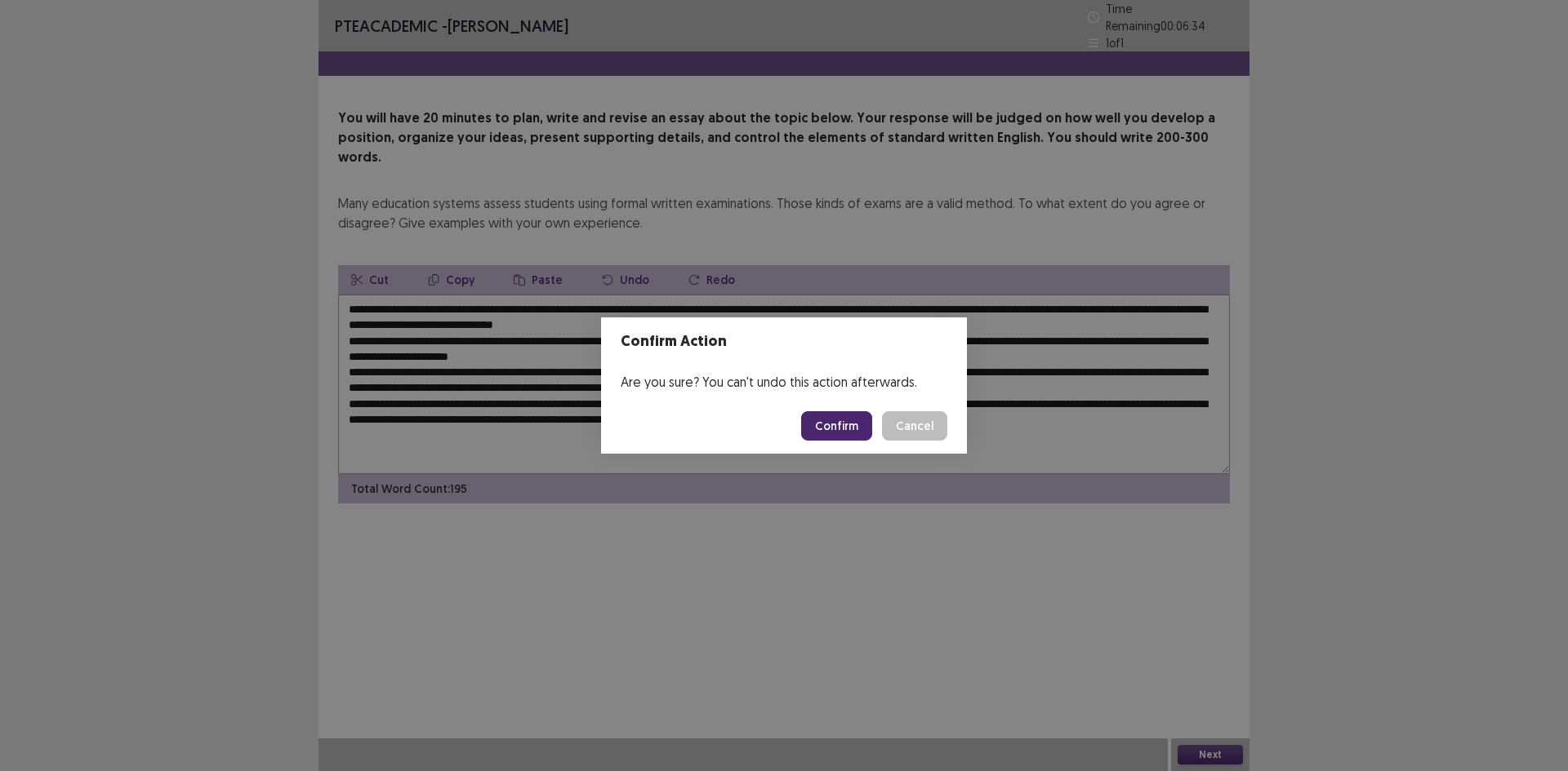
click at [836, 422] on button "Confirm" at bounding box center [837, 426] width 71 height 29
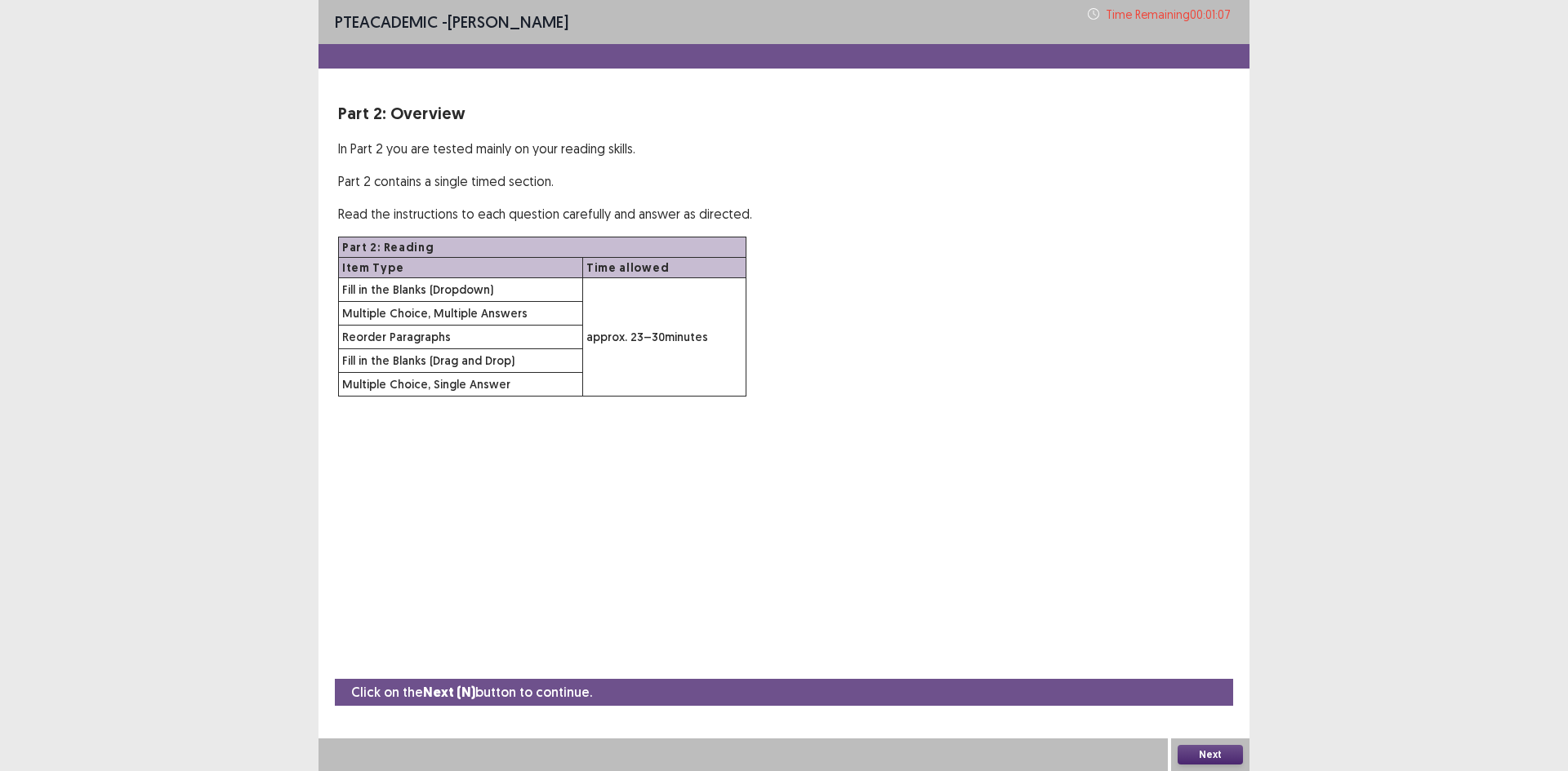
click at [1201, 751] on button "Next" at bounding box center [1210, 755] width 65 height 20
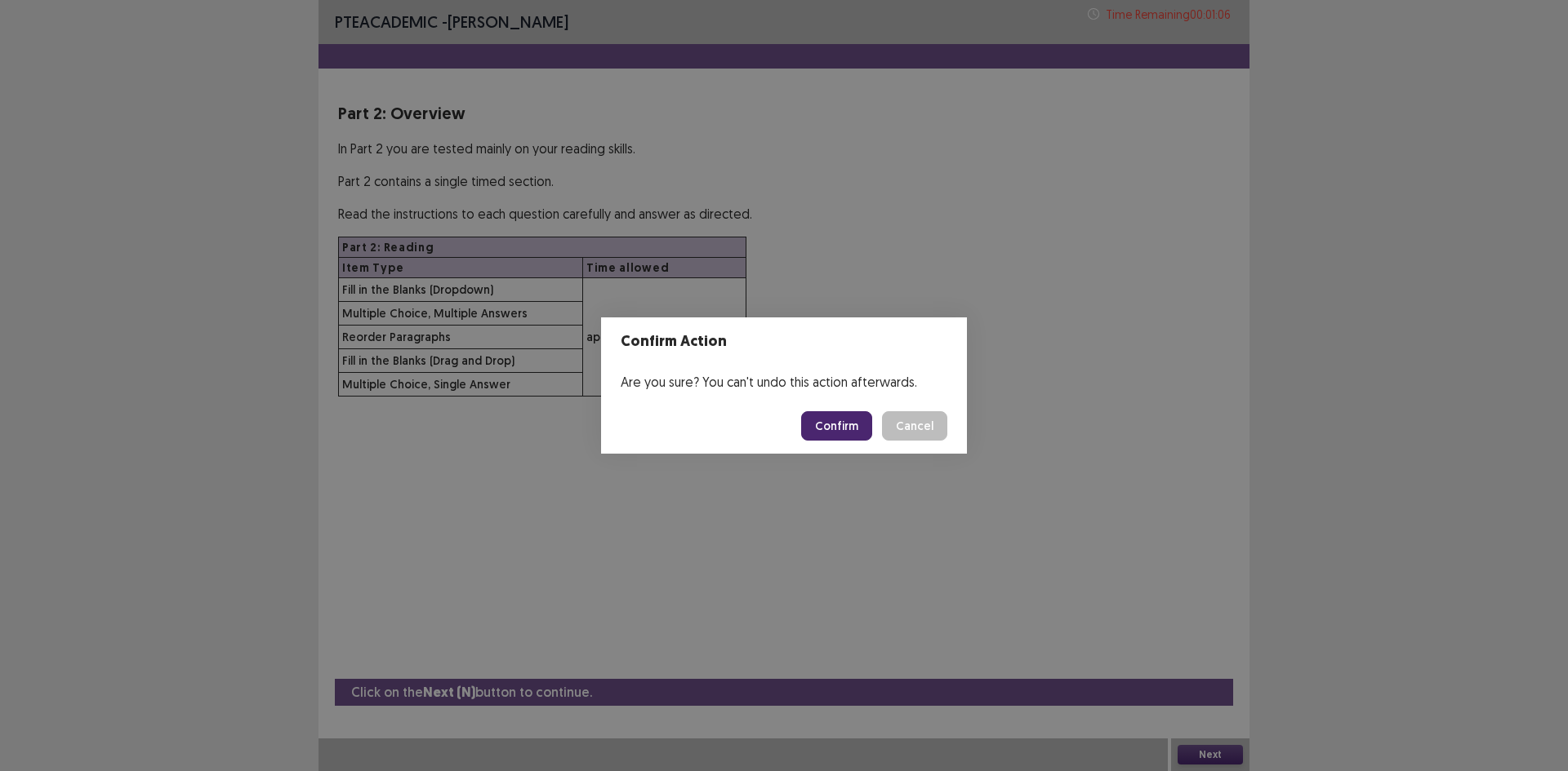
click at [817, 425] on button "Confirm" at bounding box center [837, 426] width 71 height 29
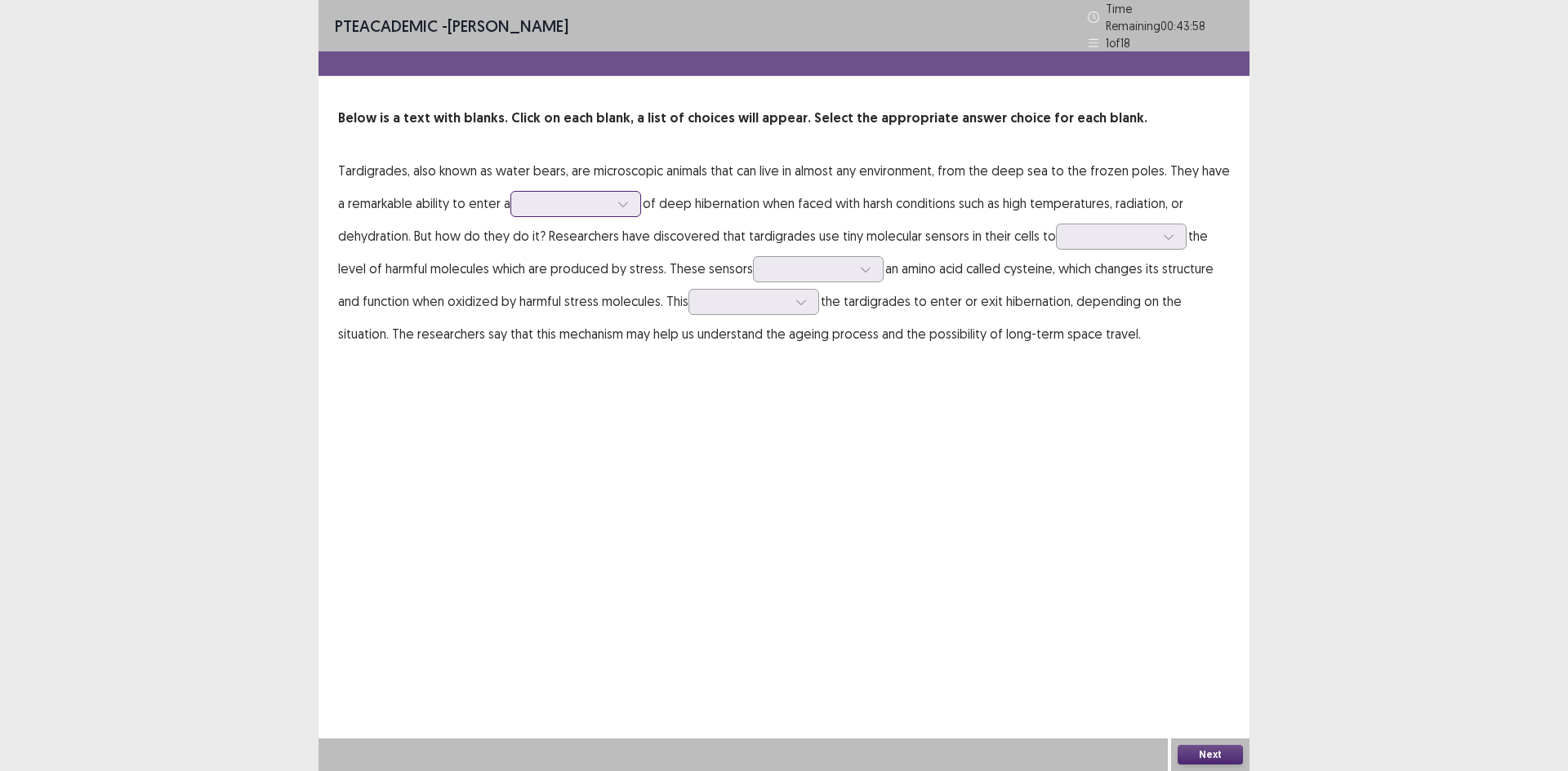
click at [620, 198] on icon at bounding box center [623, 204] width 12 height 12
click at [557, 242] on div "moment" at bounding box center [576, 250] width 131 height 46
click at [1135, 229] on div at bounding box center [1112, 236] width 85 height 16
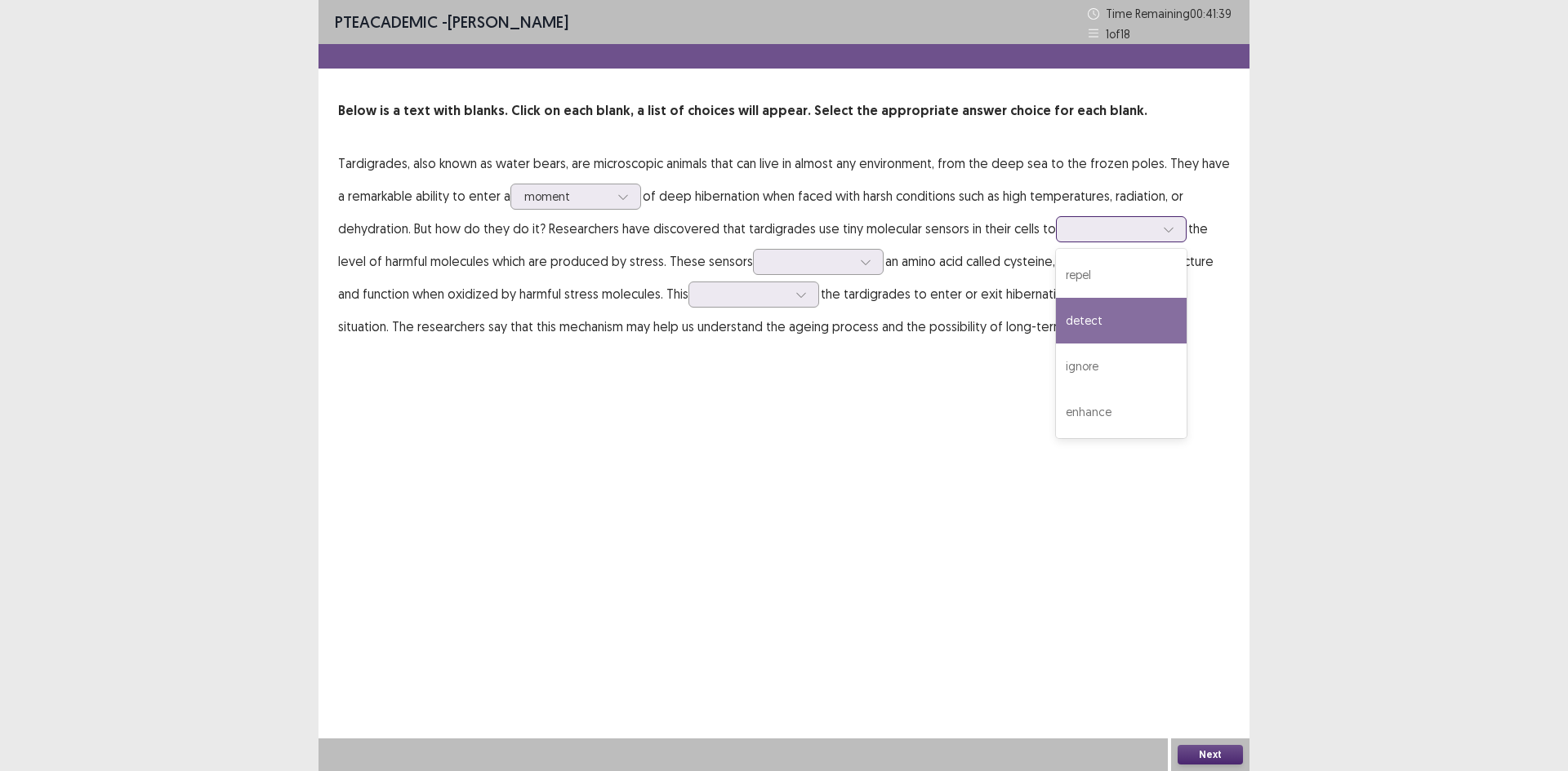
click at [1106, 323] on div "detect" at bounding box center [1121, 320] width 131 height 46
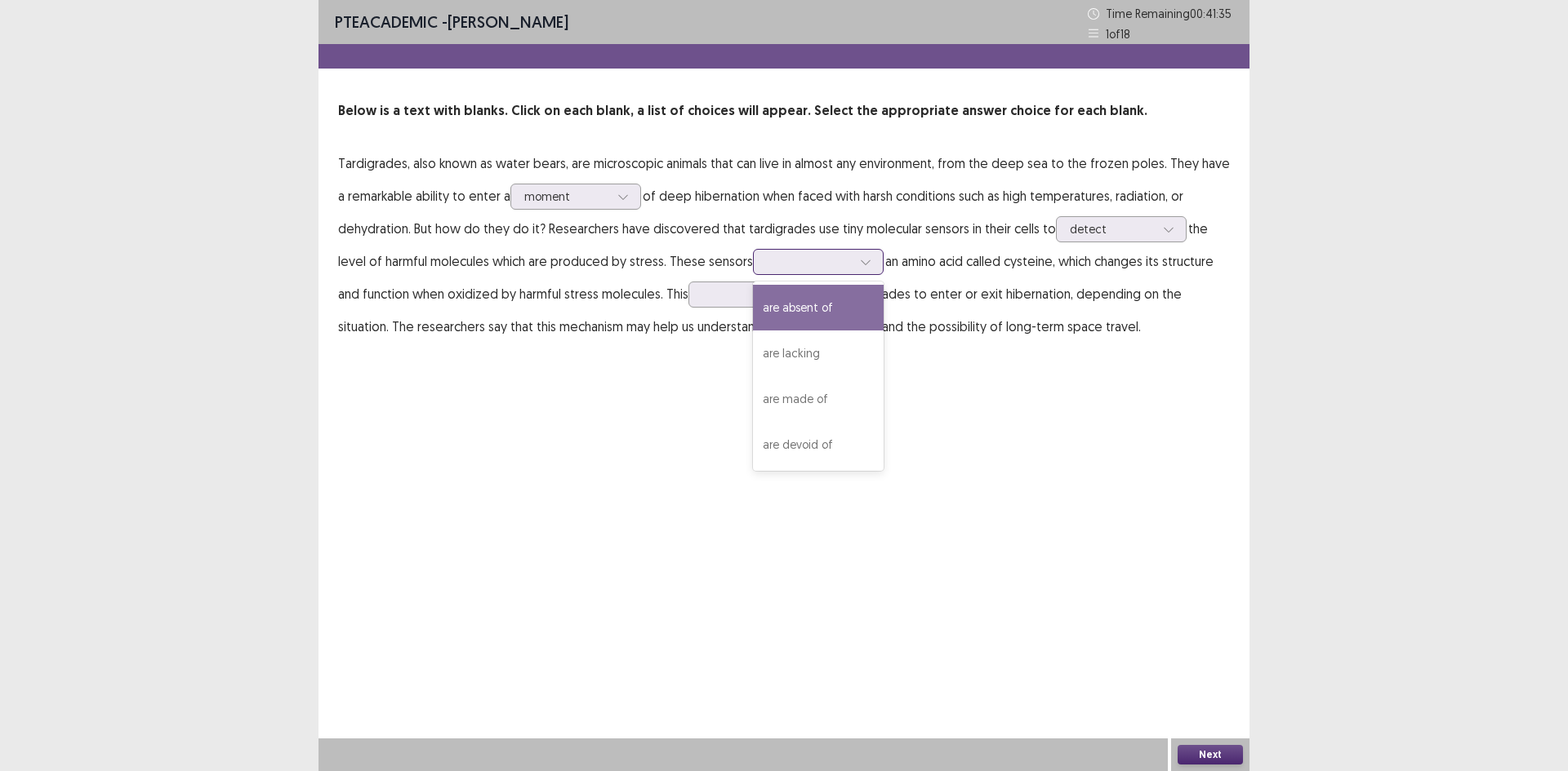
click at [781, 266] on div at bounding box center [808, 262] width 85 height 16
click at [826, 353] on div "are lacking" at bounding box center [818, 353] width 131 height 46
click at [720, 293] on div at bounding box center [744, 295] width 85 height 16
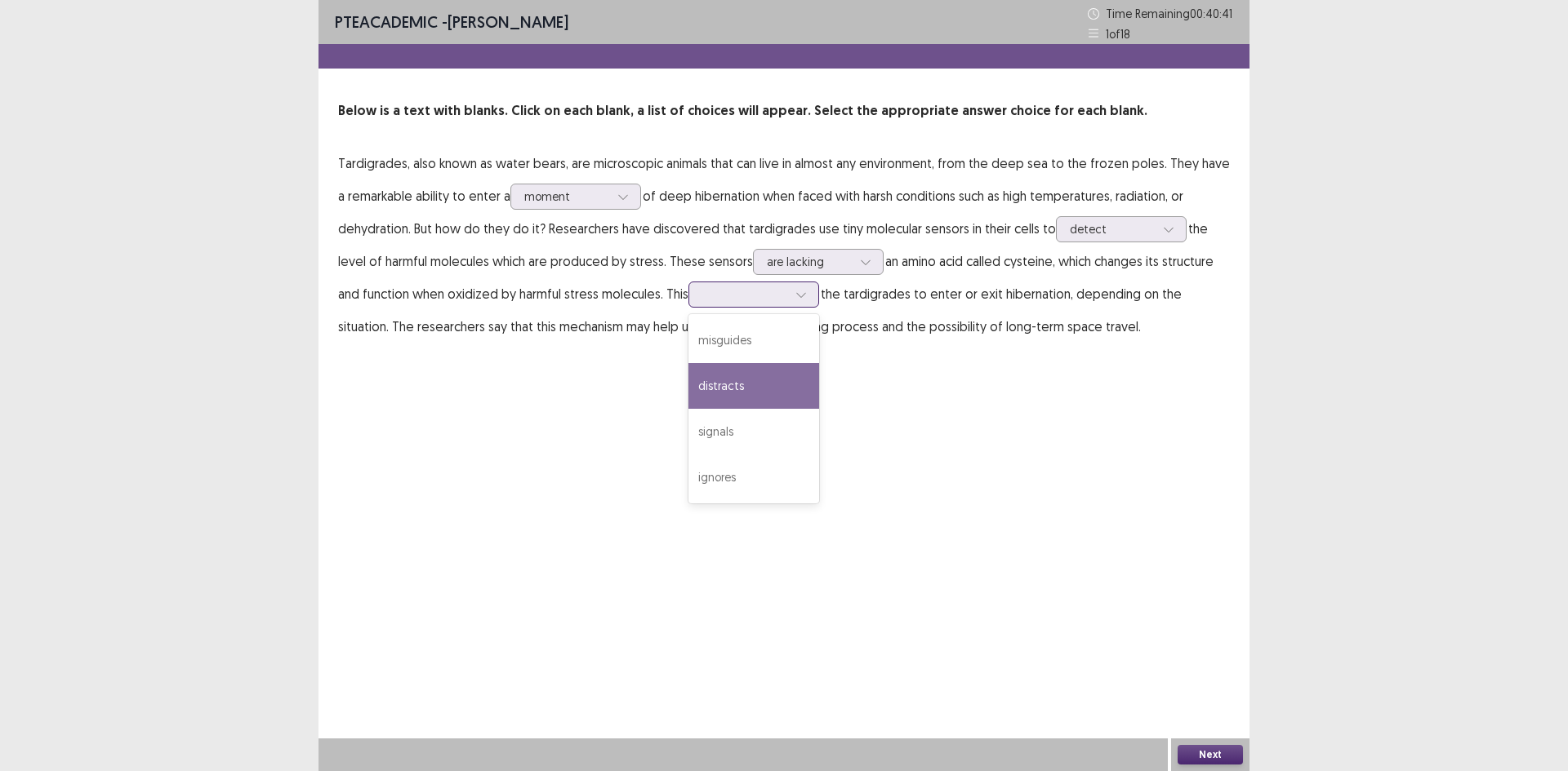
click at [734, 402] on div "distracts" at bounding box center [754, 386] width 131 height 46
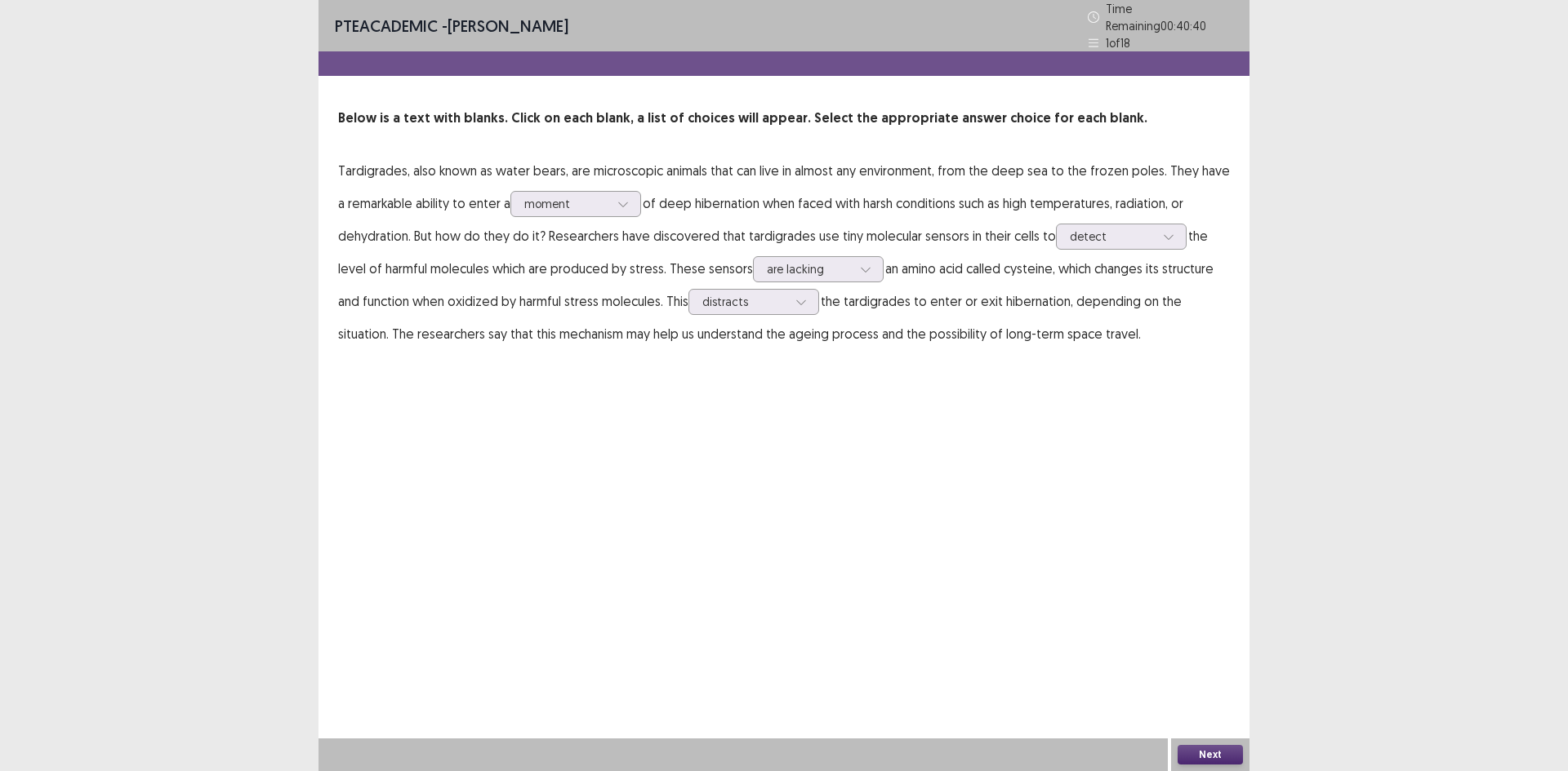
click at [1214, 757] on button "Next" at bounding box center [1210, 755] width 65 height 20
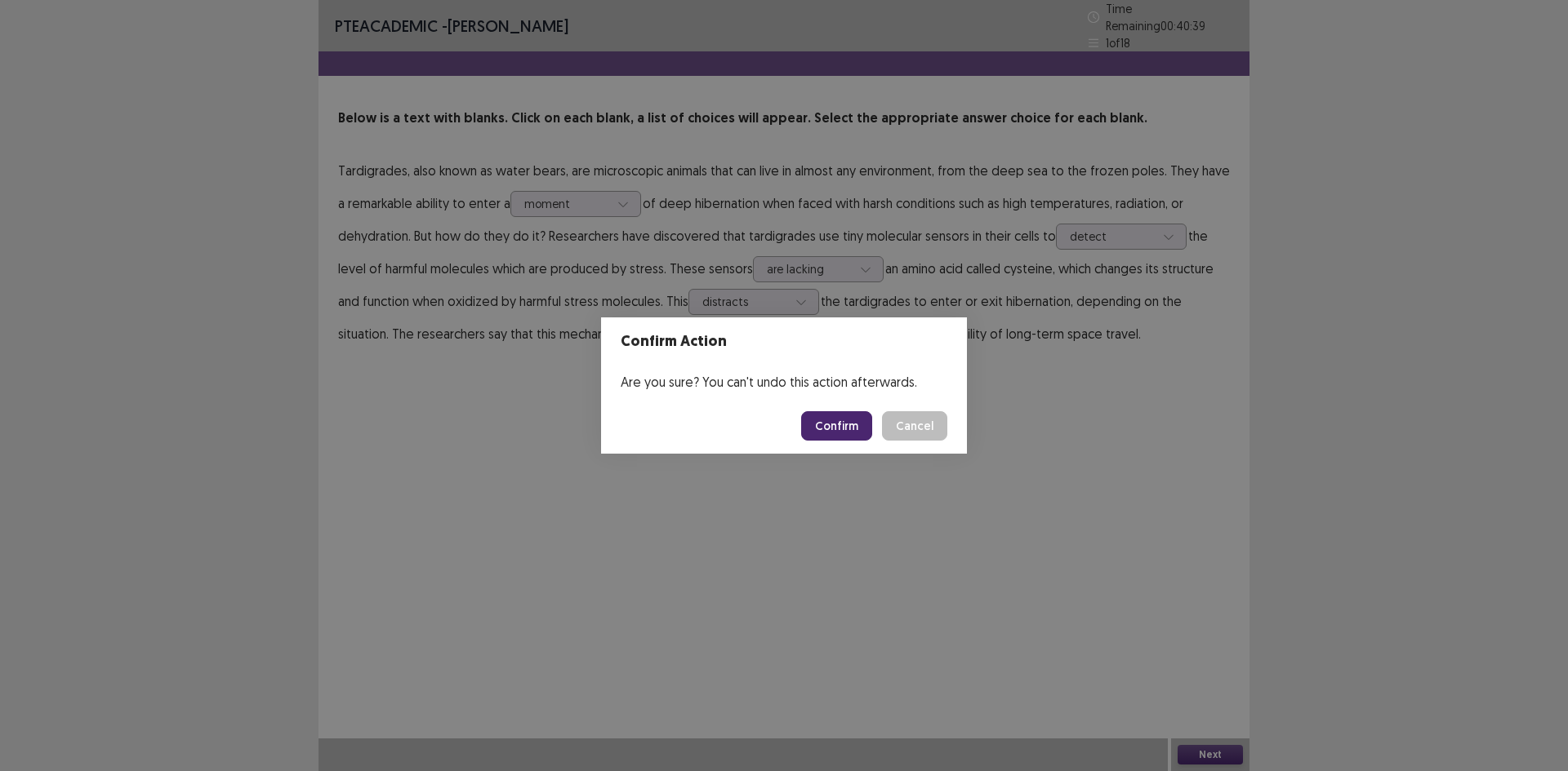
click at [836, 415] on button "Confirm" at bounding box center [837, 426] width 71 height 29
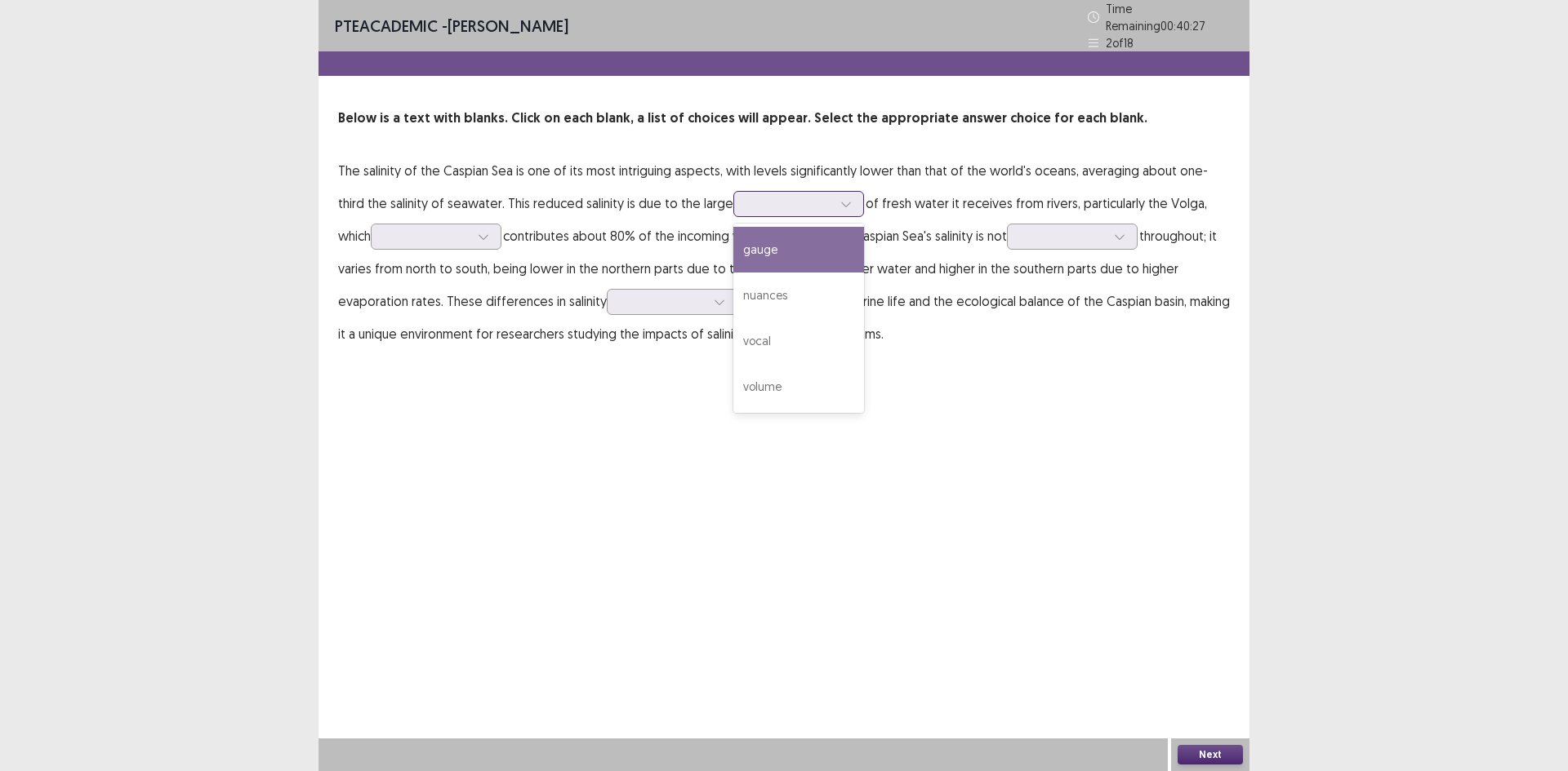
click at [747, 196] on div at bounding box center [789, 204] width 85 height 16
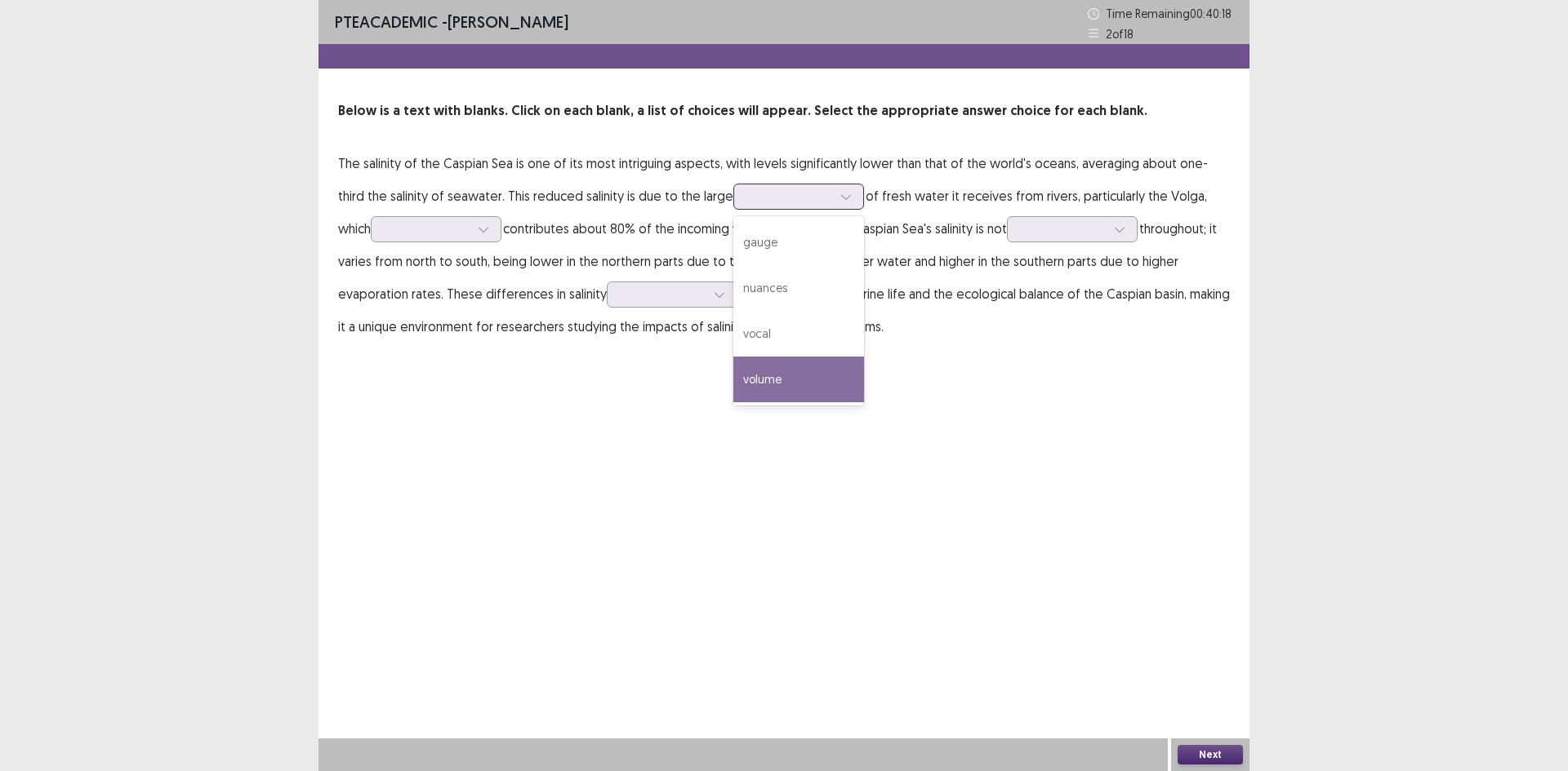
click at [747, 374] on div "volume" at bounding box center [799, 380] width 131 height 46
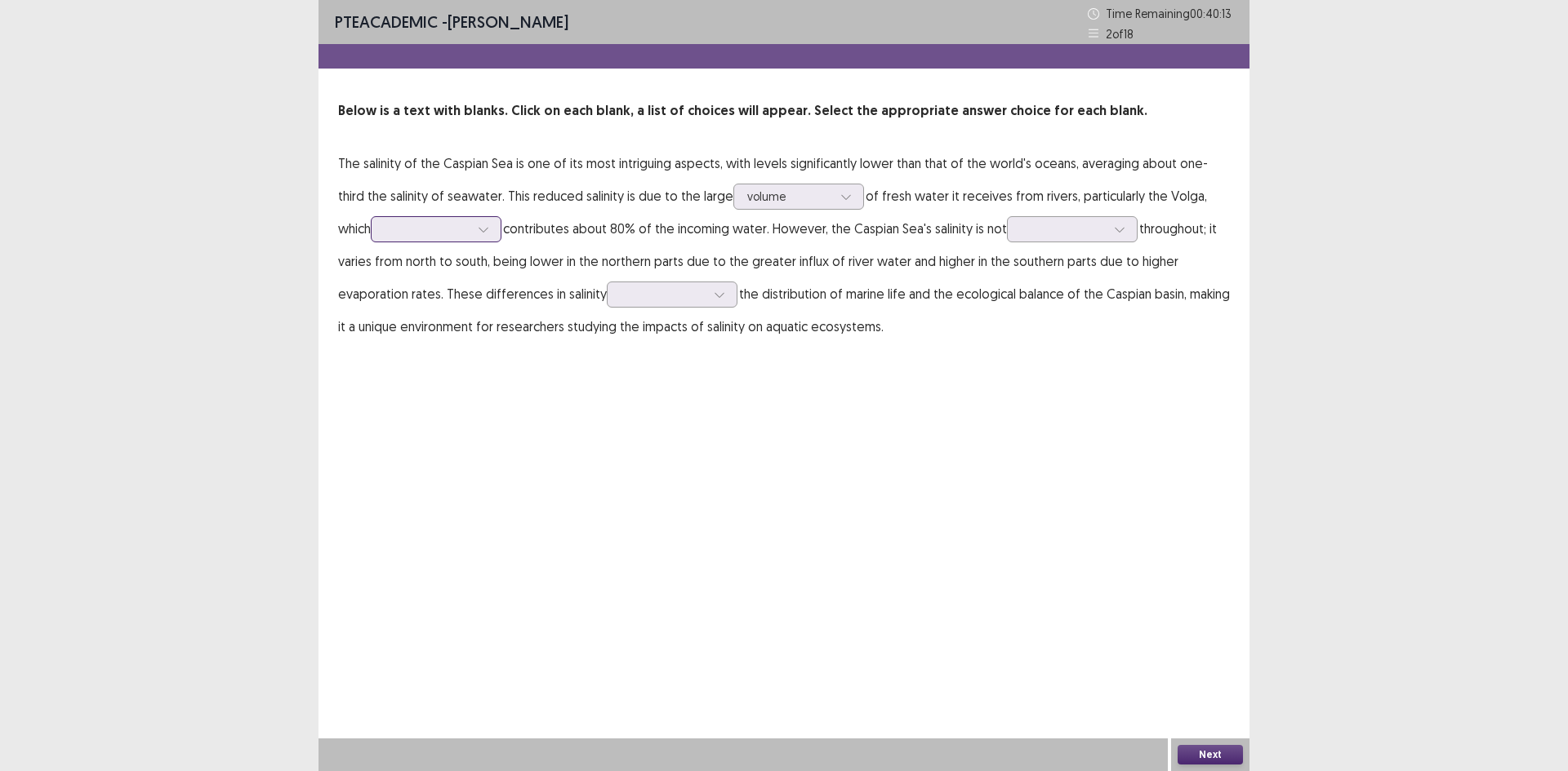
click at [394, 227] on div at bounding box center [427, 229] width 85 height 16
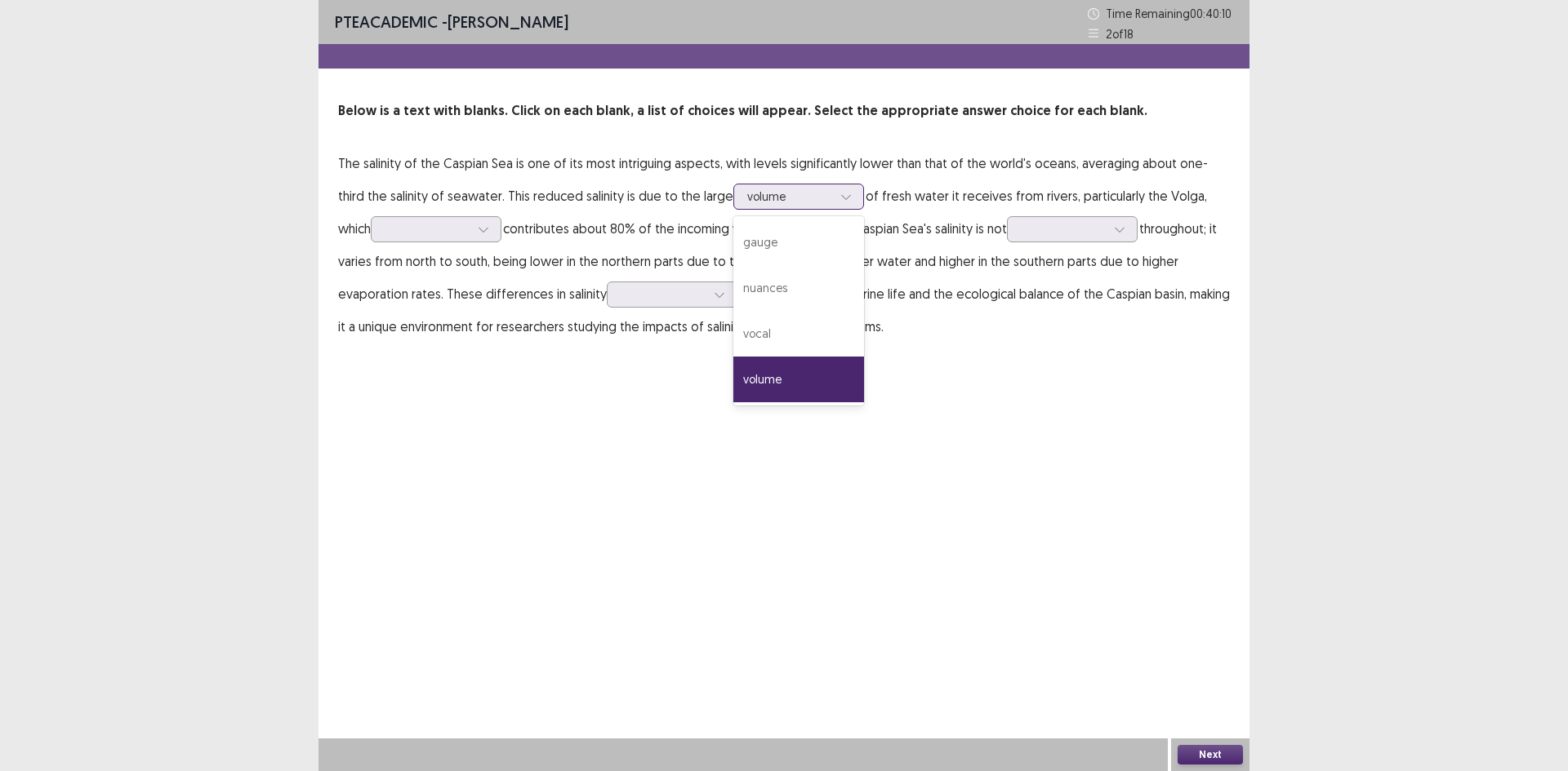
click at [766, 197] on div at bounding box center [789, 196] width 85 height 16
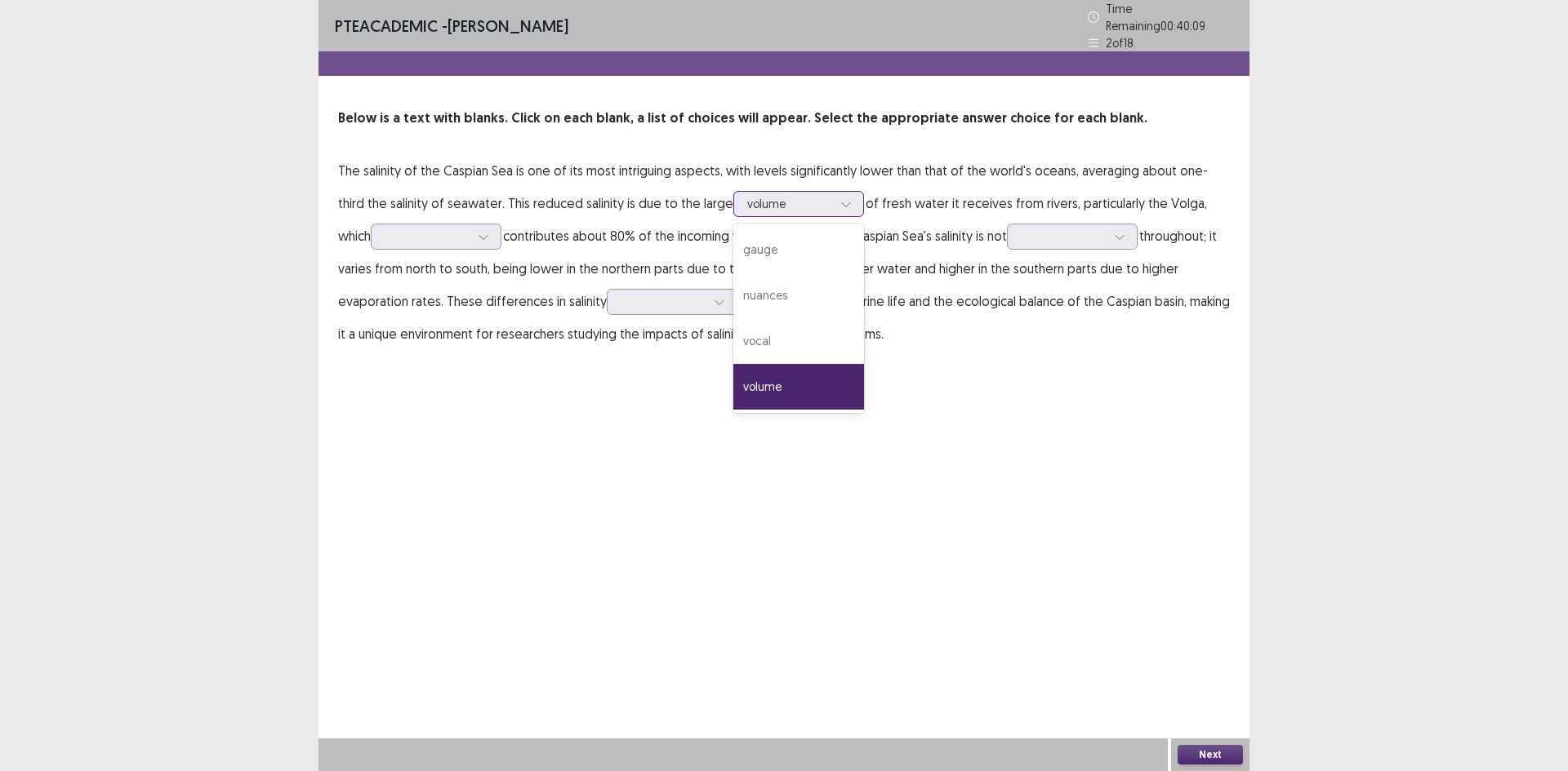
click at [766, 197] on div at bounding box center [789, 204] width 85 height 16
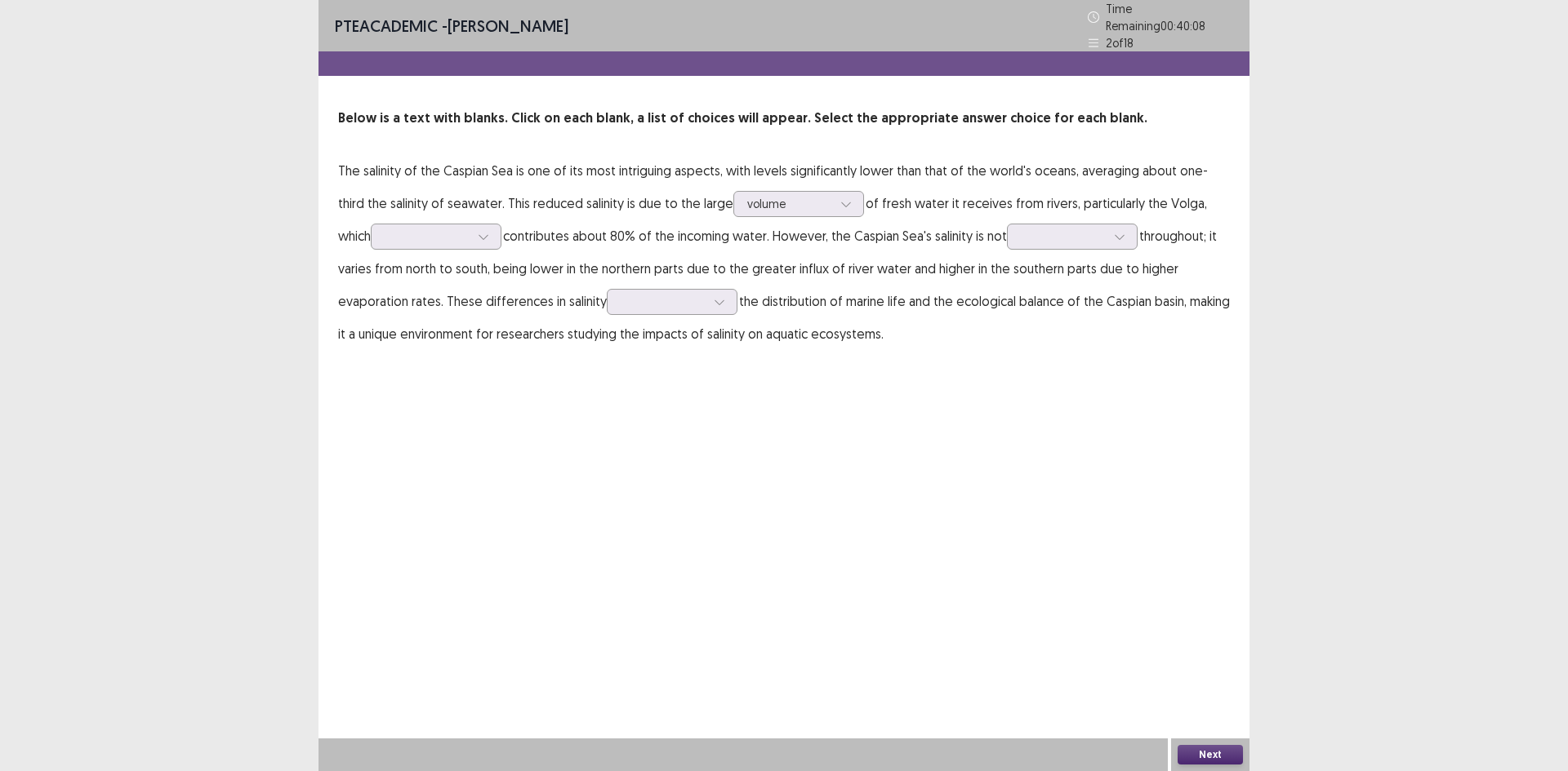
click at [336, 225] on div "Below is a text with blanks. Click on each blank, a list of choices will appear…" at bounding box center [784, 229] width 931 height 242
click at [371, 225] on div at bounding box center [436, 236] width 131 height 26
click at [386, 333] on div "huge" at bounding box center [436, 328] width 131 height 46
click at [1021, 234] on div at bounding box center [1063, 236] width 85 height 16
click at [1040, 362] on div "uniform" at bounding box center [1072, 374] width 131 height 46
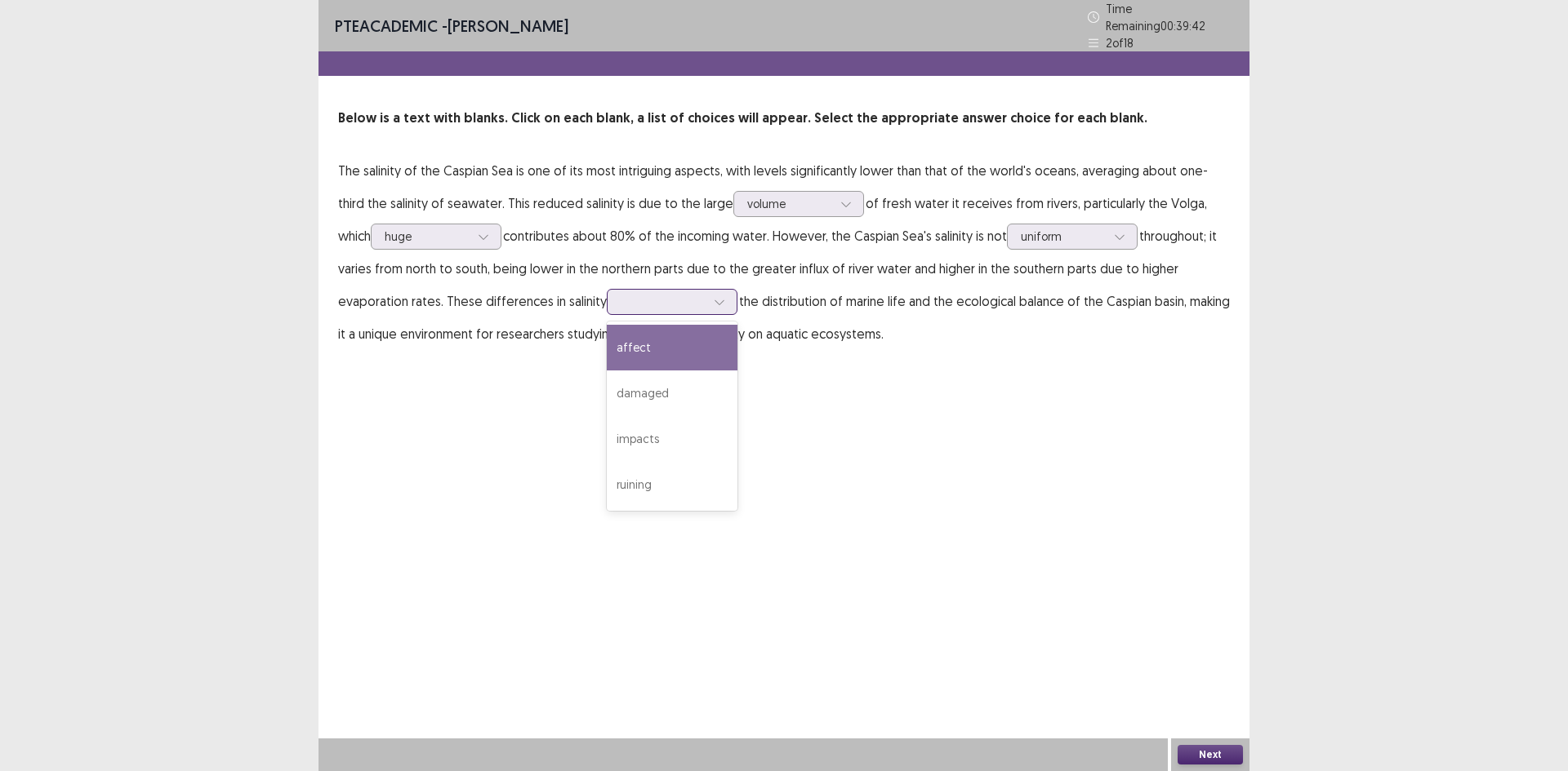
click at [621, 294] on div at bounding box center [663, 302] width 85 height 16
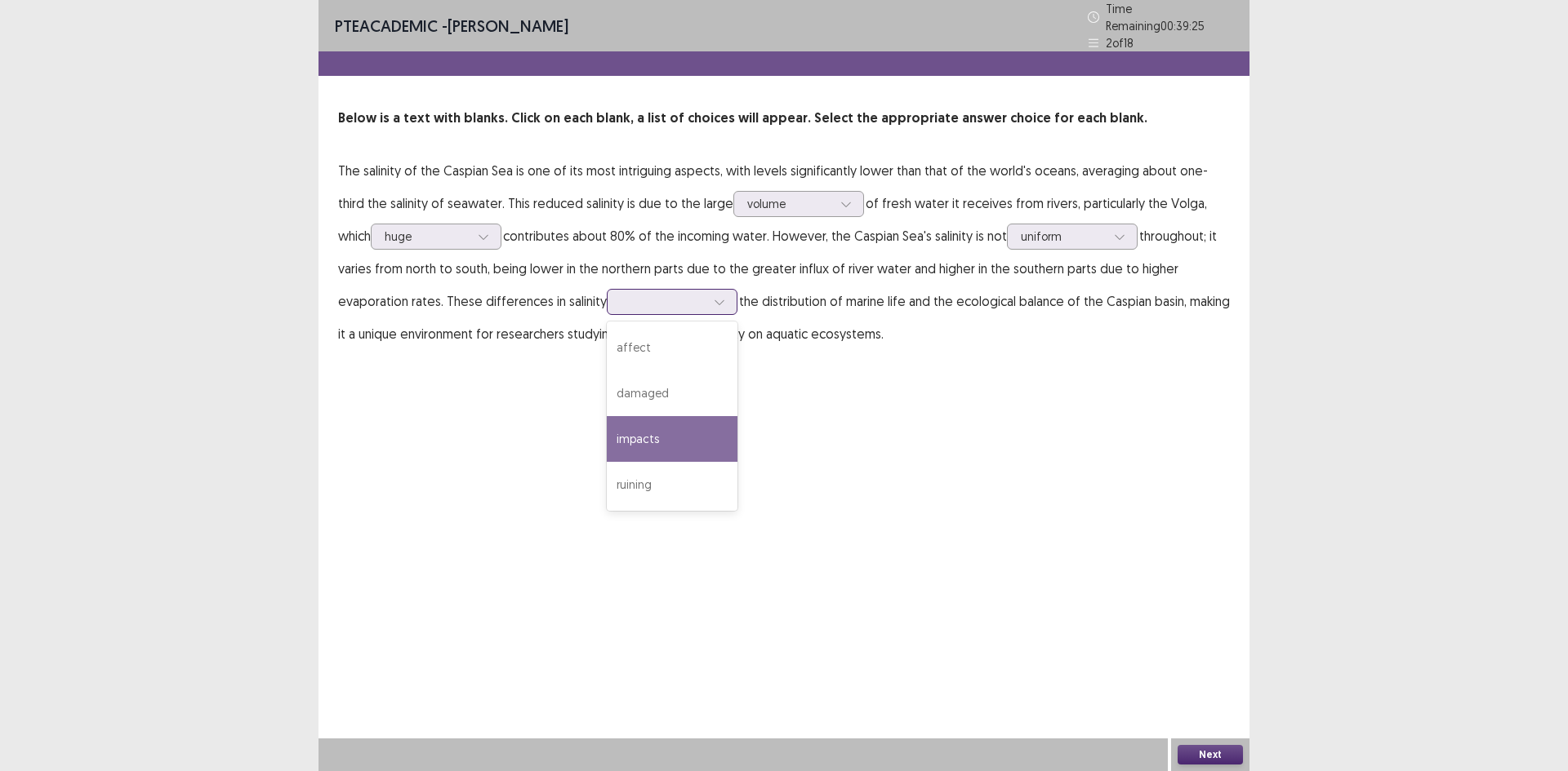
click at [625, 431] on div "impacts" at bounding box center [672, 439] width 131 height 46
click at [1211, 757] on button "Next" at bounding box center [1210, 755] width 65 height 20
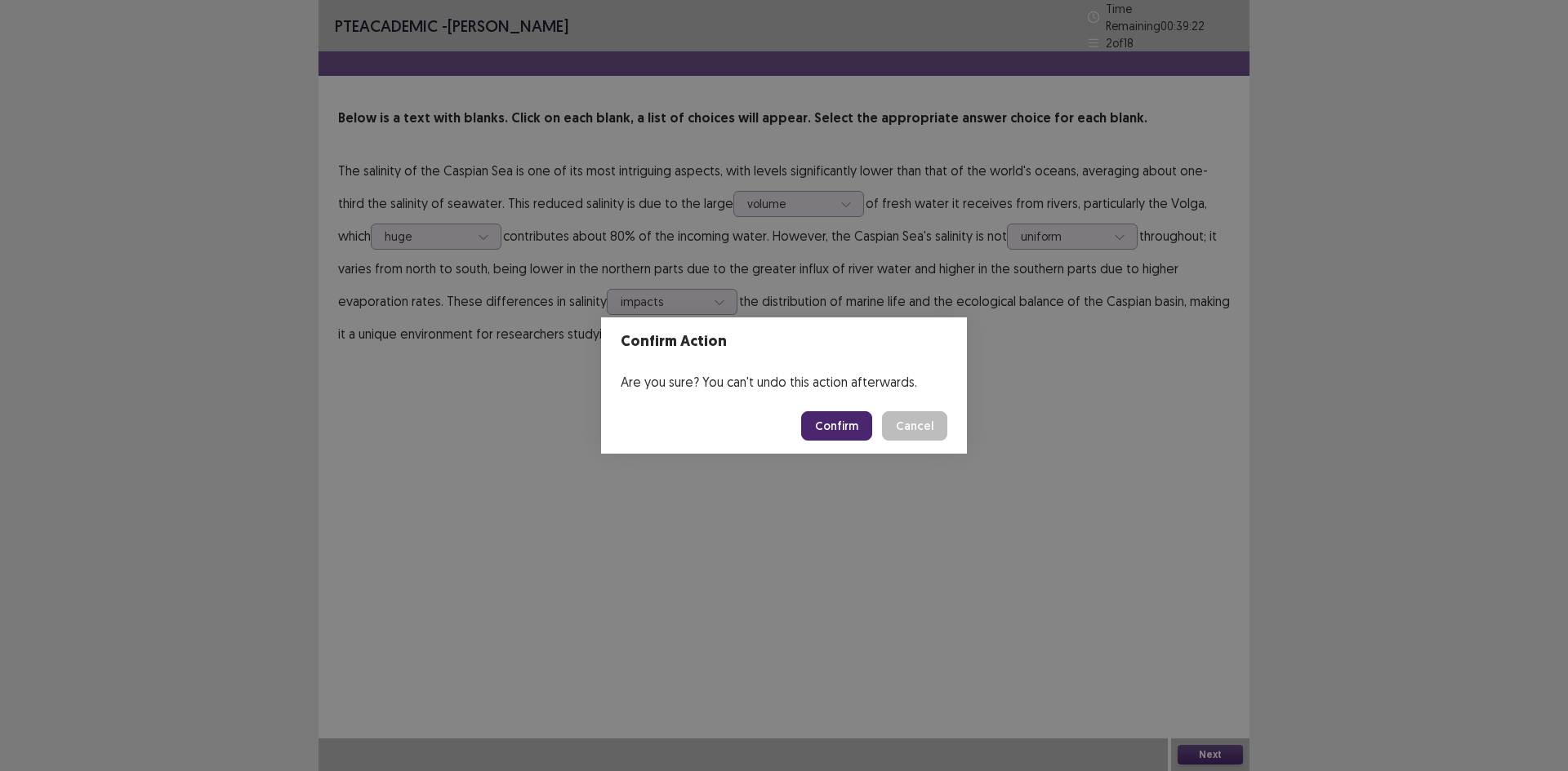
click at [846, 436] on button "Confirm" at bounding box center [837, 426] width 71 height 29
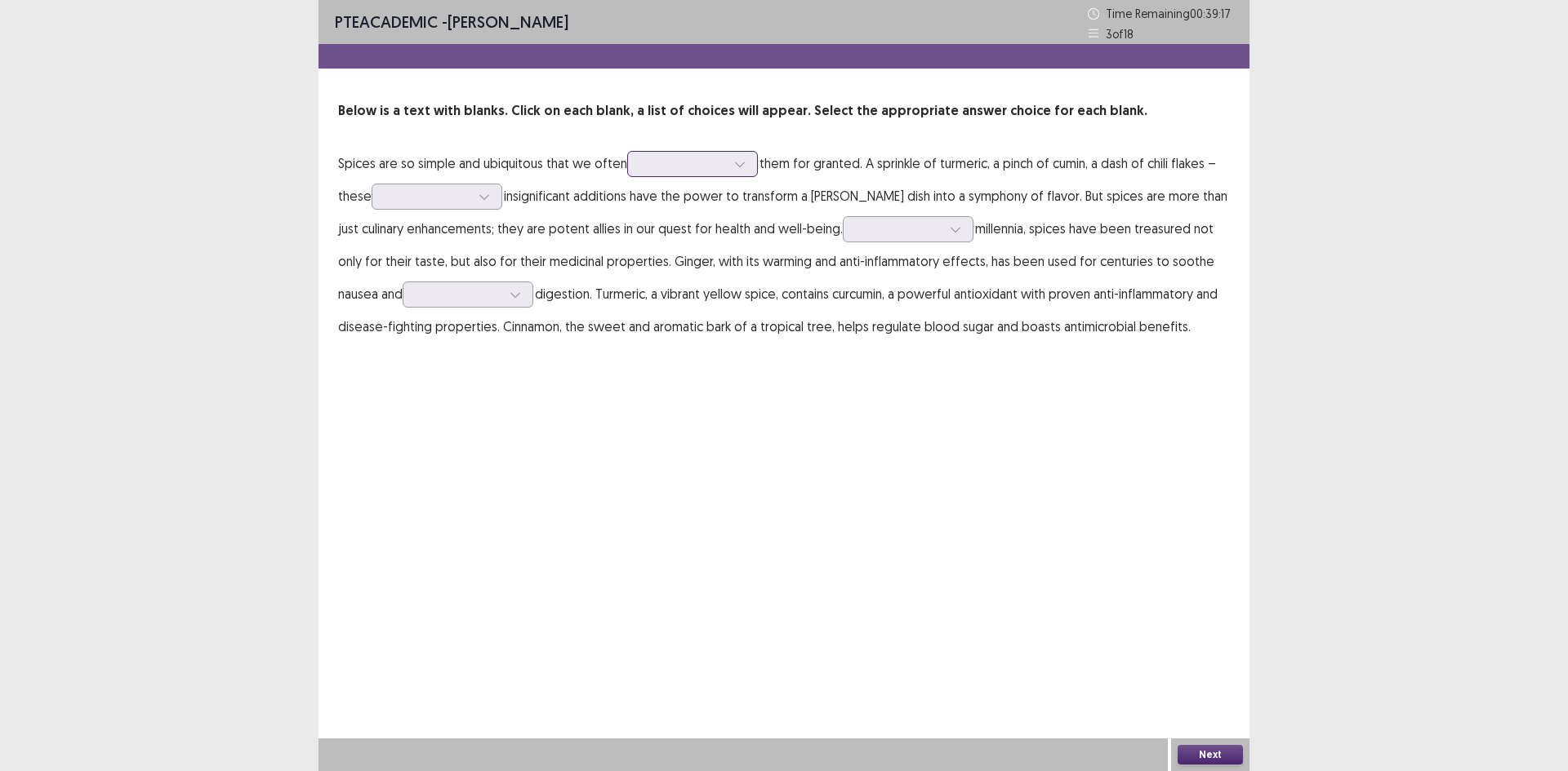
click at [658, 162] on div at bounding box center [683, 164] width 85 height 16
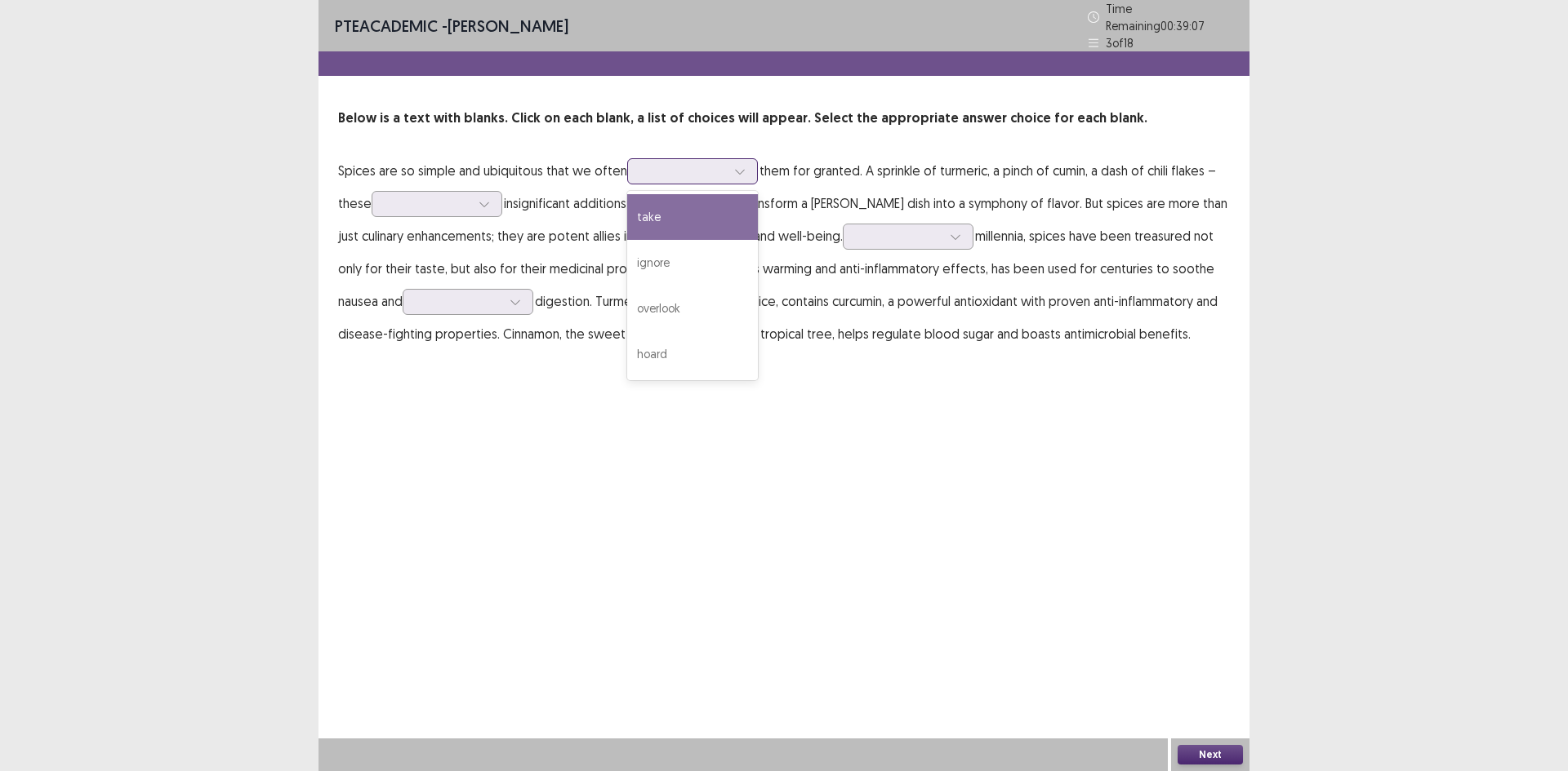
click at [670, 215] on div "take" at bounding box center [692, 217] width 131 height 46
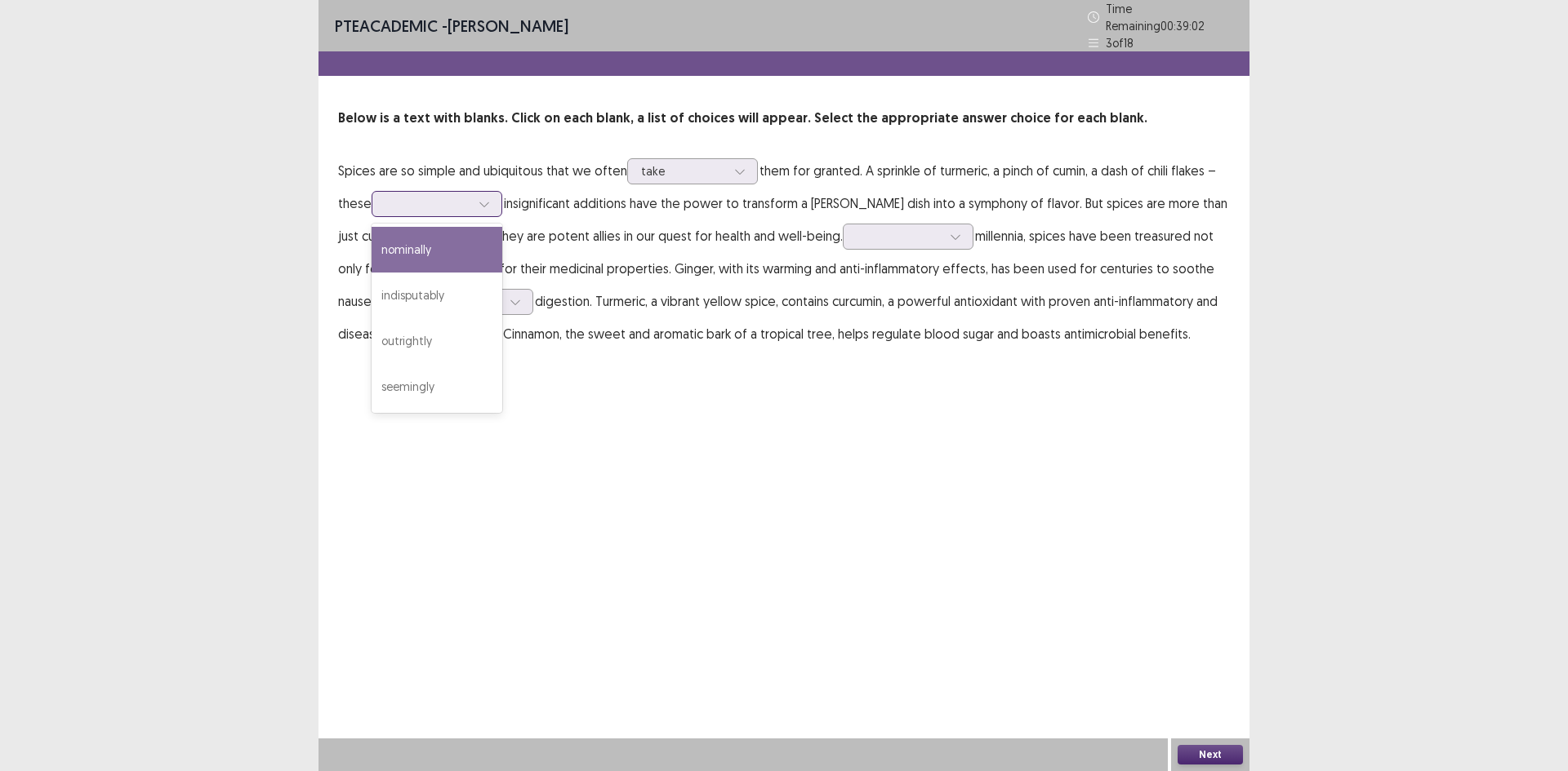
click at [429, 194] on div at bounding box center [428, 203] width 88 height 19
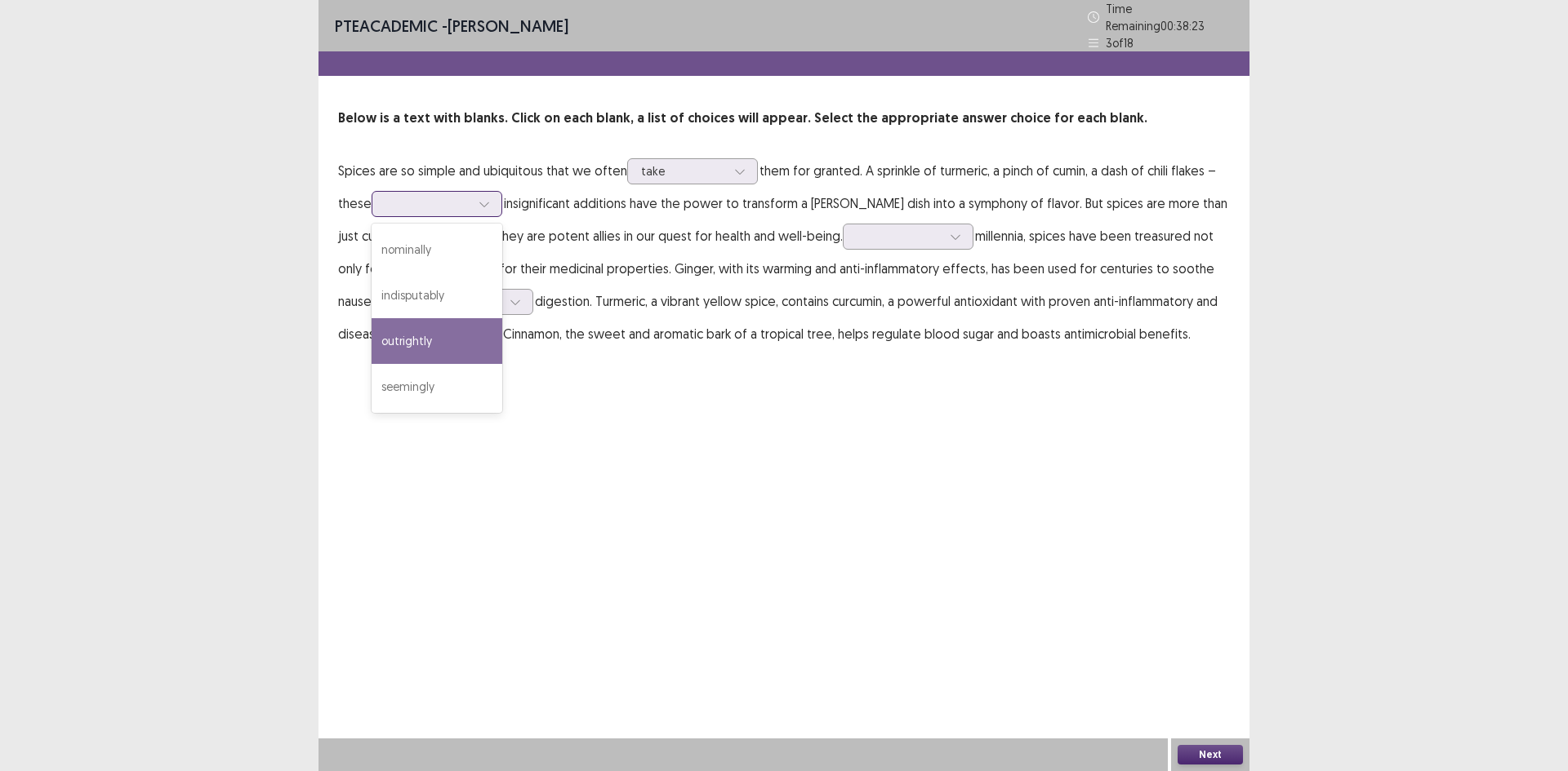
click at [448, 327] on div "outrightly" at bounding box center [437, 341] width 131 height 46
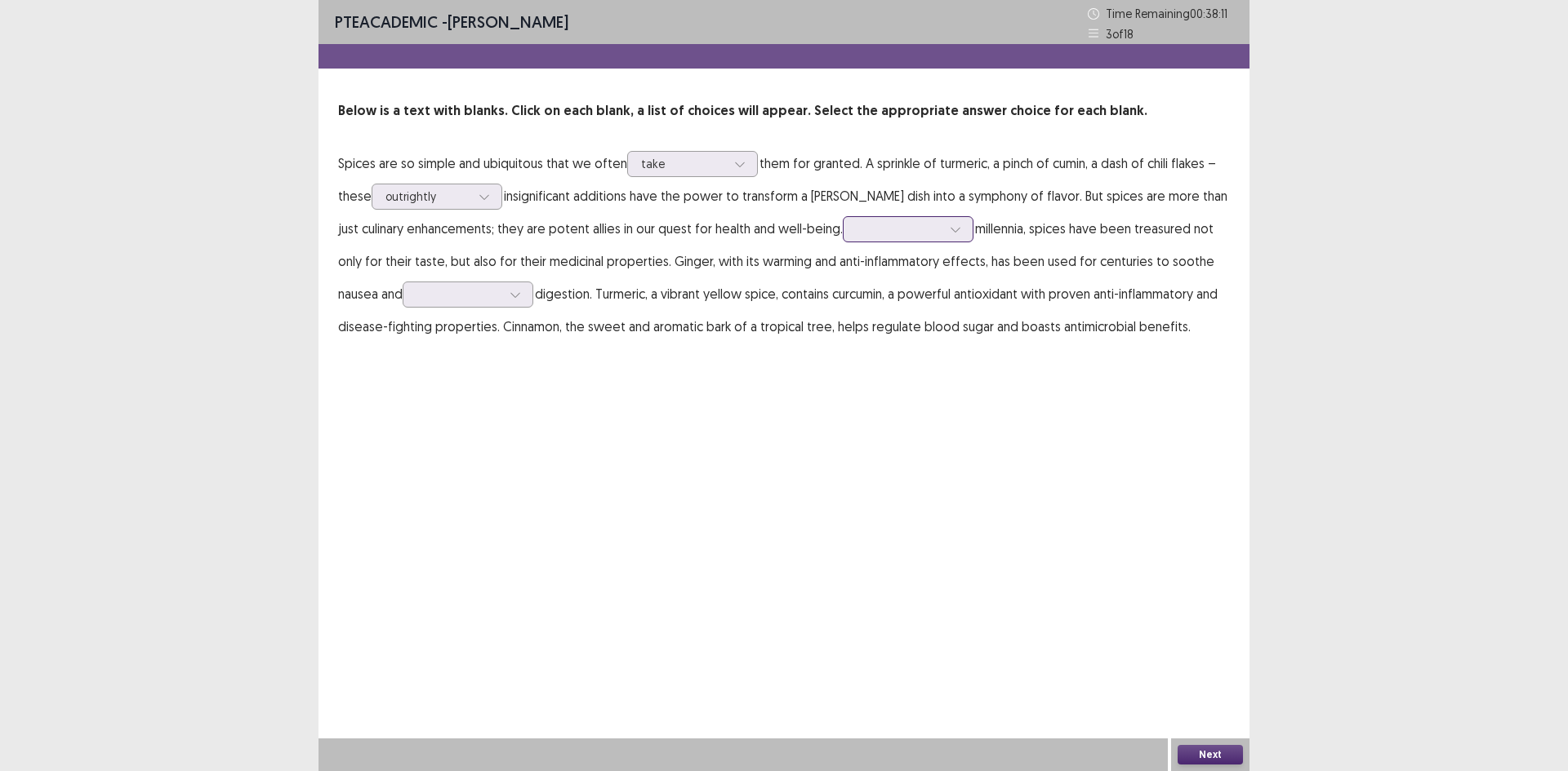
click at [877, 227] on div at bounding box center [898, 229] width 85 height 16
click at [901, 370] on div "Around" at bounding box center [908, 366] width 131 height 46
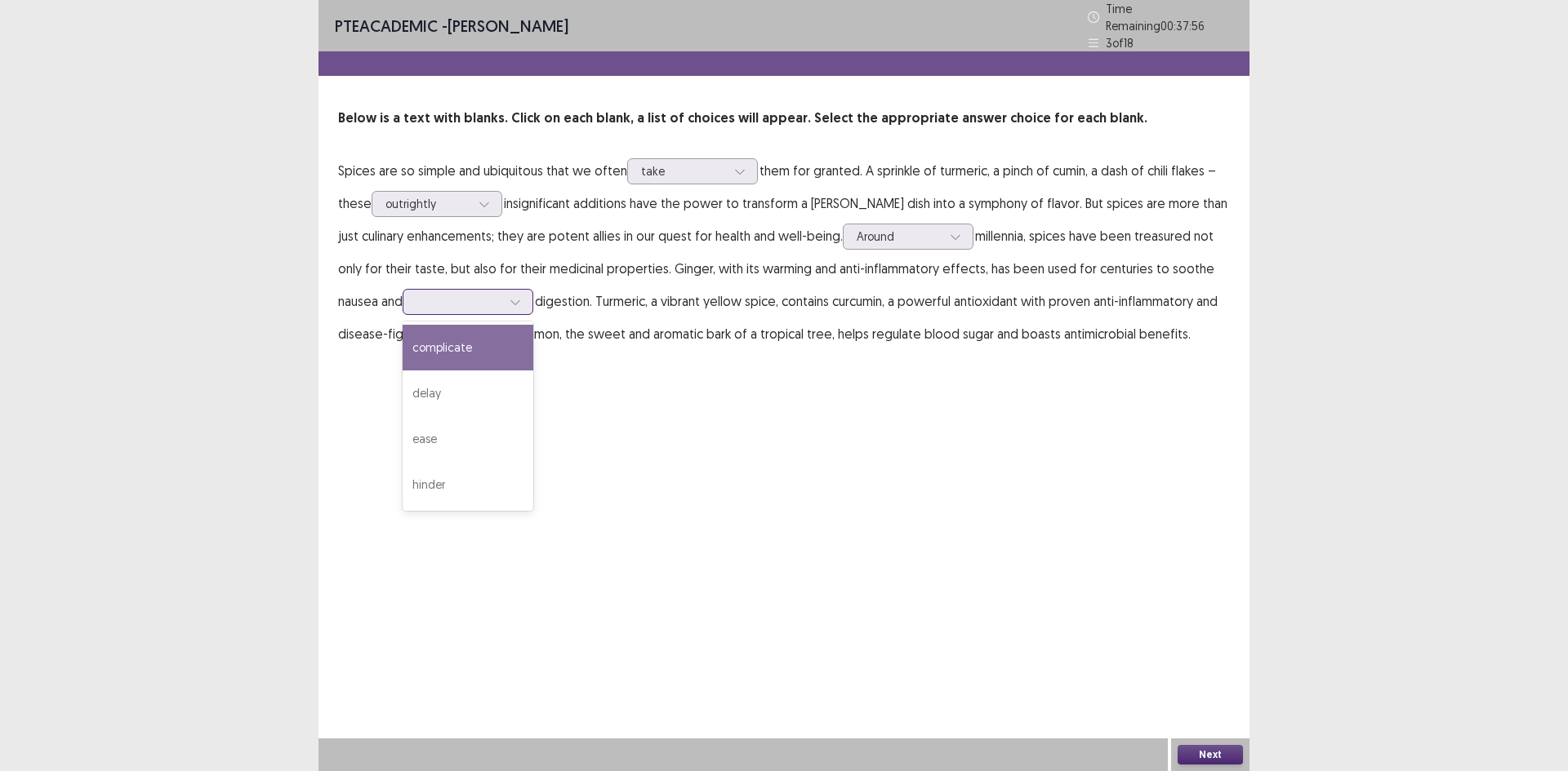
click at [417, 297] on div at bounding box center [459, 302] width 85 height 16
click at [431, 343] on div "complicate" at bounding box center [468, 347] width 131 height 46
click at [1207, 755] on button "Next" at bounding box center [1210, 755] width 65 height 20
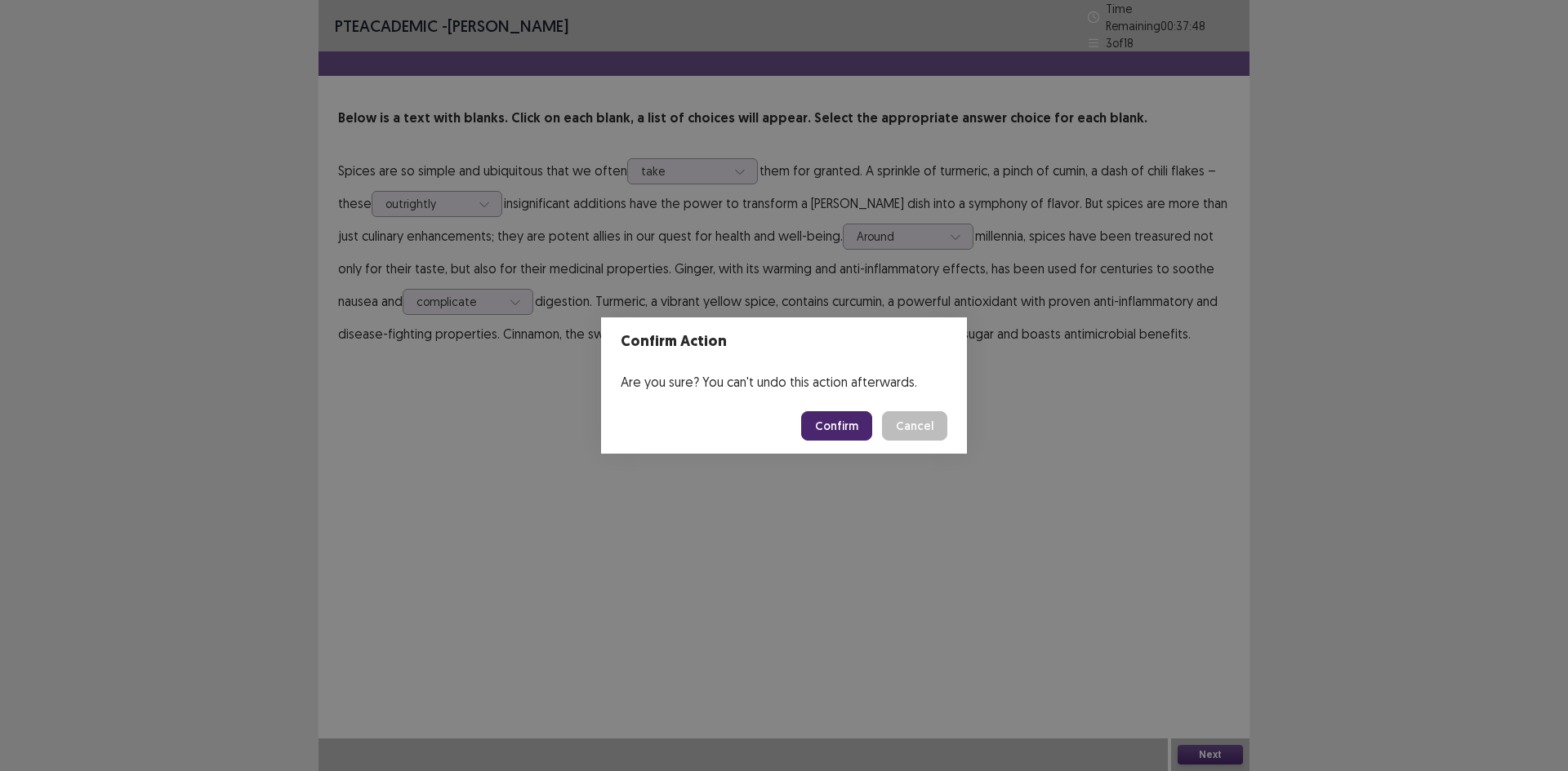
click at [857, 438] on button "Confirm" at bounding box center [837, 426] width 71 height 29
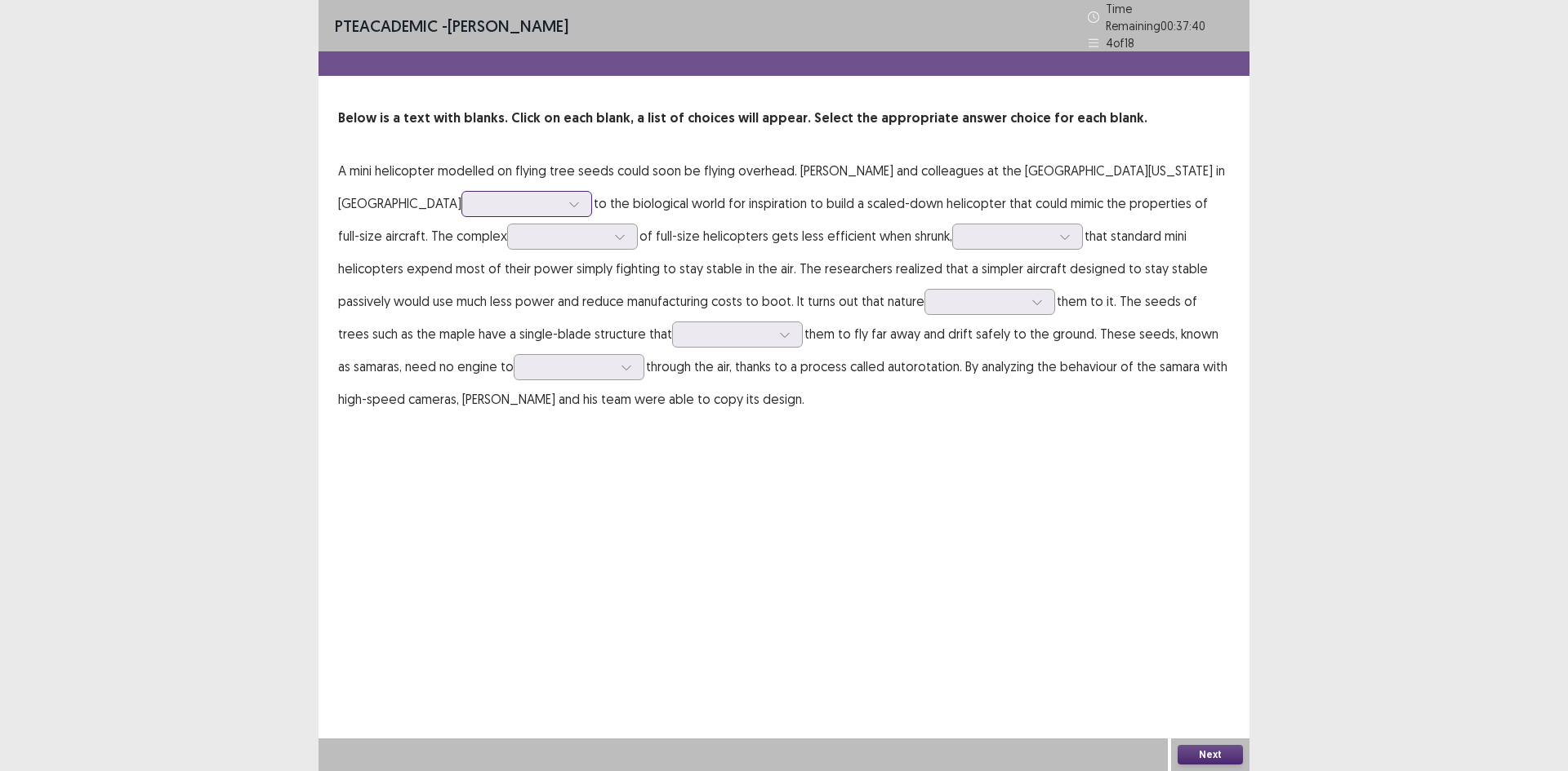
click at [475, 197] on div at bounding box center [517, 204] width 85 height 16
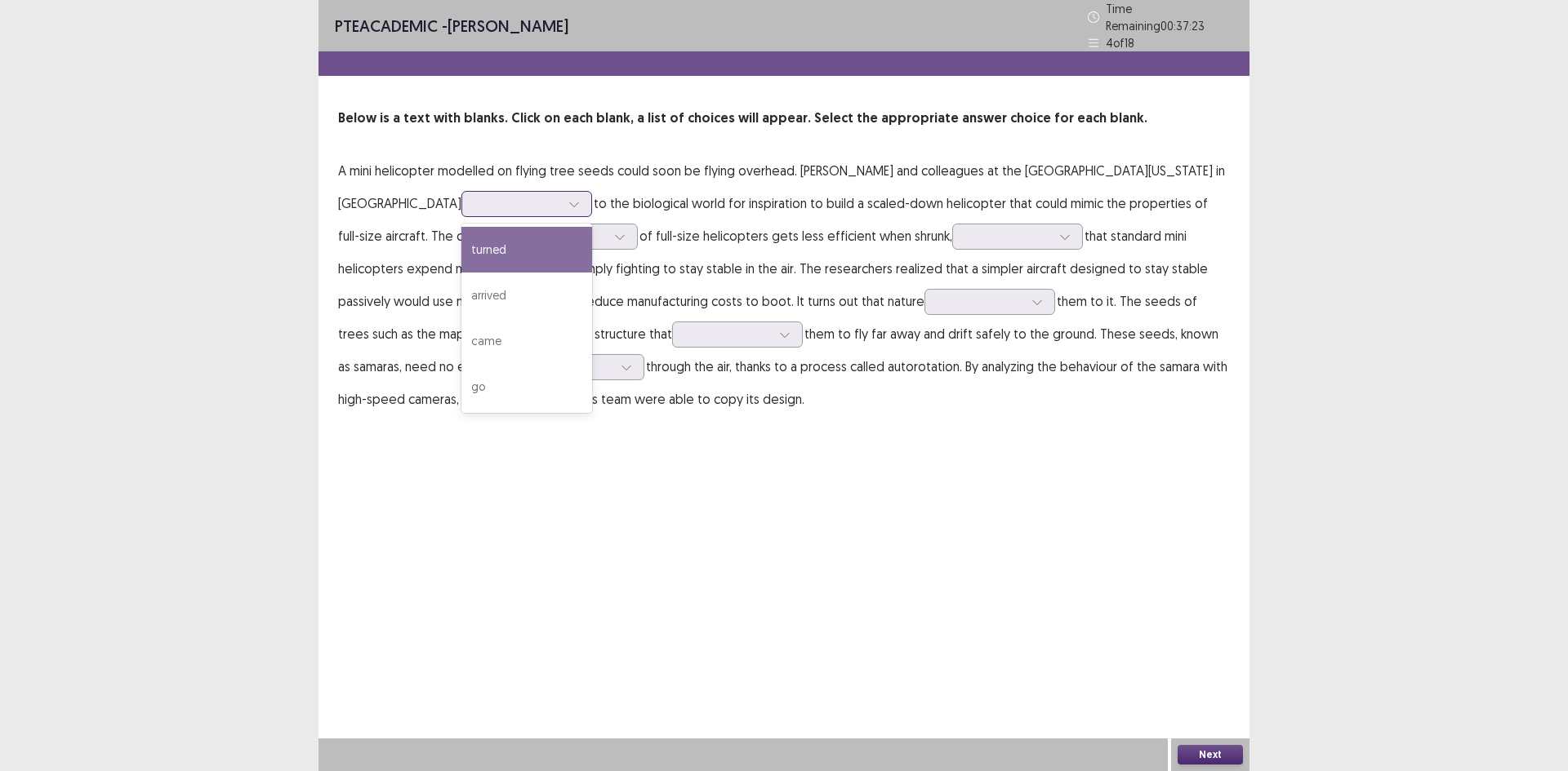
click at [462, 228] on div "turned" at bounding box center [527, 250] width 131 height 46
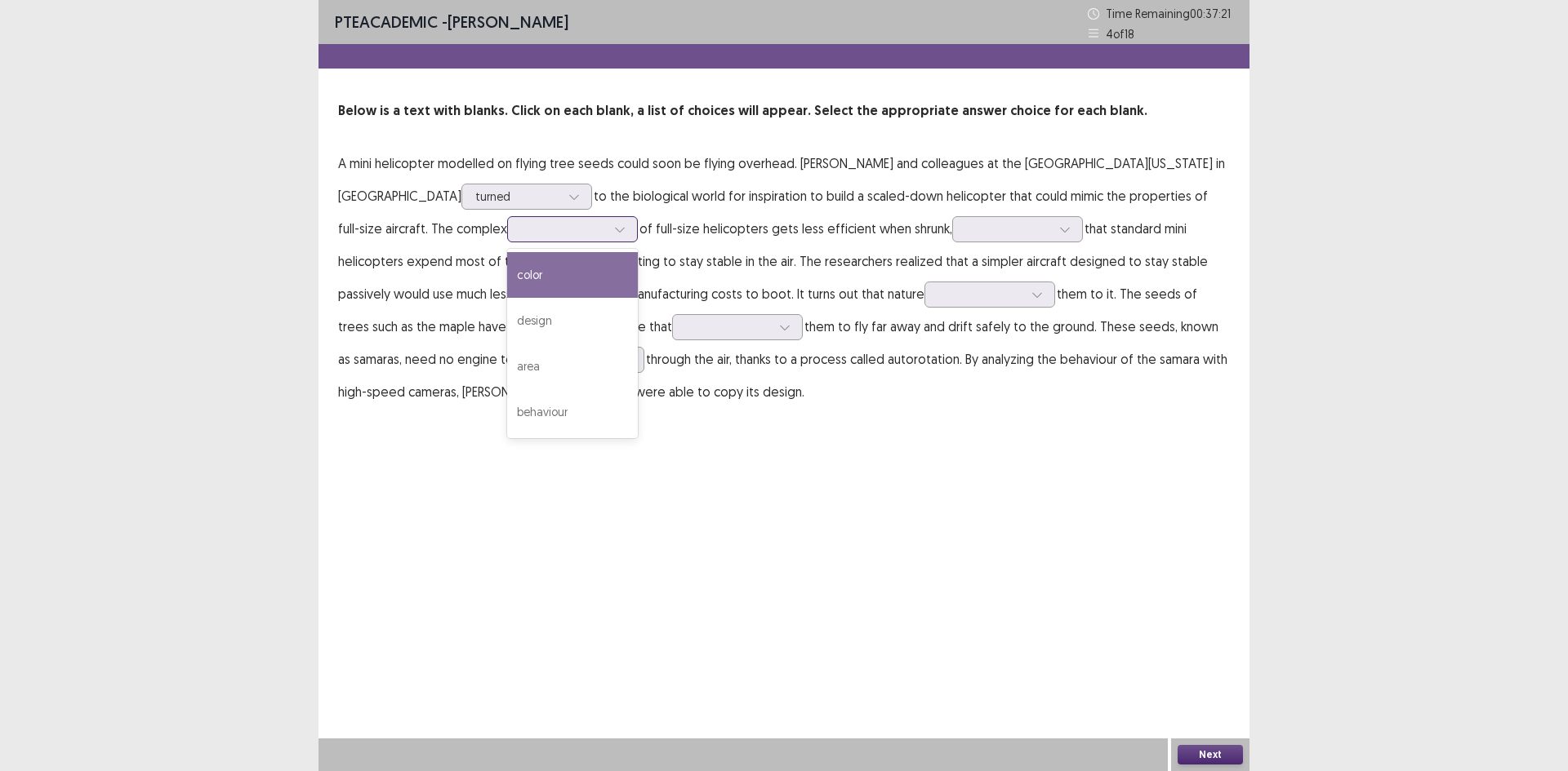
click at [521, 231] on div at bounding box center [563, 229] width 85 height 16
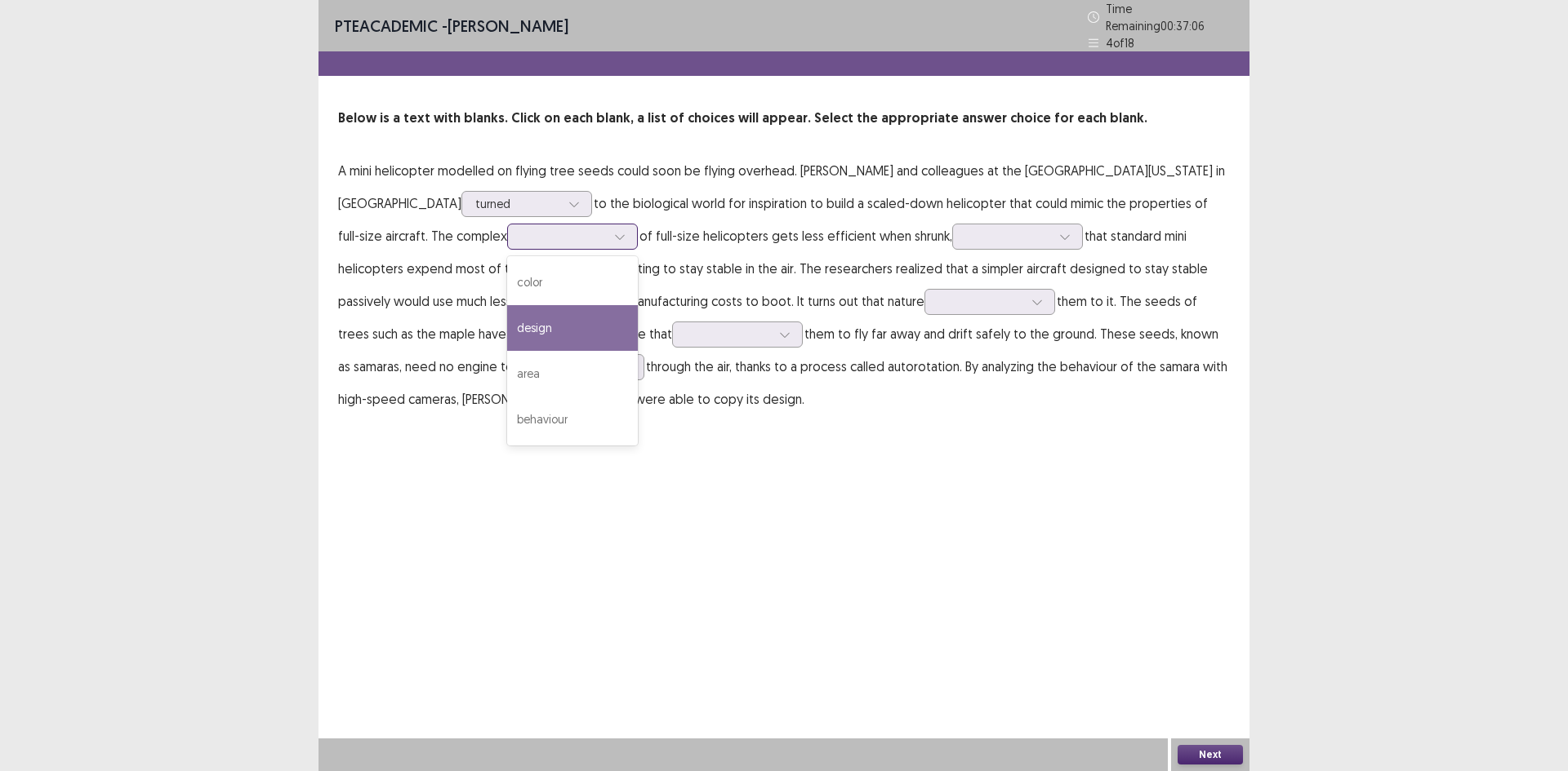
click at [507, 330] on div "design" at bounding box center [572, 328] width 131 height 46
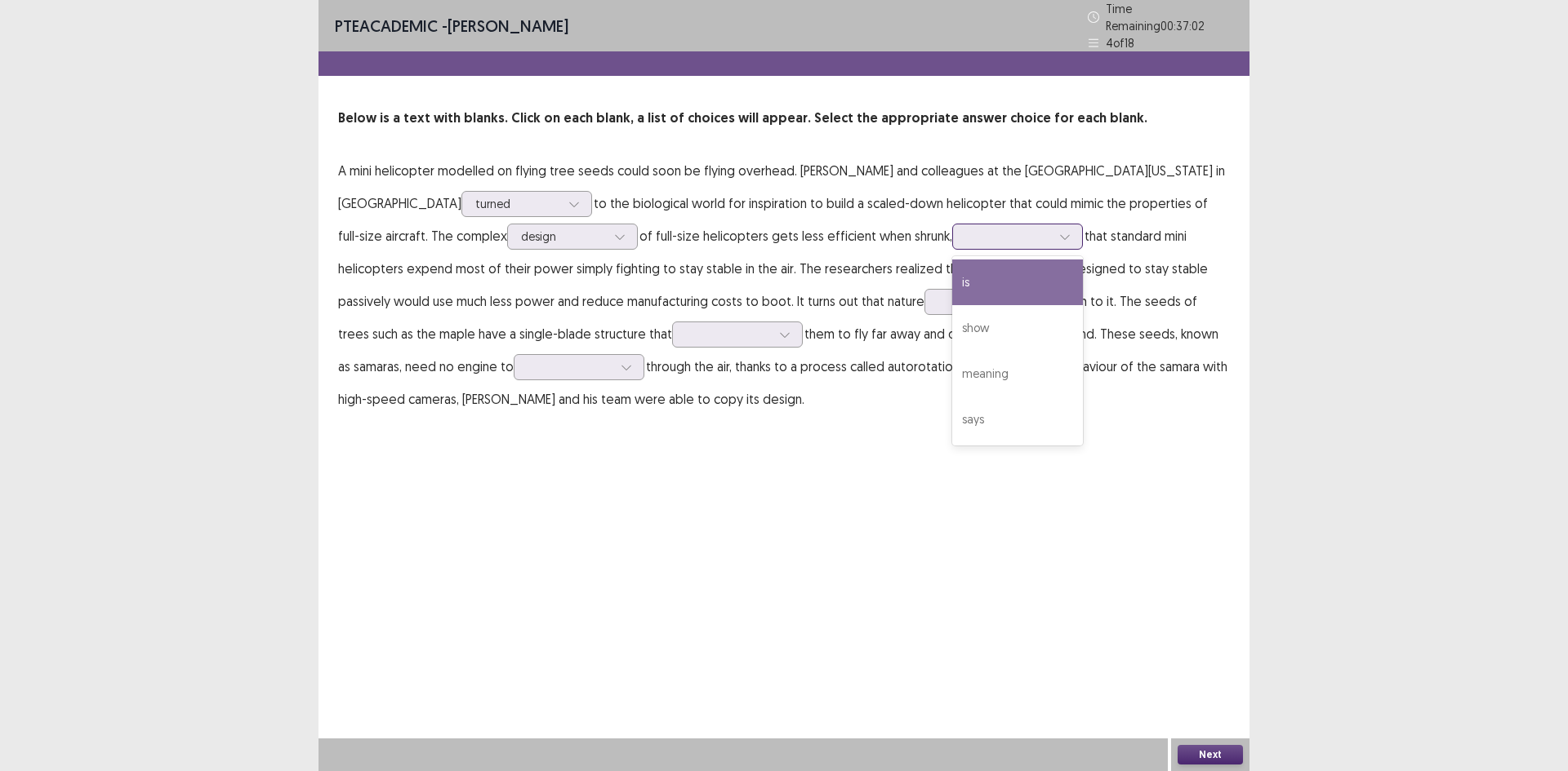
click at [952, 233] on div at bounding box center [1017, 236] width 131 height 26
click at [952, 305] on div "show" at bounding box center [1017, 328] width 131 height 46
click at [938, 301] on div at bounding box center [980, 302] width 85 height 16
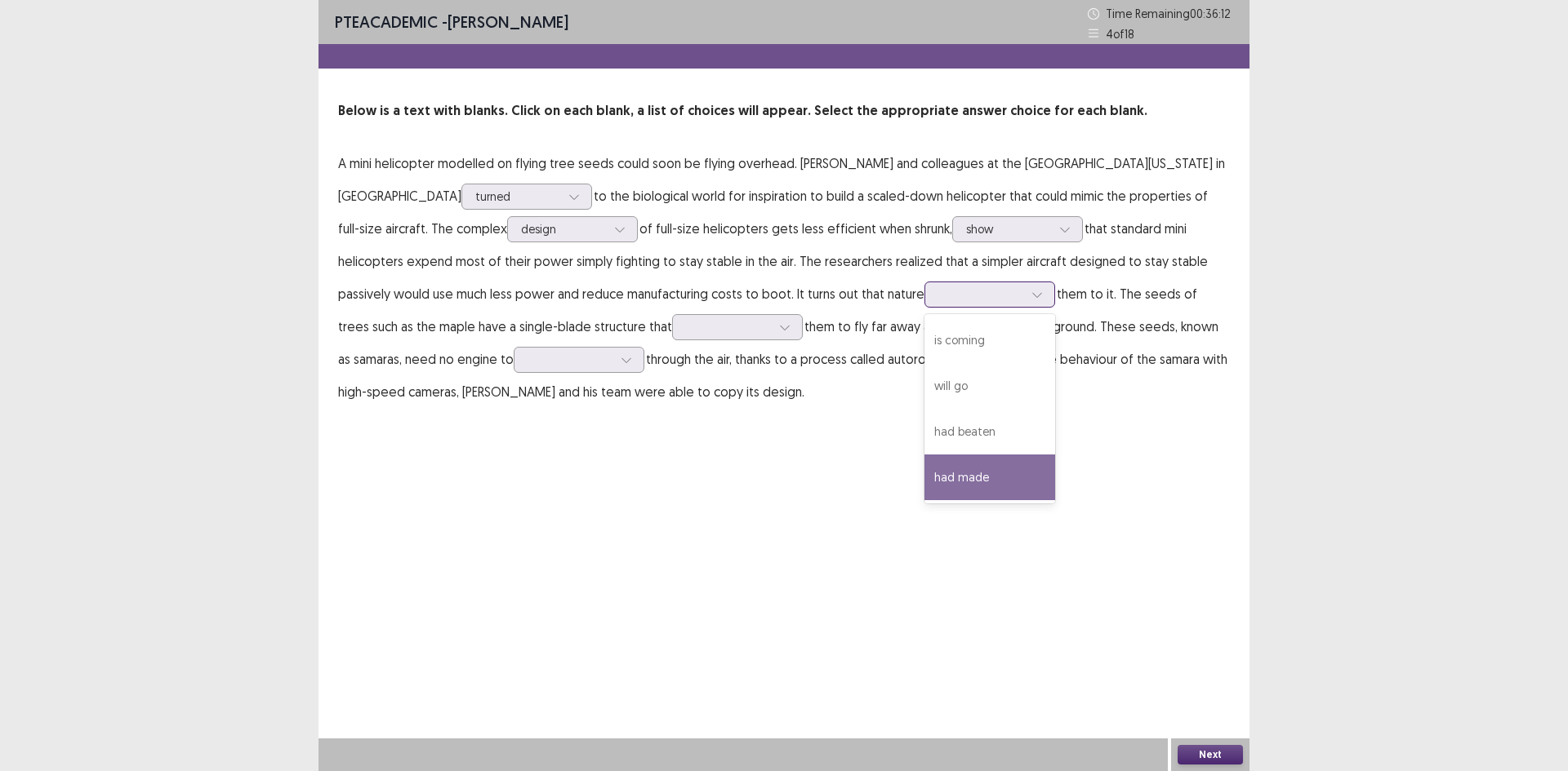
click at [925, 475] on div "had made" at bounding box center [990, 477] width 131 height 46
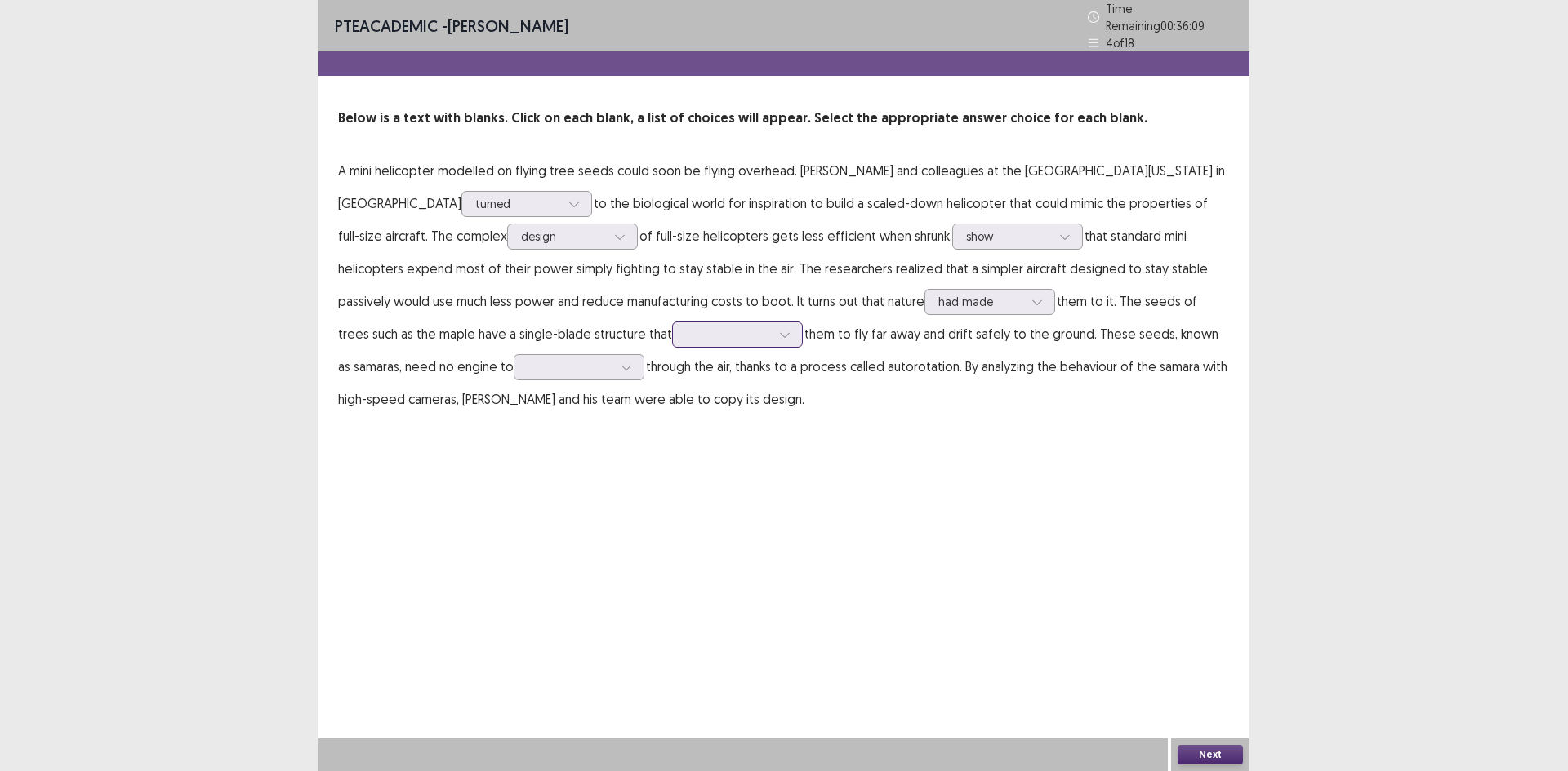
click at [686, 327] on div at bounding box center [728, 335] width 85 height 16
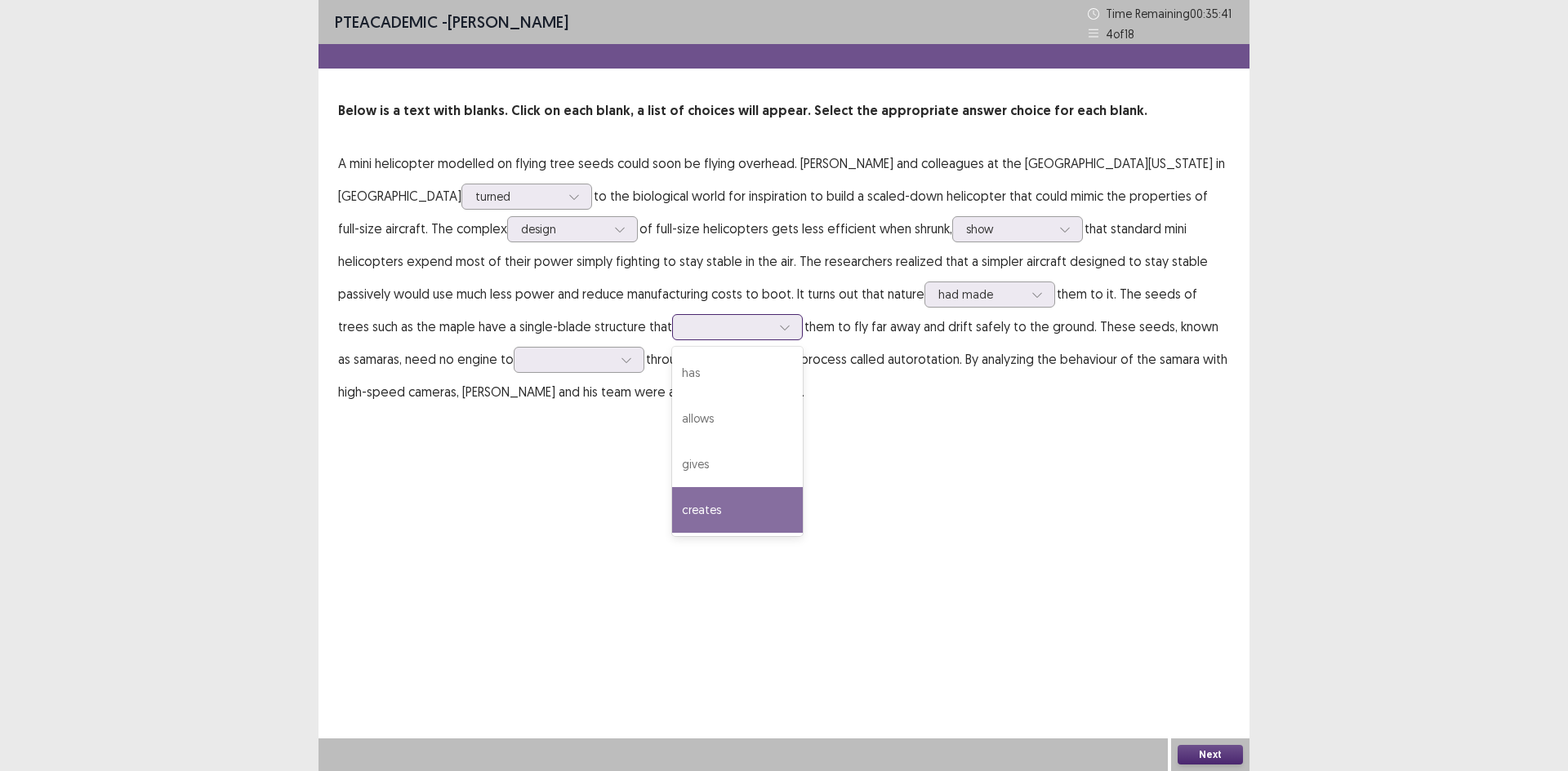
click at [672, 502] on div "creates" at bounding box center [737, 509] width 131 height 46
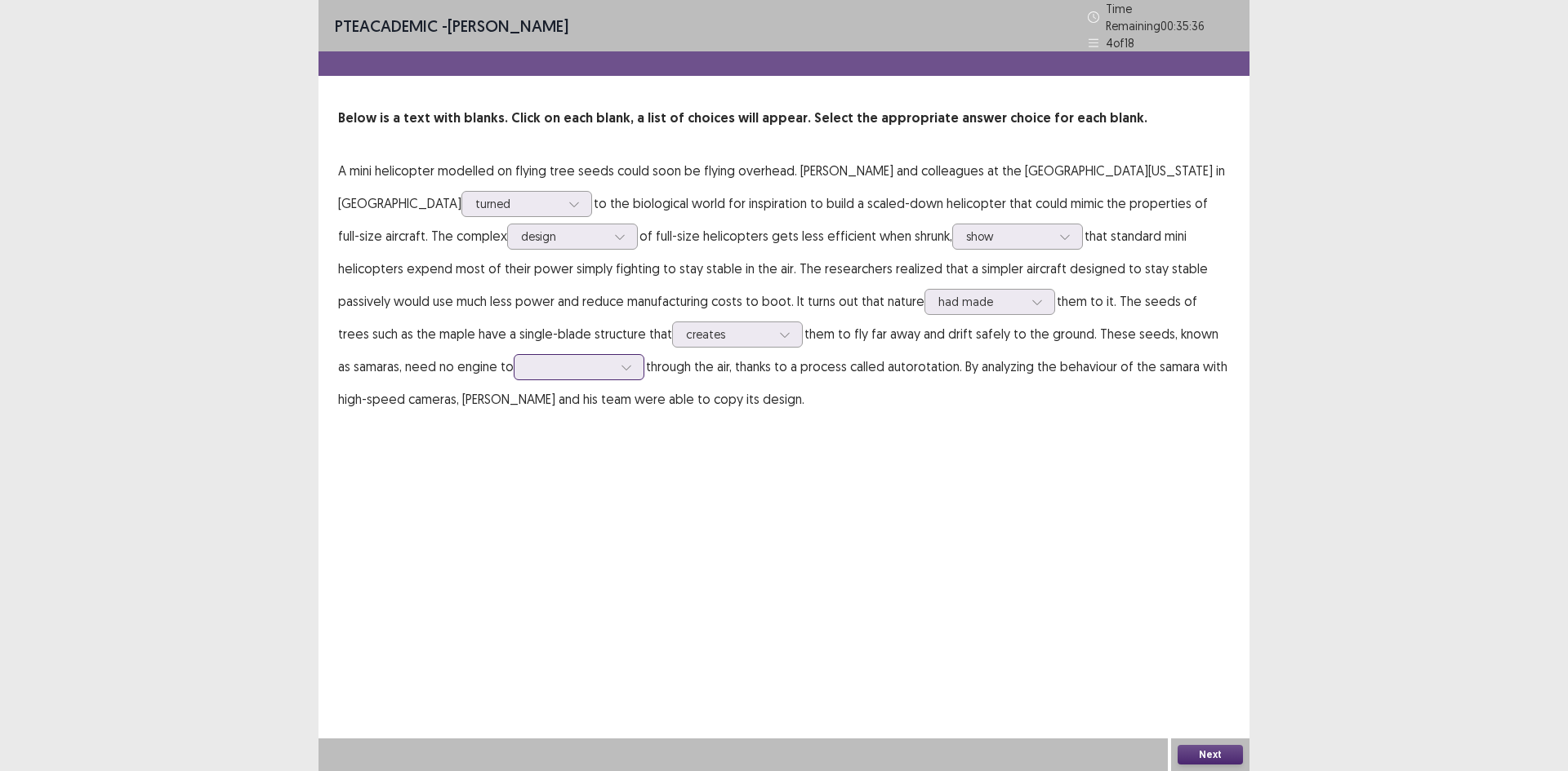
click at [527, 362] on div at bounding box center [569, 367] width 85 height 16
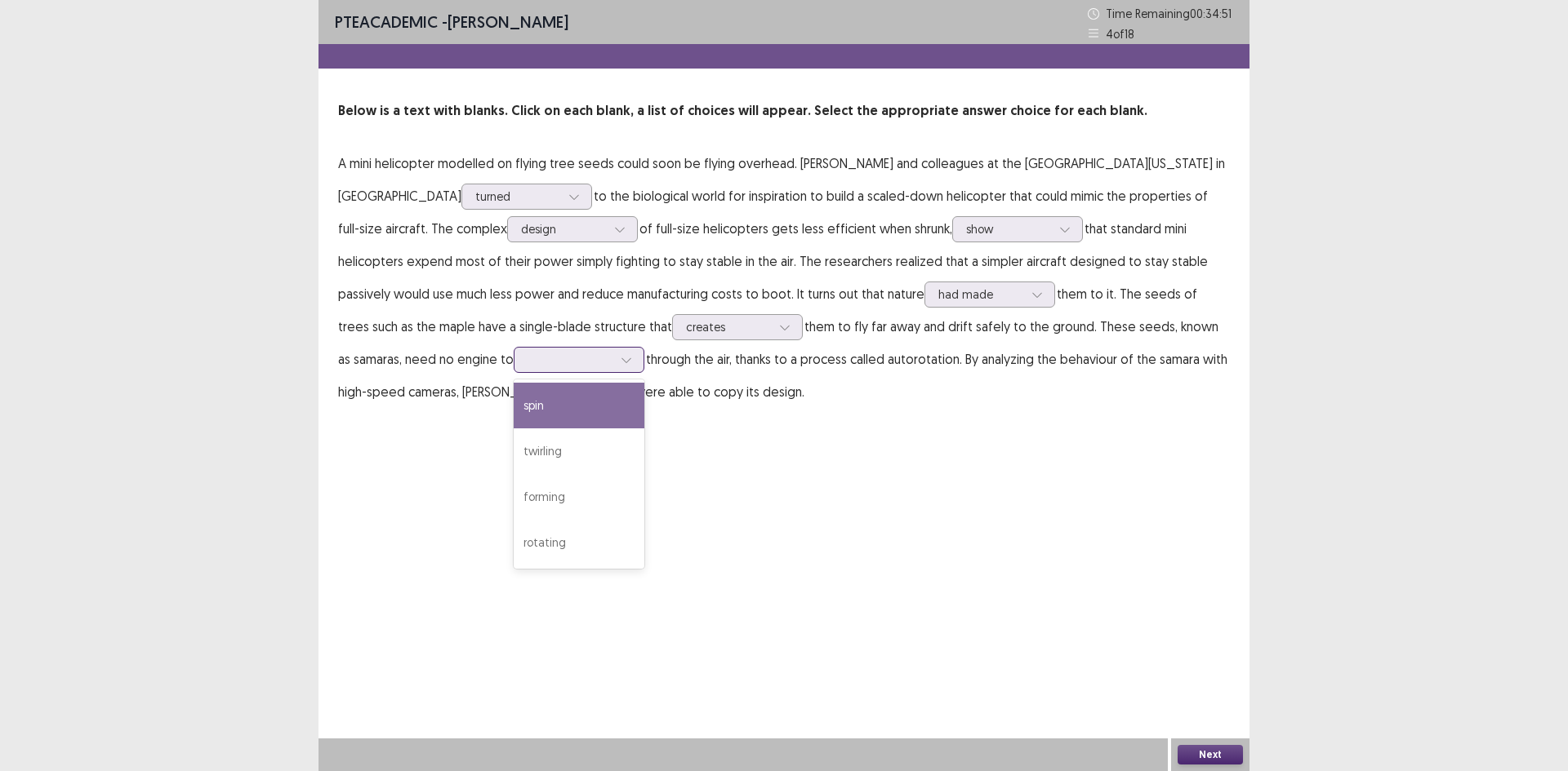
click at [514, 402] on div "spin" at bounding box center [579, 405] width 131 height 46
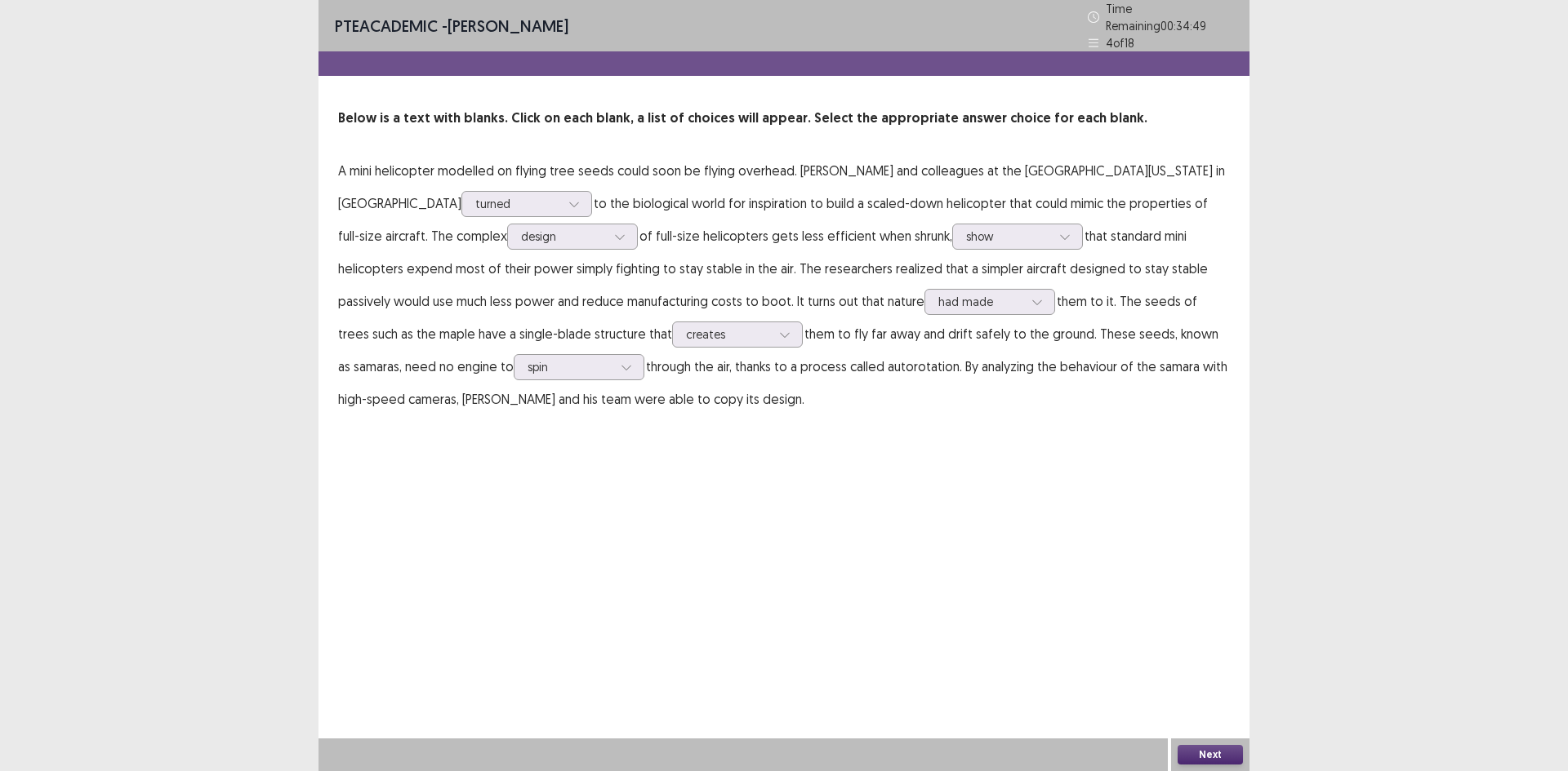
click at [1236, 758] on button "Next" at bounding box center [1210, 755] width 65 height 20
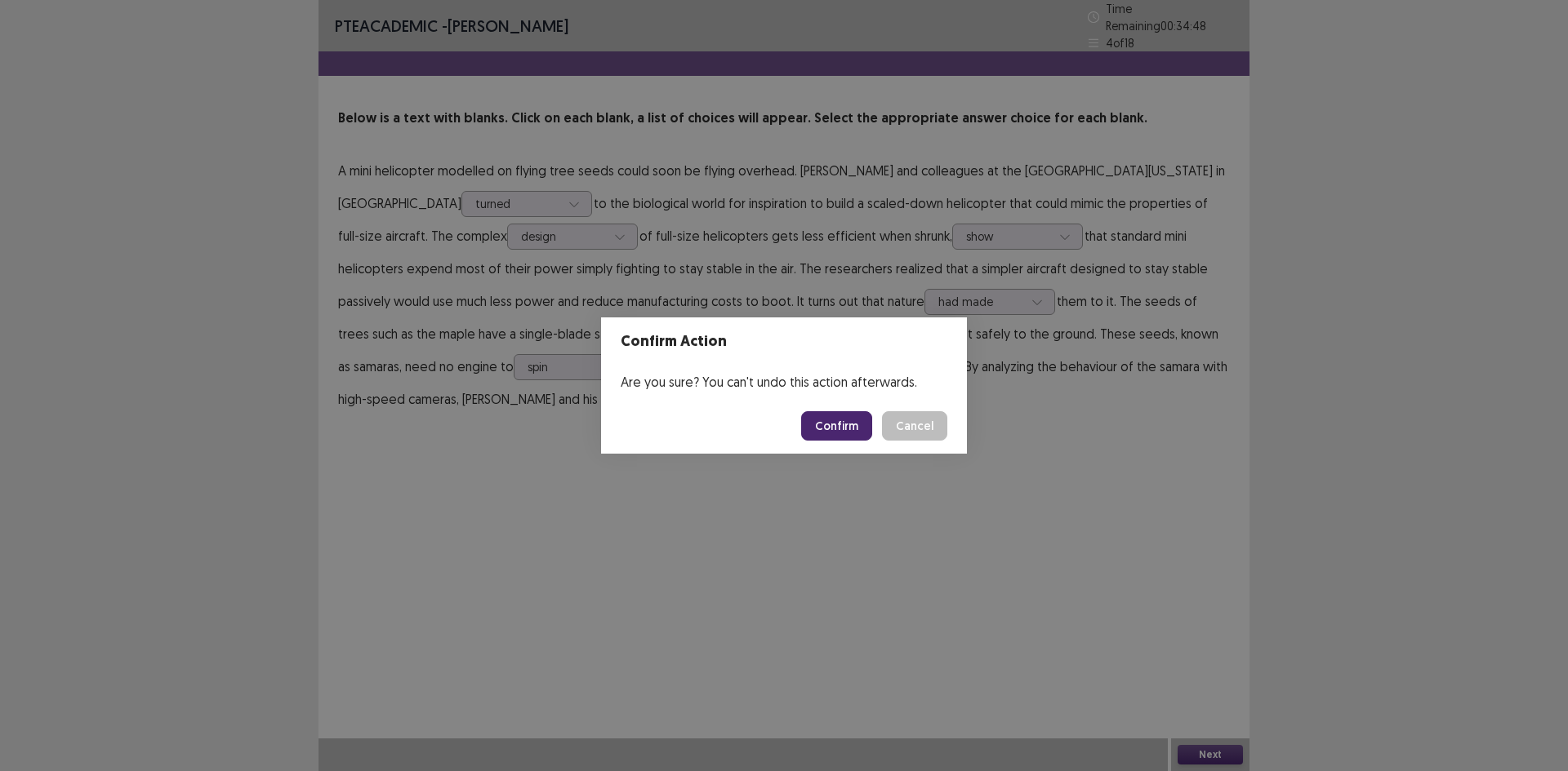
click at [823, 417] on button "Confirm" at bounding box center [837, 426] width 71 height 29
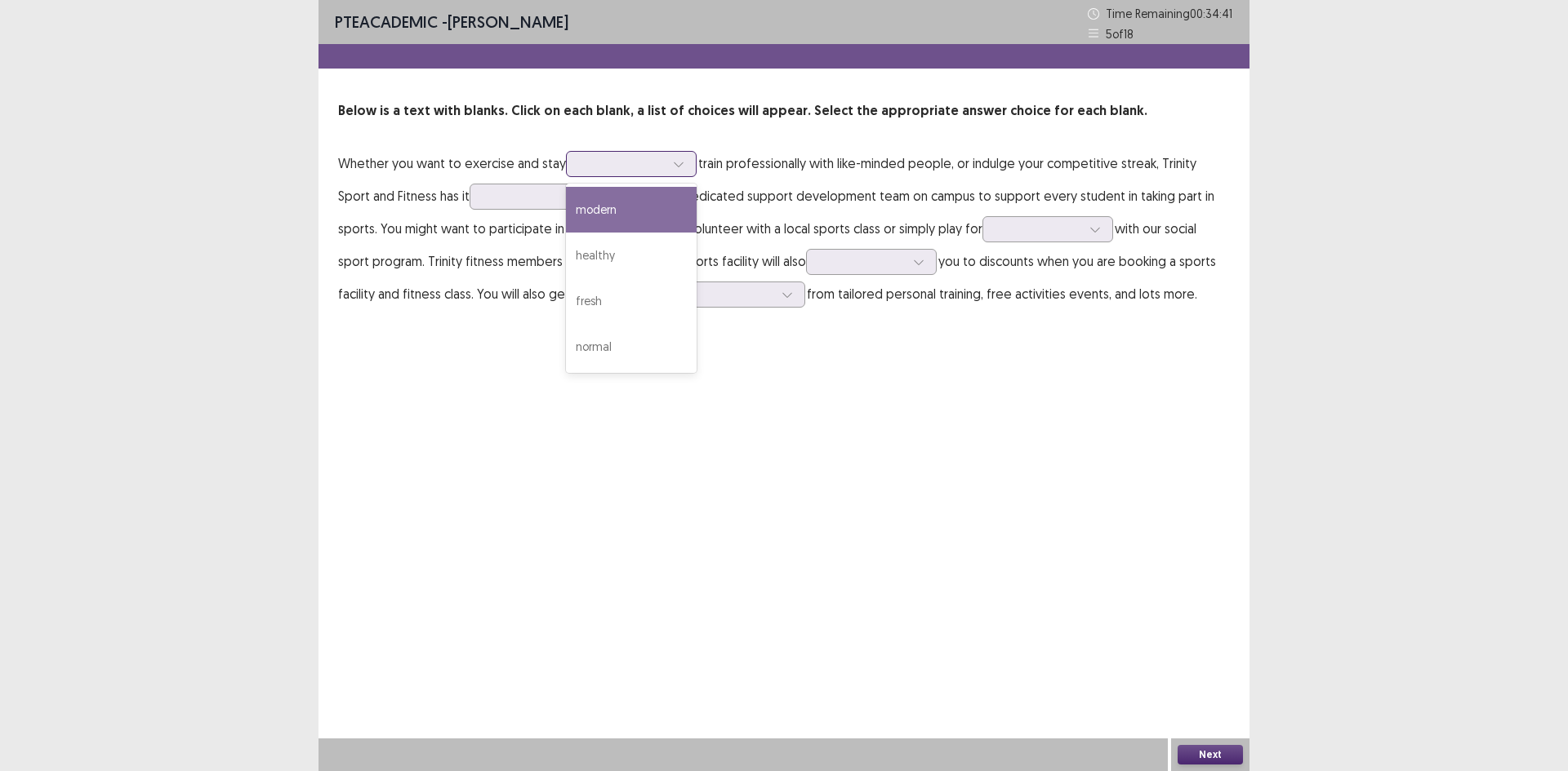
click at [613, 172] on div at bounding box center [622, 164] width 85 height 16
click at [672, 207] on div "modern" at bounding box center [632, 210] width 131 height 46
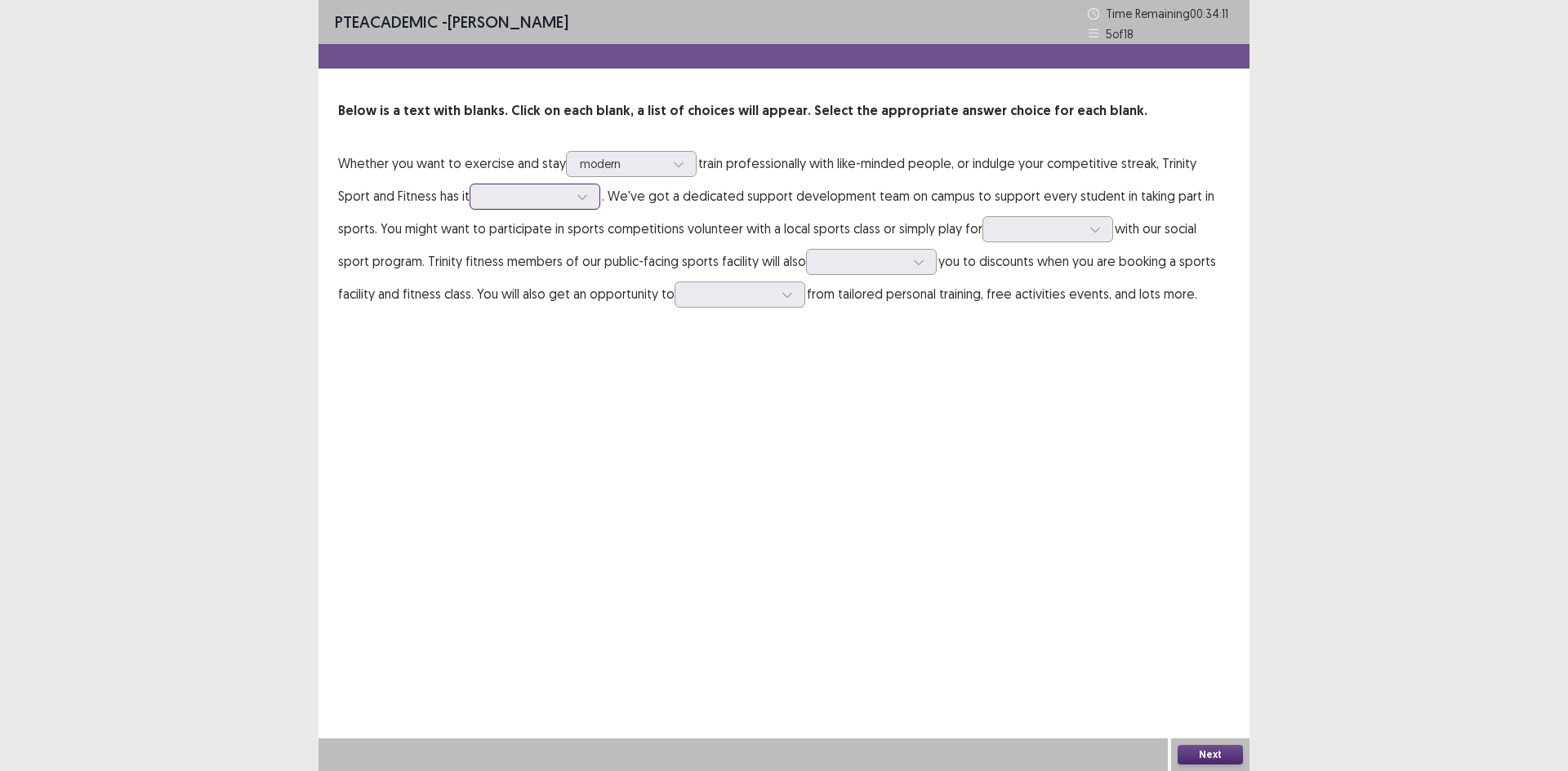
click at [490, 204] on div at bounding box center [525, 196] width 85 height 16
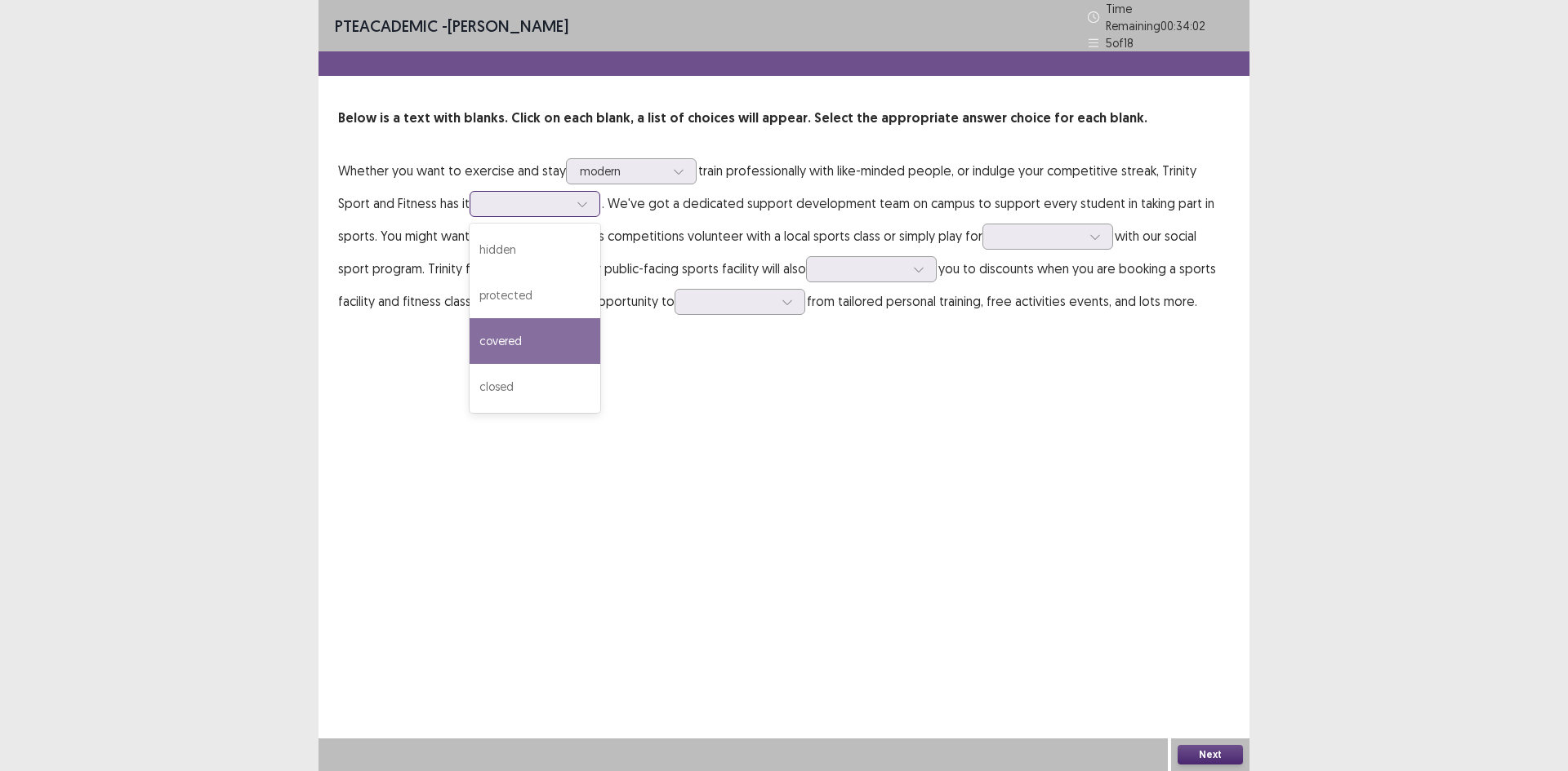
click at [512, 330] on div "covered" at bounding box center [535, 341] width 131 height 46
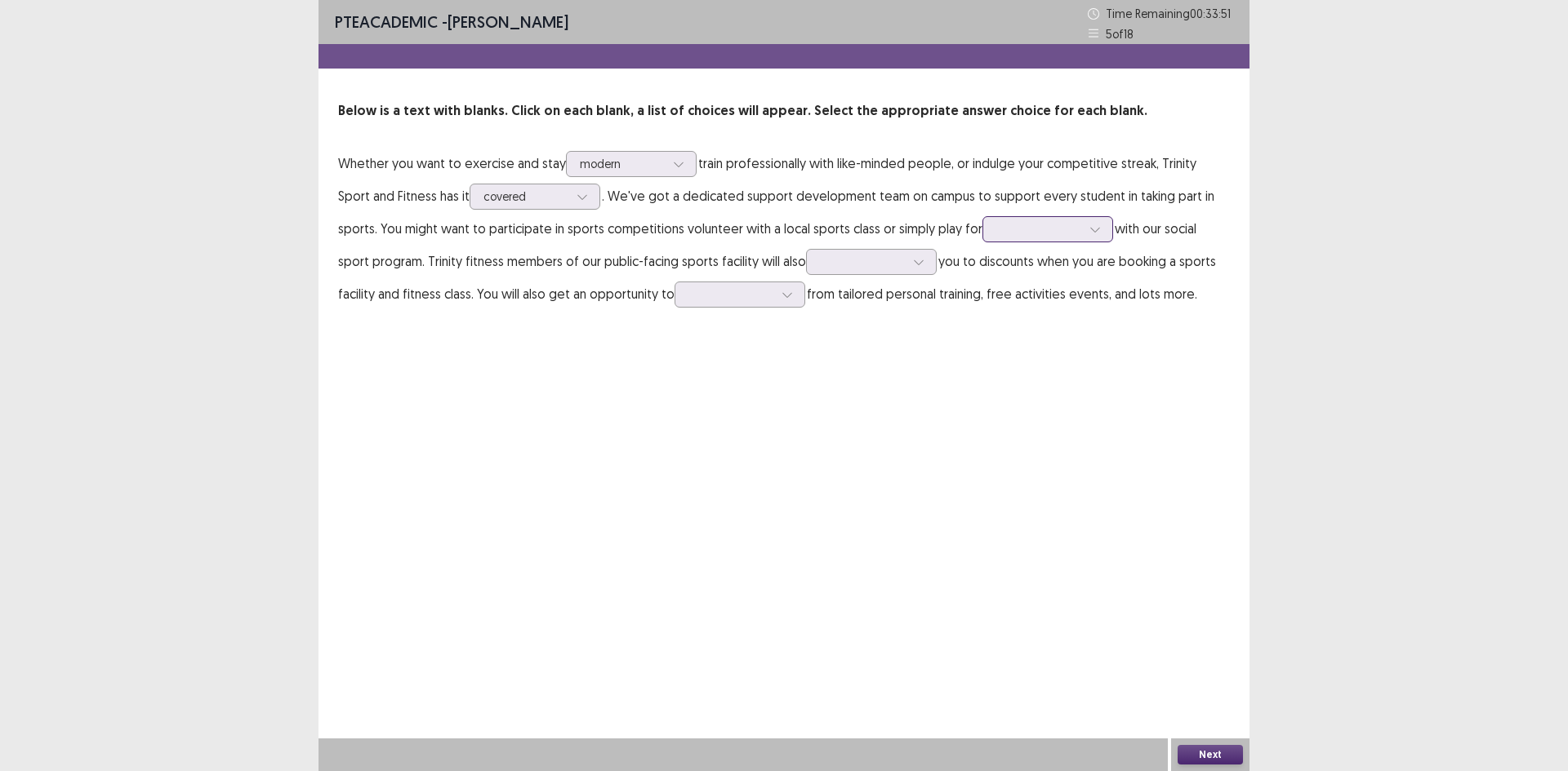
click at [996, 231] on input "text" at bounding box center [997, 228] width 3 height 13
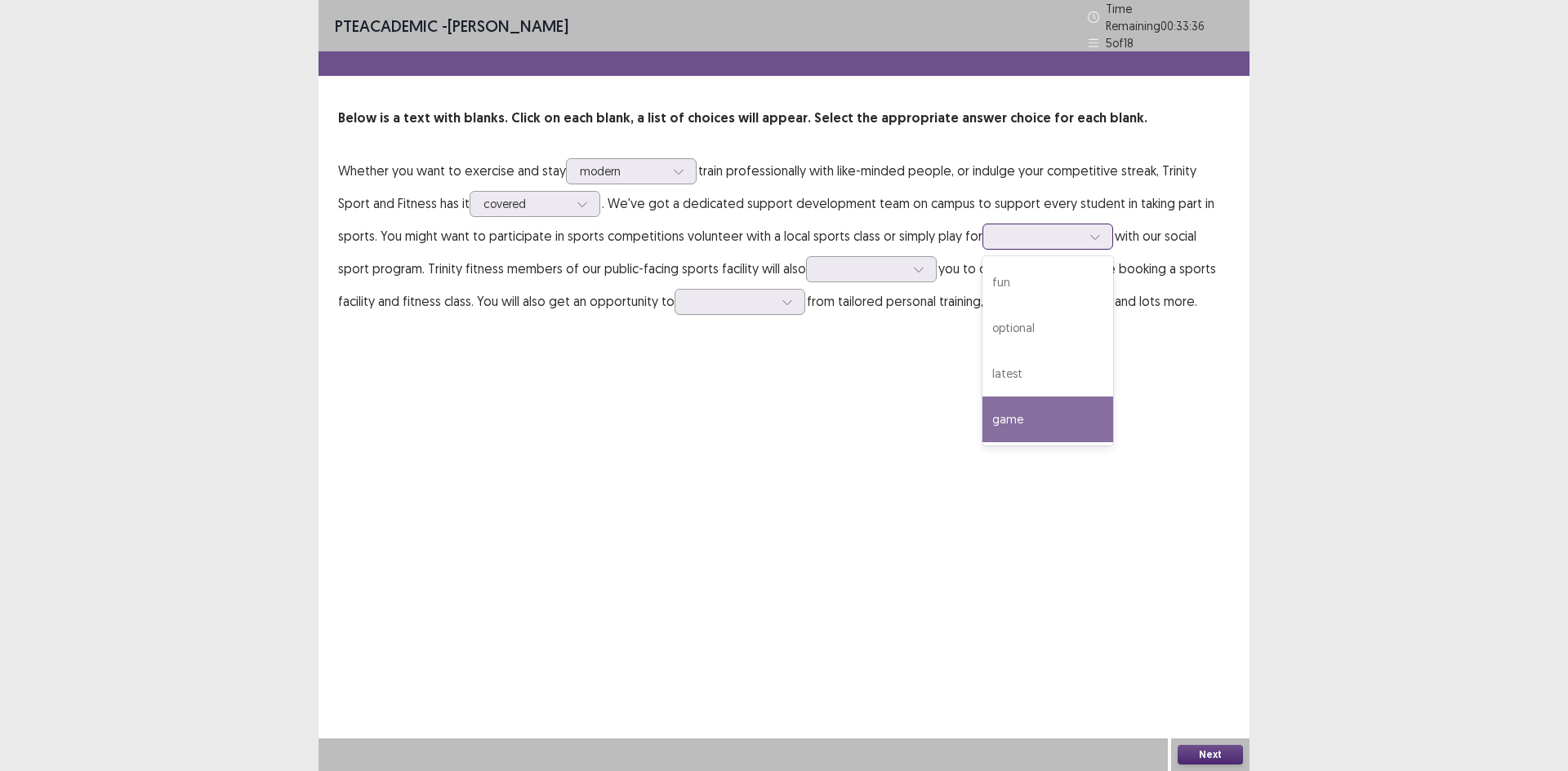
click at [991, 412] on div "game" at bounding box center [1048, 419] width 131 height 46
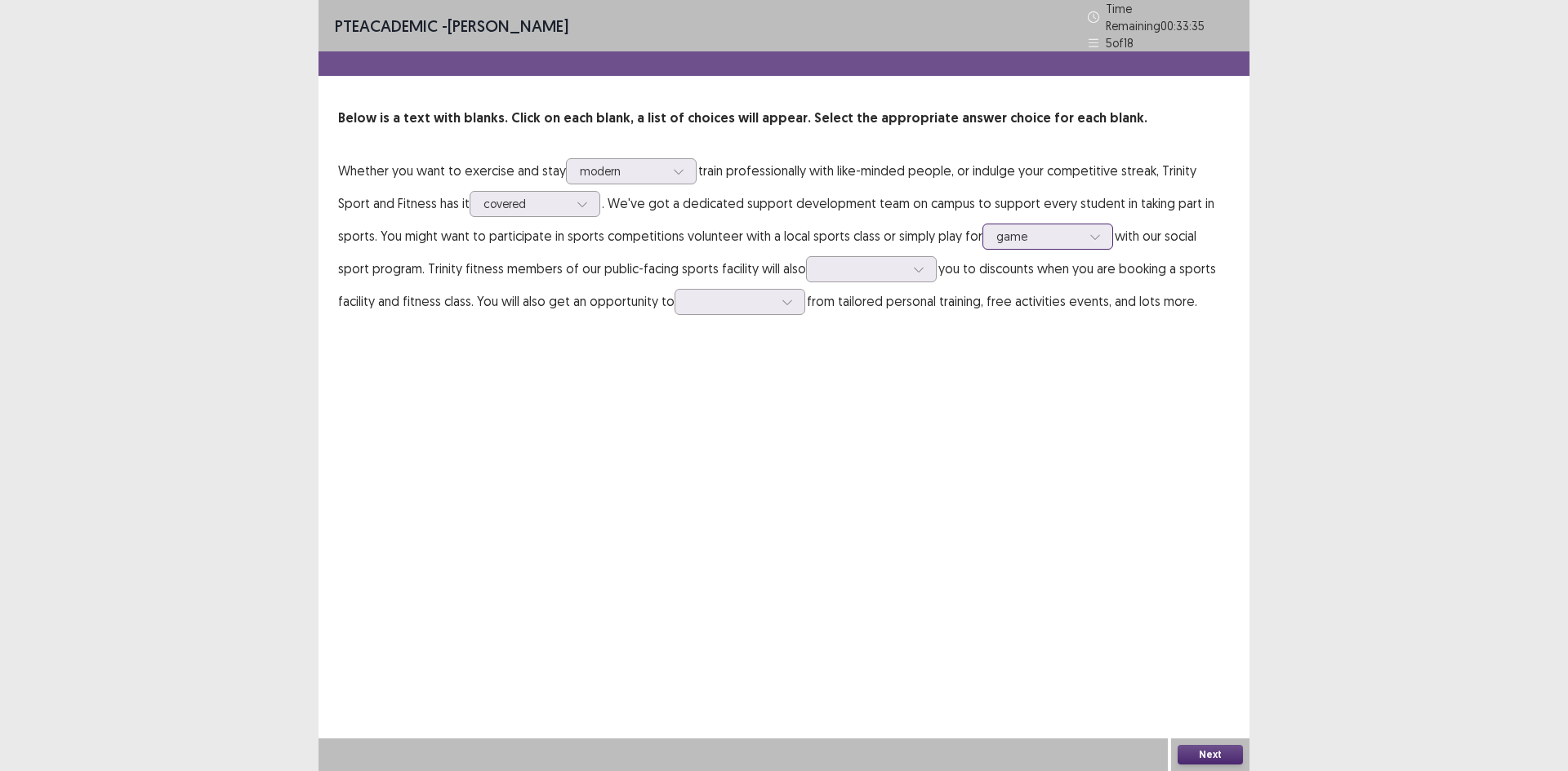
click at [1006, 230] on div at bounding box center [1038, 236] width 85 height 16
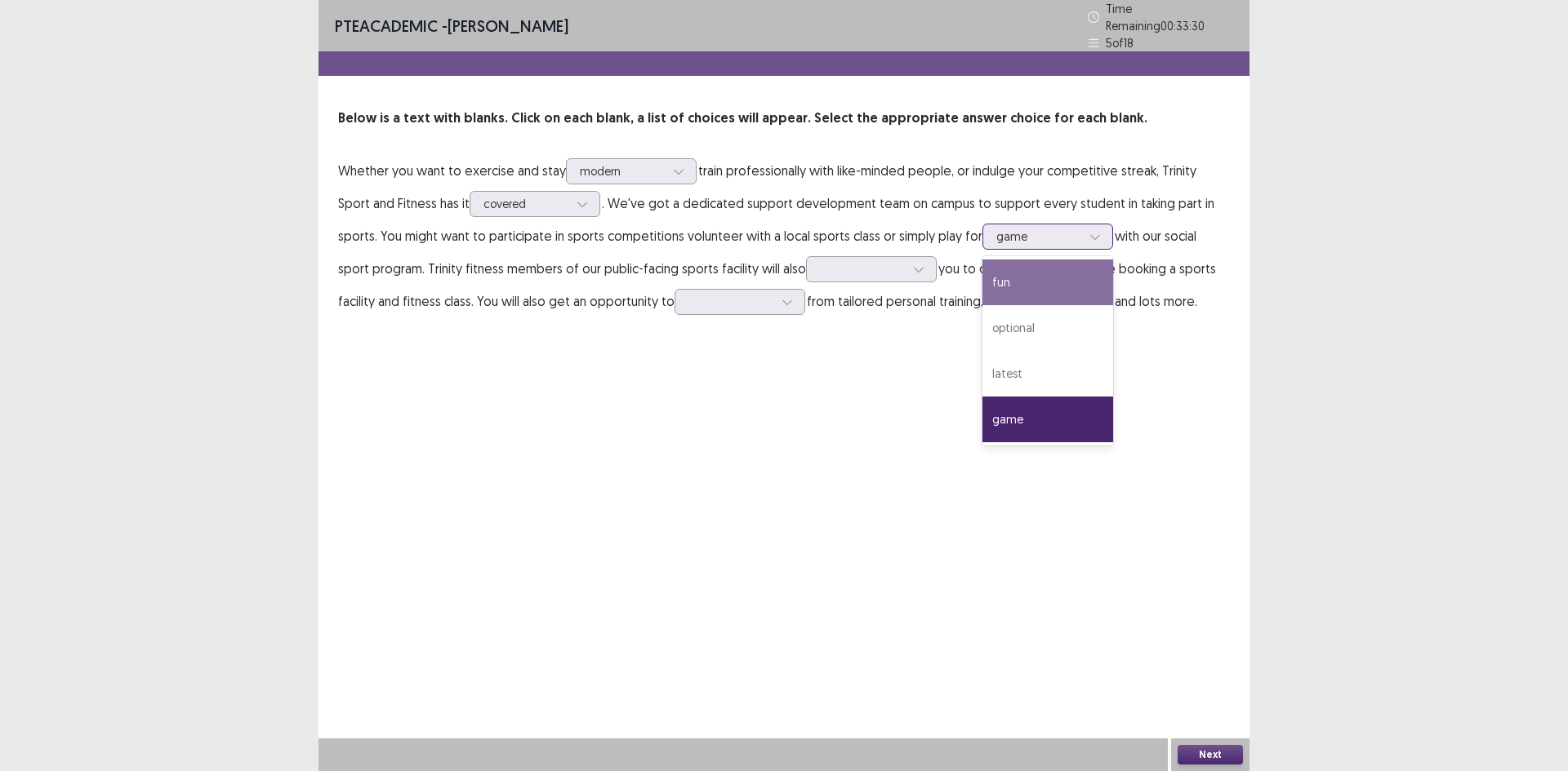
click at [997, 270] on div "fun" at bounding box center [1048, 282] width 131 height 46
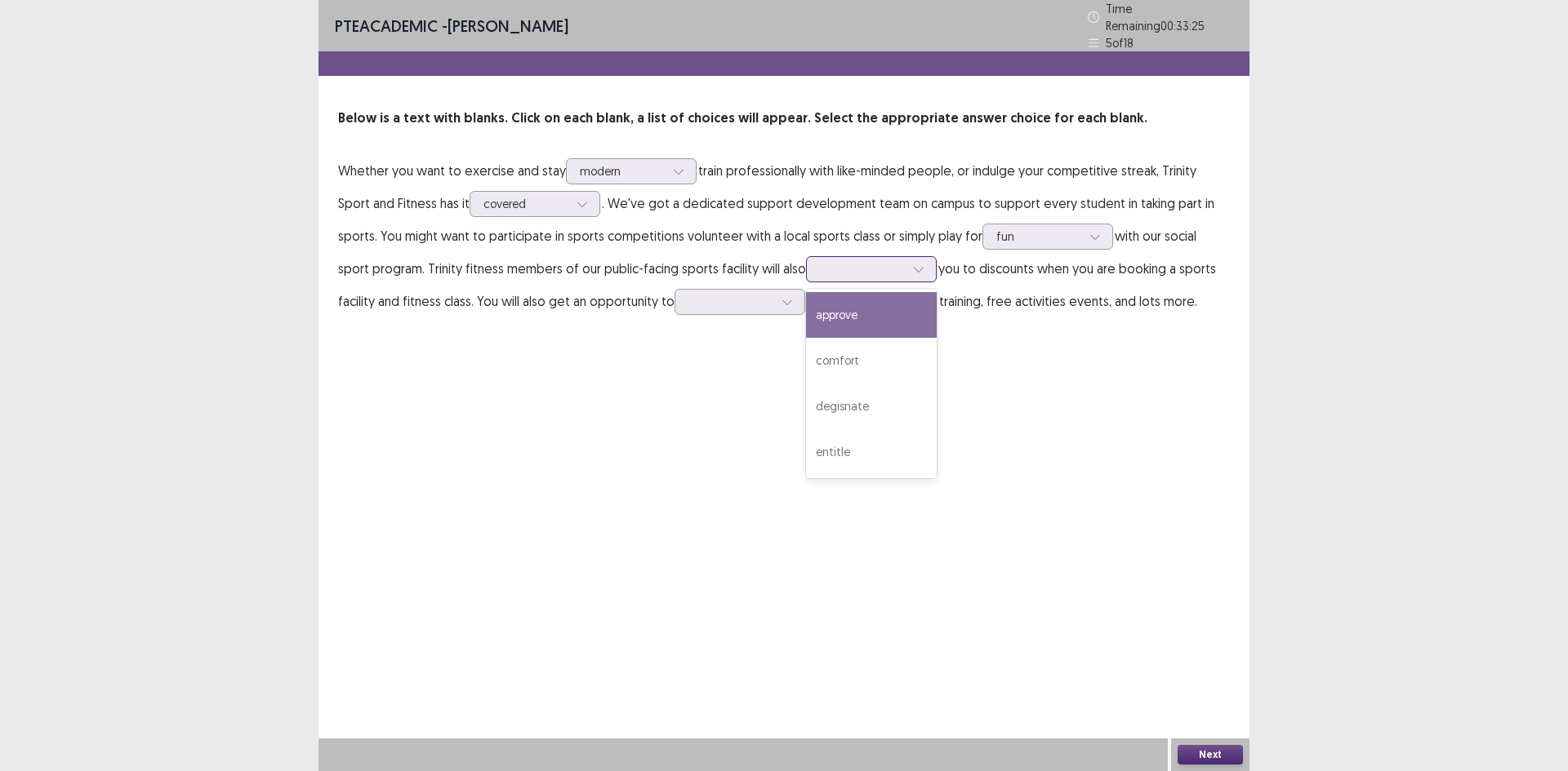
click at [820, 263] on div at bounding box center [862, 269] width 85 height 16
click at [850, 319] on div "approve" at bounding box center [872, 314] width 131 height 46
click at [836, 262] on div at bounding box center [862, 269] width 85 height 16
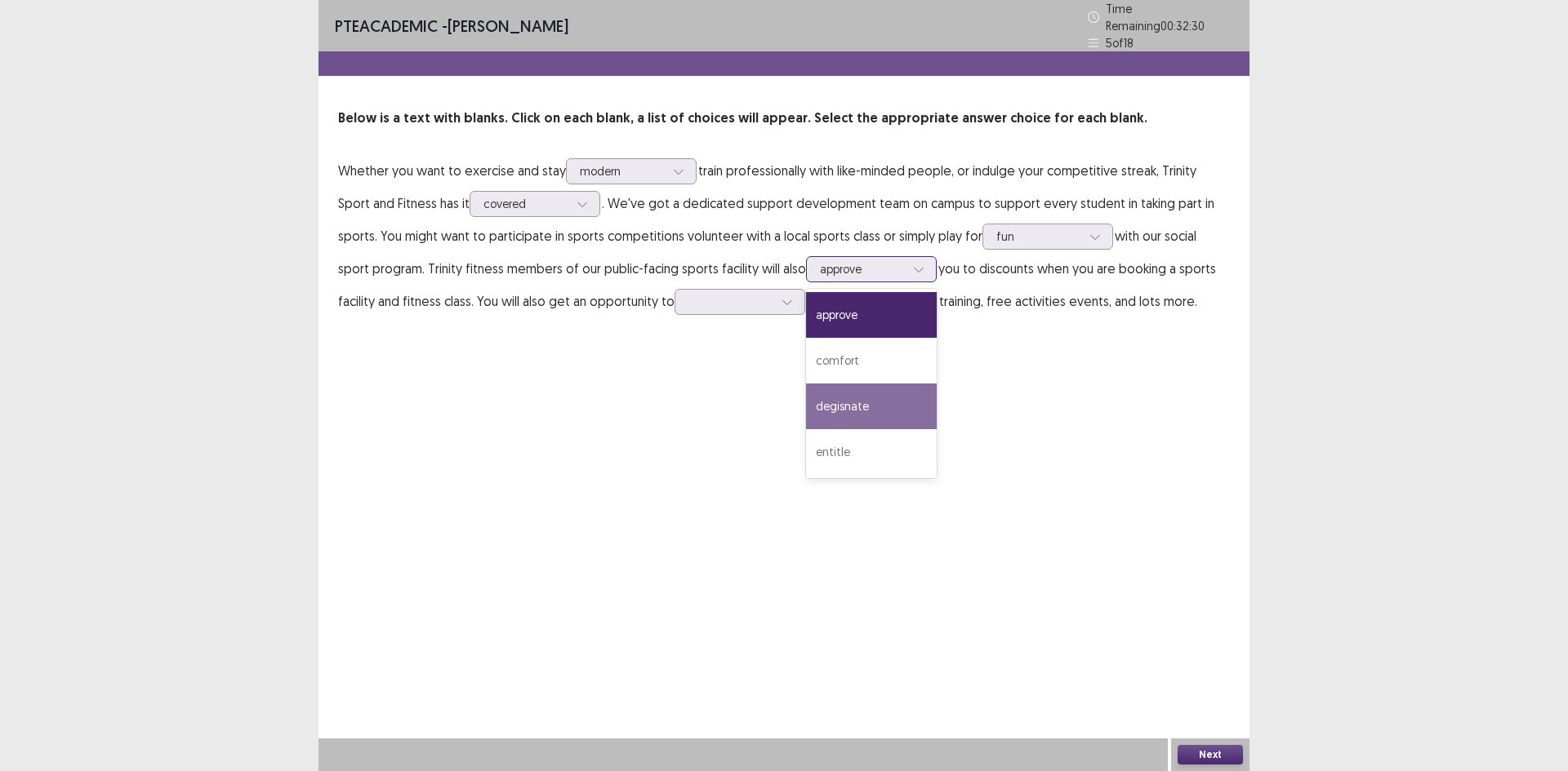
click at [853, 397] on div "degisnate" at bounding box center [872, 406] width 131 height 46
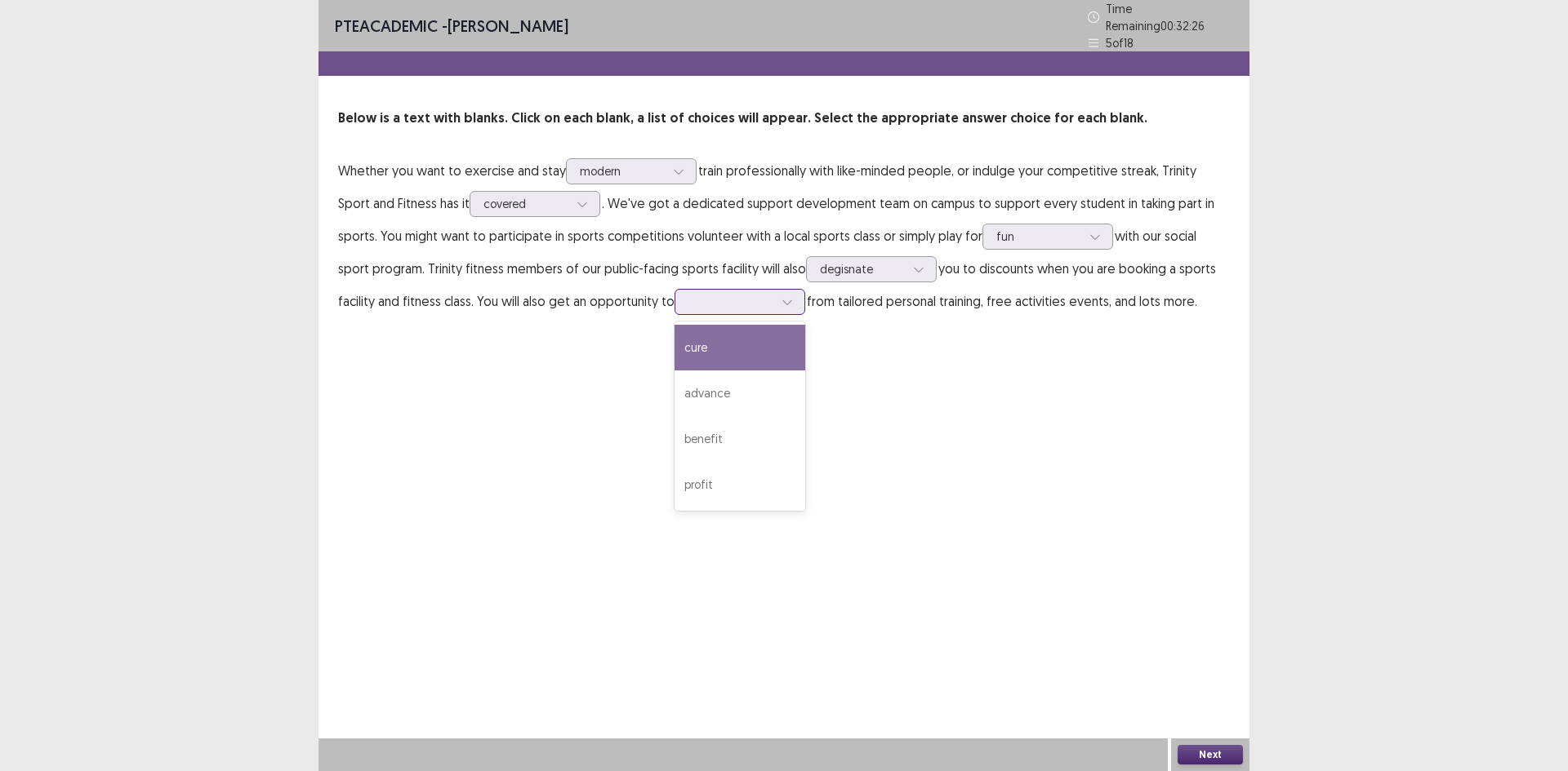
click at [688, 298] on div at bounding box center [730, 302] width 85 height 16
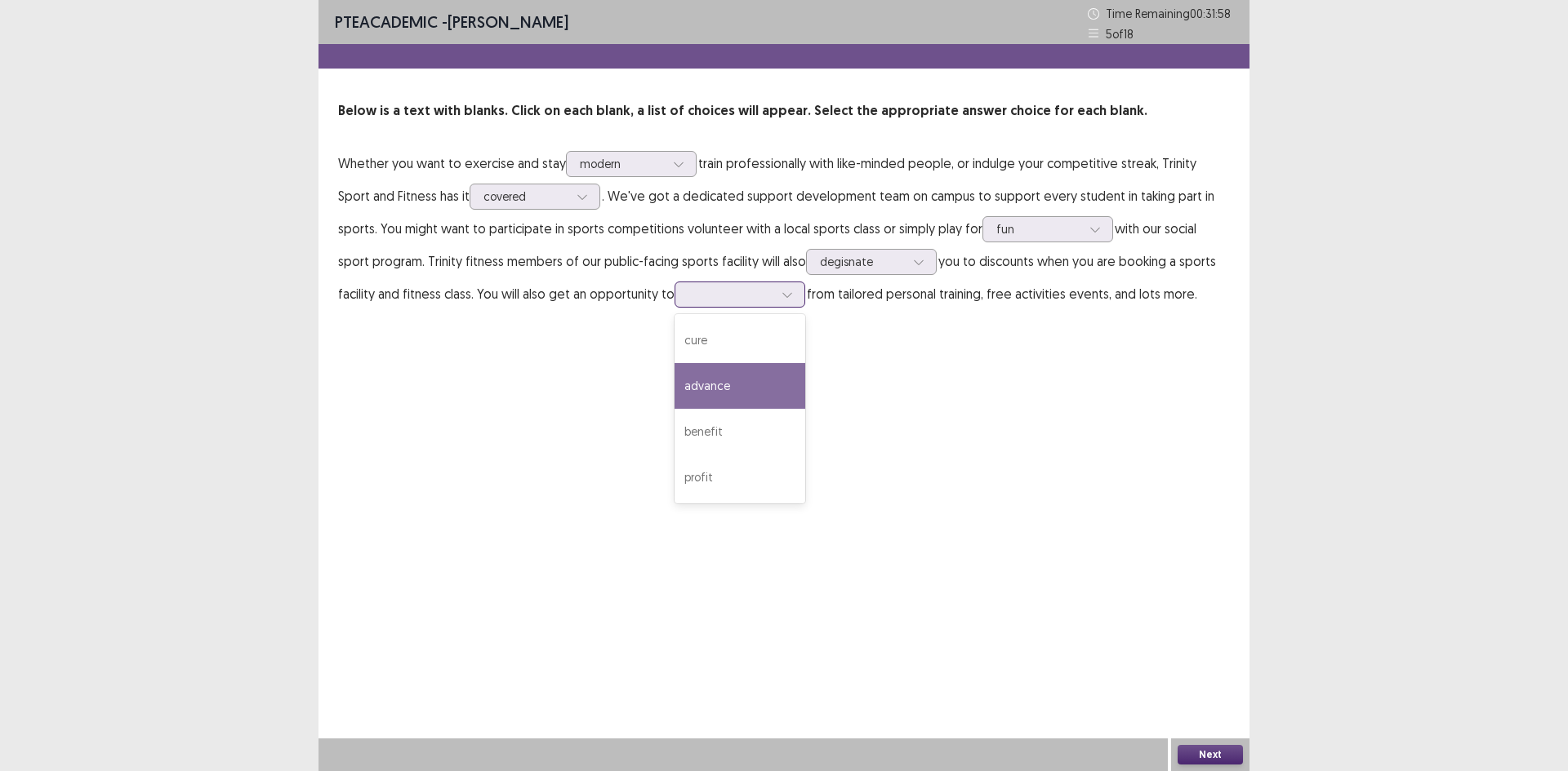
click at [710, 391] on div "advance" at bounding box center [740, 386] width 131 height 46
click at [1210, 761] on button "Next" at bounding box center [1210, 755] width 65 height 20
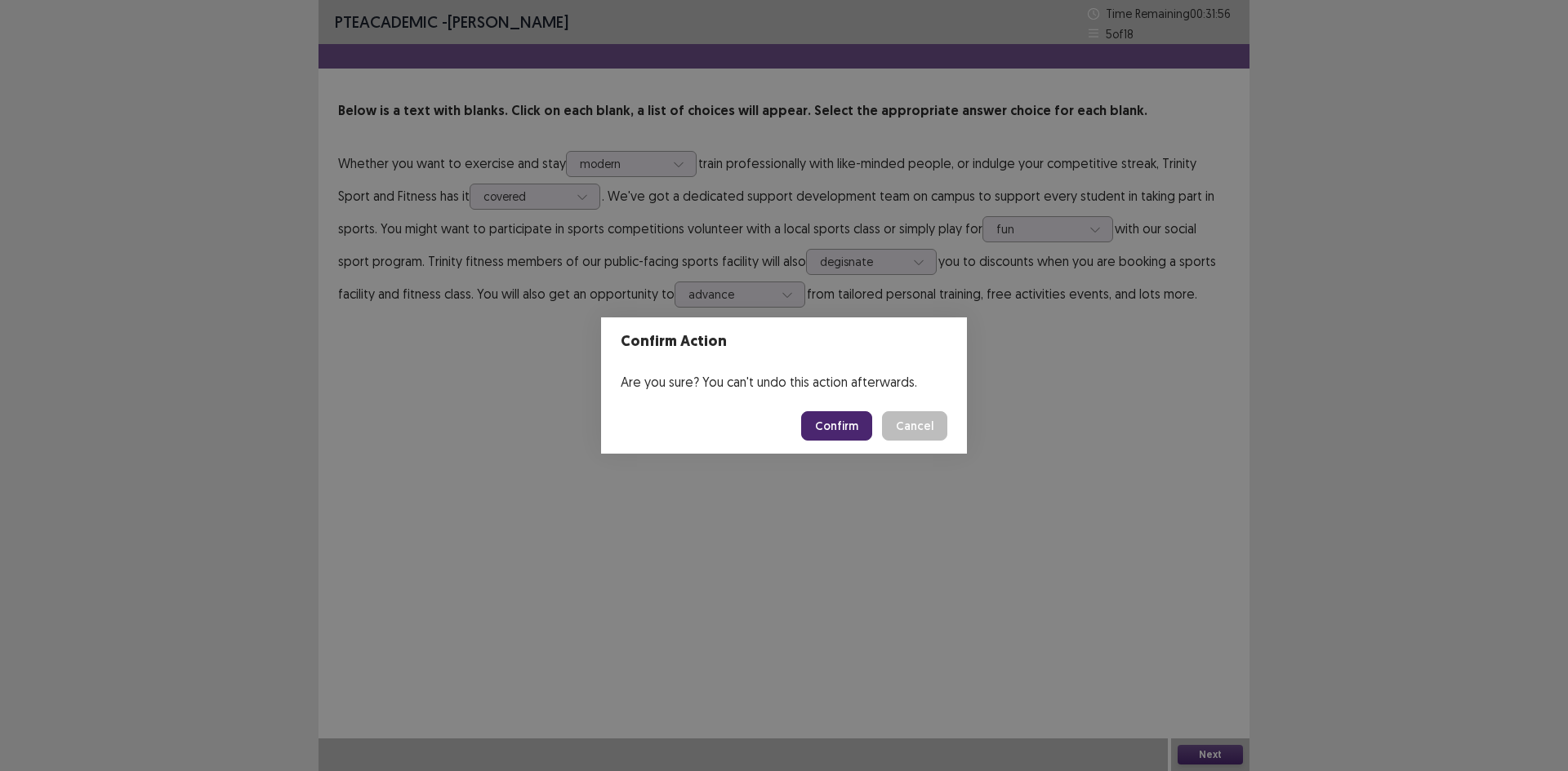
click at [820, 416] on button "Confirm" at bounding box center [837, 426] width 71 height 29
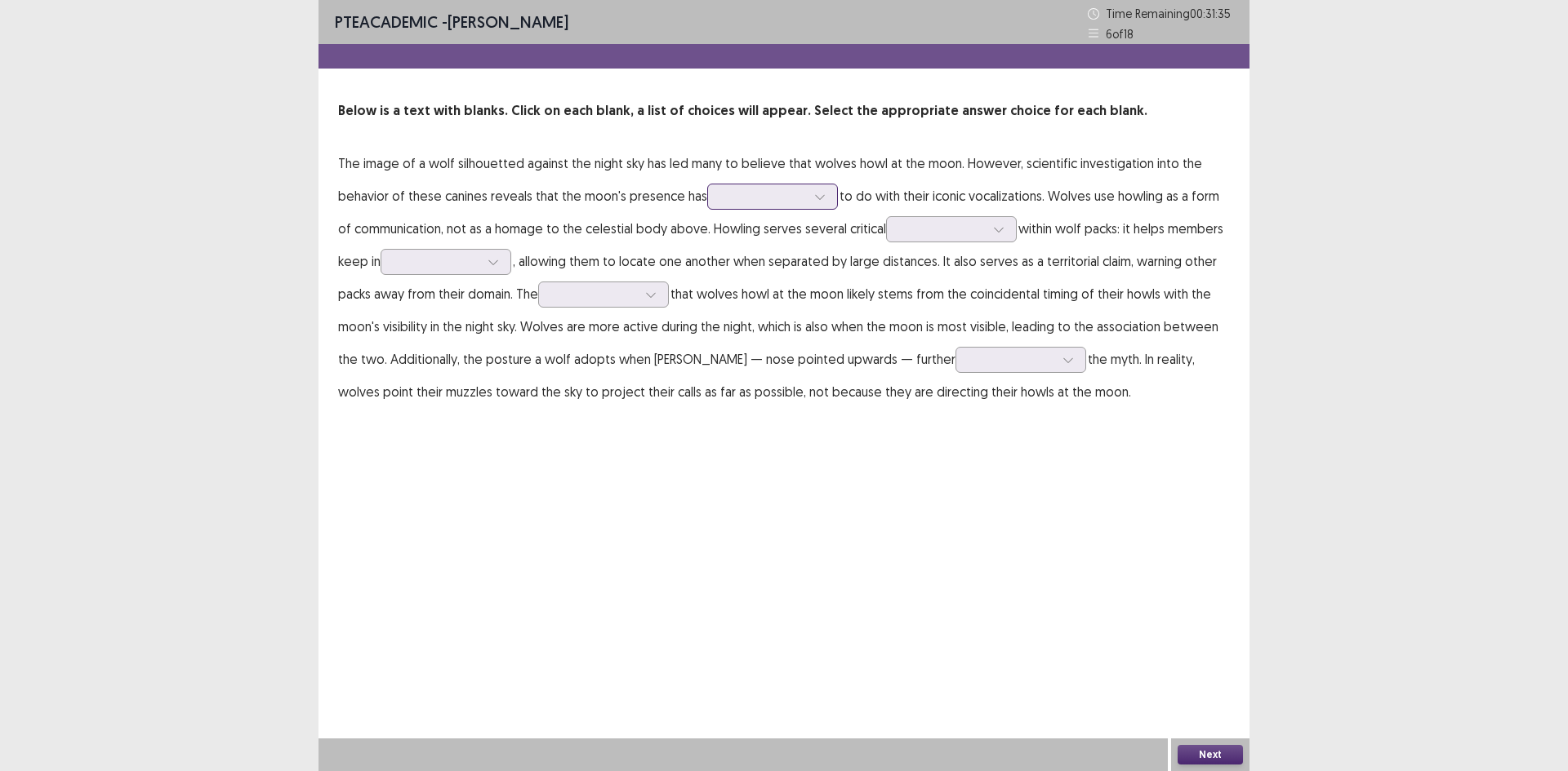
click at [722, 202] on input "text" at bounding box center [722, 196] width 3 height 13
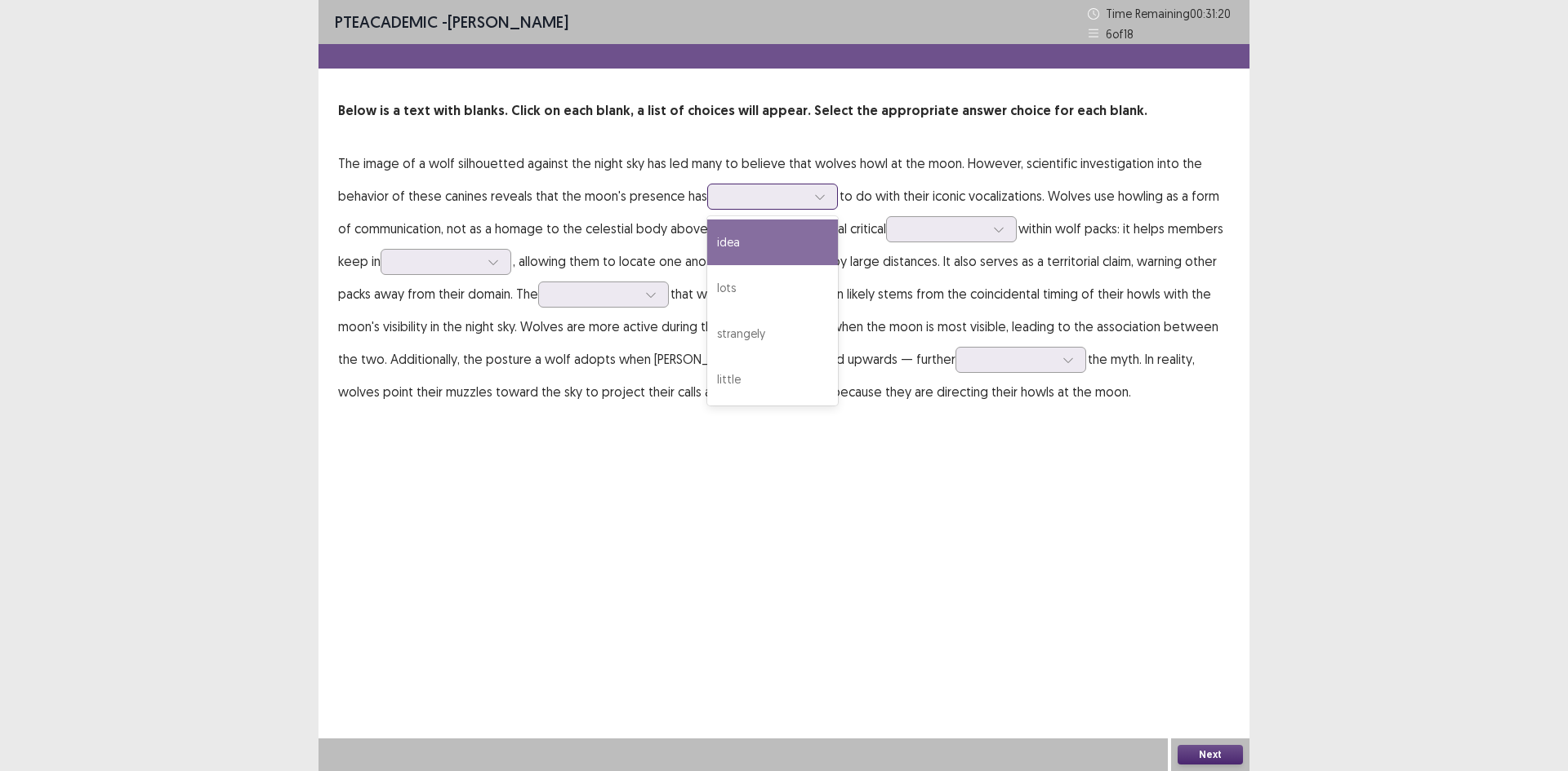
click at [730, 240] on div "idea" at bounding box center [772, 242] width 131 height 46
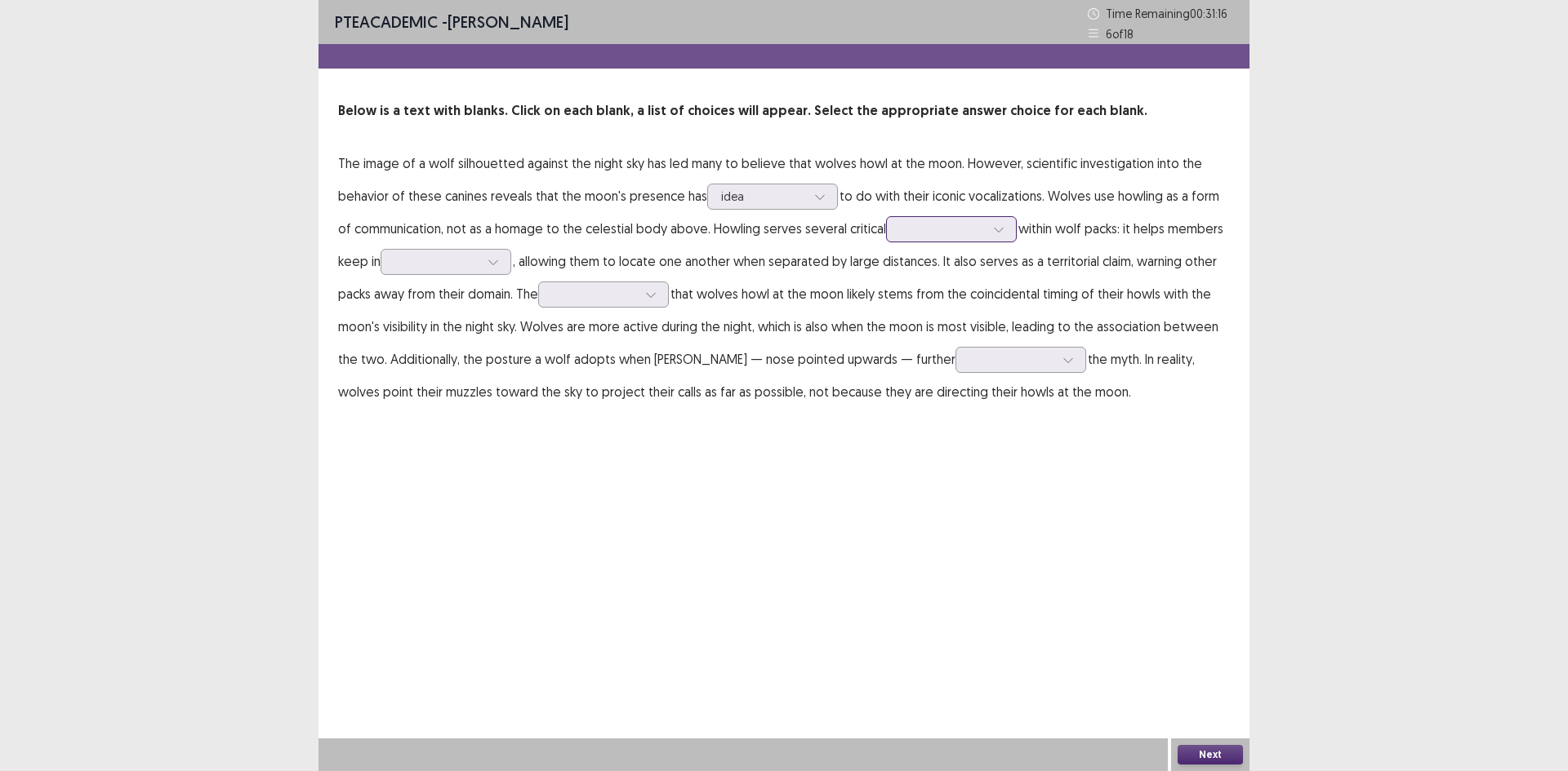
click at [946, 229] on div at bounding box center [942, 229] width 85 height 16
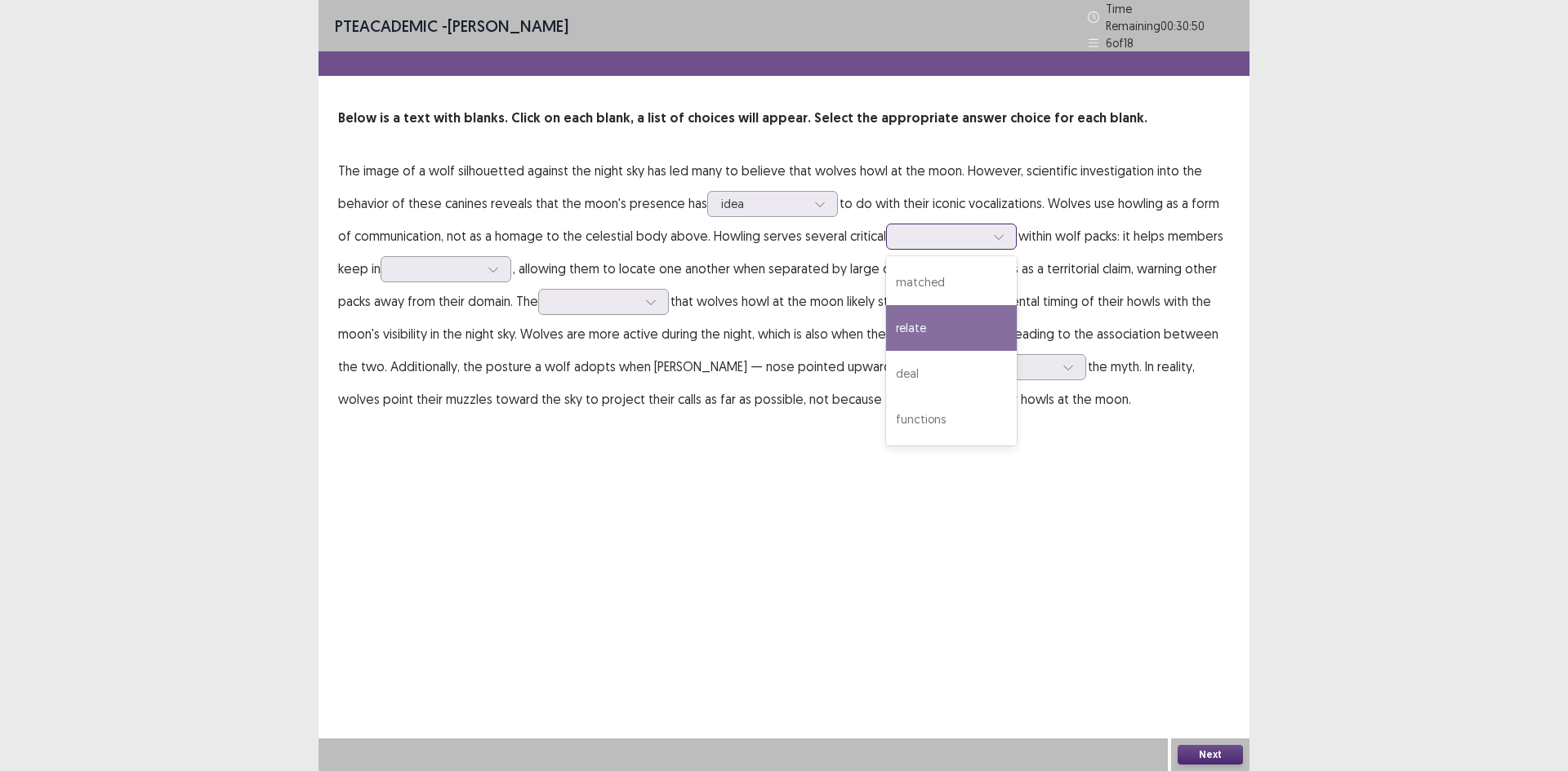
click at [967, 324] on div "relate" at bounding box center [952, 328] width 131 height 46
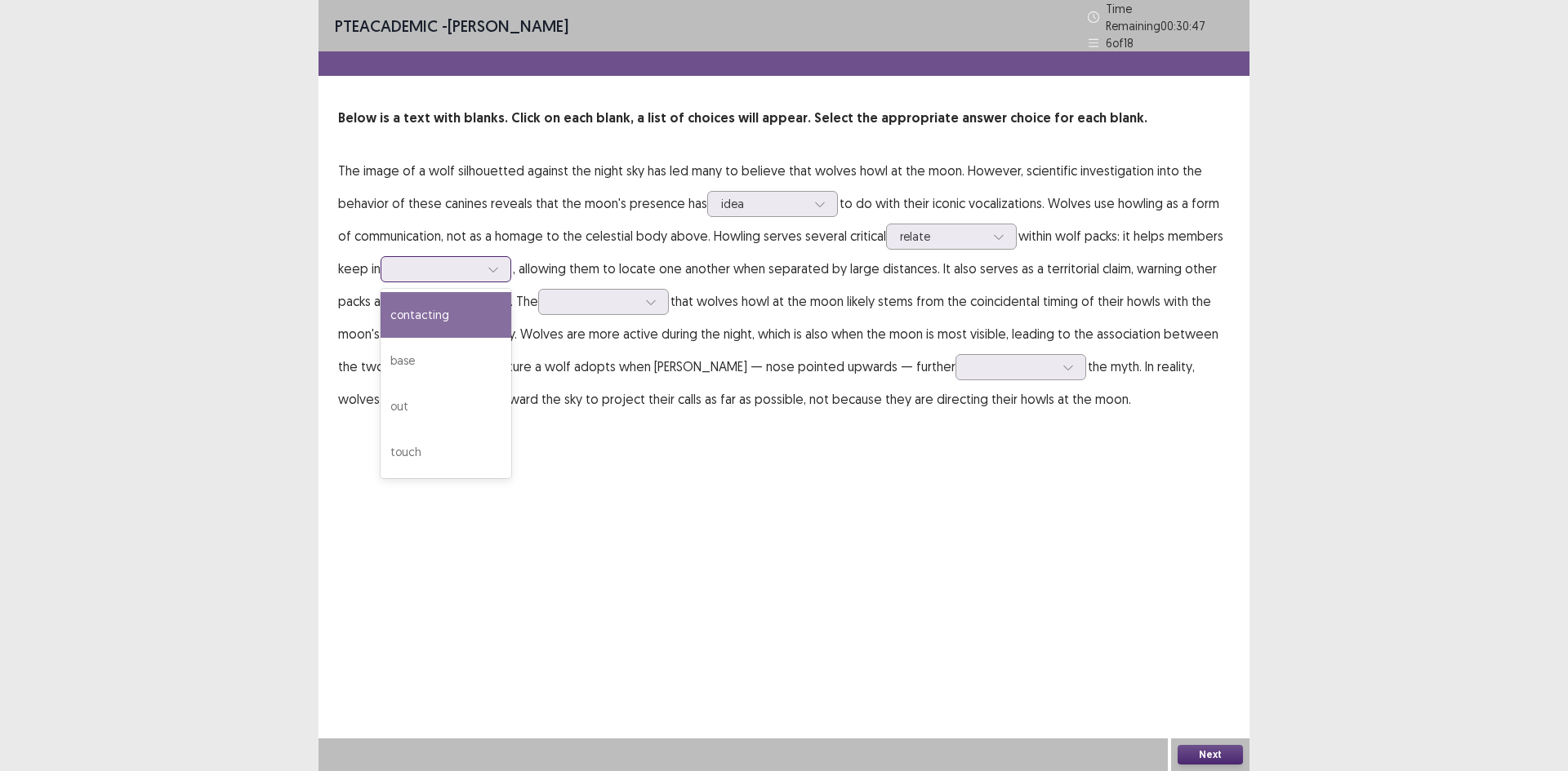
click at [436, 262] on div at bounding box center [436, 269] width 85 height 16
click at [466, 318] on div "contacting" at bounding box center [446, 314] width 131 height 46
click at [598, 296] on div at bounding box center [594, 302] width 85 height 16
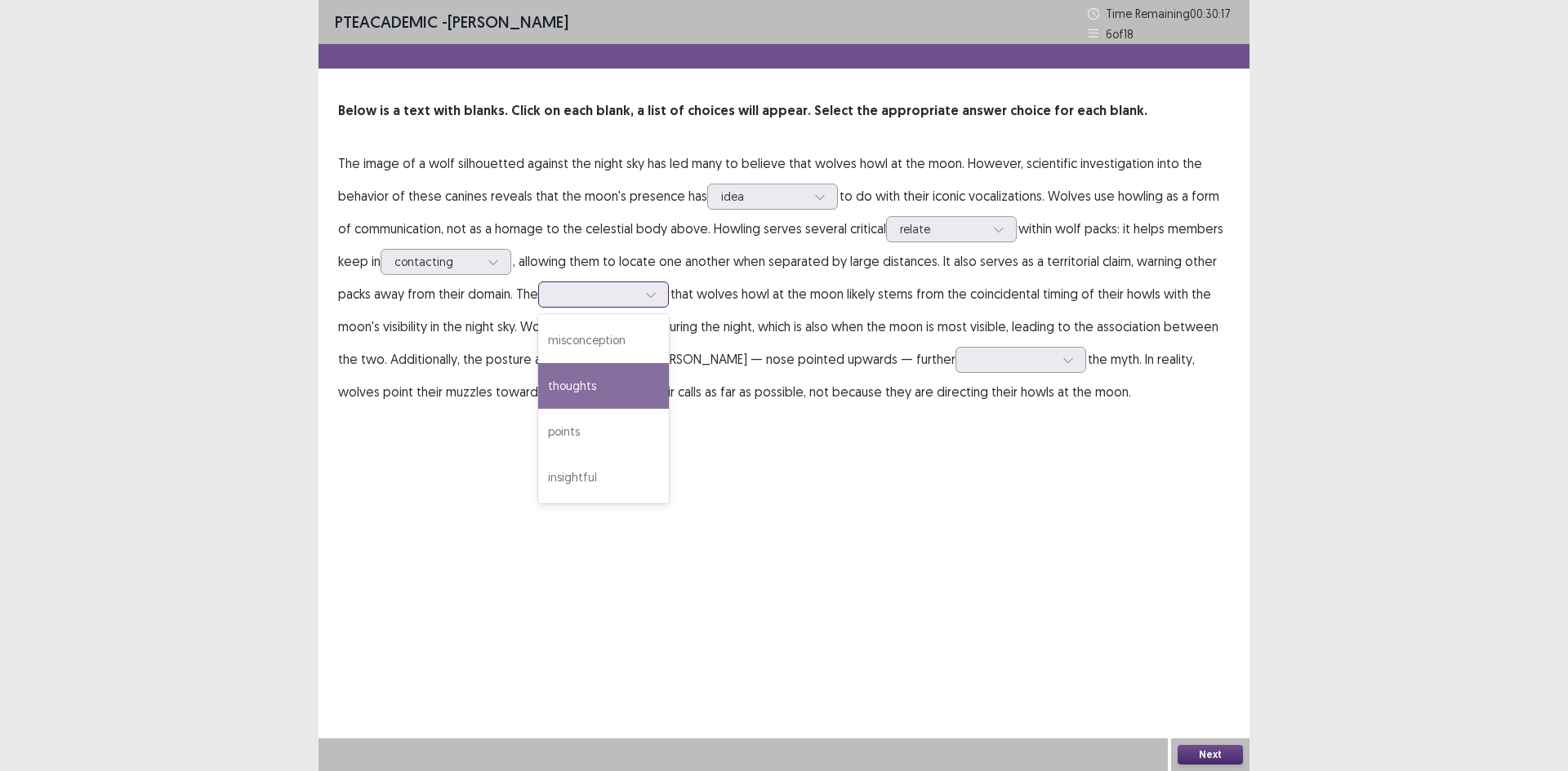
click at [616, 381] on div "thoughts" at bounding box center [603, 386] width 131 height 46
click at [970, 359] on div at bounding box center [1011, 359] width 85 height 16
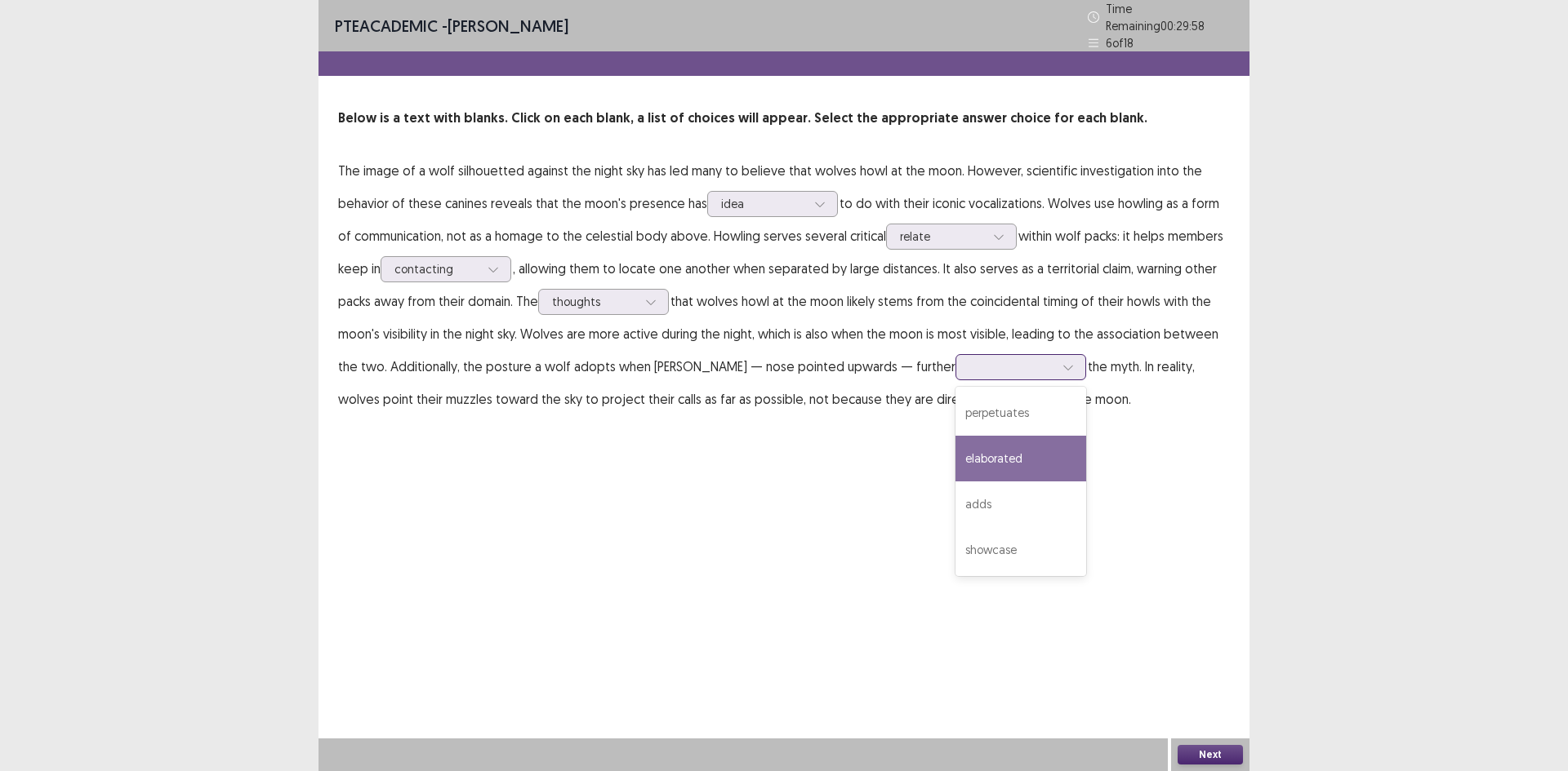
click at [995, 437] on div "elaborated" at bounding box center [1021, 459] width 131 height 46
click at [1208, 757] on button "Next" at bounding box center [1210, 755] width 65 height 20
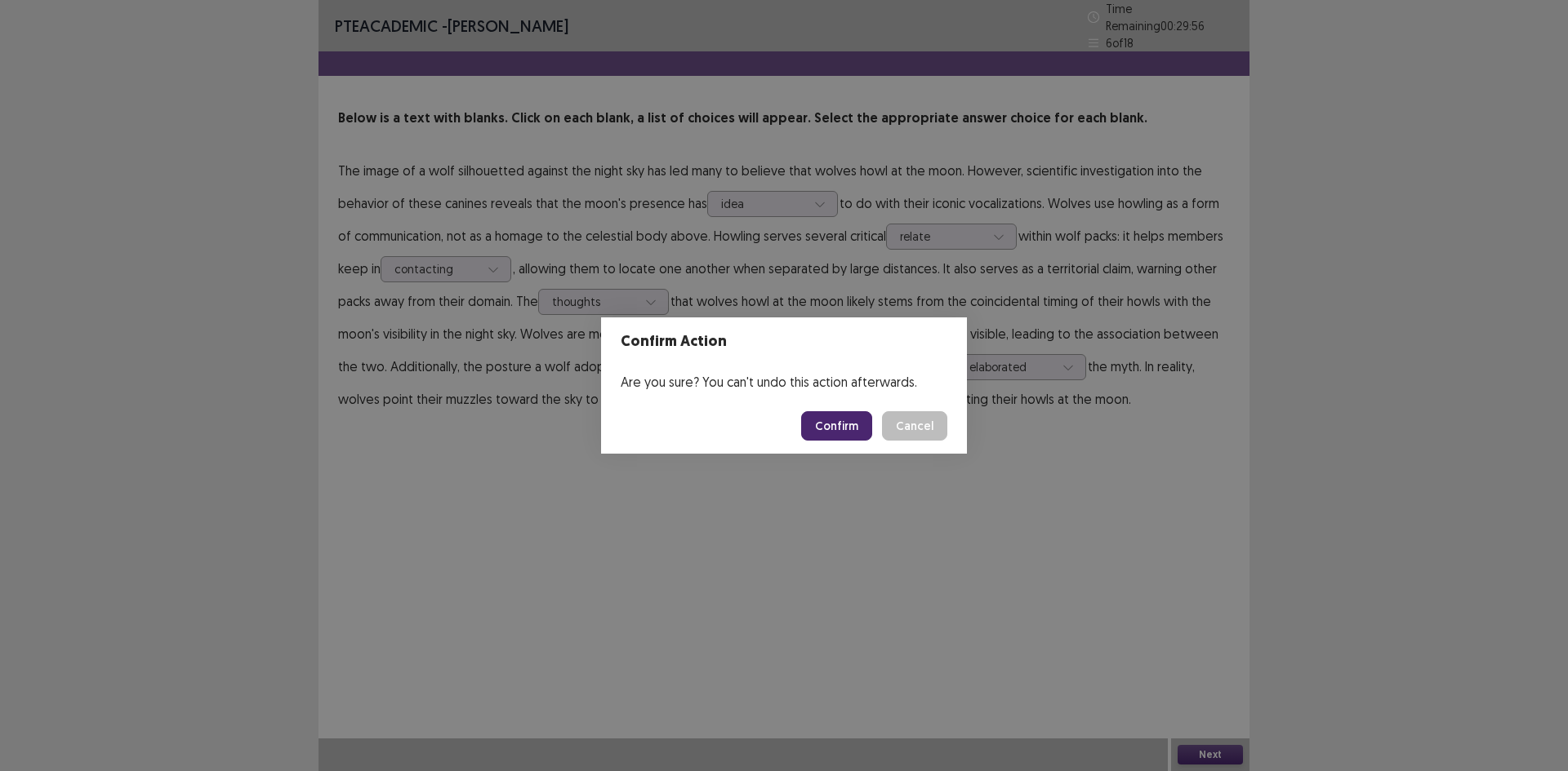
click at [855, 422] on button "Confirm" at bounding box center [837, 426] width 71 height 29
